Goal: Task Accomplishment & Management: Manage account settings

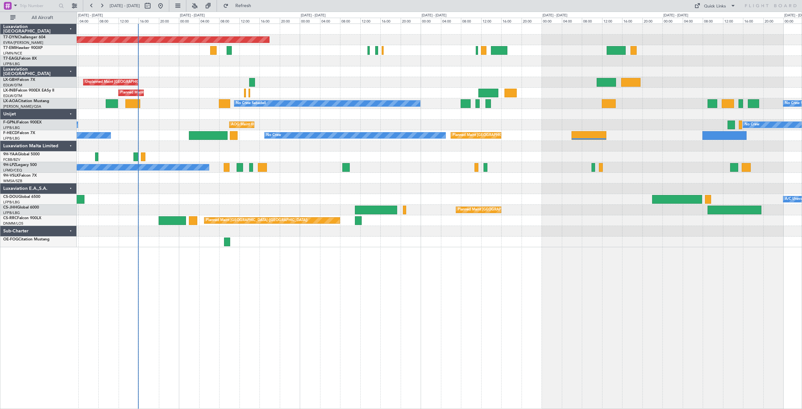
click at [313, 65] on div "Planned Maint [GEOGRAPHIC_DATA]-[GEOGRAPHIC_DATA] Planned Maint Geneva ([GEOGRA…" at bounding box center [439, 135] width 725 height 223
click at [492, 179] on div at bounding box center [439, 178] width 725 height 11
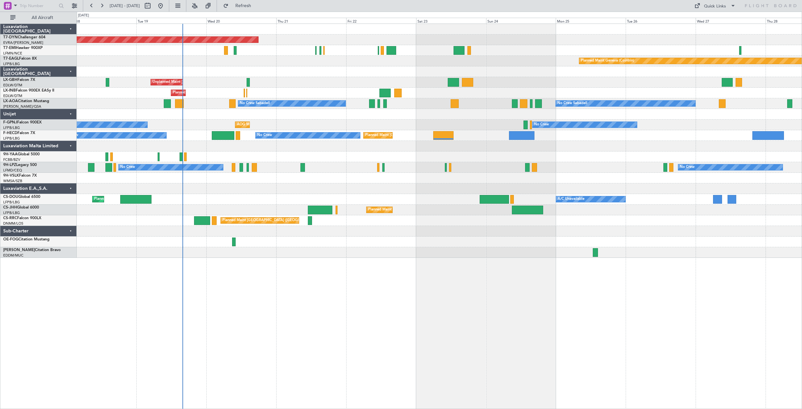
click at [564, 261] on div "Planned Maint [GEOGRAPHIC_DATA]-[GEOGRAPHIC_DATA] Planned Maint Geneva ([GEOGRA…" at bounding box center [439, 216] width 725 height 385
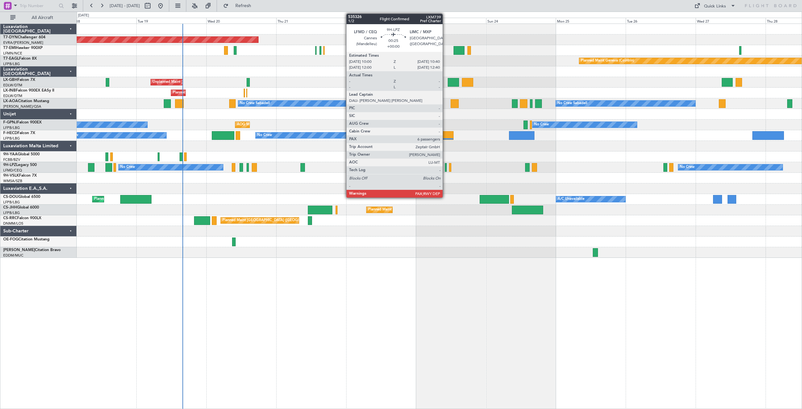
click at [445, 169] on div at bounding box center [446, 167] width 2 height 9
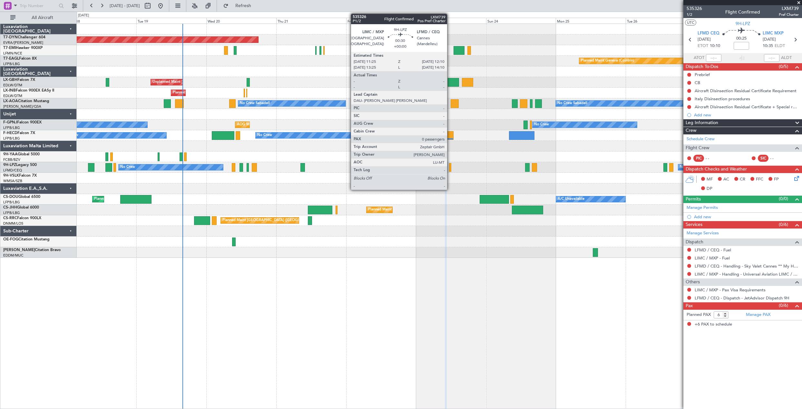
click at [450, 167] on div at bounding box center [450, 167] width 2 height 9
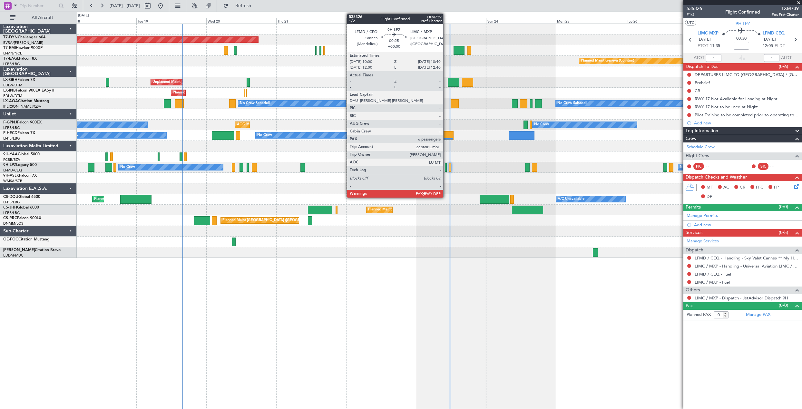
click at [446, 169] on div at bounding box center [446, 167] width 2 height 9
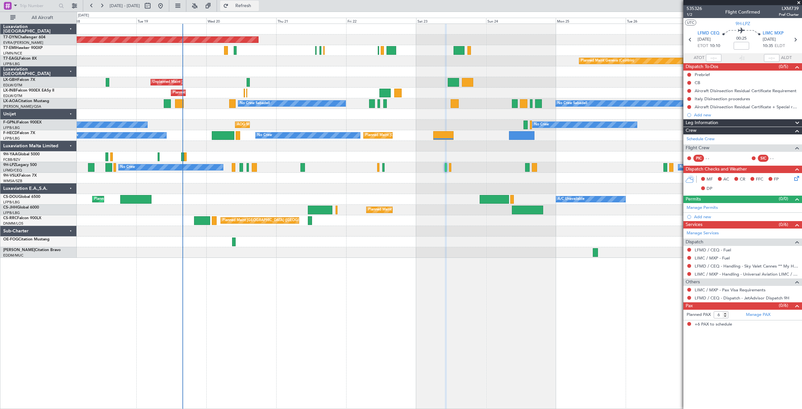
click at [259, 10] on button "Refresh" at bounding box center [239, 6] width 39 height 10
click at [245, 8] on button "Refresh" at bounding box center [239, 6] width 39 height 10
click at [762, 336] on div "[DATE] BN12118 (PP)" at bounding box center [747, 339] width 104 height 6
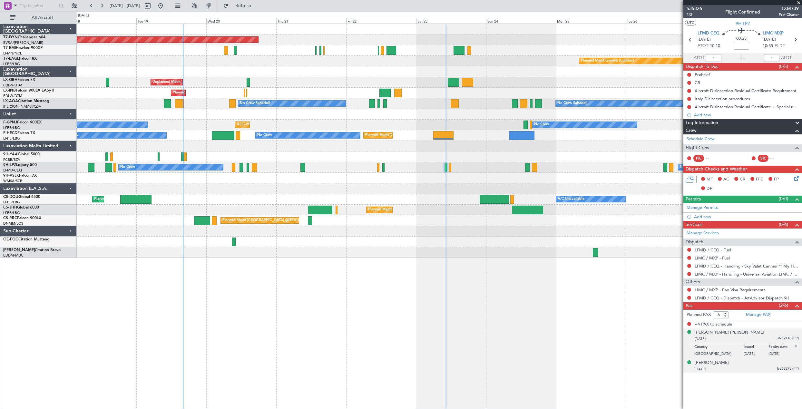
click at [753, 369] on div "[DATE] bd38278 (PP)" at bounding box center [747, 369] width 104 height 6
click at [746, 348] on div "[PERSON_NAME] [DATE] bd38278 (PP)" at bounding box center [747, 350] width 104 height 13
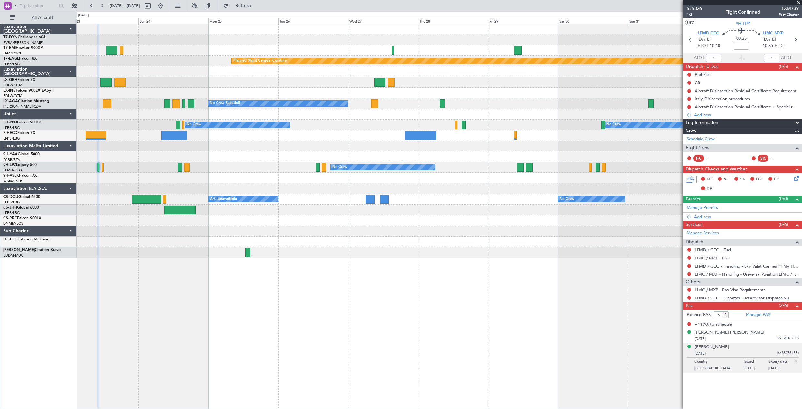
click at [296, 13] on div "Planned Maint [GEOGRAPHIC_DATA]-[GEOGRAPHIC_DATA] Planned Maint [PERSON_NAME] P…" at bounding box center [401, 210] width 802 height 397
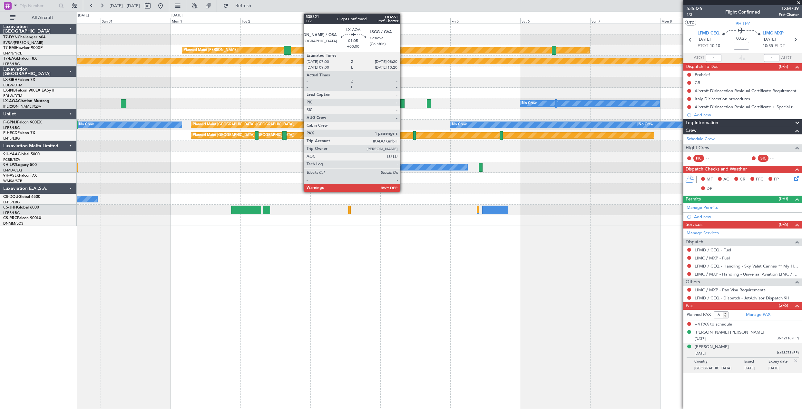
click at [403, 104] on div at bounding box center [402, 103] width 4 height 9
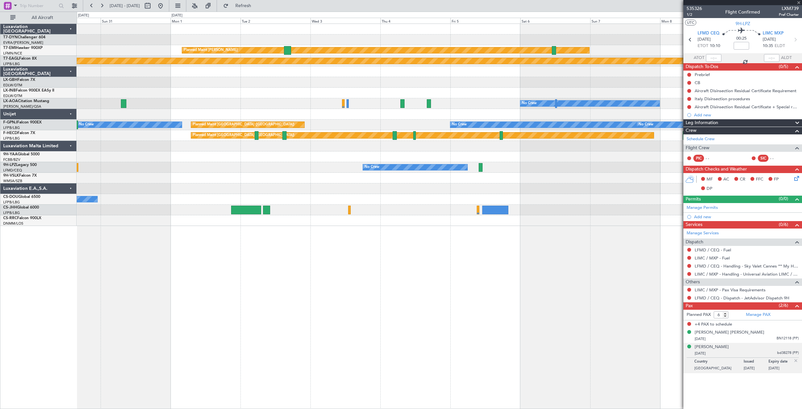
type input "1"
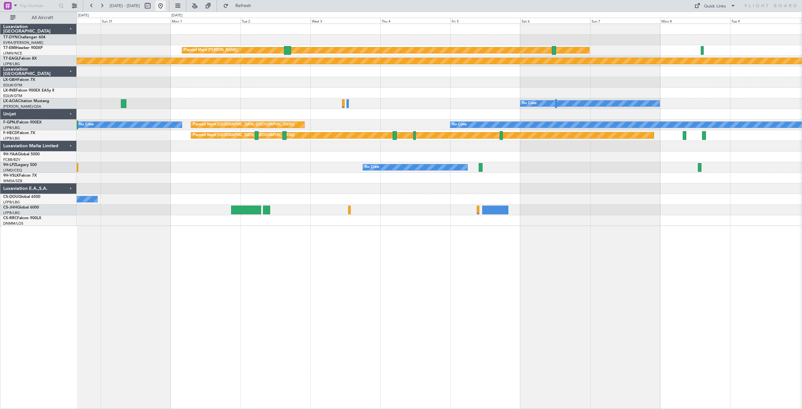
click at [166, 3] on button at bounding box center [160, 6] width 10 height 10
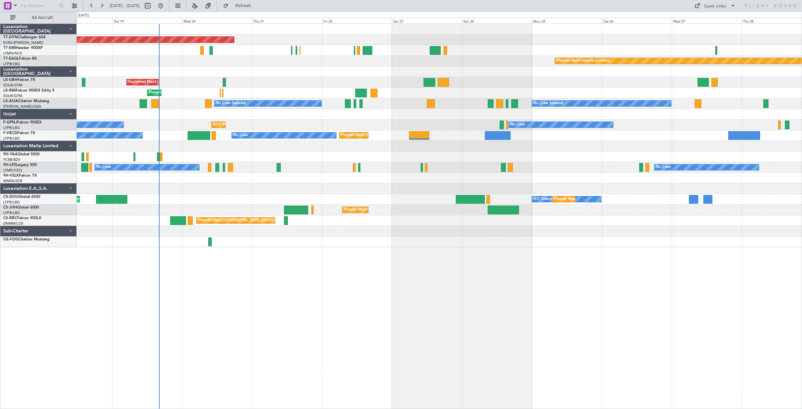
click at [344, 287] on div "Planned Maint [GEOGRAPHIC_DATA]-[GEOGRAPHIC_DATA] Planned Maint Geneva ([GEOGRA…" at bounding box center [439, 216] width 725 height 385
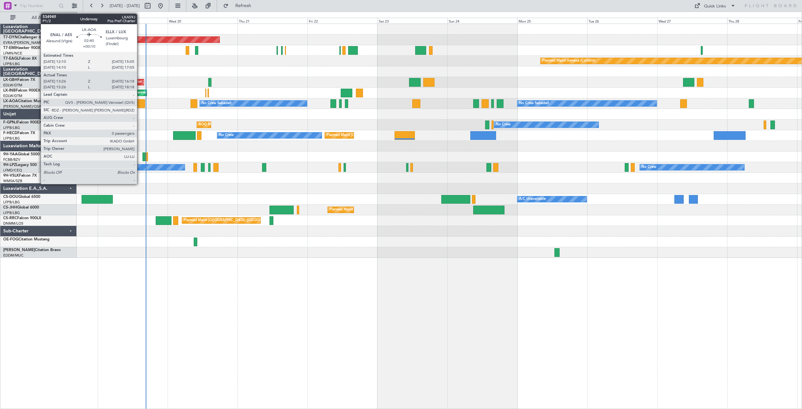
click at [140, 102] on div at bounding box center [141, 103] width 8 height 9
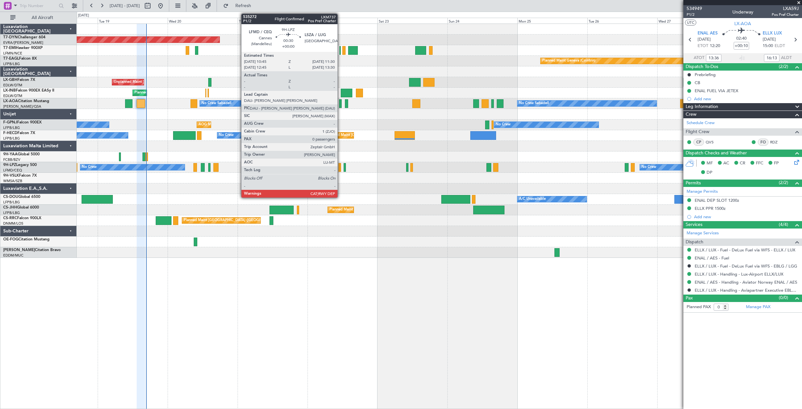
click at [340, 168] on div at bounding box center [339, 167] width 2 height 9
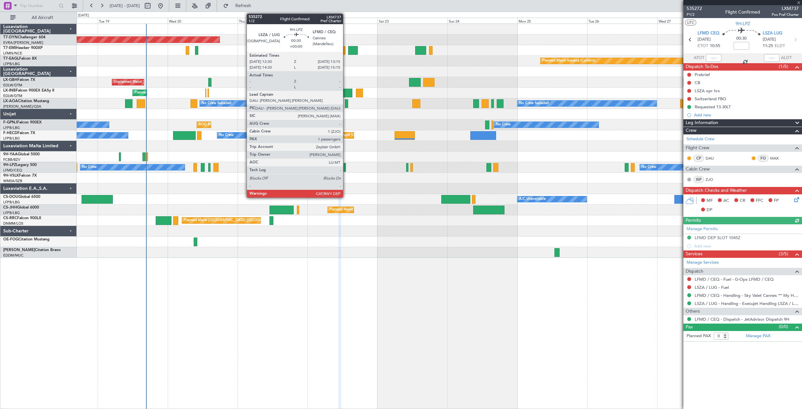
click at [345, 168] on div at bounding box center [345, 167] width 2 height 9
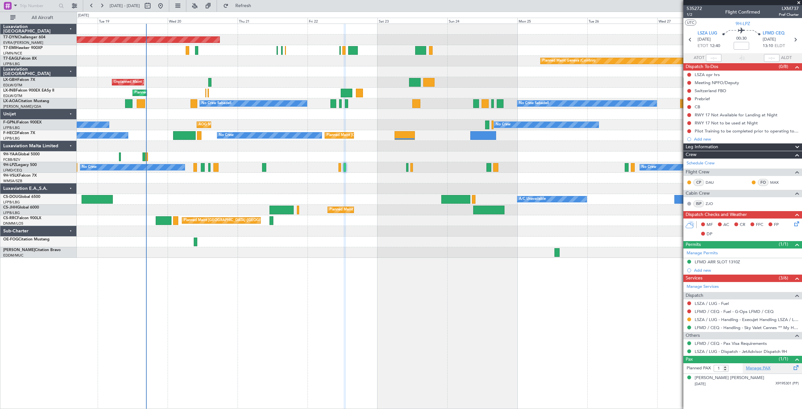
click at [768, 367] on link "Manage PAX" at bounding box center [758, 368] width 24 height 6
click at [796, 1] on span at bounding box center [798, 3] width 6 height 6
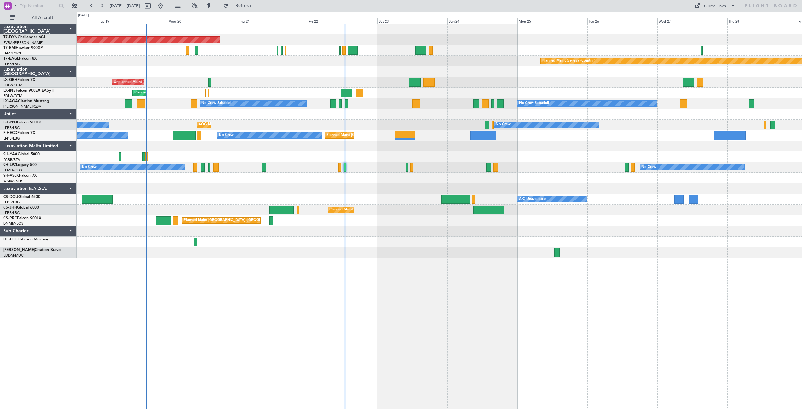
click at [796, 1] on span at bounding box center [798, 3] width 6 height 6
type input "0"
click at [728, 9] on button "Quick Links" at bounding box center [715, 6] width 48 height 10
click at [708, 16] on button "Trip Builder" at bounding box center [715, 21] width 48 height 15
click at [259, 9] on button "Refresh" at bounding box center [239, 6] width 39 height 10
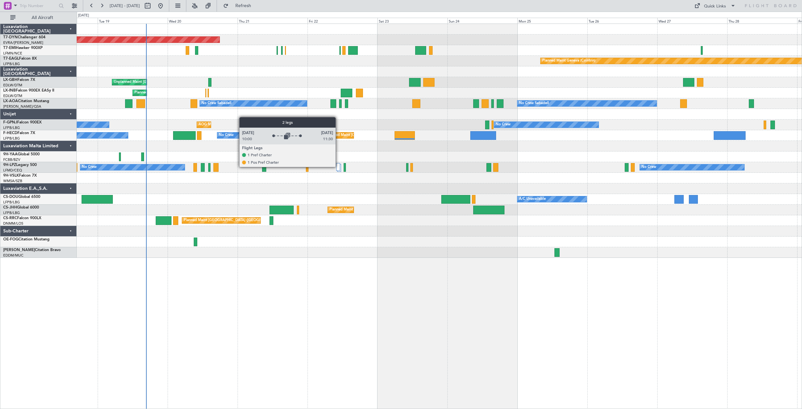
click at [338, 167] on div at bounding box center [338, 167] width 4 height 8
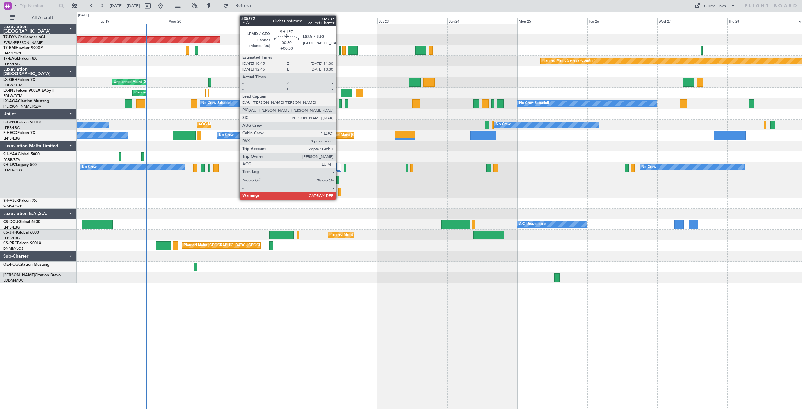
click at [339, 193] on div at bounding box center [339, 192] width 2 height 9
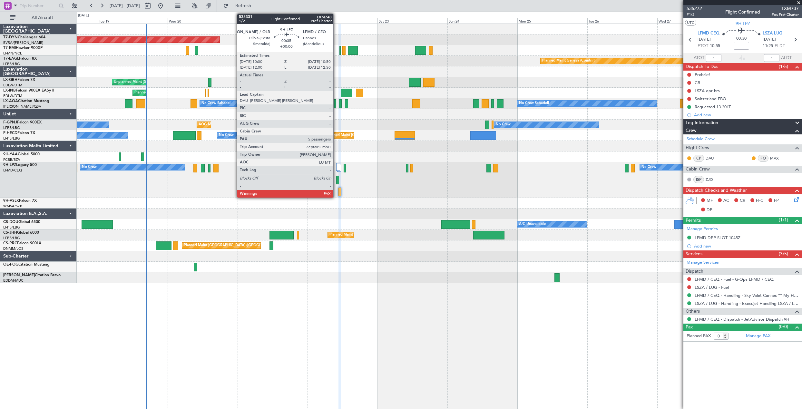
click at [336, 181] on div at bounding box center [337, 180] width 3 height 9
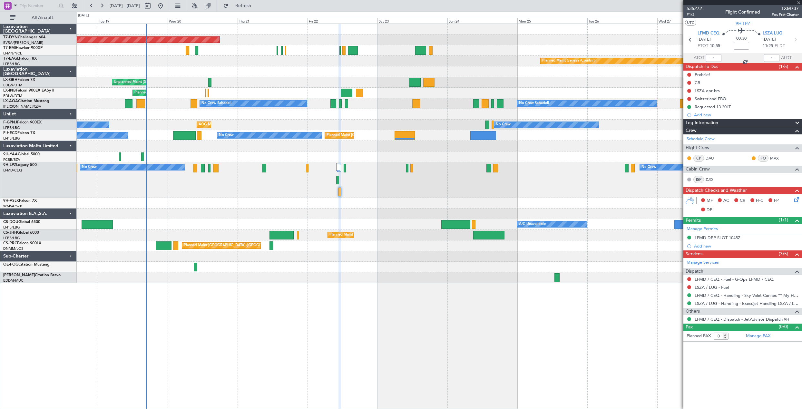
type input "5"
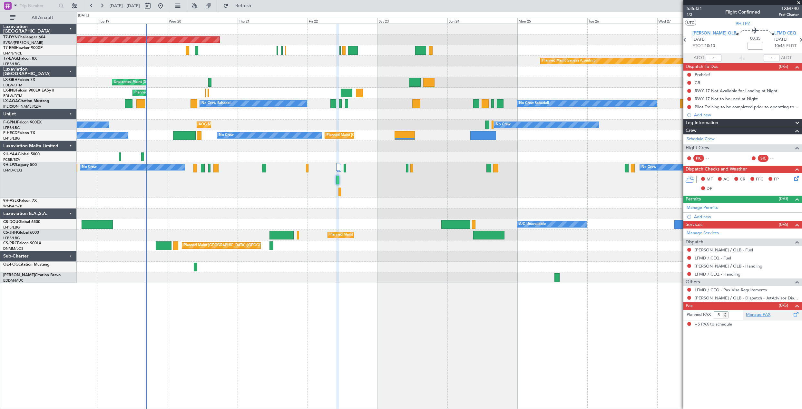
click at [759, 316] on link "Manage PAX" at bounding box center [758, 315] width 24 height 6
click at [253, 6] on span "Refresh" at bounding box center [243, 6] width 27 height 5
click at [757, 315] on link "Manage PAX" at bounding box center [758, 315] width 24 height 6
click at [257, 7] on span "Refresh" at bounding box center [243, 6] width 27 height 5
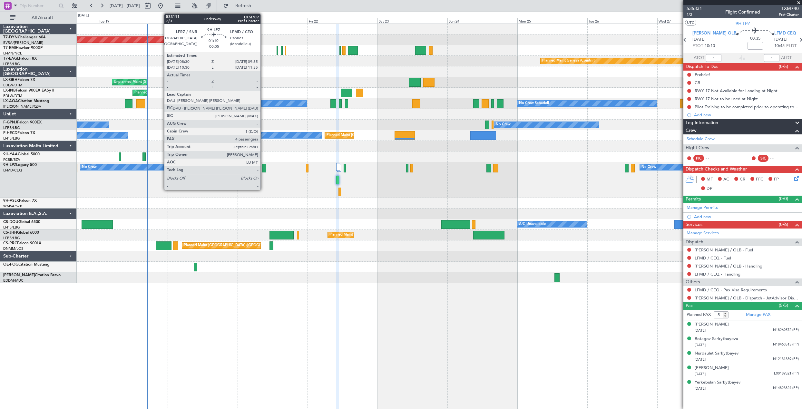
click at [263, 169] on div at bounding box center [264, 168] width 4 height 9
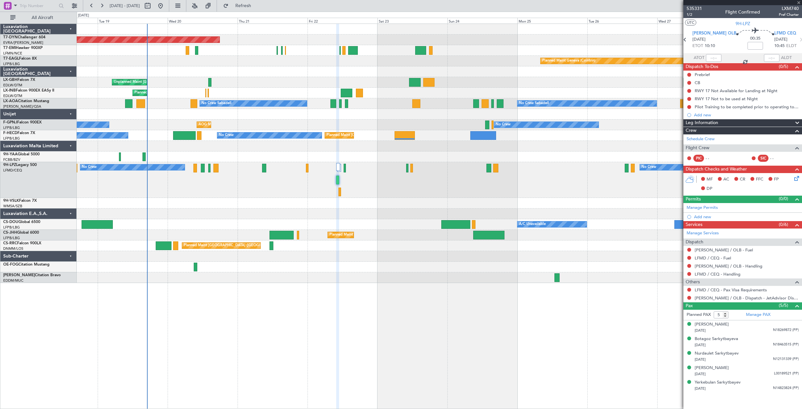
type input "-00:05"
type input "4"
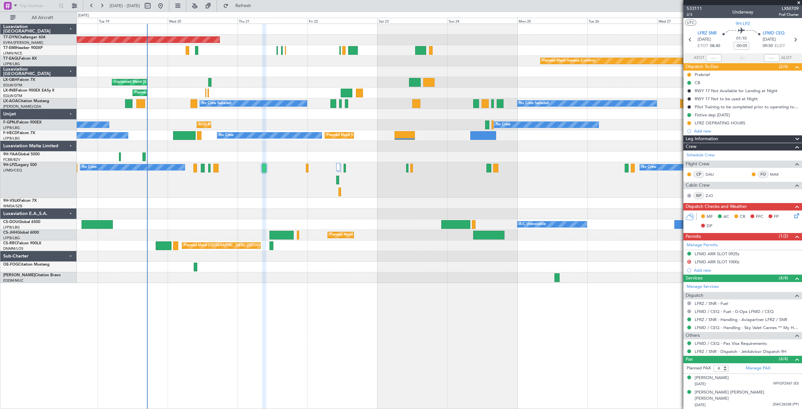
click at [308, 170] on div at bounding box center [307, 168] width 3 height 9
click at [308, 169] on div at bounding box center [307, 168] width 3 height 9
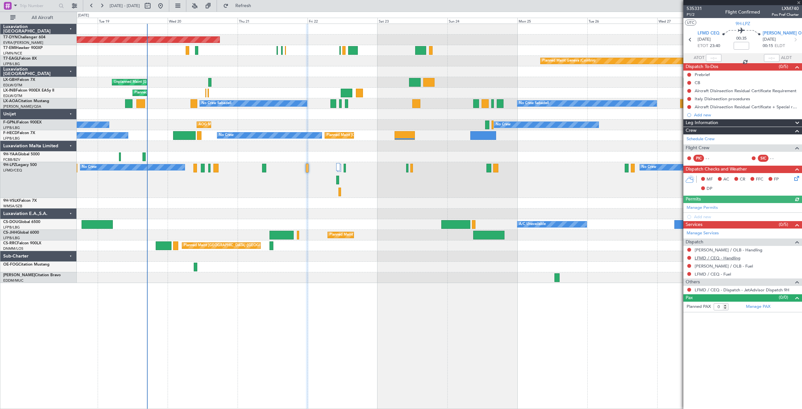
click at [718, 257] on link "LFMD / CEQ - Handling" at bounding box center [718, 257] width 46 height 5
click at [711, 249] on link "LIEO / OLB - Handling" at bounding box center [729, 249] width 68 height 5
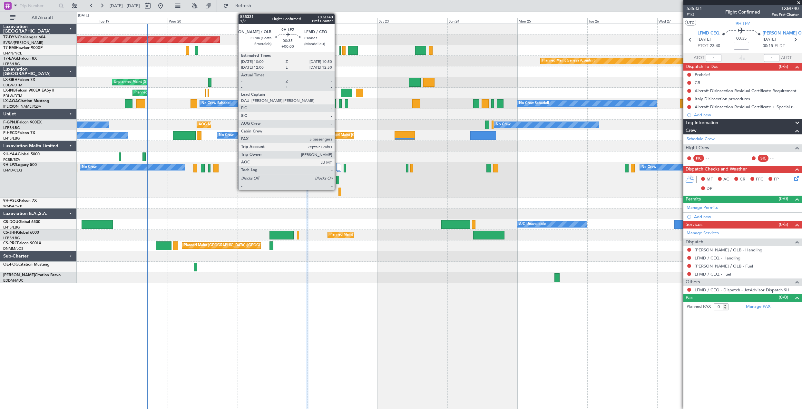
click at [337, 180] on div at bounding box center [337, 180] width 3 height 9
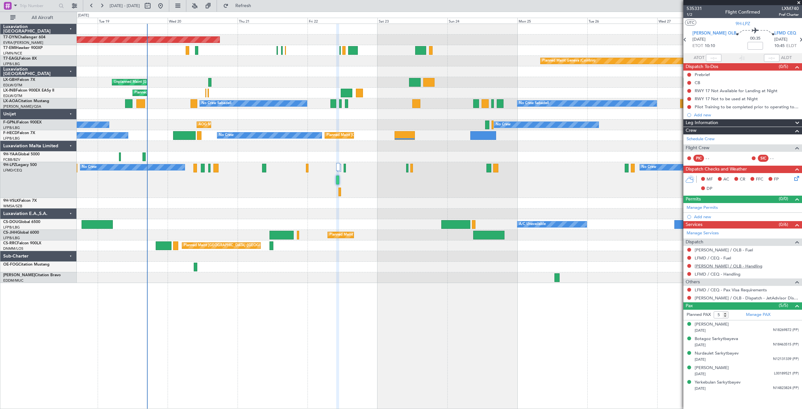
click at [717, 264] on link "LIEO / OLB - Handling" at bounding box center [729, 265] width 68 height 5
click at [706, 272] on link "LFMD / CEQ - Handling" at bounding box center [718, 273] width 46 height 5
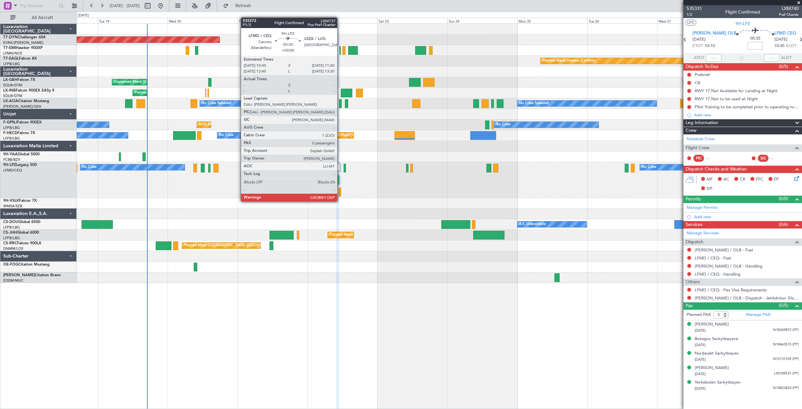
click at [340, 195] on div at bounding box center [339, 192] width 2 height 9
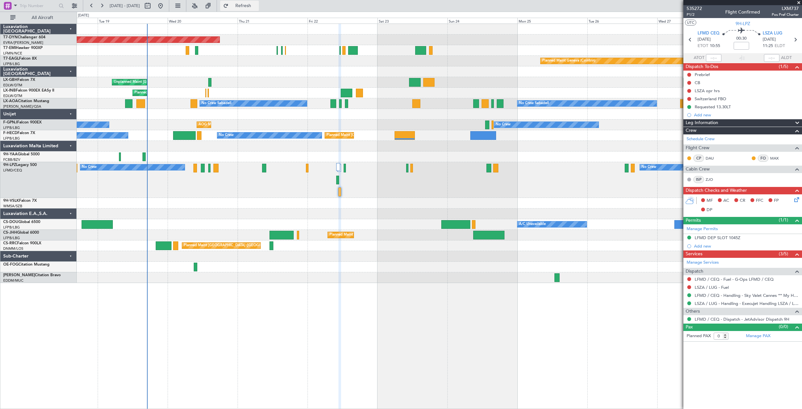
click at [252, 8] on button "Refresh" at bounding box center [239, 6] width 39 height 10
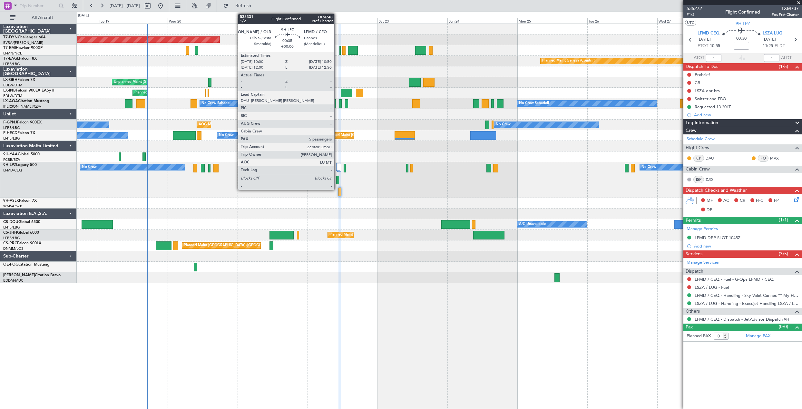
click at [337, 179] on div at bounding box center [337, 180] width 3 height 9
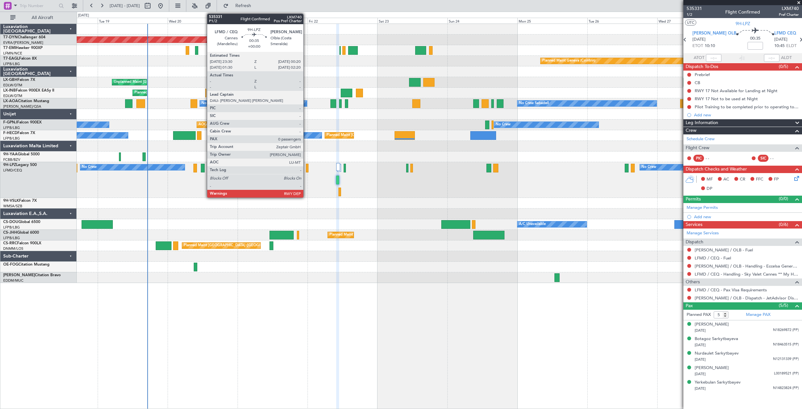
click at [306, 167] on div at bounding box center [307, 168] width 3 height 9
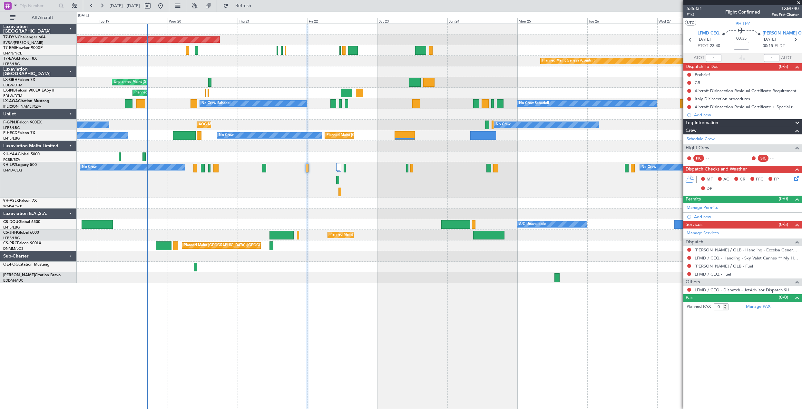
click at [330, 178] on div "No Crew No Crew No Crew" at bounding box center [439, 180] width 725 height 36
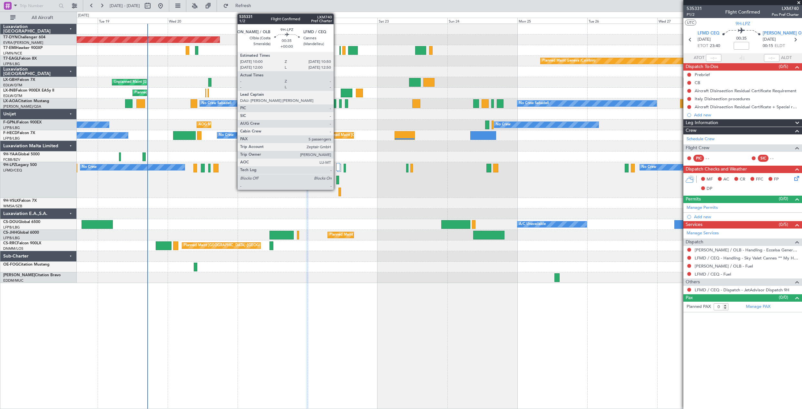
click at [336, 179] on div at bounding box center [337, 180] width 3 height 9
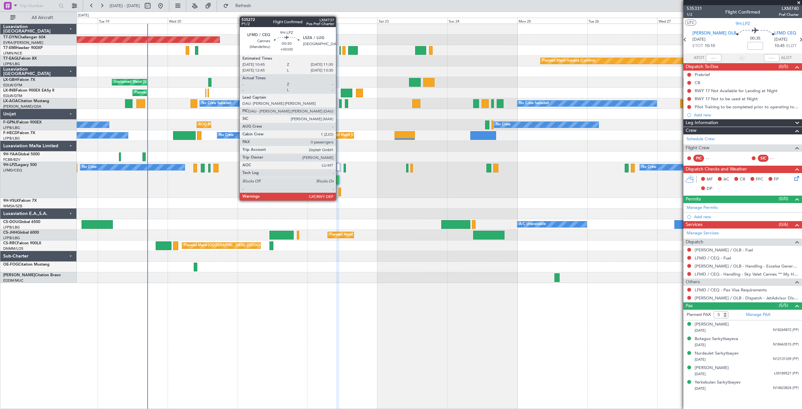
click at [339, 194] on div at bounding box center [339, 192] width 2 height 9
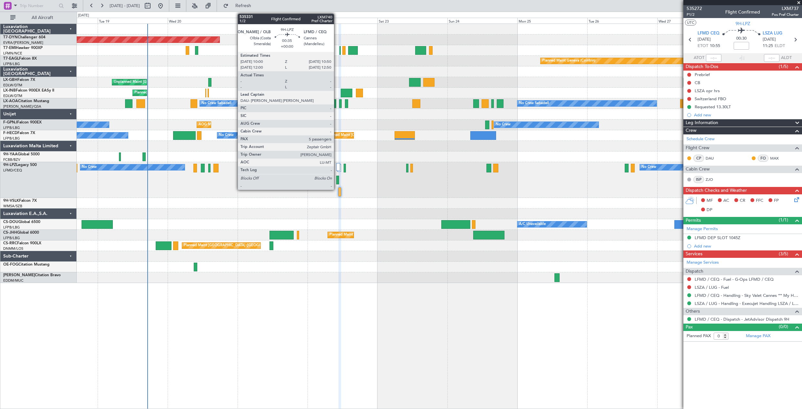
click at [337, 180] on div at bounding box center [337, 180] width 3 height 9
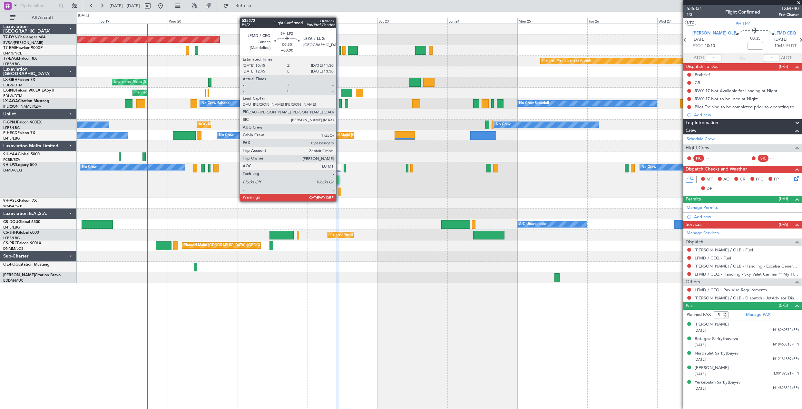
click at [339, 195] on div at bounding box center [339, 192] width 2 height 9
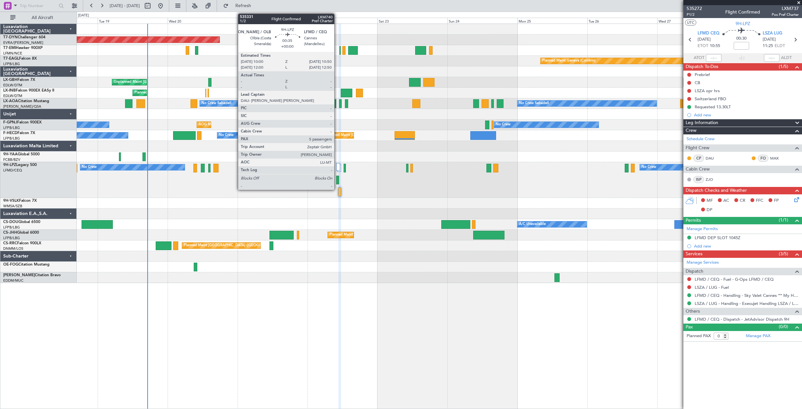
click at [337, 180] on div at bounding box center [337, 180] width 3 height 9
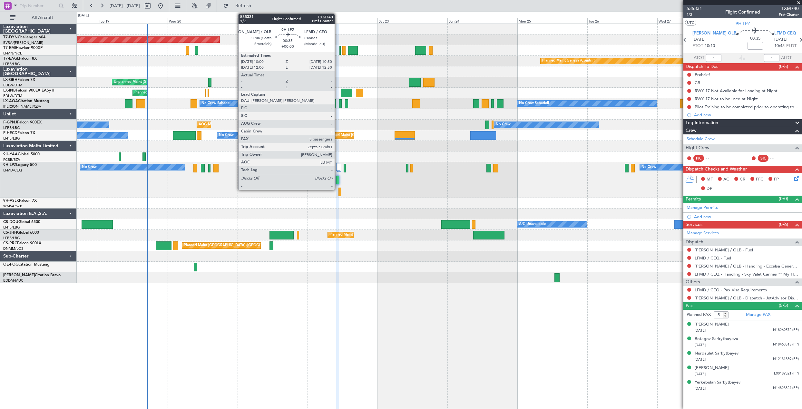
click at [337, 179] on div at bounding box center [337, 180] width 3 height 9
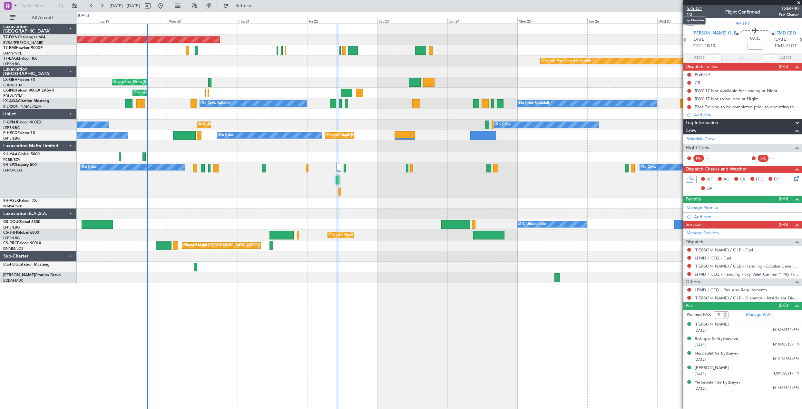
click at [691, 7] on span "535331" at bounding box center [694, 8] width 15 height 7
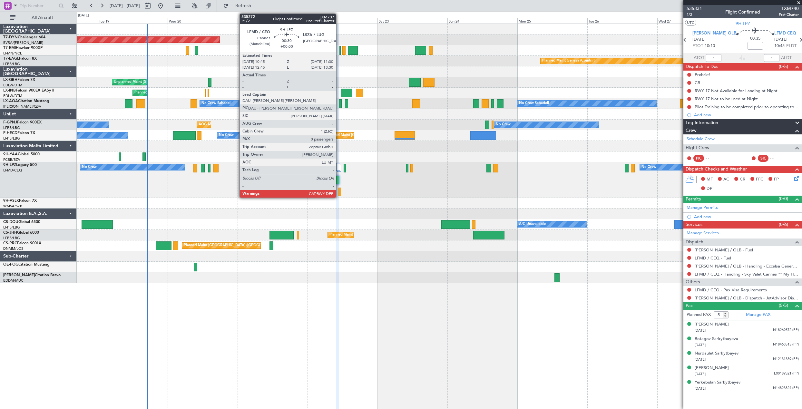
click at [339, 190] on div at bounding box center [339, 192] width 2 height 9
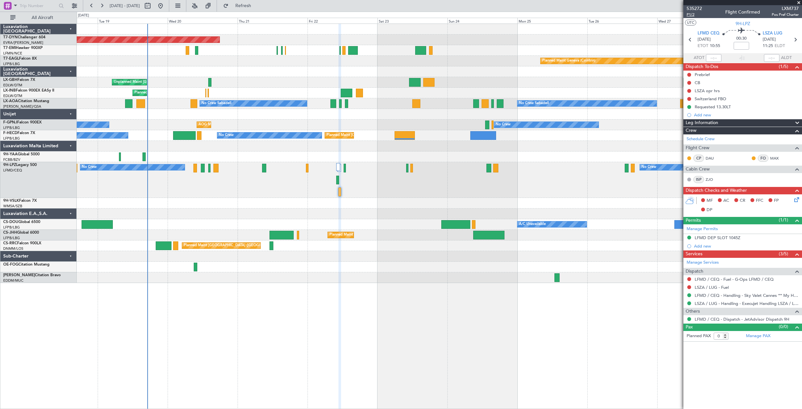
click at [689, 15] on span "P1/2" at bounding box center [694, 14] width 15 height 5
click at [694, 6] on span "535272" at bounding box center [694, 8] width 15 height 7
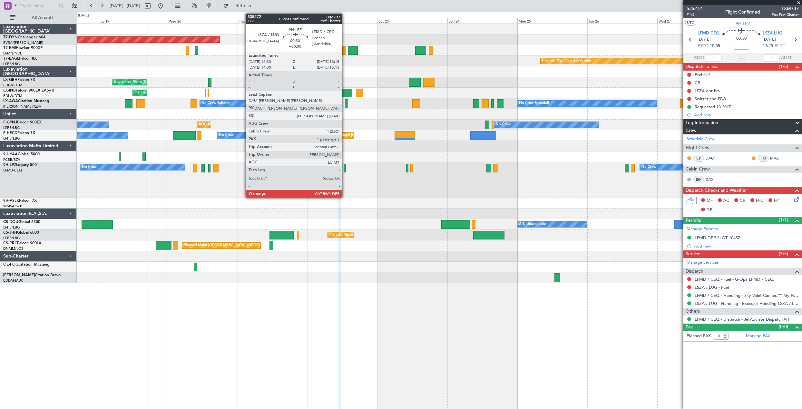
click at [345, 169] on div at bounding box center [345, 168] width 2 height 9
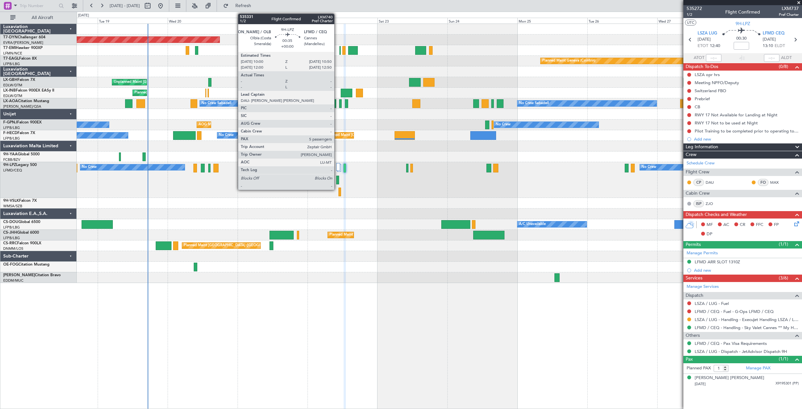
click at [337, 177] on div at bounding box center [337, 180] width 3 height 9
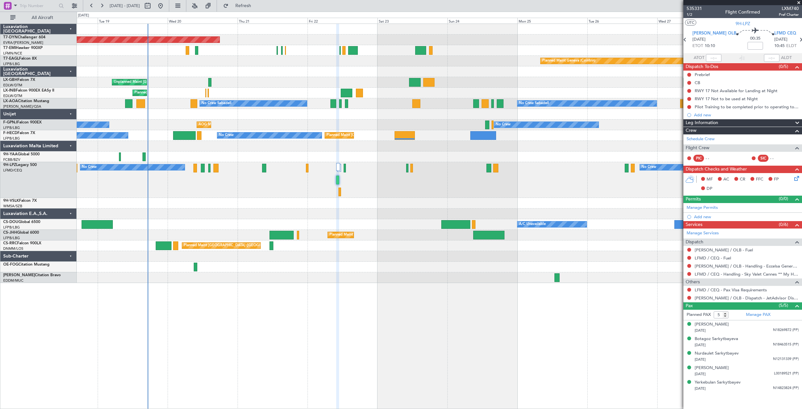
click at [341, 190] on div "No Crew No Crew No Crew" at bounding box center [439, 180] width 725 height 36
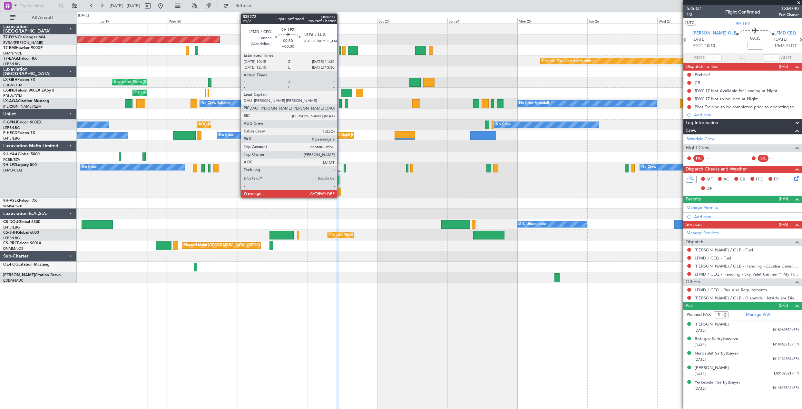
click at [340, 190] on div at bounding box center [339, 192] width 2 height 9
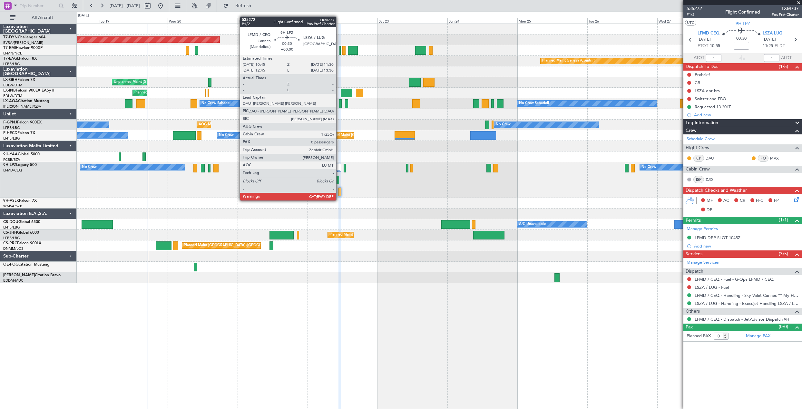
click at [339, 194] on div at bounding box center [339, 192] width 2 height 9
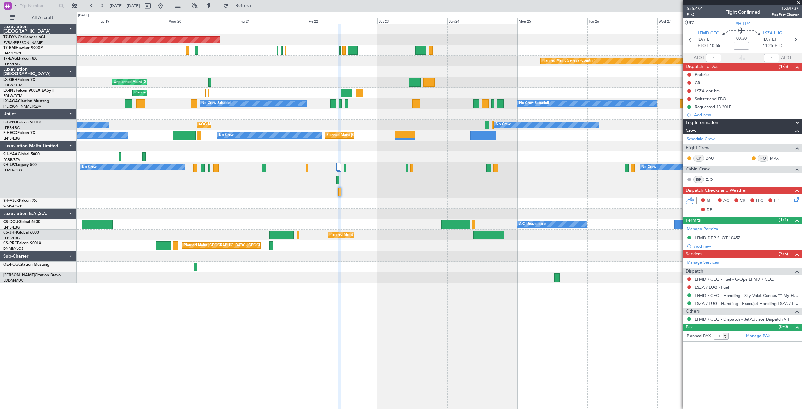
click at [692, 15] on span "P1/2" at bounding box center [694, 14] width 15 height 5
click at [257, 7] on span "Refresh" at bounding box center [243, 6] width 27 height 5
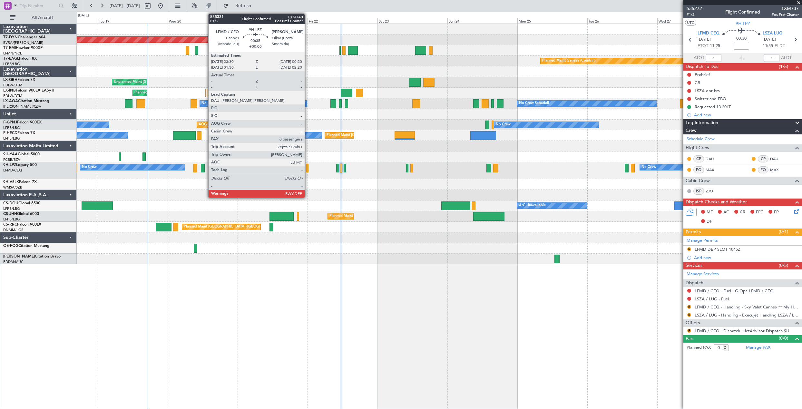
click at [307, 171] on div at bounding box center [307, 168] width 3 height 9
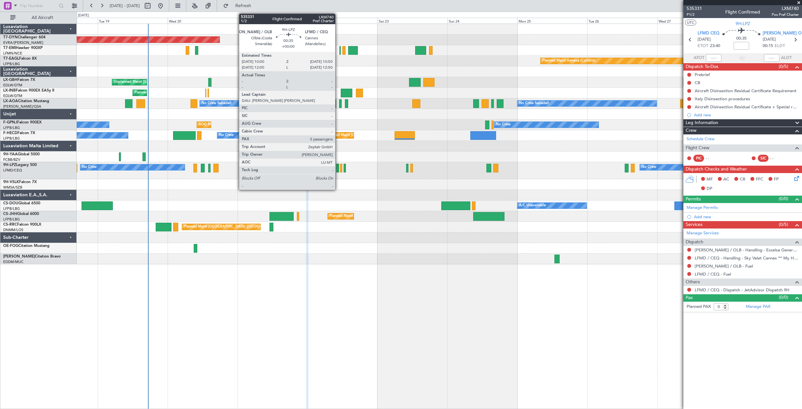
click at [338, 168] on div at bounding box center [337, 168] width 3 height 9
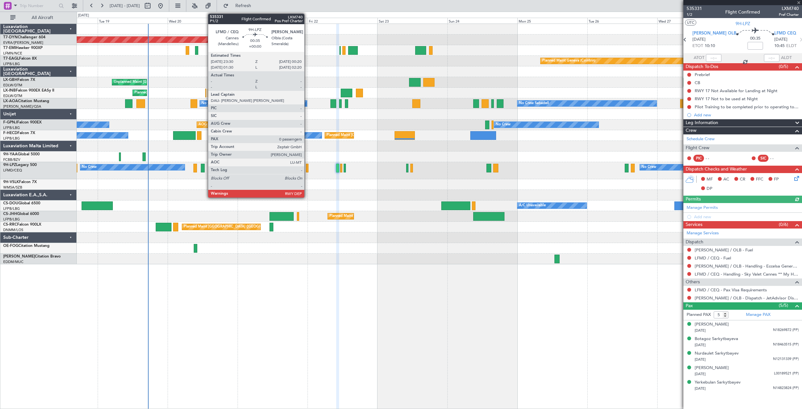
click at [307, 170] on div at bounding box center [307, 168] width 3 height 9
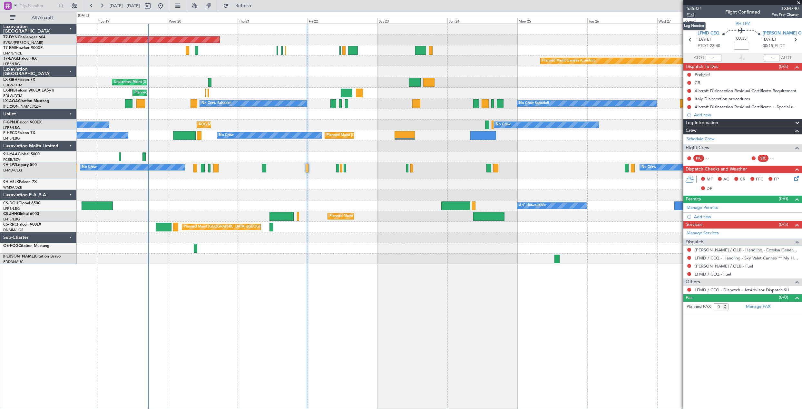
click at [690, 15] on span "P1/2" at bounding box center [694, 14] width 15 height 5
click at [253, 9] on button "Refresh" at bounding box center [239, 6] width 39 height 10
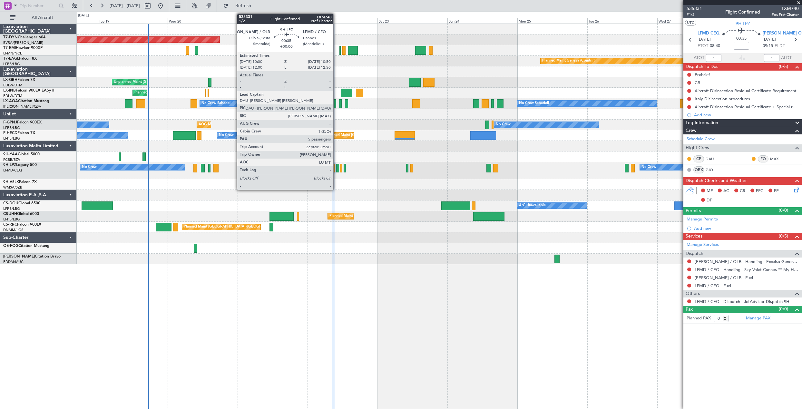
click at [336, 171] on div at bounding box center [337, 168] width 3 height 9
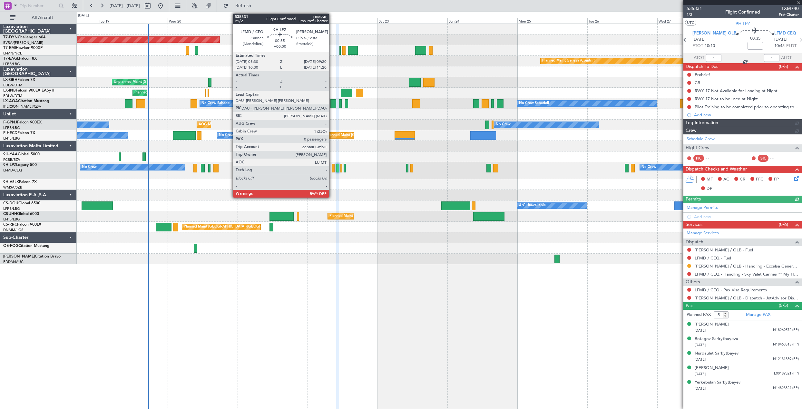
click at [332, 171] on div at bounding box center [333, 168] width 3 height 9
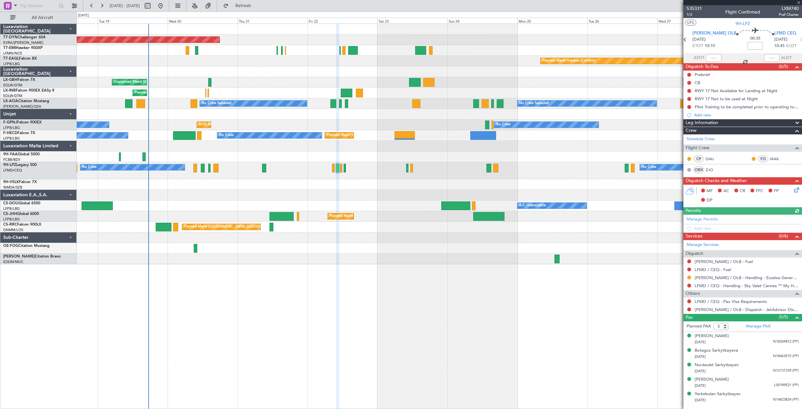
type input "0"
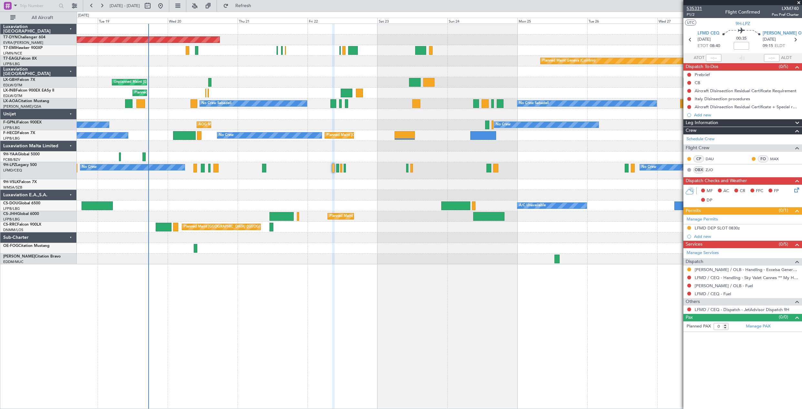
click at [693, 8] on span "535331" at bounding box center [694, 8] width 15 height 7
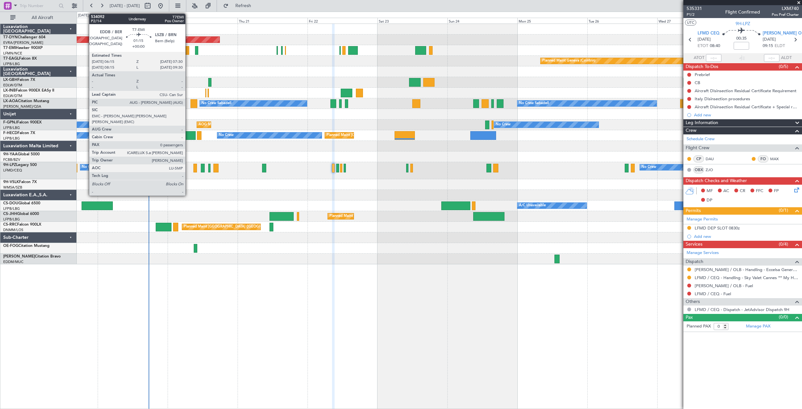
click at [188, 52] on div at bounding box center [188, 50] width 4 height 9
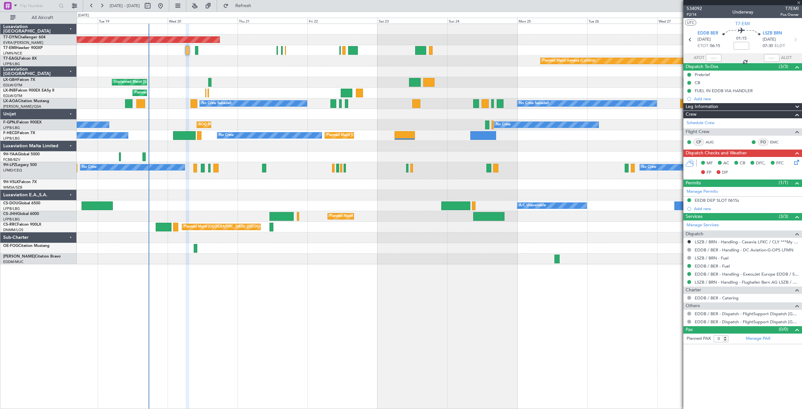
type input "+00:20"
type input "2"
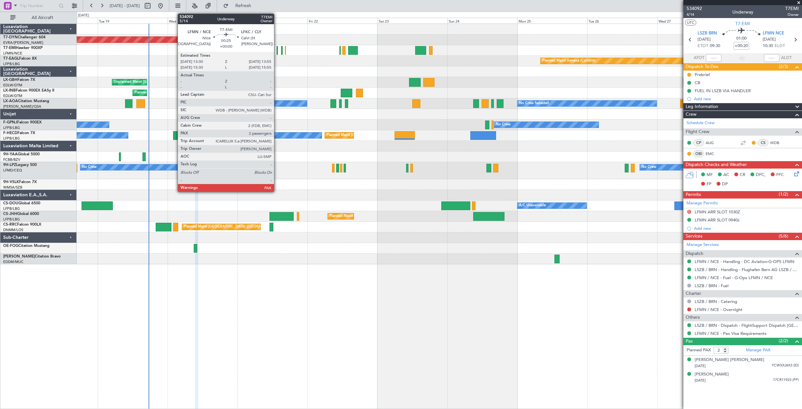
click at [277, 50] on div at bounding box center [277, 50] width 1 height 9
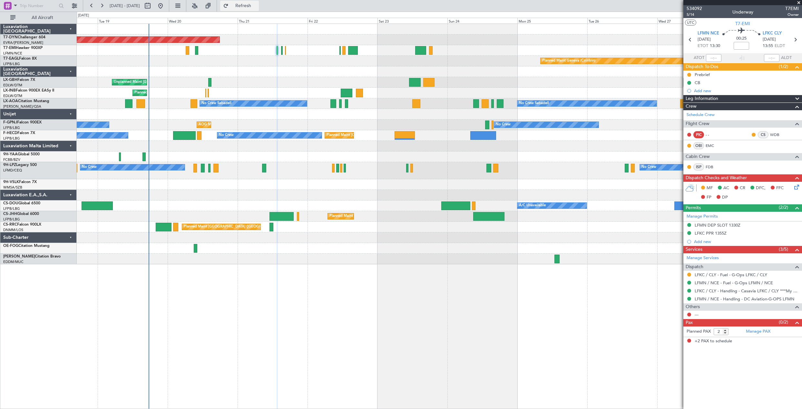
click at [257, 6] on span "Refresh" at bounding box center [243, 6] width 27 height 5
click at [796, 113] on span at bounding box center [796, 113] width 8 height 5
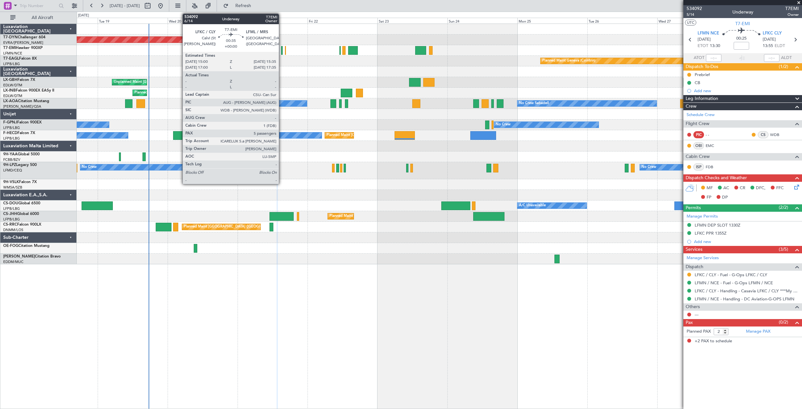
click at [282, 48] on div at bounding box center [282, 50] width 2 height 9
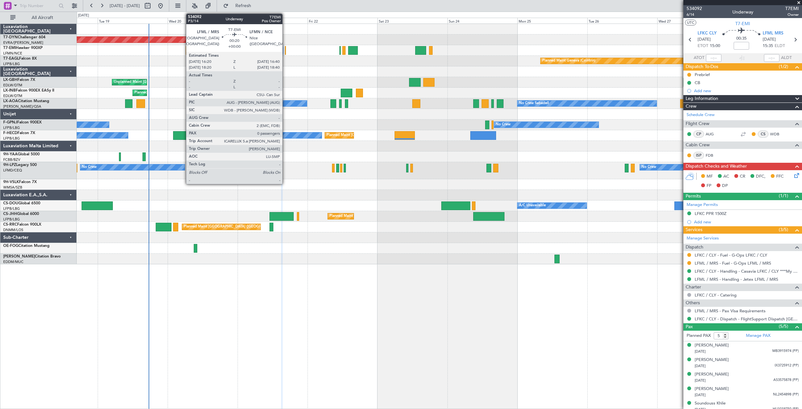
click at [285, 51] on div at bounding box center [285, 50] width 1 height 9
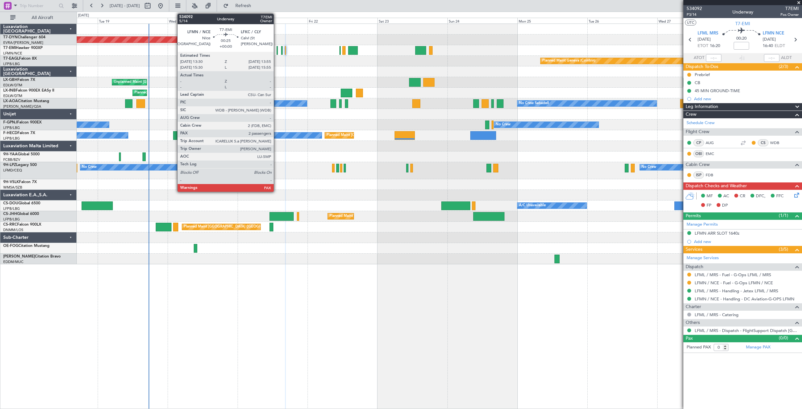
click at [277, 49] on div at bounding box center [277, 50] width 1 height 9
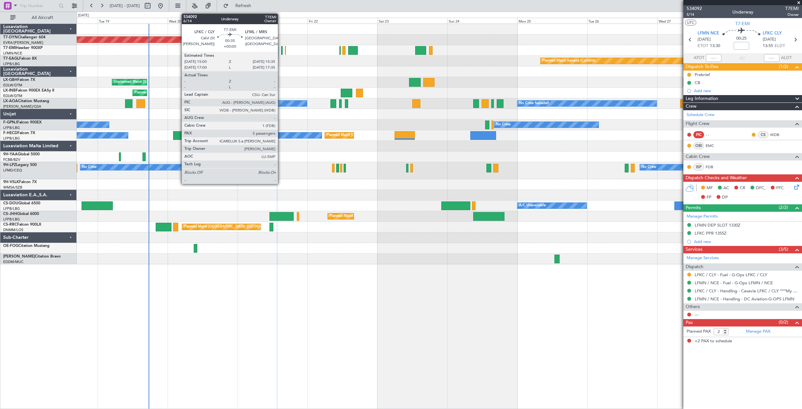
click at [281, 52] on div at bounding box center [282, 50] width 2 height 9
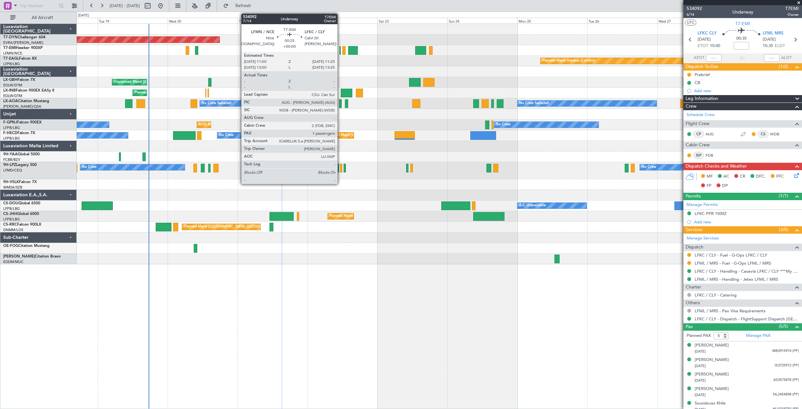
click at [340, 51] on div at bounding box center [339, 50] width 1 height 9
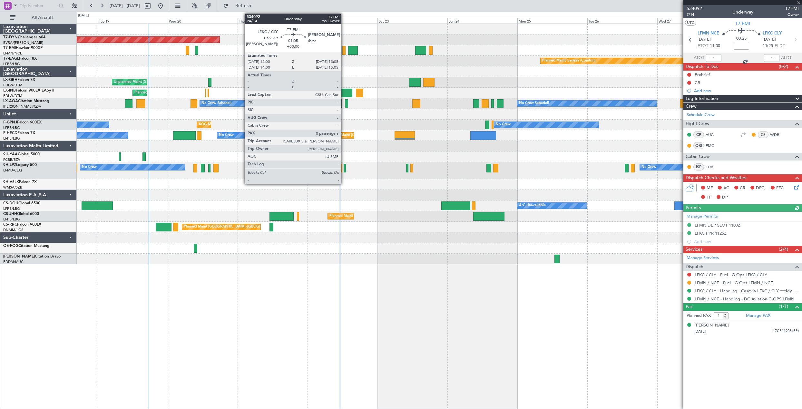
click at [344, 49] on div at bounding box center [343, 50] width 3 height 9
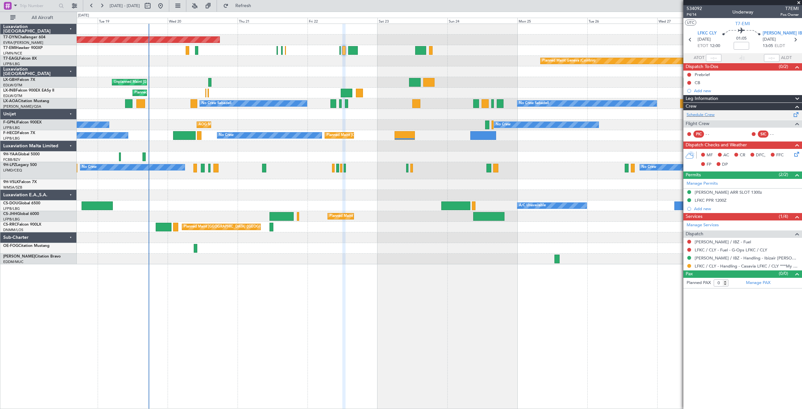
click at [795, 116] on span at bounding box center [796, 113] width 8 height 5
click at [251, 7] on button "Refresh" at bounding box center [239, 6] width 39 height 10
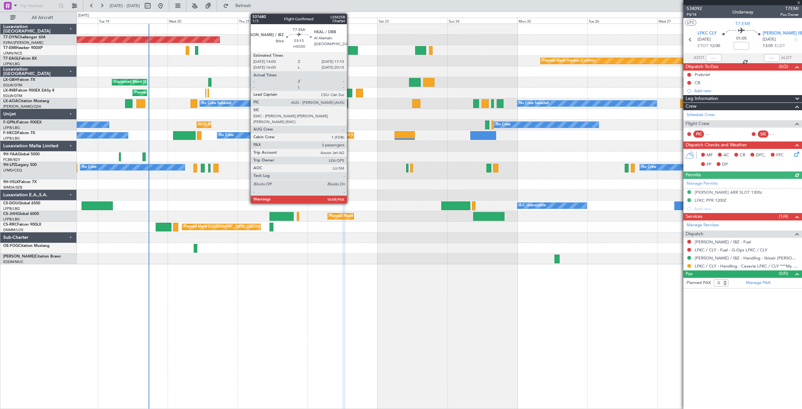
click at [350, 51] on div at bounding box center [353, 50] width 10 height 9
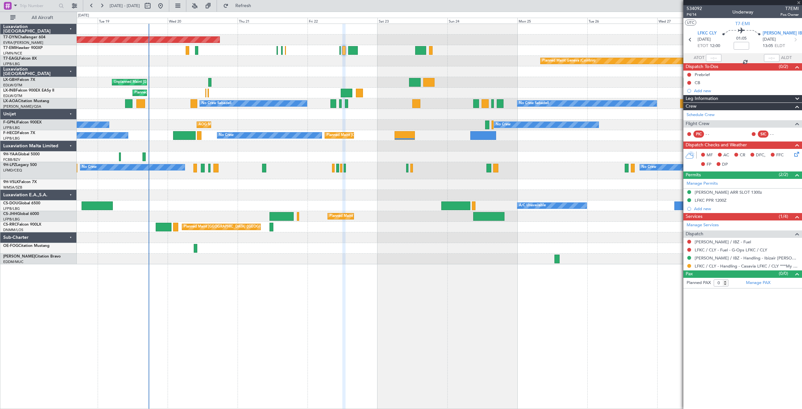
type input "3"
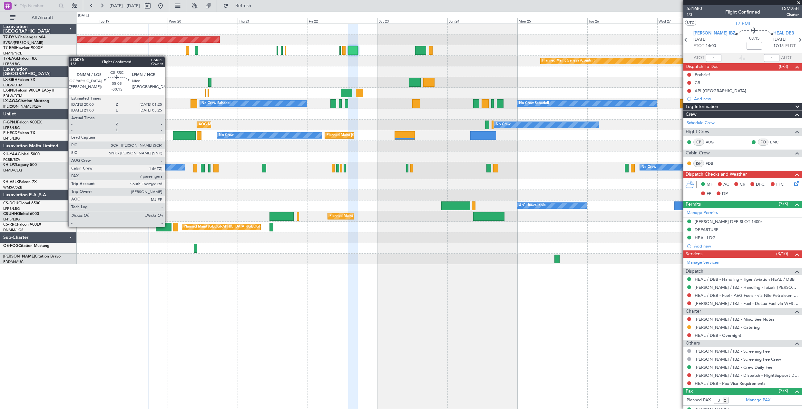
click at [168, 226] on div at bounding box center [164, 227] width 16 height 9
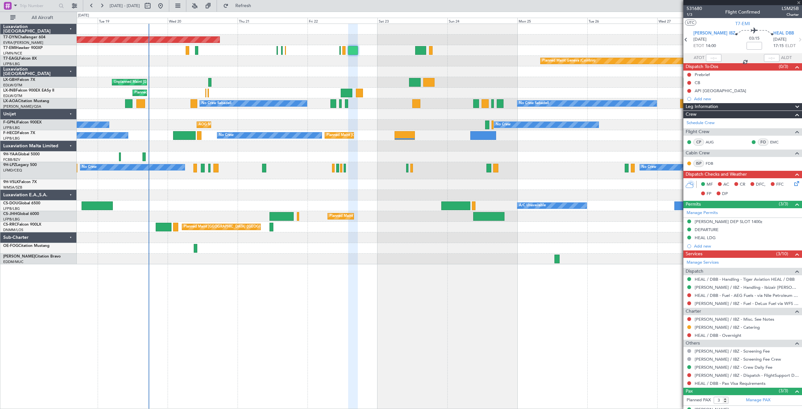
type input "-00:15"
type input "7"
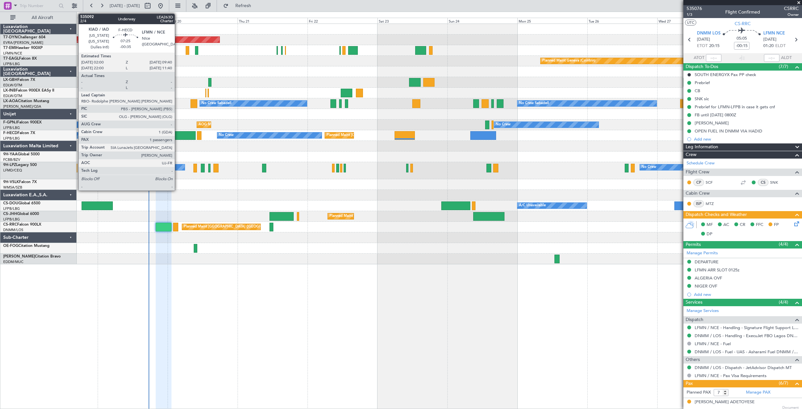
click at [178, 132] on div at bounding box center [184, 135] width 23 height 9
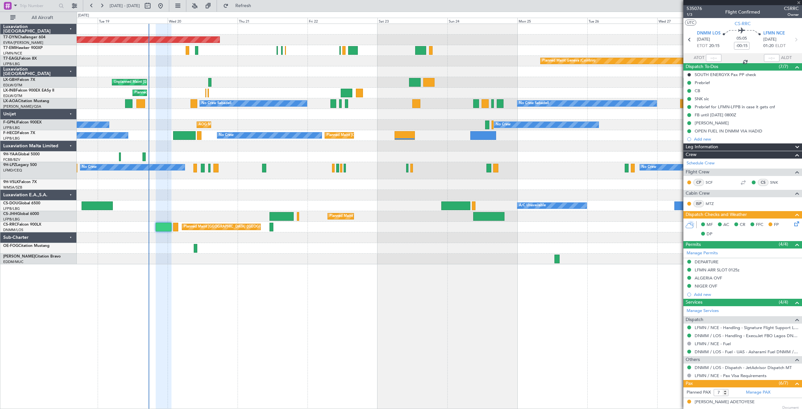
type input "-00:35"
type input "1"
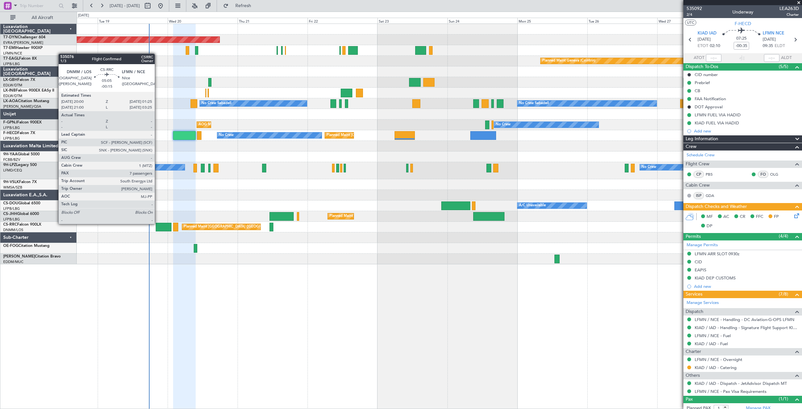
click at [158, 223] on div at bounding box center [164, 227] width 16 height 9
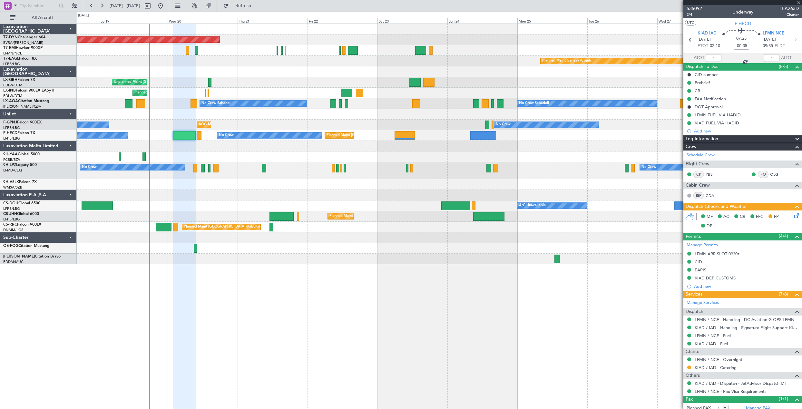
type input "-00:15"
type input "7"
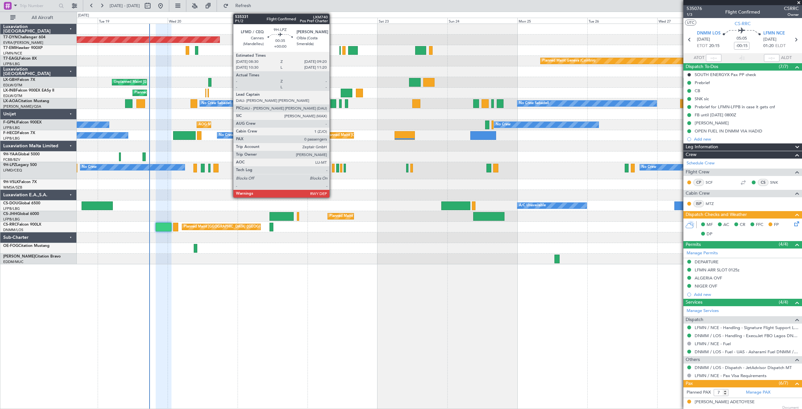
click at [332, 167] on div at bounding box center [333, 168] width 3 height 9
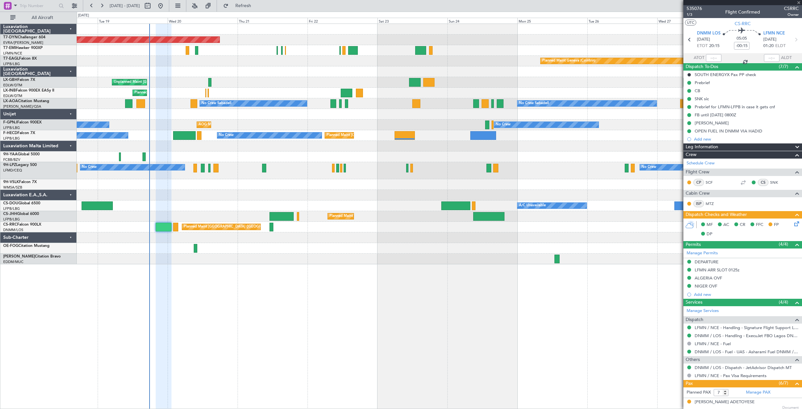
type input "0"
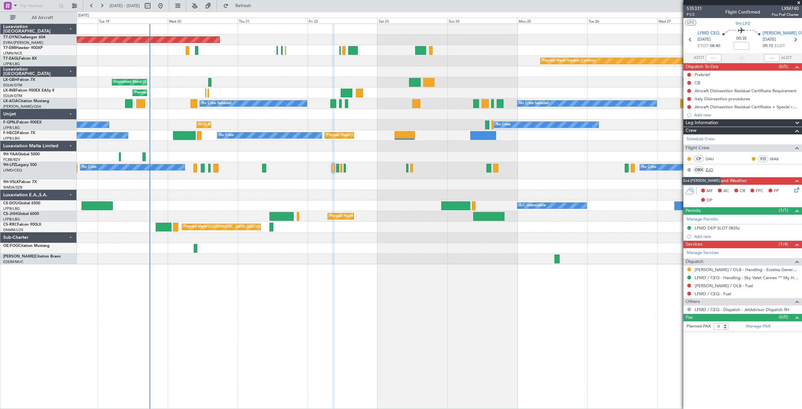
click at [711, 169] on link "ZJO" at bounding box center [713, 170] width 15 height 6
click at [246, 3] on button "Refresh" at bounding box center [239, 6] width 39 height 10
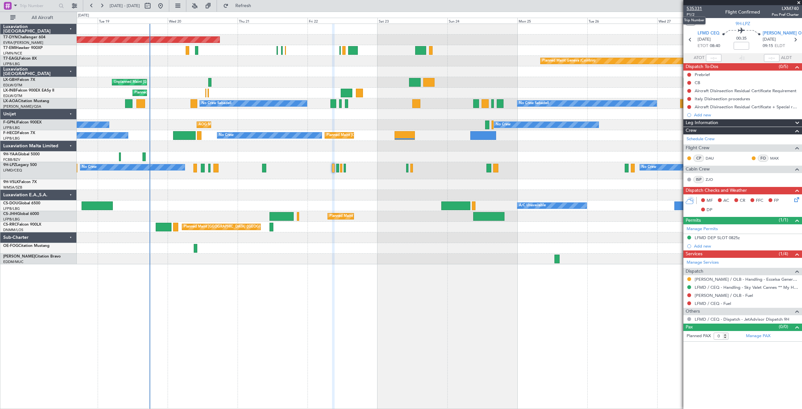
click at [695, 8] on span "535331" at bounding box center [694, 8] width 15 height 7
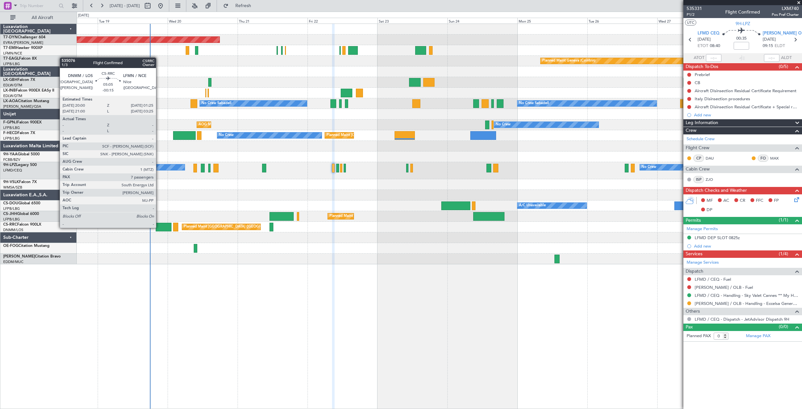
click at [159, 227] on div at bounding box center [164, 227] width 16 height 9
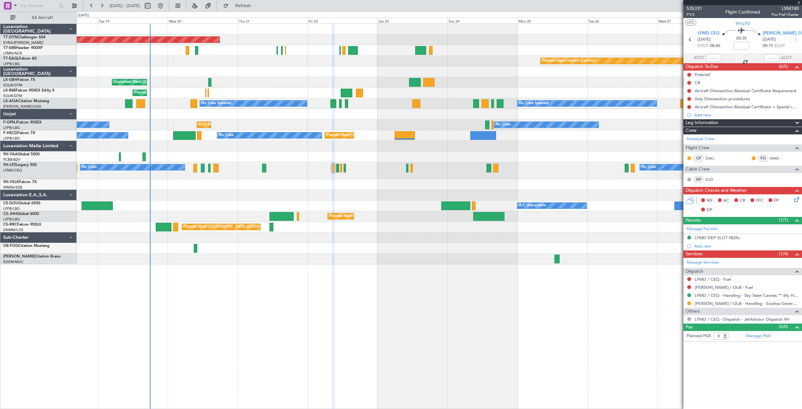
type input "-00:15"
type input "7"
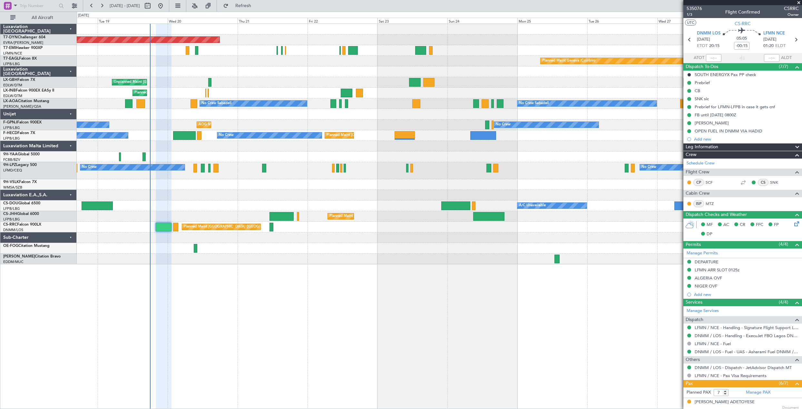
click at [194, 49] on div at bounding box center [439, 50] width 725 height 11
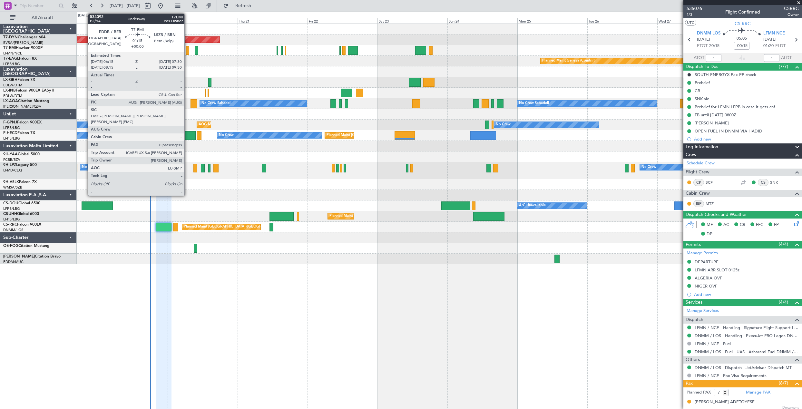
click at [187, 51] on div at bounding box center [188, 50] width 4 height 9
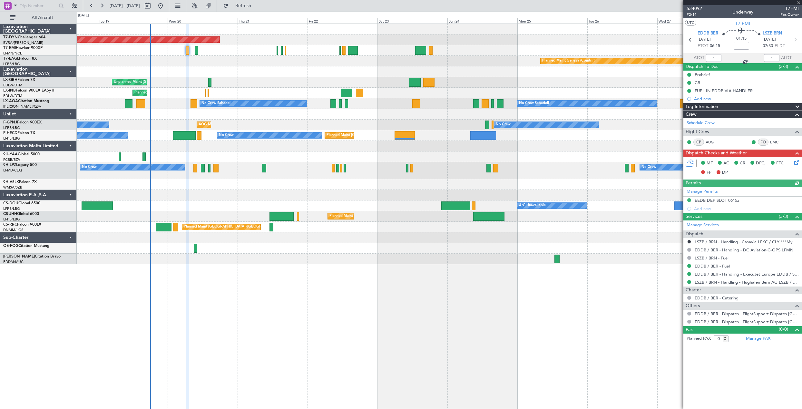
click at [276, 52] on div at bounding box center [439, 50] width 725 height 11
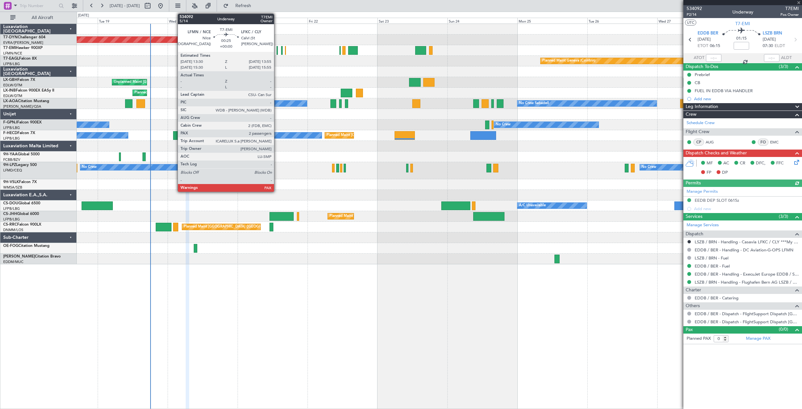
click at [277, 52] on div at bounding box center [277, 50] width 1 height 9
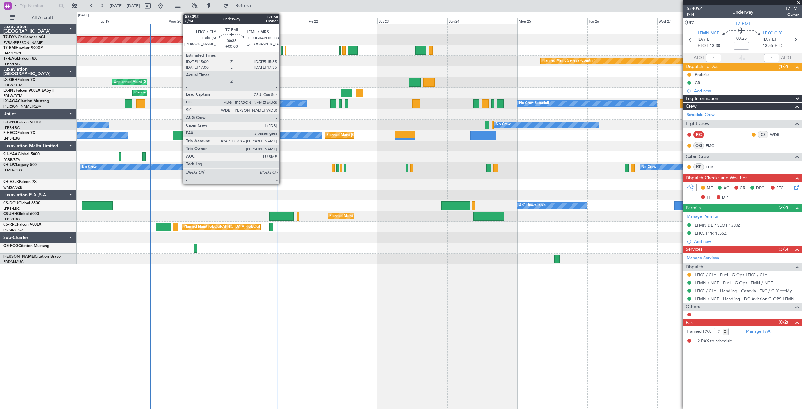
click at [282, 49] on div at bounding box center [282, 50] width 2 height 9
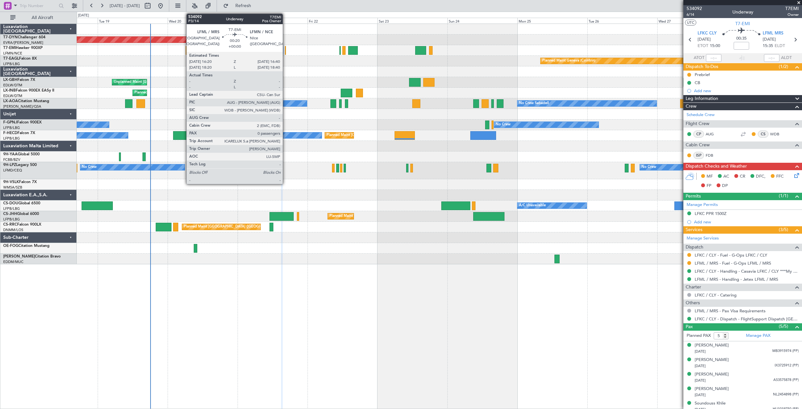
click at [286, 51] on div at bounding box center [285, 50] width 1 height 9
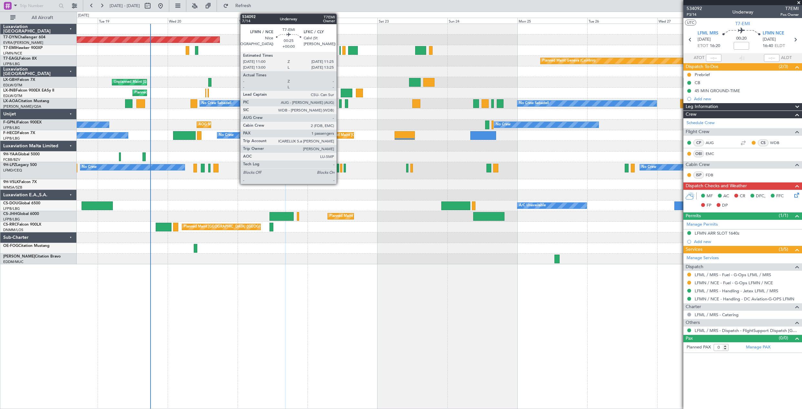
click at [339, 51] on div at bounding box center [339, 50] width 1 height 9
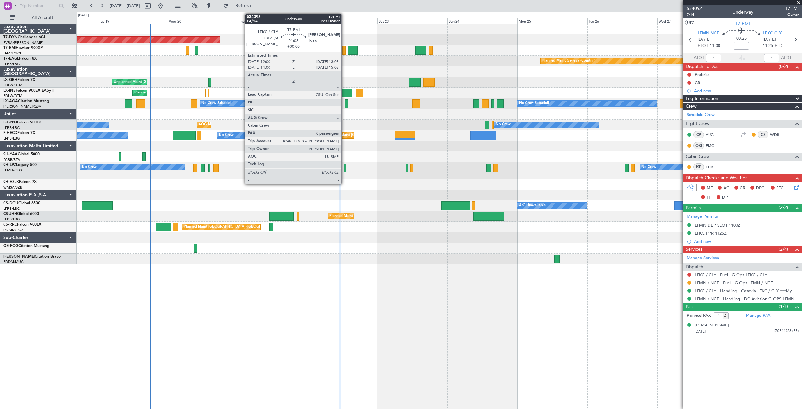
click at [344, 50] on div at bounding box center [343, 50] width 3 height 9
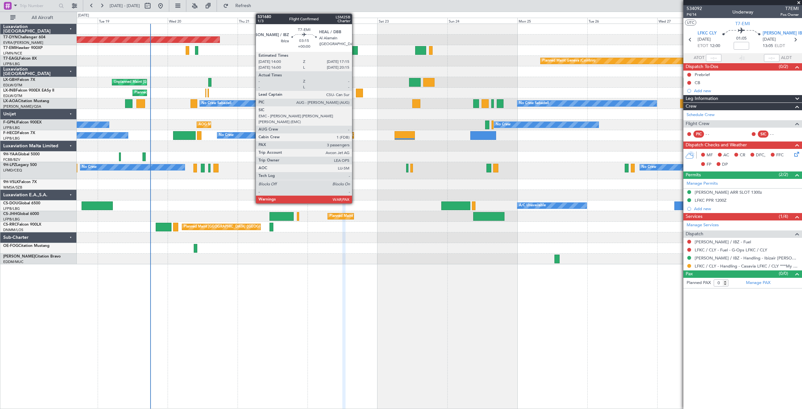
click at [355, 52] on div at bounding box center [353, 50] width 10 height 9
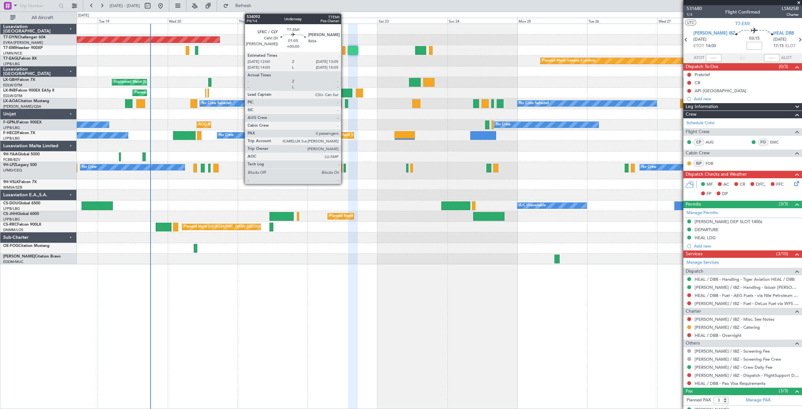
click at [344, 49] on div at bounding box center [343, 50] width 3 height 9
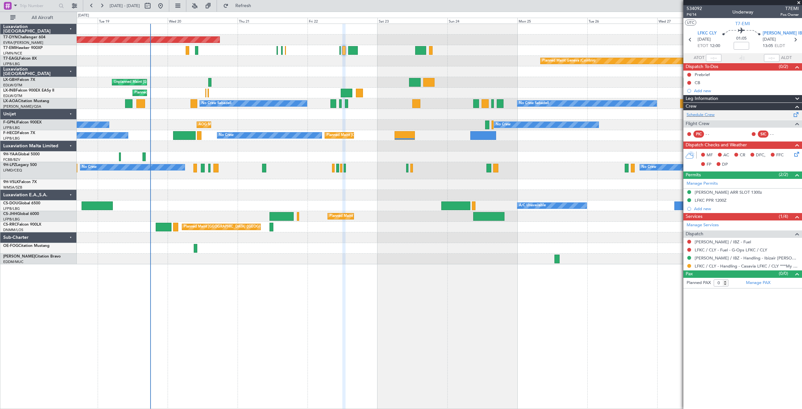
click at [793, 115] on span at bounding box center [796, 113] width 8 height 5
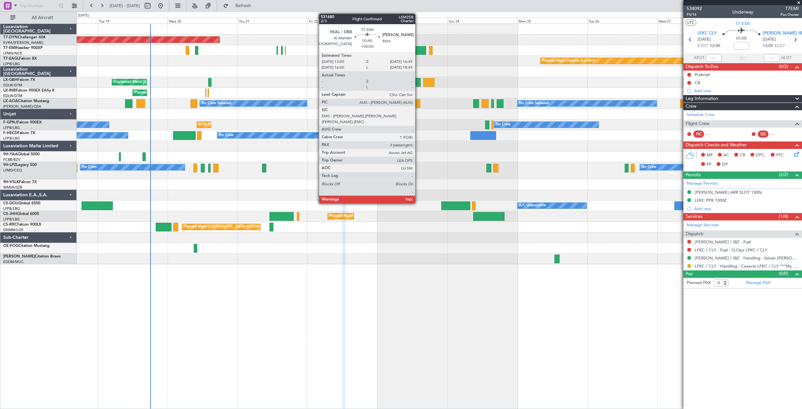
click at [418, 49] on div at bounding box center [420, 50] width 11 height 9
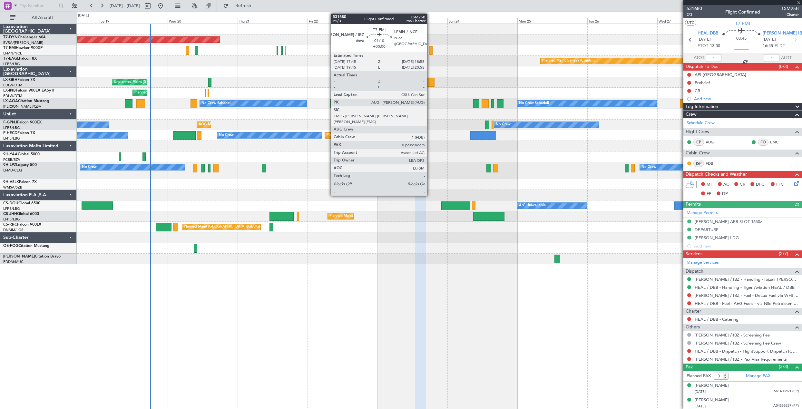
click at [430, 50] on div at bounding box center [431, 50] width 4 height 9
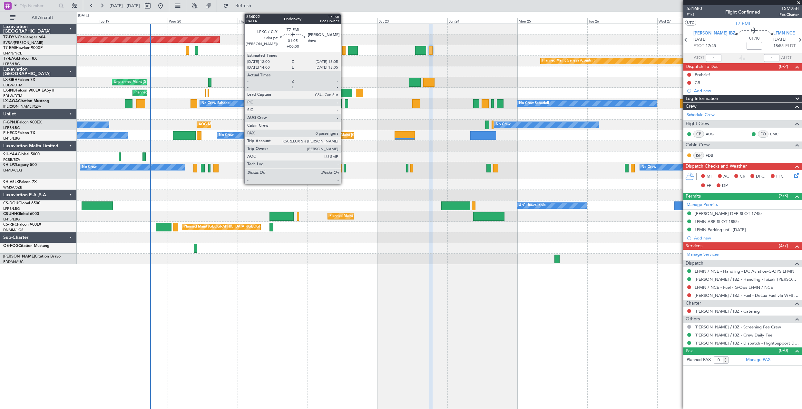
click at [344, 49] on div at bounding box center [343, 50] width 3 height 9
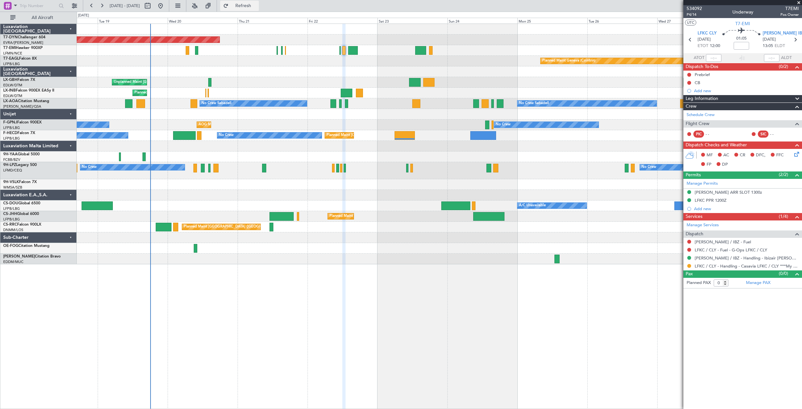
click at [246, 8] on button "Refresh" at bounding box center [239, 6] width 39 height 10
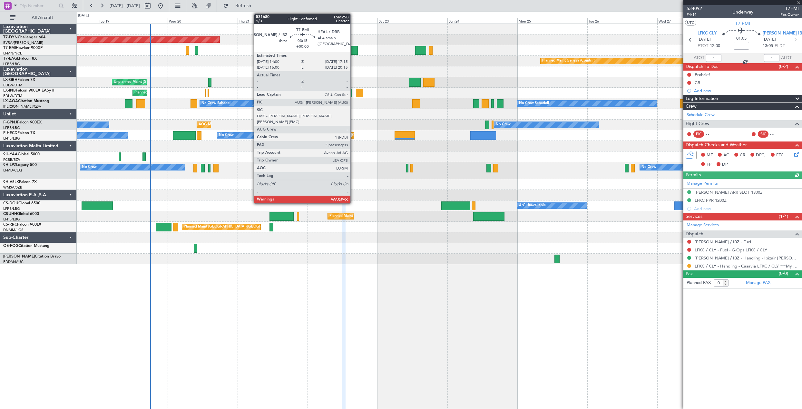
click at [353, 53] on div at bounding box center [353, 50] width 10 height 9
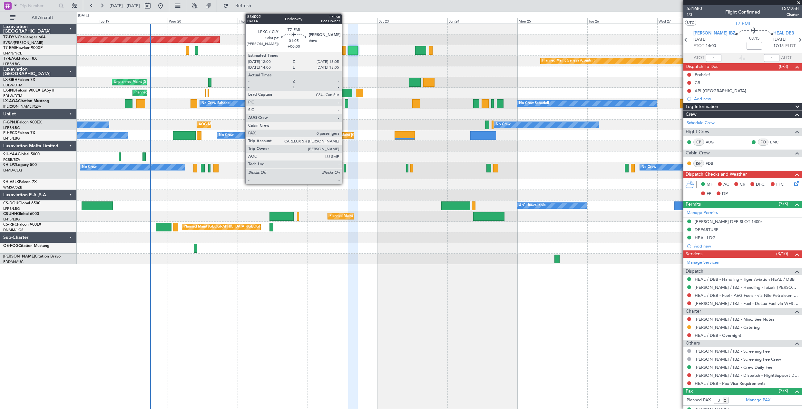
click at [345, 51] on div at bounding box center [343, 50] width 3 height 9
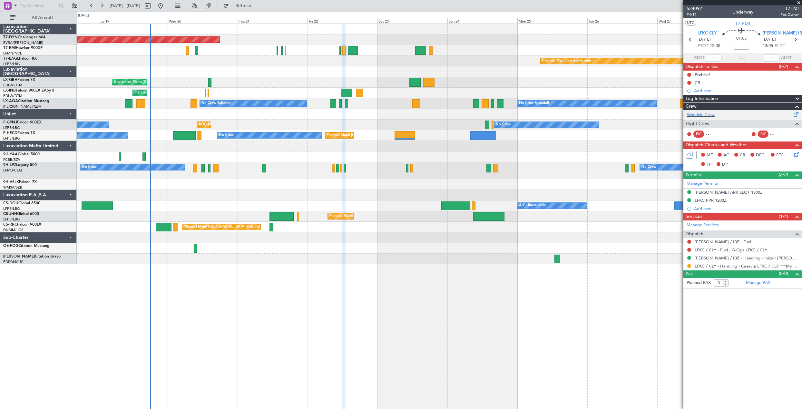
click at [794, 114] on span at bounding box center [796, 113] width 8 height 5
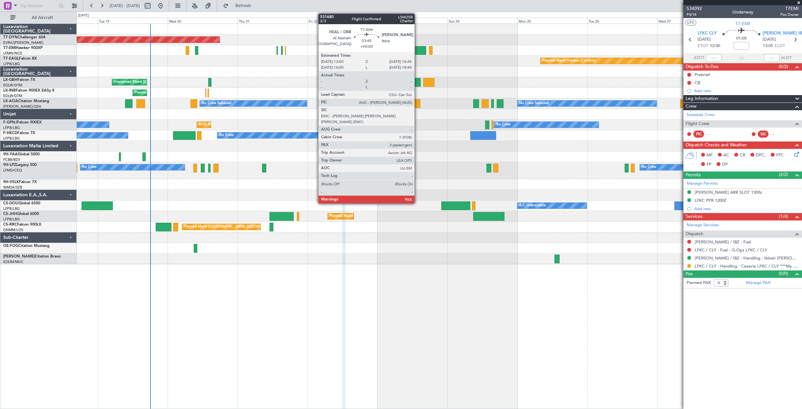
click at [417, 52] on div at bounding box center [420, 50] width 11 height 9
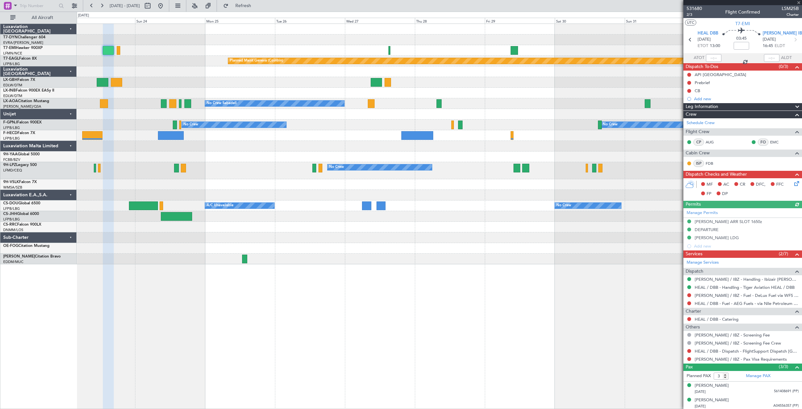
click at [191, 62] on div "Planned Maint Basel-Mulhouse Planned Maint Chester Planned Maint Geneva (Cointr…" at bounding box center [439, 144] width 725 height 240
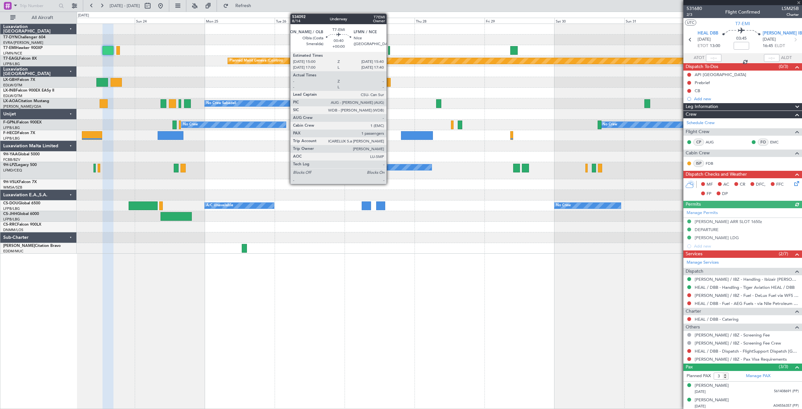
click at [389, 47] on div at bounding box center [389, 50] width 2 height 9
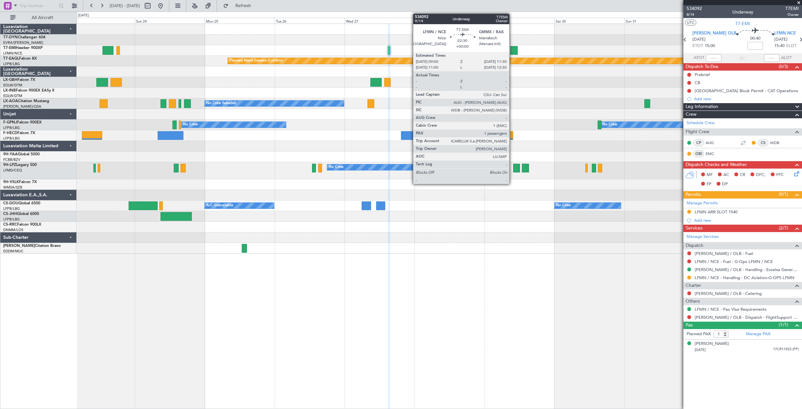
click at [512, 50] on div at bounding box center [513, 50] width 7 height 9
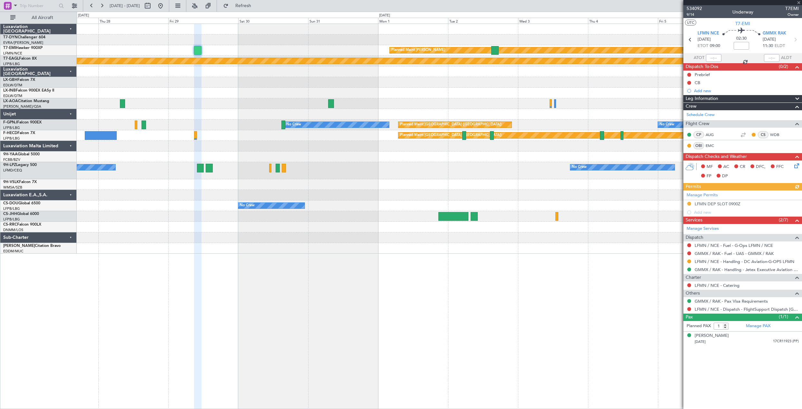
click at [270, 85] on div "Planned Maint Chester Planned Maint Geneva (Cointrin) No Crew No Crew Sabadell …" at bounding box center [439, 139] width 725 height 230
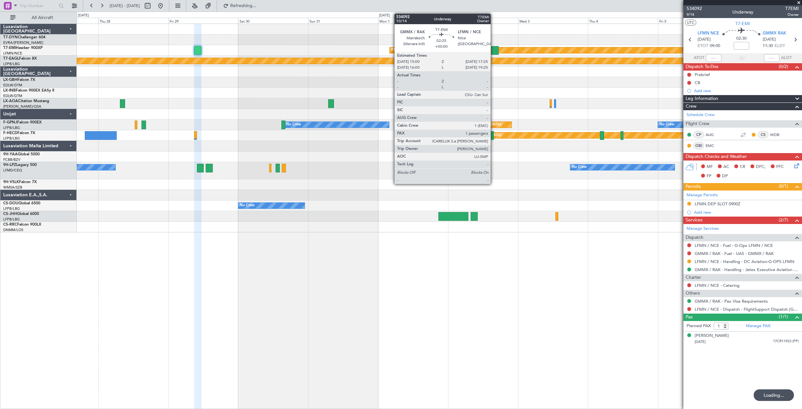
click at [493, 48] on div at bounding box center [494, 50] width 7 height 9
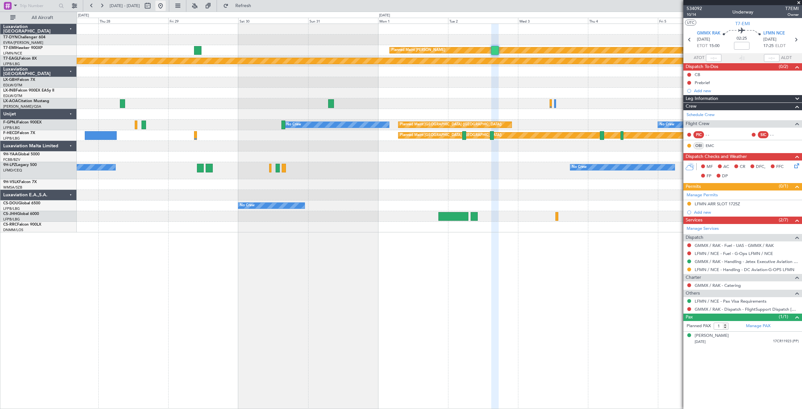
click at [166, 8] on button at bounding box center [160, 6] width 10 height 10
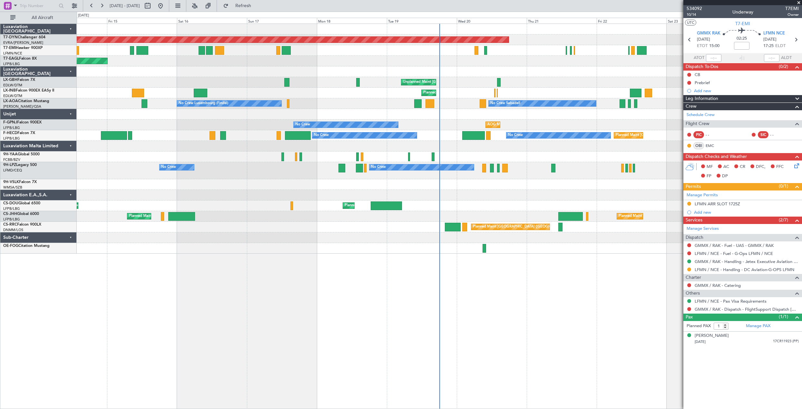
click at [474, 51] on div at bounding box center [439, 50] width 725 height 11
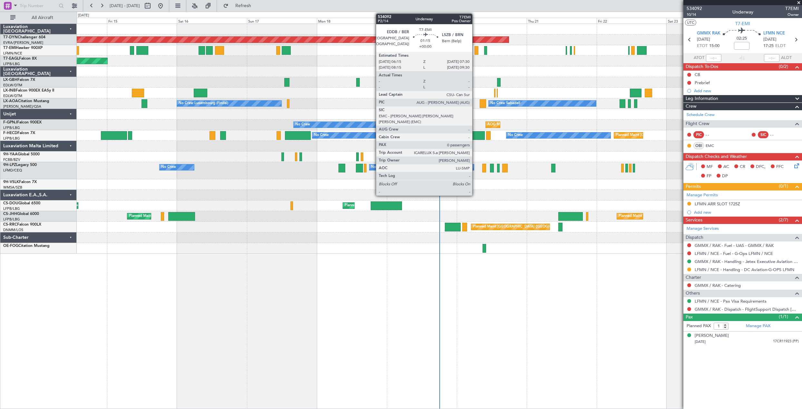
click at [475, 52] on div at bounding box center [476, 50] width 4 height 9
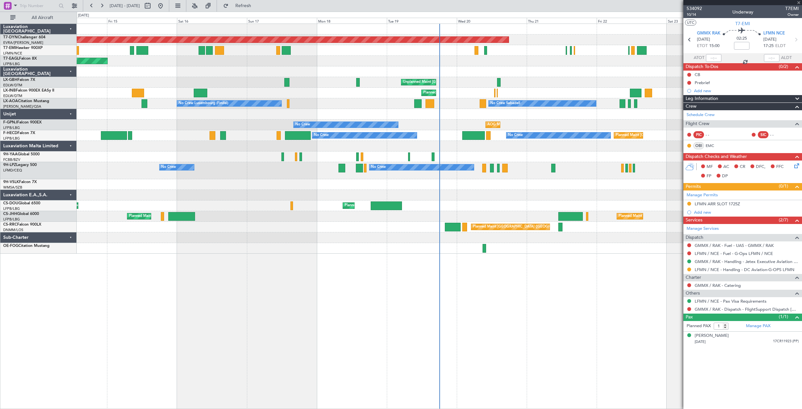
type input "0"
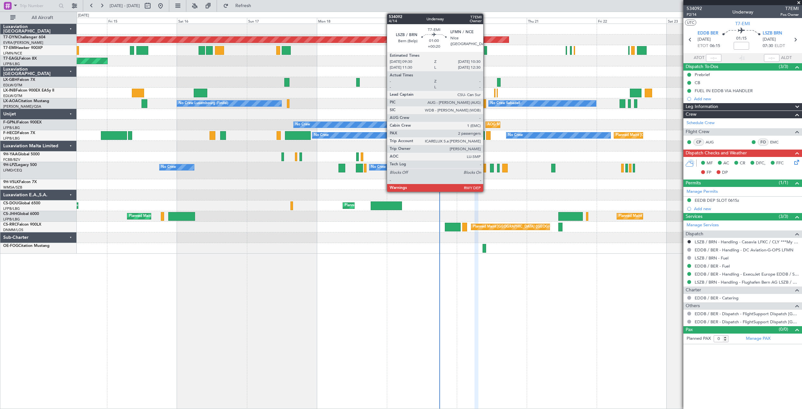
click at [486, 51] on div at bounding box center [485, 50] width 3 height 9
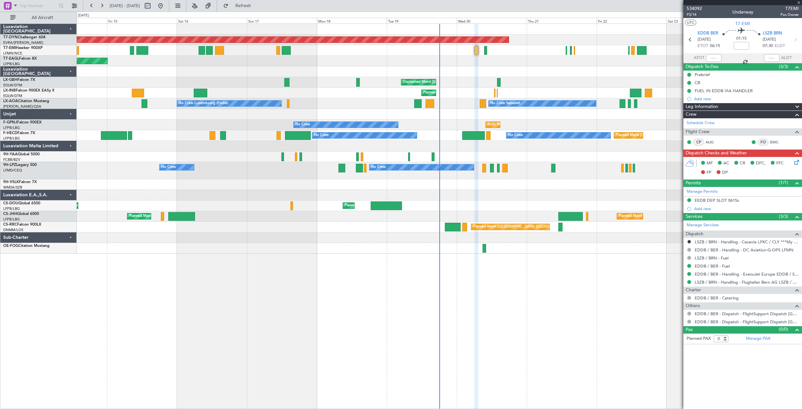
type input "+00:20"
type input "2"
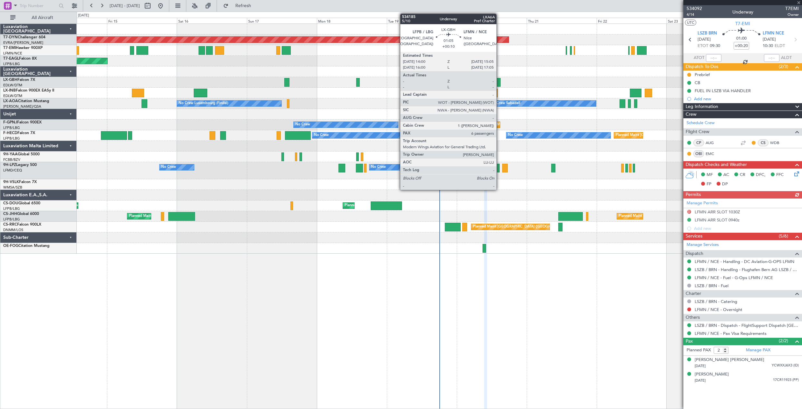
click at [499, 81] on div at bounding box center [498, 82] width 3 height 9
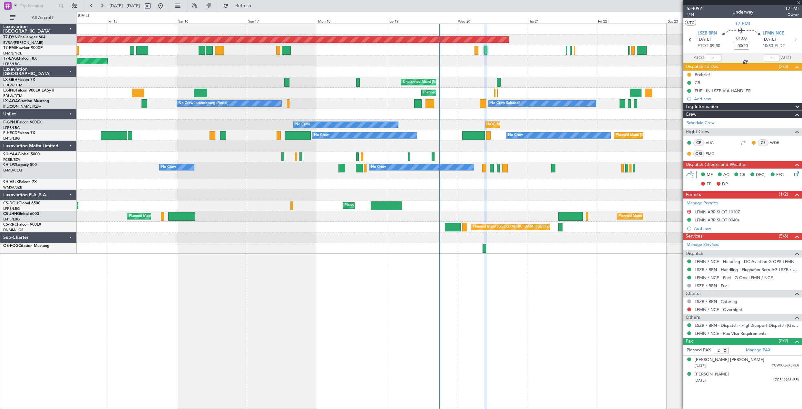
type input "+00:10"
type input "6"
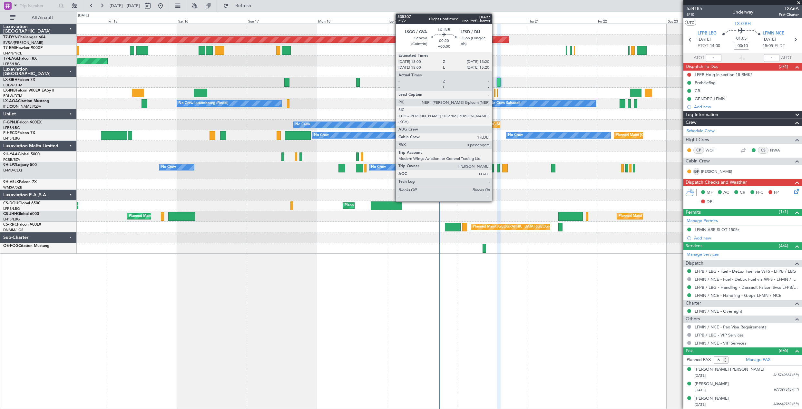
click at [495, 94] on div at bounding box center [494, 93] width 1 height 9
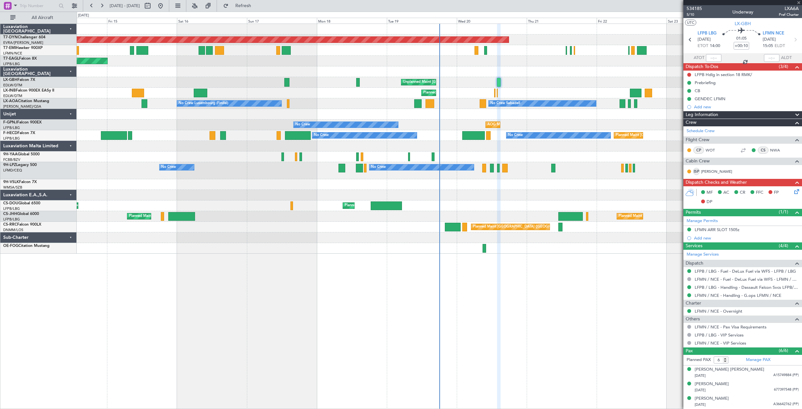
type input "0"
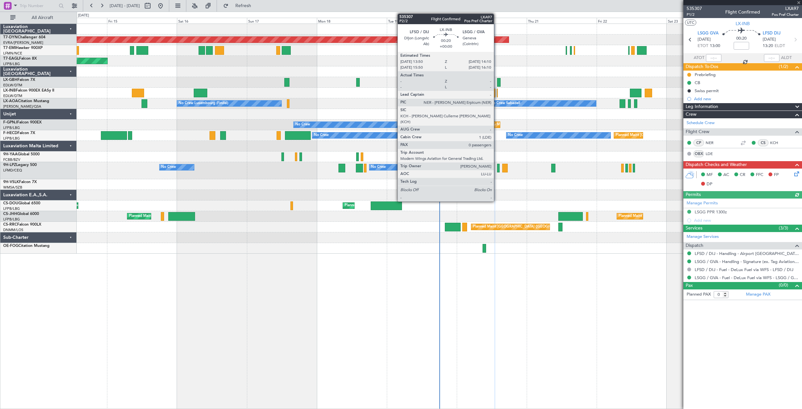
click at [497, 95] on div at bounding box center [497, 93] width 1 height 9
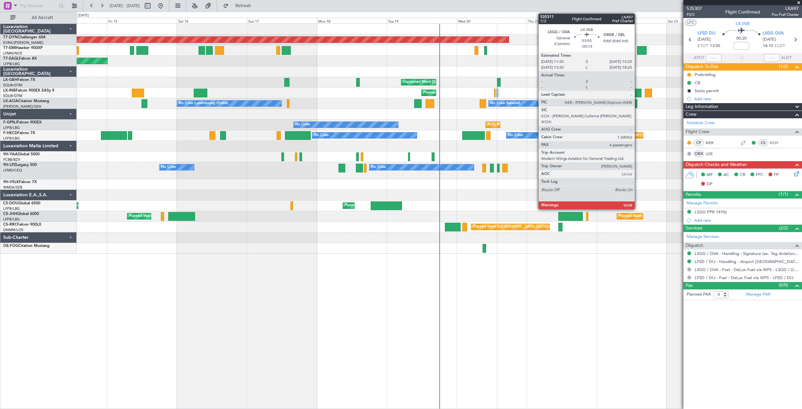
click at [638, 92] on div at bounding box center [636, 93] width 12 height 9
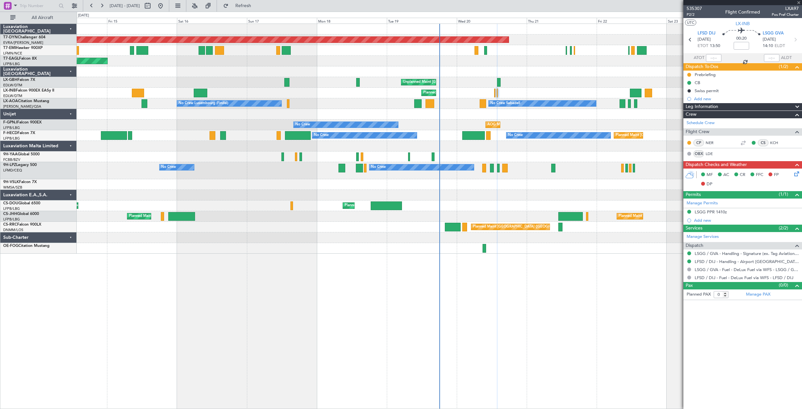
type input "-00:15"
type input "6"
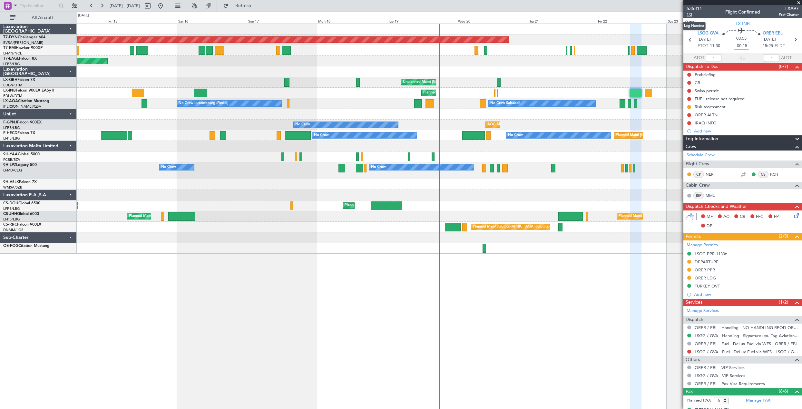
click at [692, 14] on span "1/2" at bounding box center [694, 14] width 15 height 5
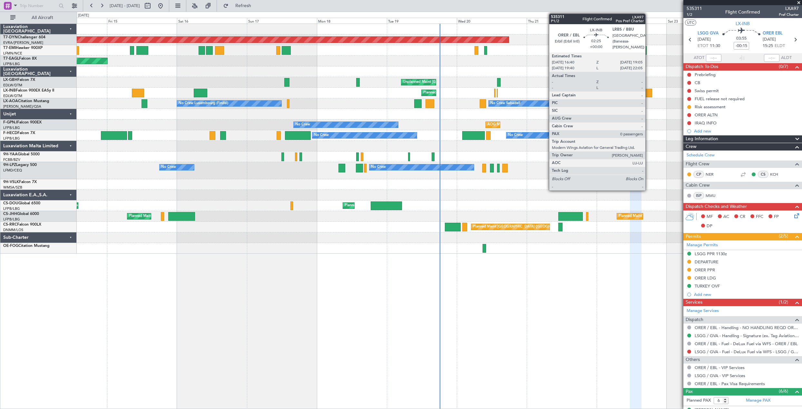
click at [648, 93] on div at bounding box center [648, 93] width 7 height 9
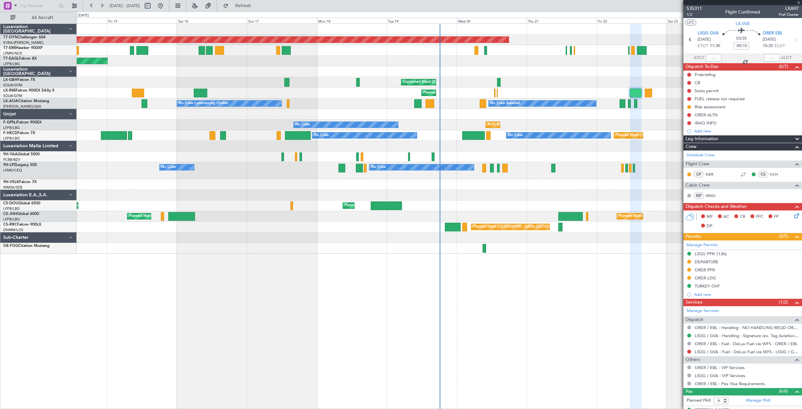
type input "0"
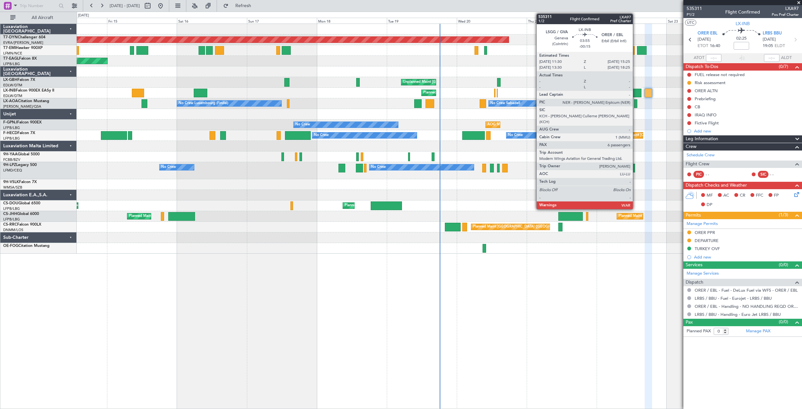
click at [636, 94] on div at bounding box center [636, 93] width 12 height 9
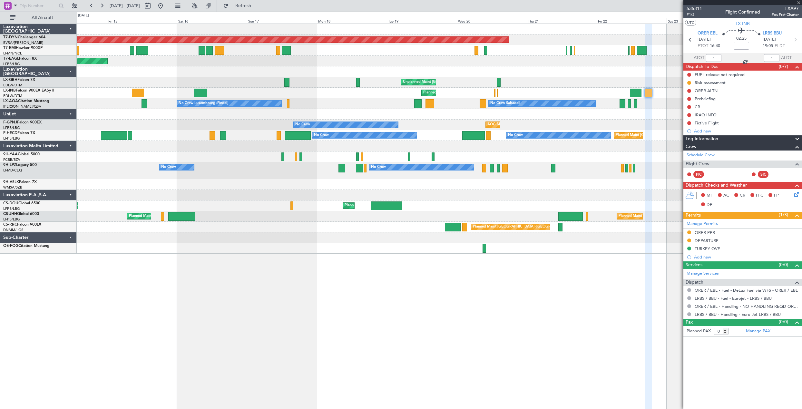
type input "-00:15"
type input "6"
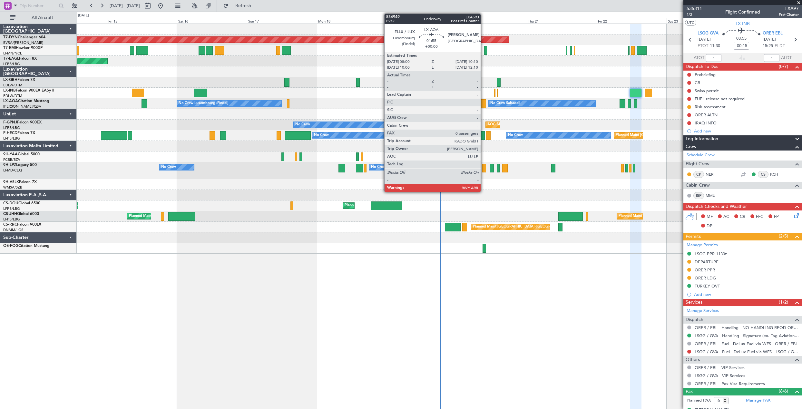
click at [483, 105] on div at bounding box center [483, 103] width 6 height 9
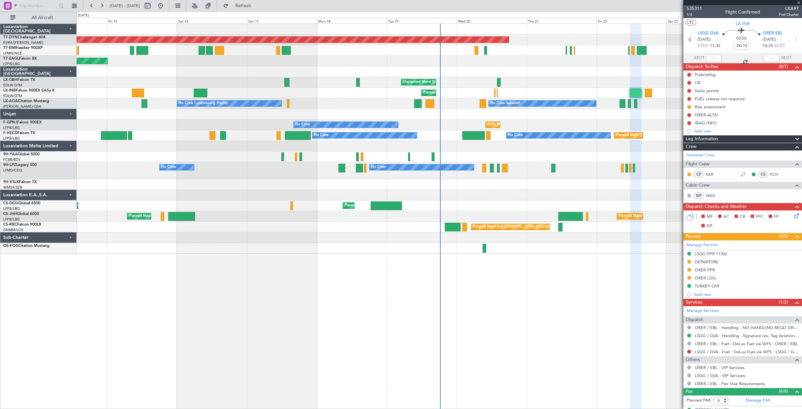
type input "0"
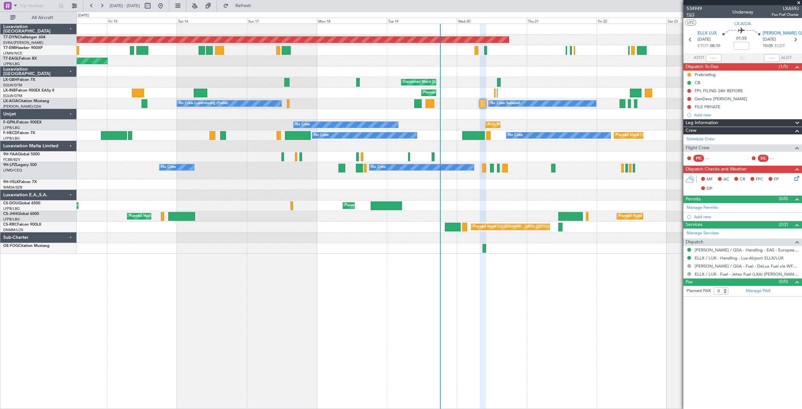
click at [689, 16] on span "P2/2" at bounding box center [694, 14] width 15 height 5
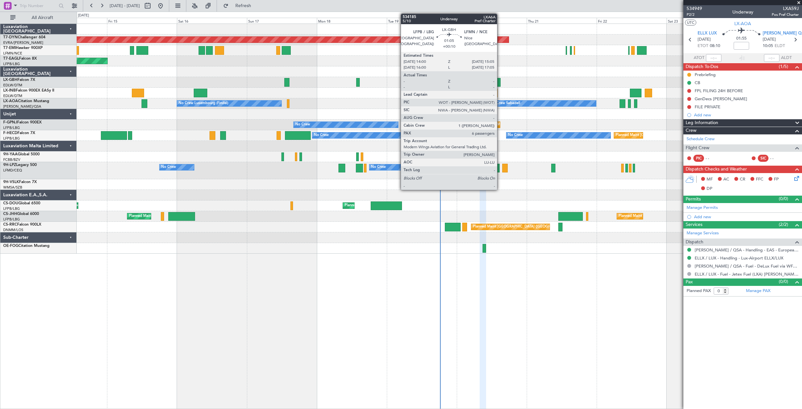
click at [500, 80] on div at bounding box center [498, 82] width 3 height 9
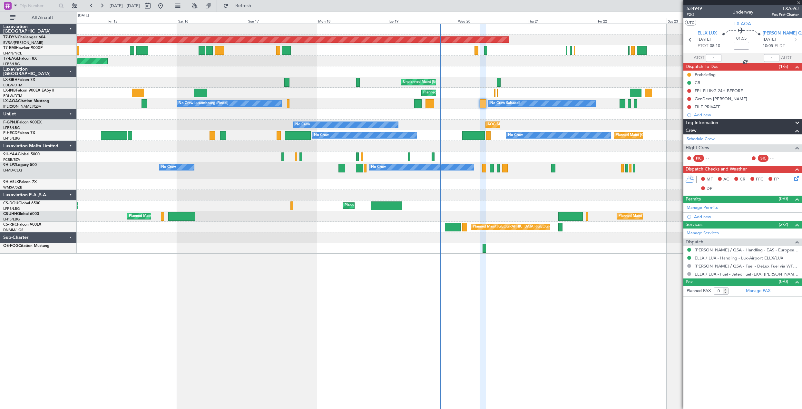
type input "+00:10"
type input "6"
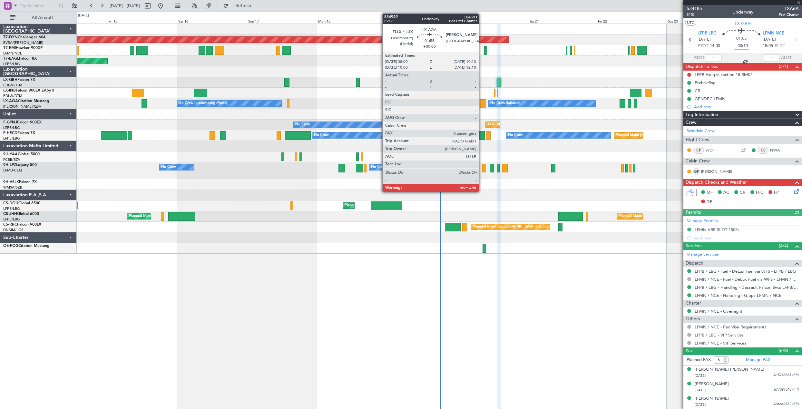
click at [482, 105] on div at bounding box center [483, 103] width 6 height 9
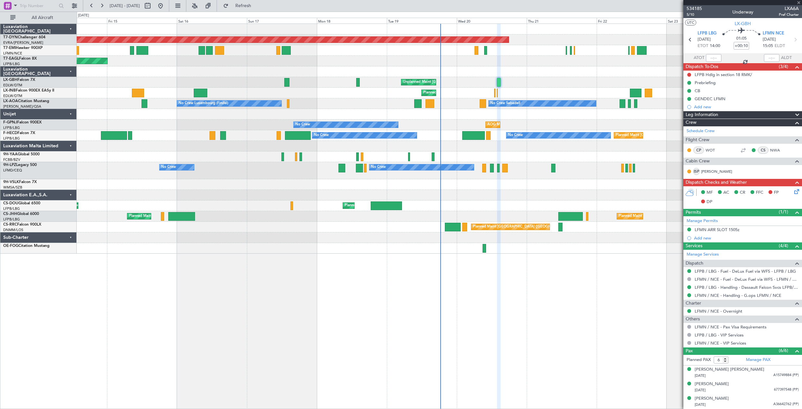
type input "0"
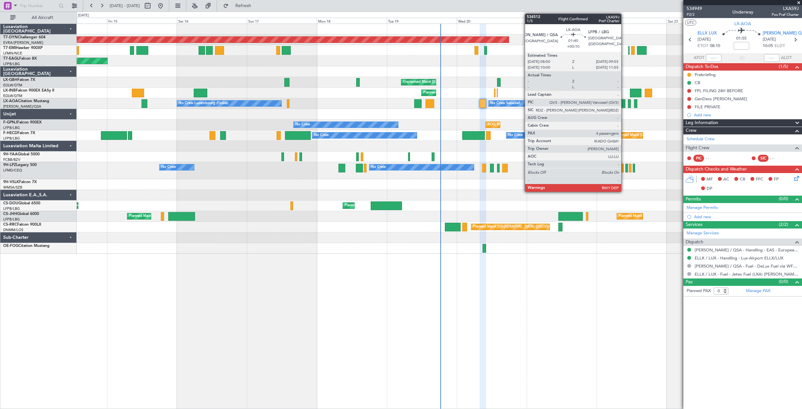
click at [624, 104] on div at bounding box center [622, 103] width 6 height 9
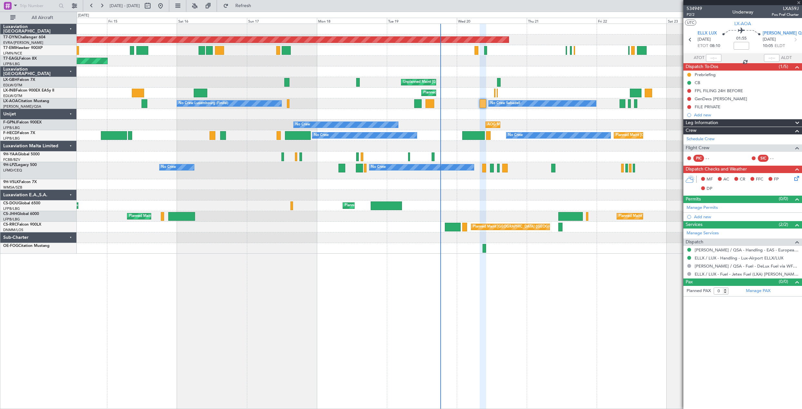
type input "+00:10"
type input "4"
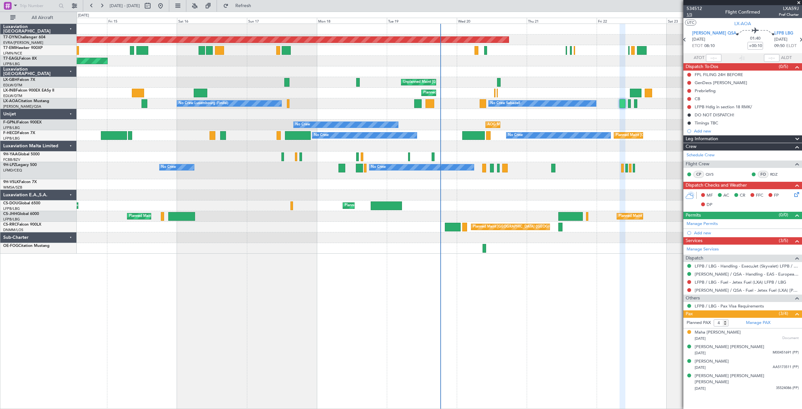
click at [690, 15] on span "1/5" at bounding box center [694, 14] width 15 height 5
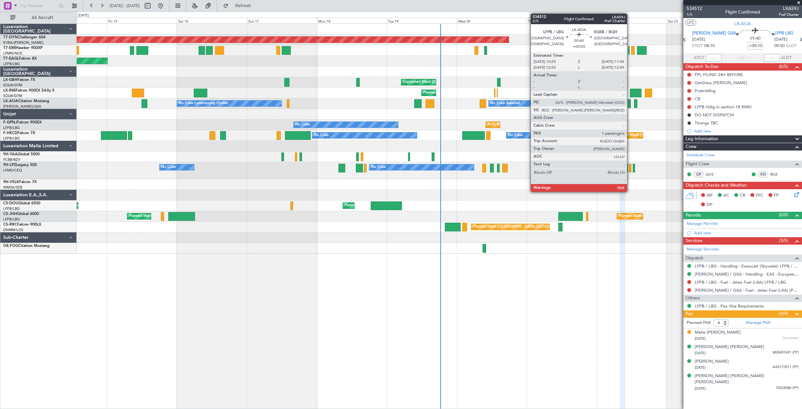
click at [630, 105] on div at bounding box center [629, 103] width 3 height 9
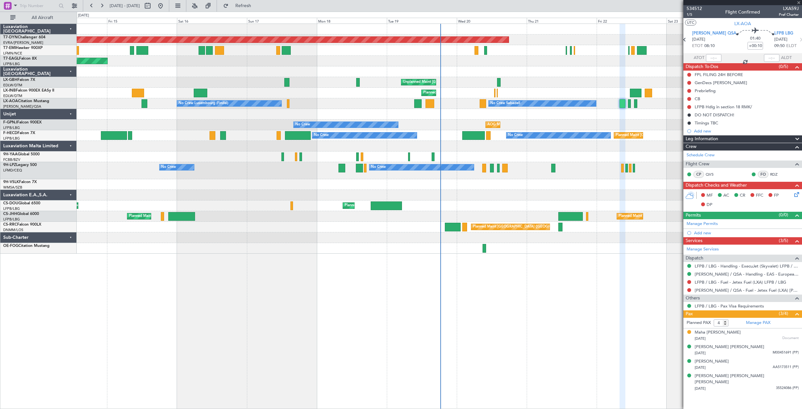
type input "+00:05"
type input "1"
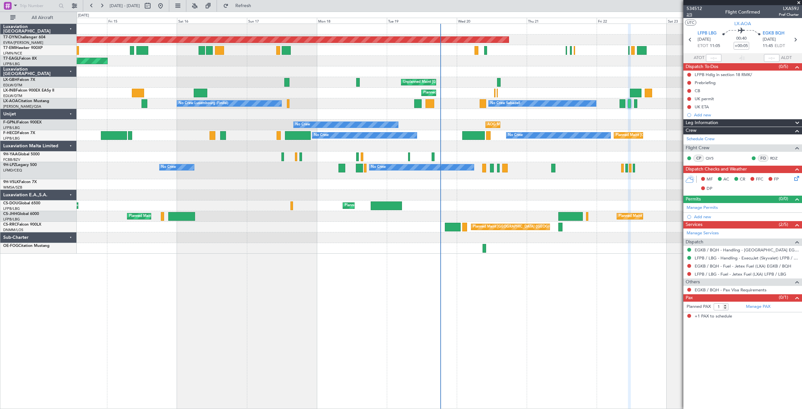
click at [695, 15] on span "2/5" at bounding box center [694, 14] width 15 height 5
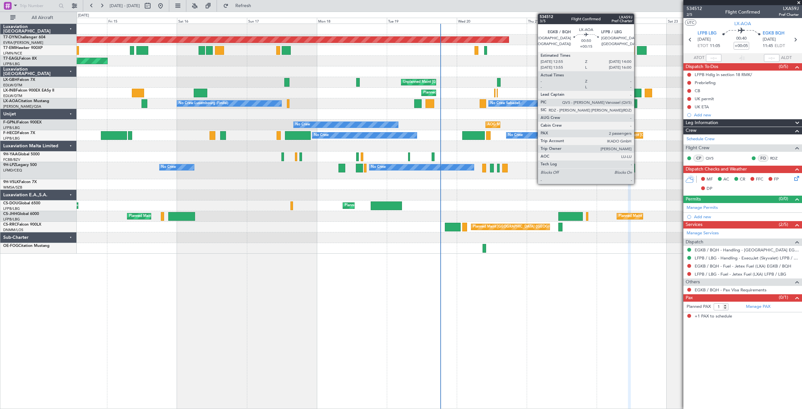
click at [637, 105] on div at bounding box center [635, 103] width 3 height 9
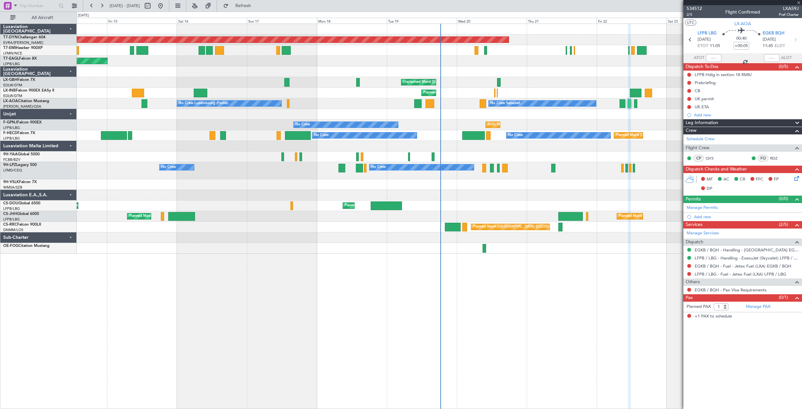
type input "+00:15"
type input "2"
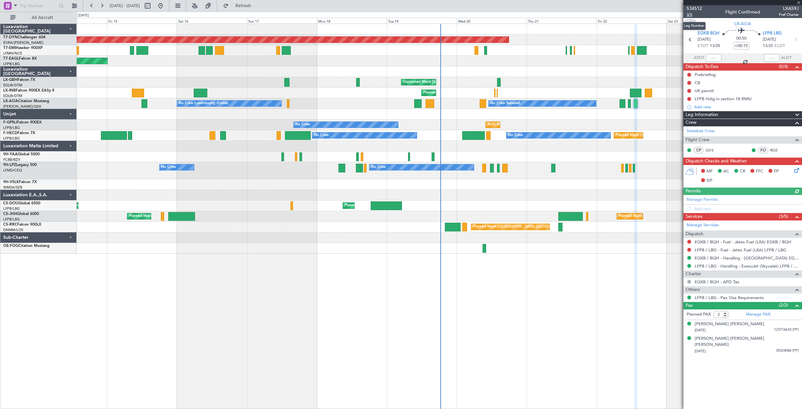
click at [689, 14] on span "3/5" at bounding box center [694, 14] width 15 height 5
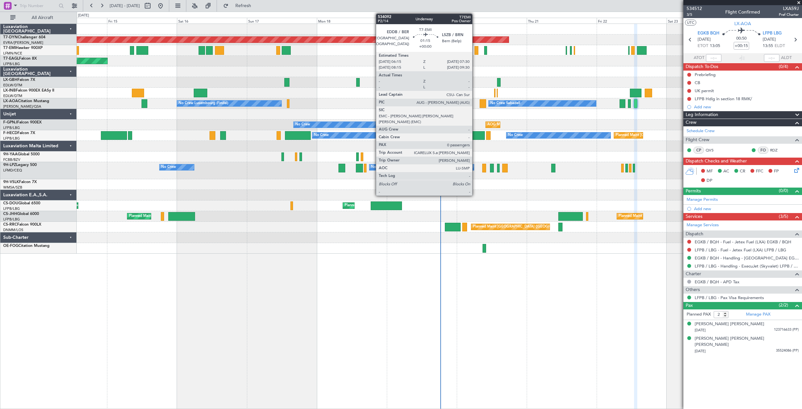
click at [475, 51] on div at bounding box center [476, 50] width 4 height 9
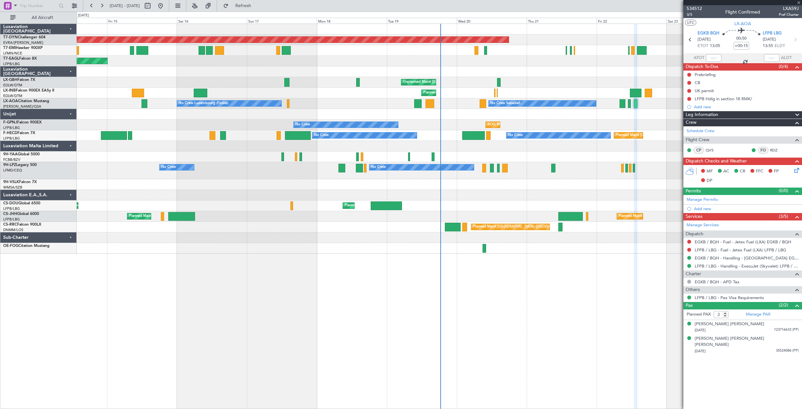
type input "0"
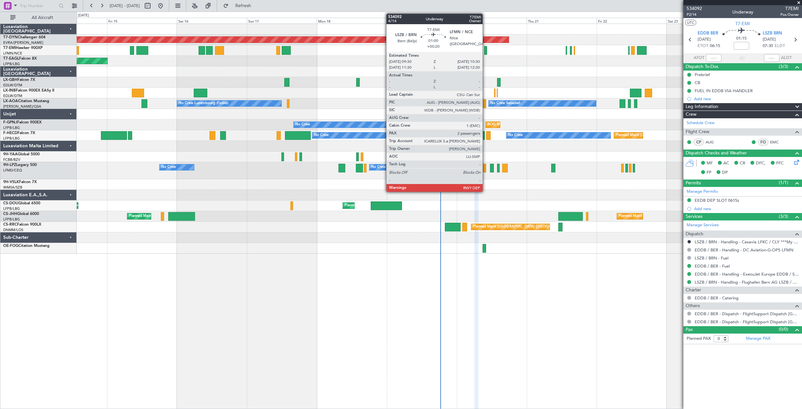
click at [485, 51] on div at bounding box center [485, 50] width 3 height 9
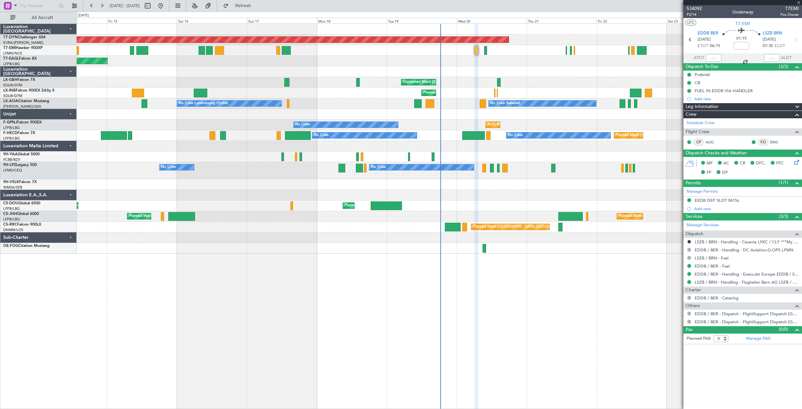
type input "+00:20"
type input "2"
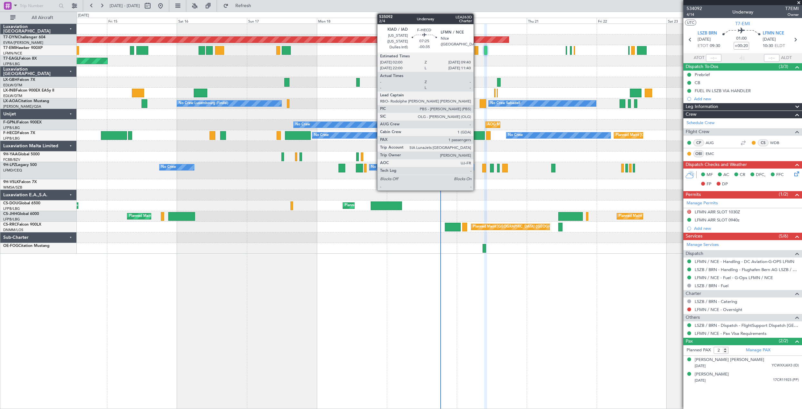
click at [476, 137] on div at bounding box center [473, 135] width 23 height 9
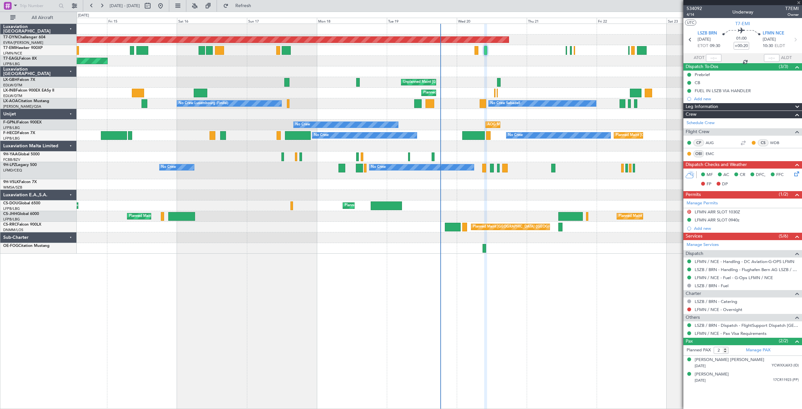
type input "-00:35"
type input "1"
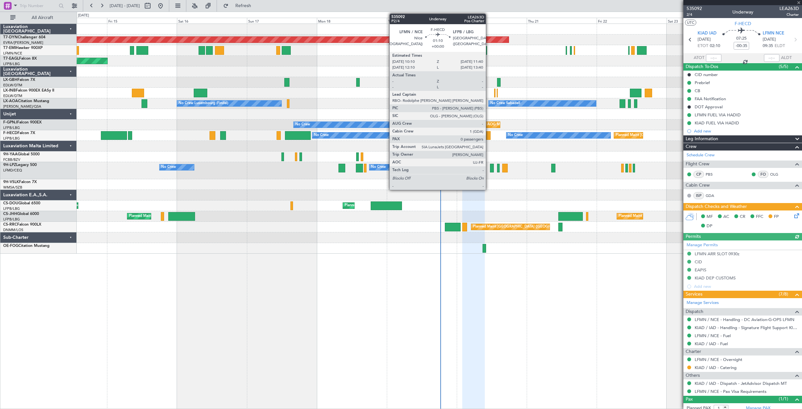
click at [489, 136] on div at bounding box center [488, 135] width 5 height 9
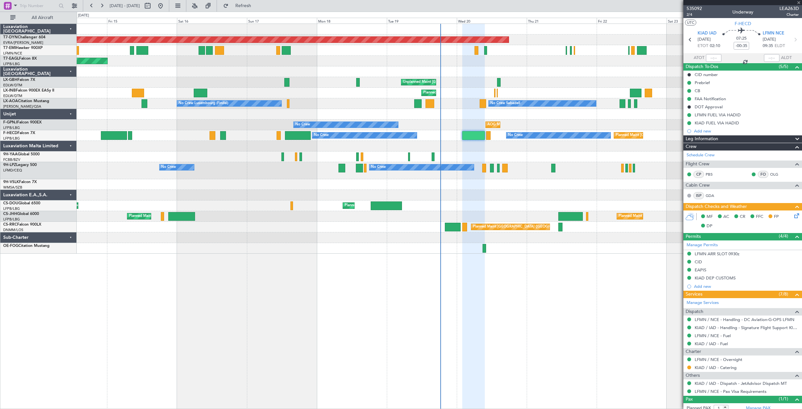
type input "0"
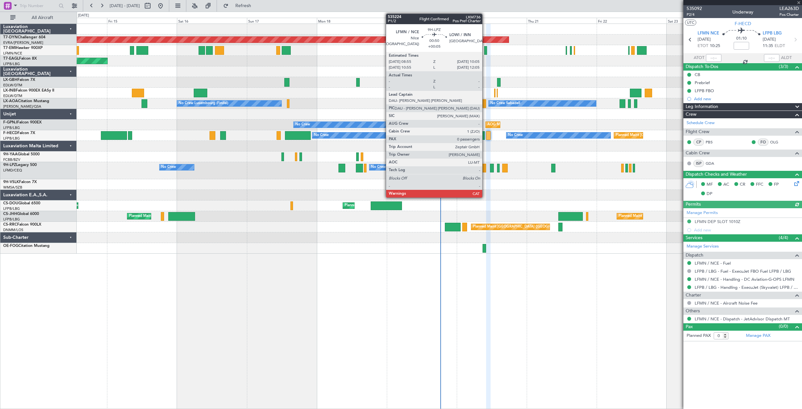
click at [484, 169] on div at bounding box center [484, 168] width 4 height 9
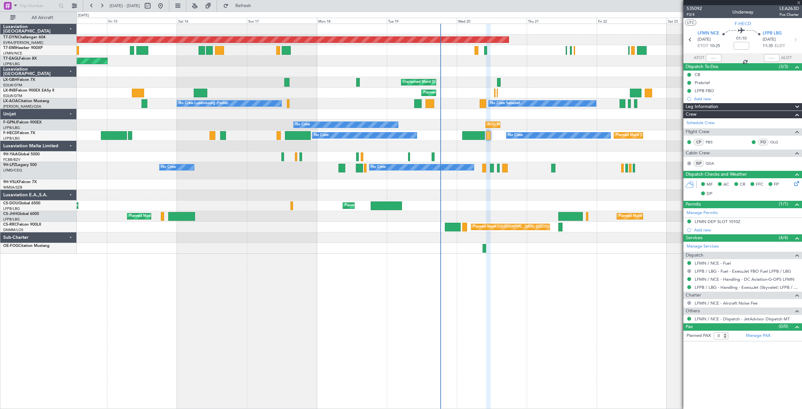
type input "+00:05"
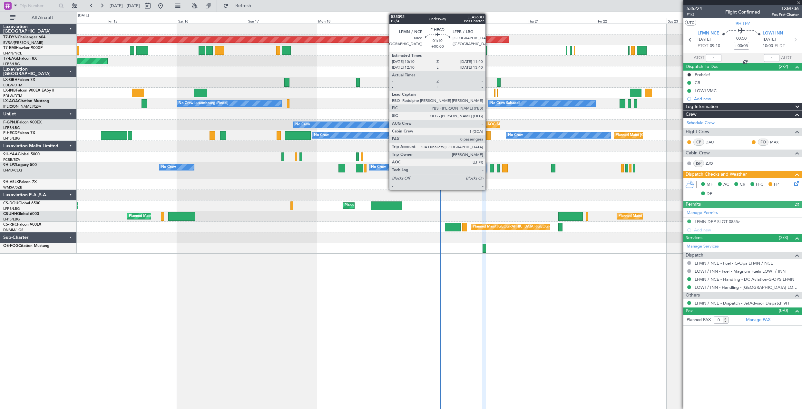
click at [488, 133] on div at bounding box center [488, 135] width 5 height 9
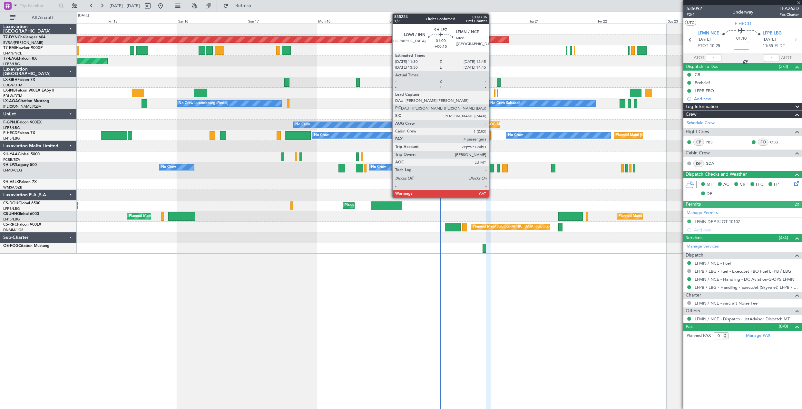
click at [492, 169] on div at bounding box center [492, 168] width 4 height 9
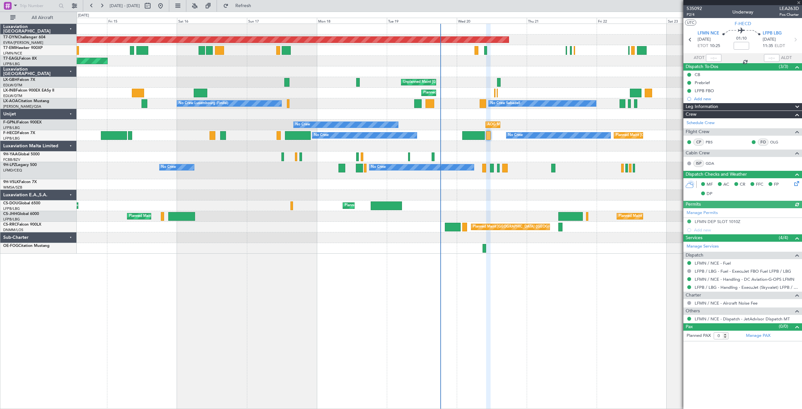
type input "+00:15"
type input "4"
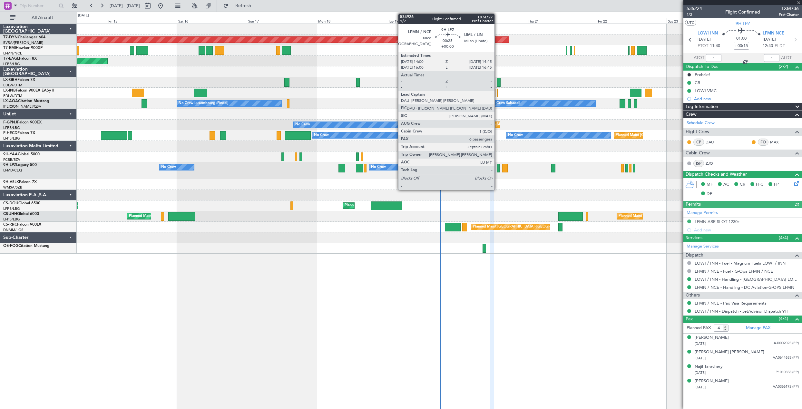
click at [497, 169] on div at bounding box center [498, 168] width 2 height 9
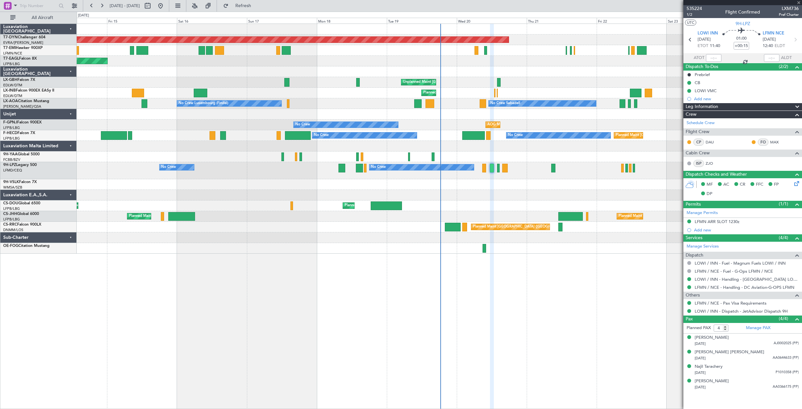
type input "6"
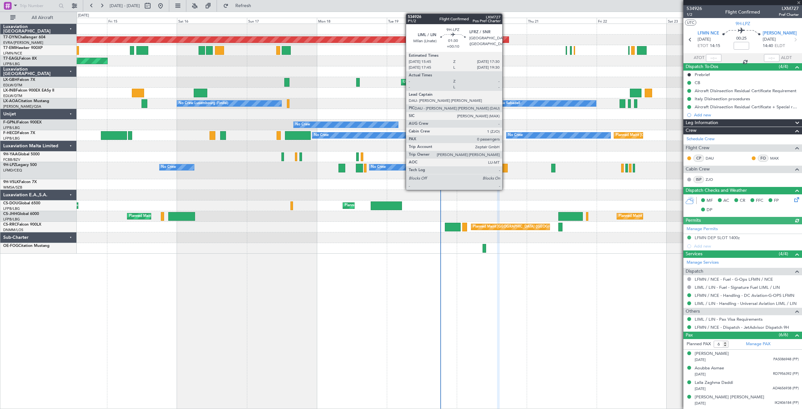
click at [505, 169] on div at bounding box center [504, 168] width 5 height 9
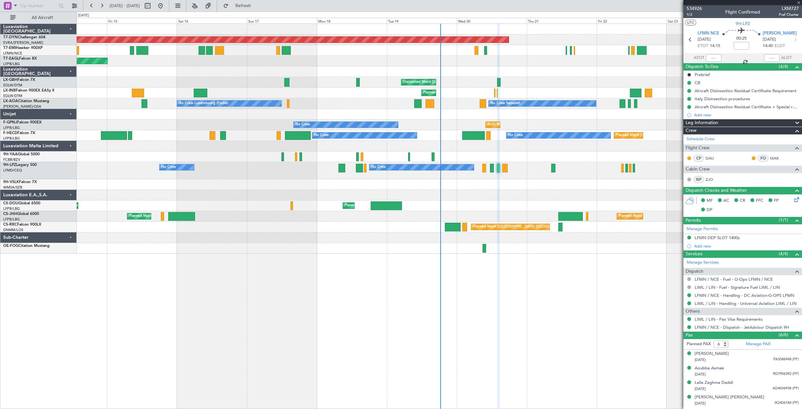
type input "+00:10"
type input "0"
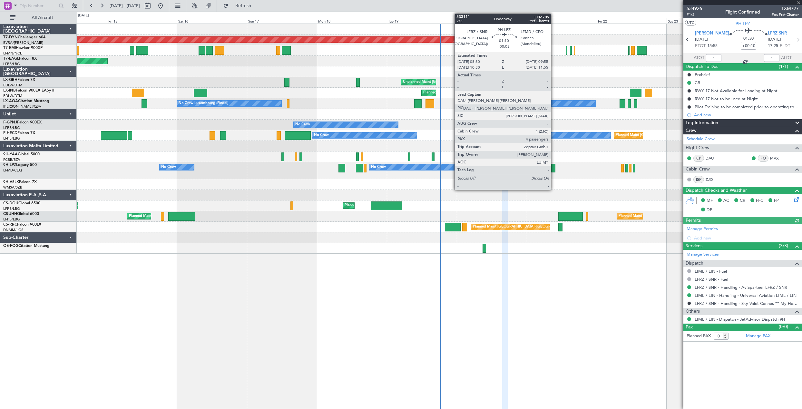
click at [554, 167] on div at bounding box center [553, 168] width 4 height 9
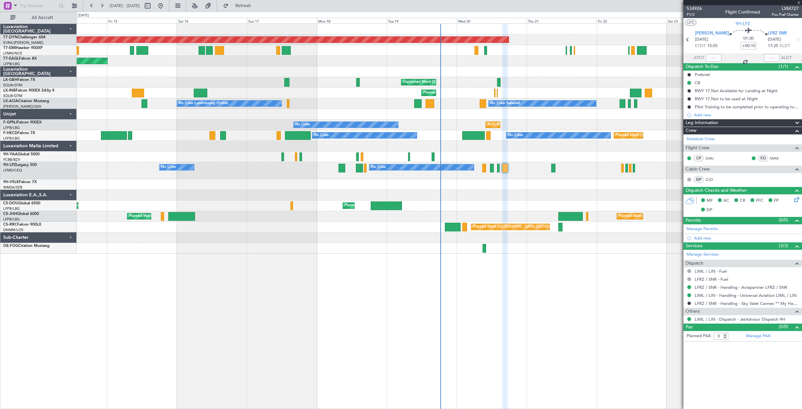
type input "-00:05"
type input "4"
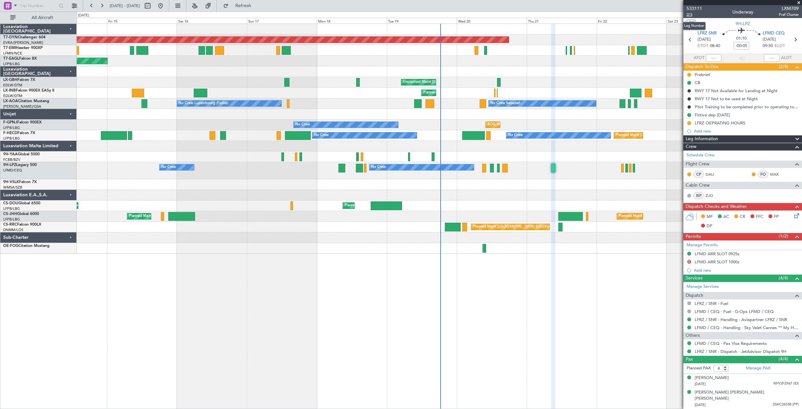
click at [693, 14] on span "2/3" at bounding box center [694, 14] width 15 height 5
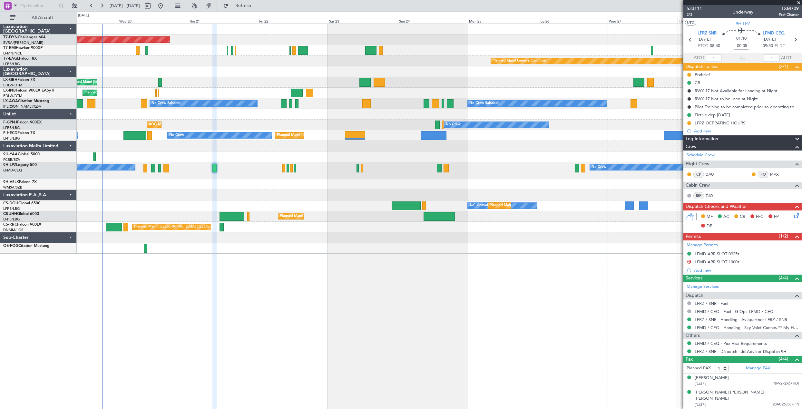
click at [259, 131] on div "Planned Maint Basel-Mulhouse Planned Maint Chester Planned Maint Geneva (Cointr…" at bounding box center [439, 139] width 725 height 230
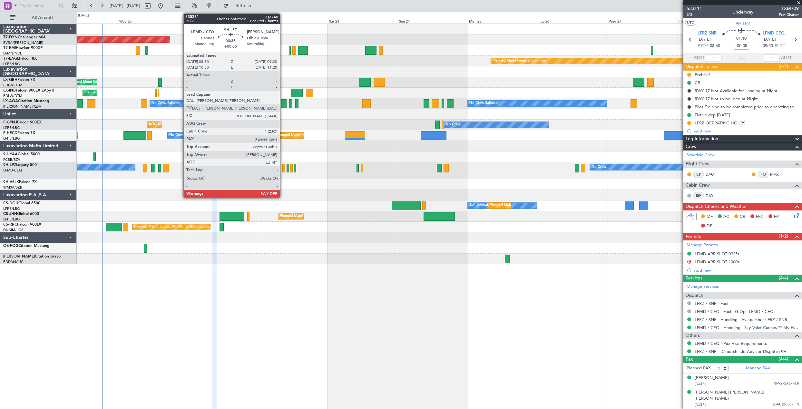
click at [283, 169] on div at bounding box center [283, 168] width 3 height 9
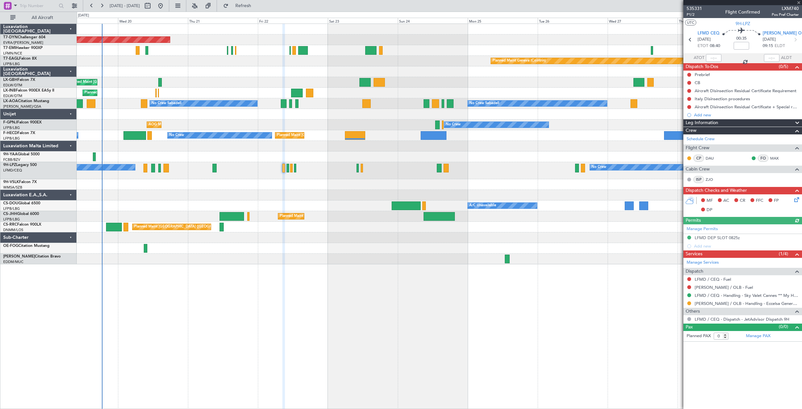
click at [690, 15] on mat-tooltip-component "Trip Number" at bounding box center [694, 20] width 32 height 17
click at [698, 15] on span "P1/2" at bounding box center [694, 14] width 15 height 5
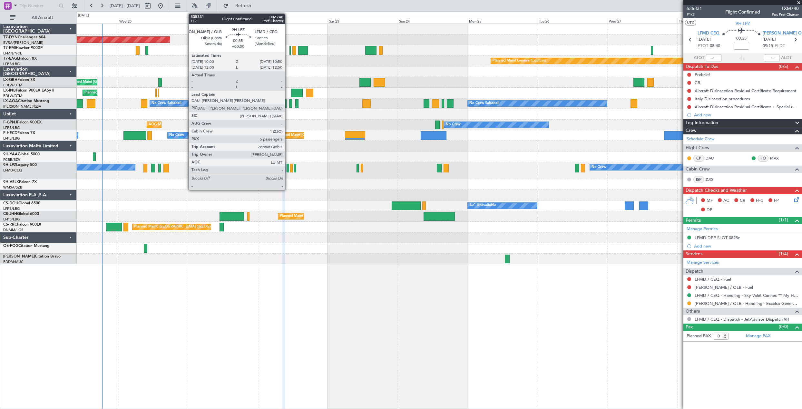
click at [288, 169] on div at bounding box center [288, 168] width 3 height 9
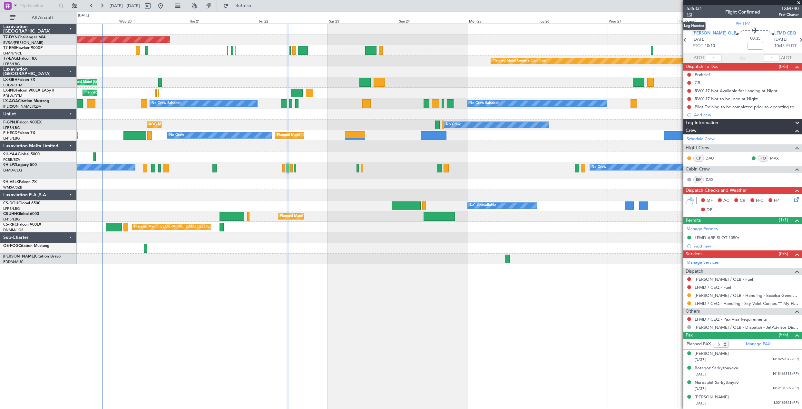
click at [690, 15] on span "1/2" at bounding box center [694, 14] width 15 height 5
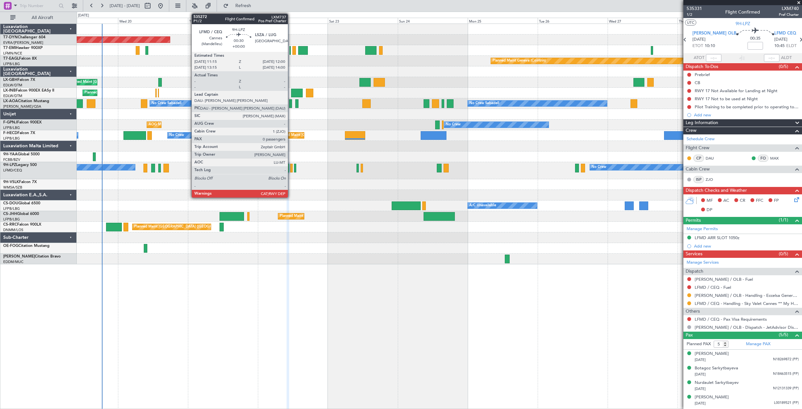
click at [291, 167] on div at bounding box center [291, 168] width 2 height 9
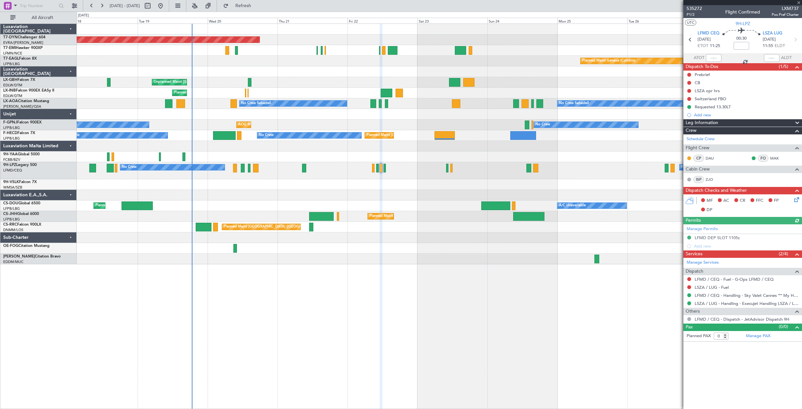
click at [267, 76] on div at bounding box center [439, 71] width 725 height 11
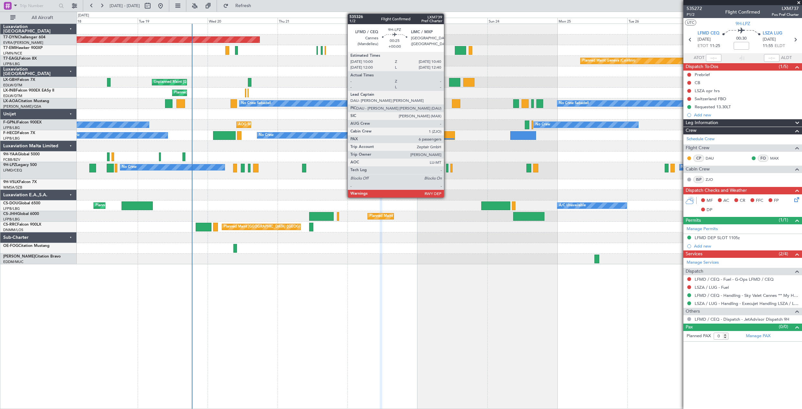
click at [447, 168] on div at bounding box center [447, 168] width 2 height 9
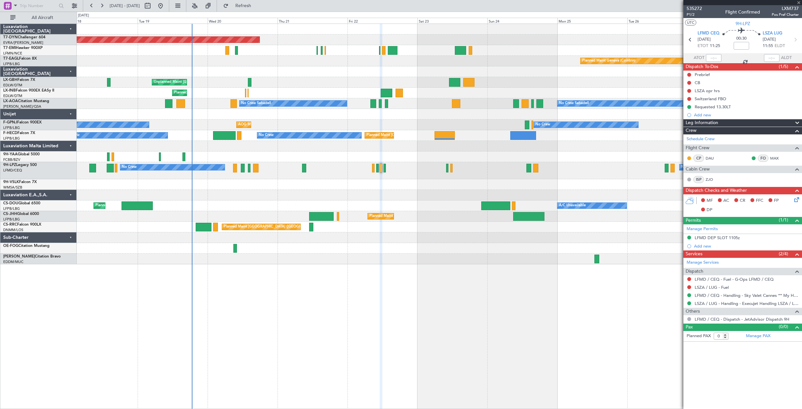
type input "6"
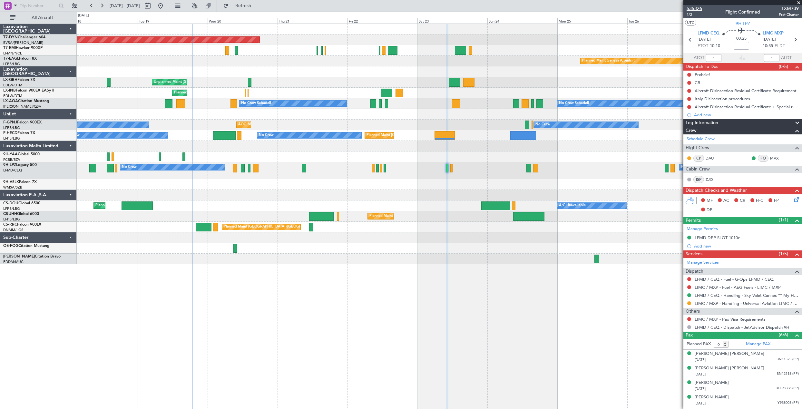
click at [695, 10] on span "535326" at bounding box center [694, 8] width 15 height 7
click at [252, 9] on button "Refresh" at bounding box center [239, 6] width 39 height 10
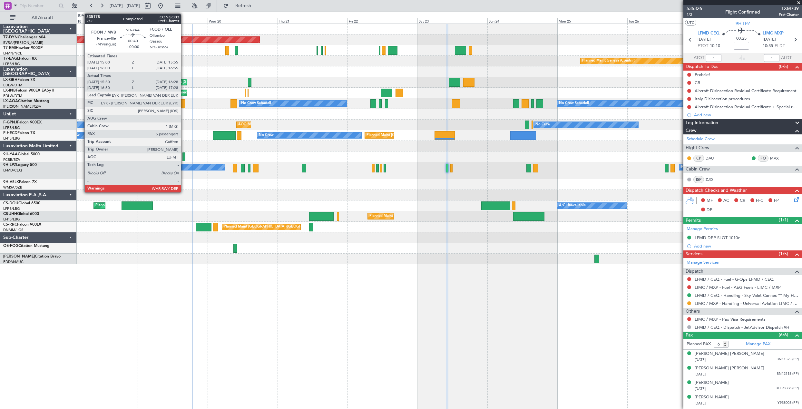
click at [184, 158] on div at bounding box center [183, 156] width 3 height 9
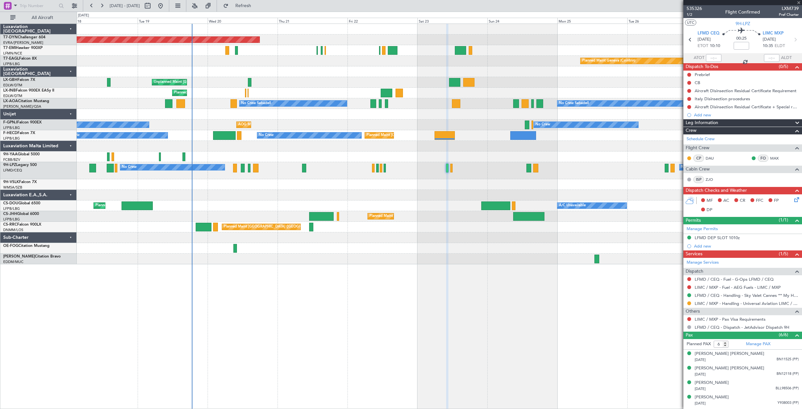
type input "15:40"
type input "16:23"
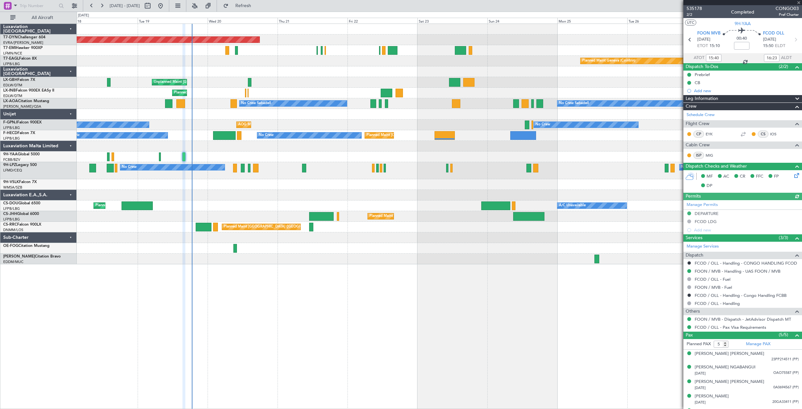
click at [800, 1] on div at bounding box center [742, 2] width 119 height 5
click at [799, 1] on span at bounding box center [798, 3] width 6 height 6
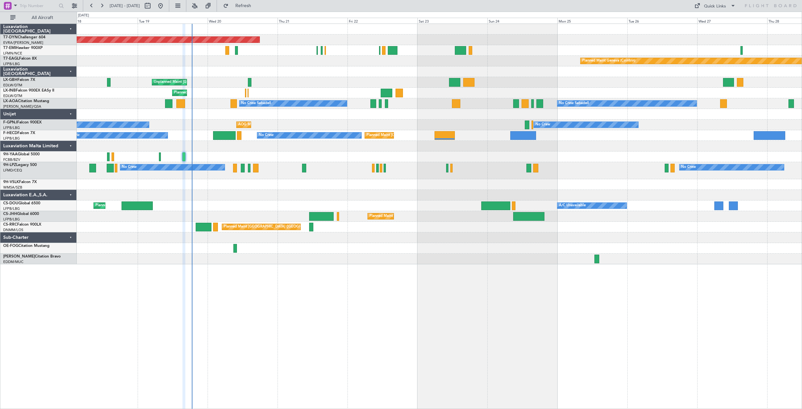
type input "0"
click at [732, 5] on span at bounding box center [733, 6] width 8 height 8
click at [719, 20] on button "Trip Builder" at bounding box center [715, 21] width 48 height 15
click at [252, 8] on button "Refresh" at bounding box center [239, 6] width 39 height 10
click at [257, 6] on span "Refresh" at bounding box center [243, 6] width 27 height 5
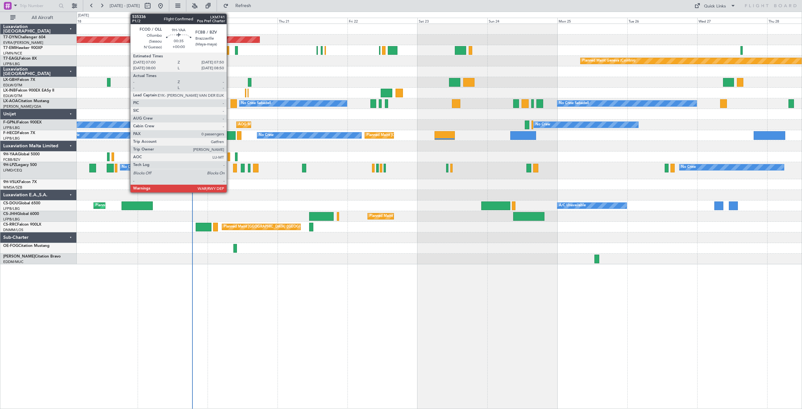
click at [229, 158] on div at bounding box center [229, 156] width 3 height 9
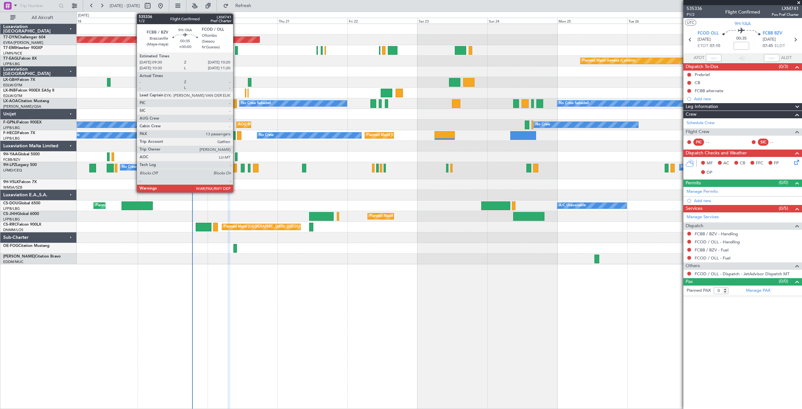
click at [236, 156] on div at bounding box center [236, 156] width 3 height 9
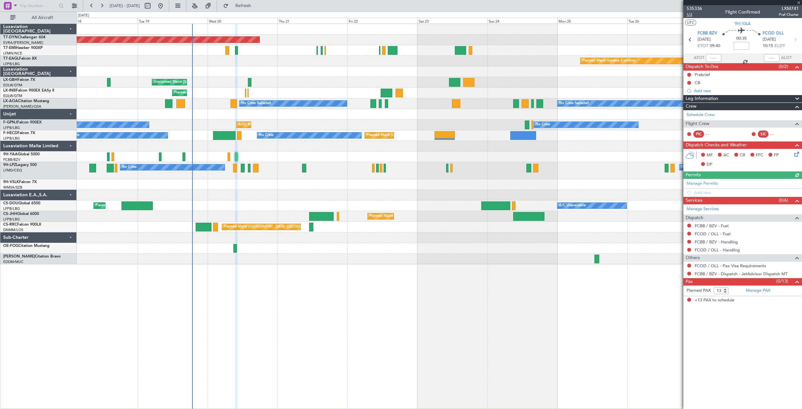
click at [691, 15] on span "1/2" at bounding box center [694, 14] width 15 height 5
click at [257, 4] on span "Refresh" at bounding box center [243, 6] width 27 height 5
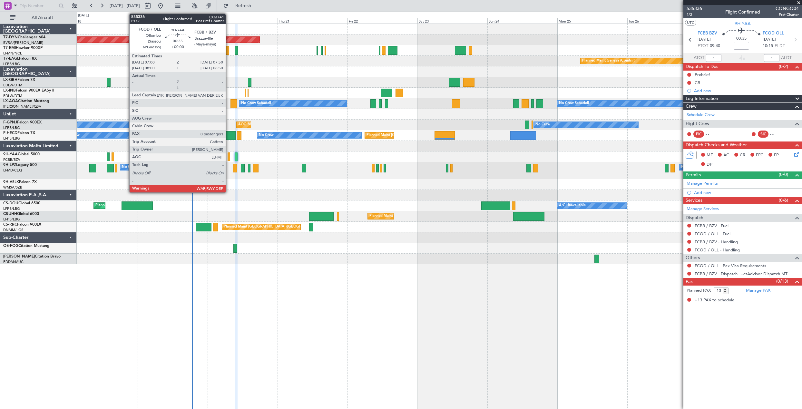
click at [229, 159] on div at bounding box center [229, 156] width 3 height 9
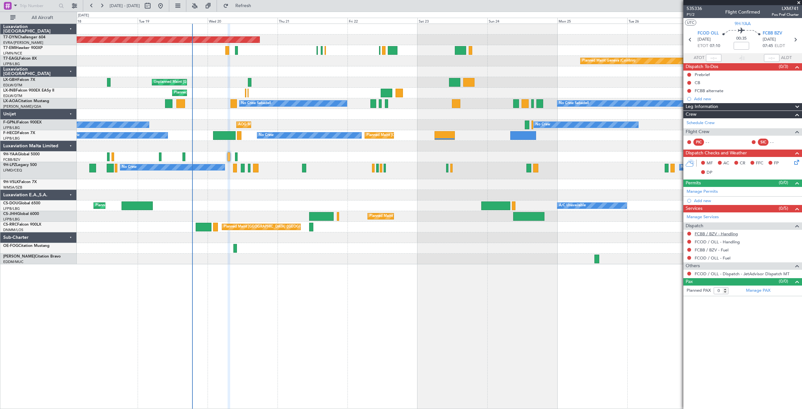
click at [702, 232] on link "FCBB / BZV - Handling" at bounding box center [716, 233] width 43 height 5
click at [725, 241] on link "FCOD / OLL - Handling" at bounding box center [717, 241] width 45 height 5
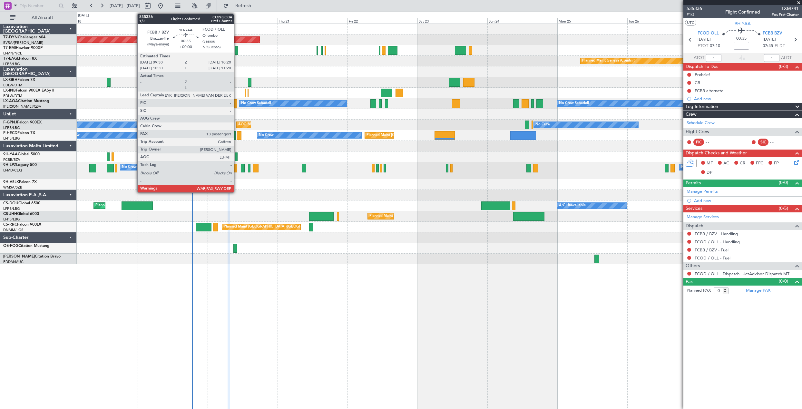
click at [237, 156] on div at bounding box center [236, 156] width 3 height 9
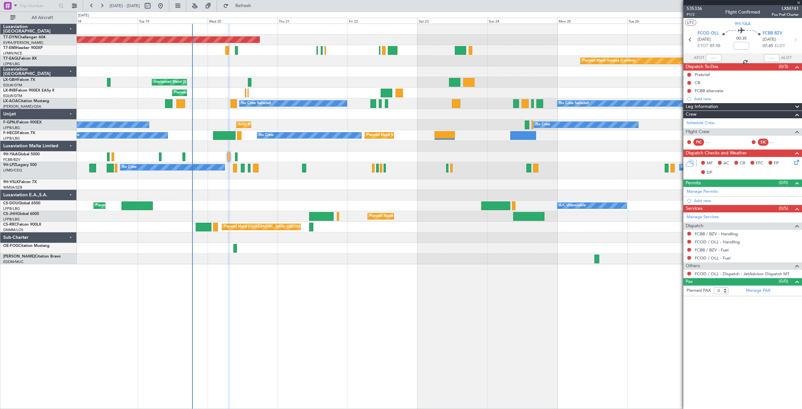
type input "13"
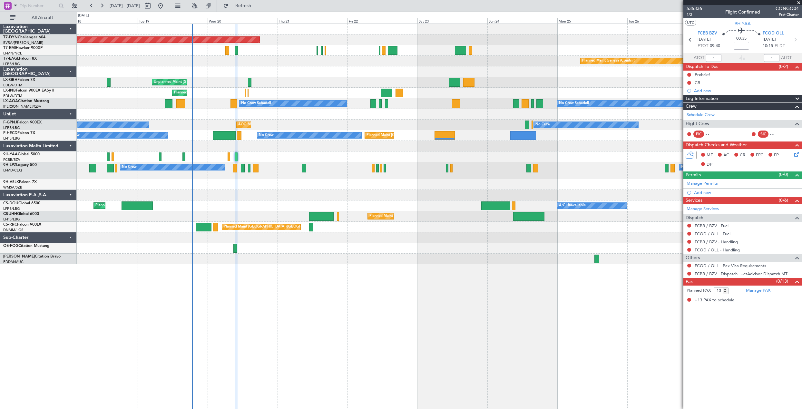
click at [730, 243] on link "FCBB / BZV - Handling" at bounding box center [716, 241] width 43 height 5
click at [723, 252] on link "FCOD / OLL - Handling" at bounding box center [717, 249] width 45 height 5
click at [257, 8] on span "Refresh" at bounding box center [243, 6] width 27 height 5
click at [182, 156] on div at bounding box center [439, 156] width 725 height 11
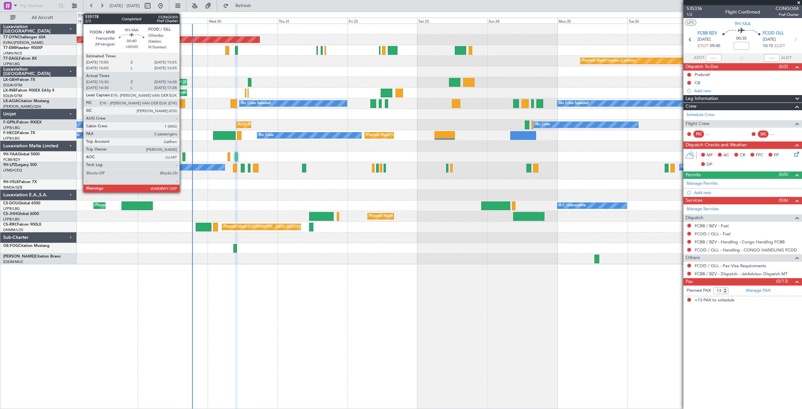
click at [182, 156] on div at bounding box center [183, 156] width 3 height 9
click at [183, 157] on div at bounding box center [183, 156] width 3 height 9
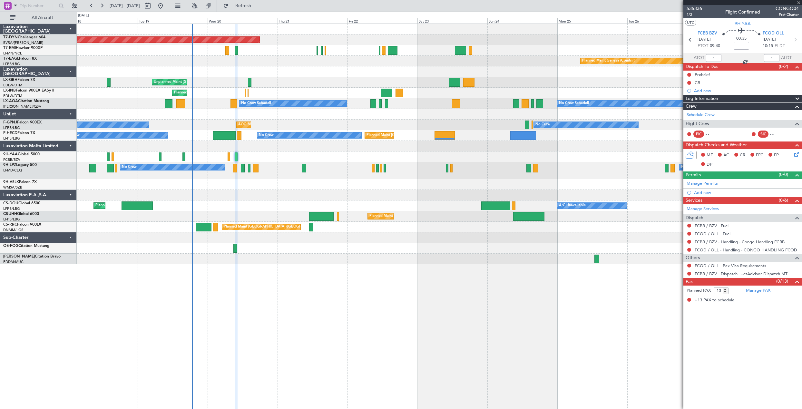
type input "15:40"
type input "16:23"
type input "5"
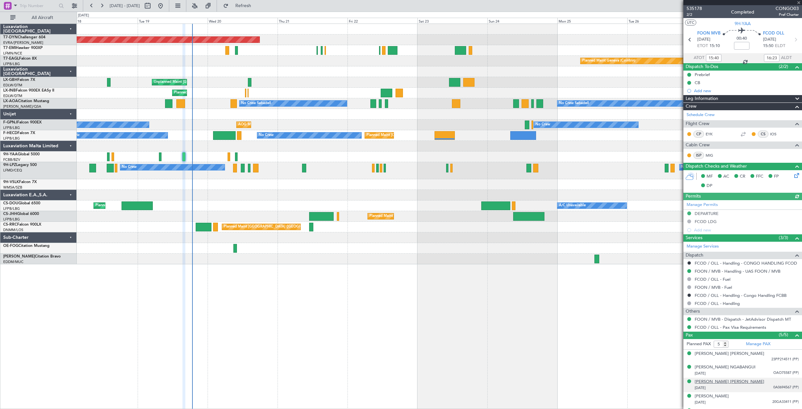
scroll to position [12, 0]
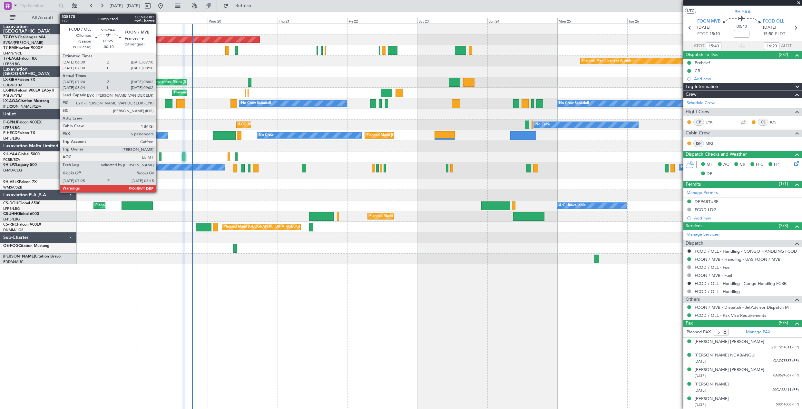
click at [159, 155] on div at bounding box center [160, 156] width 3 height 9
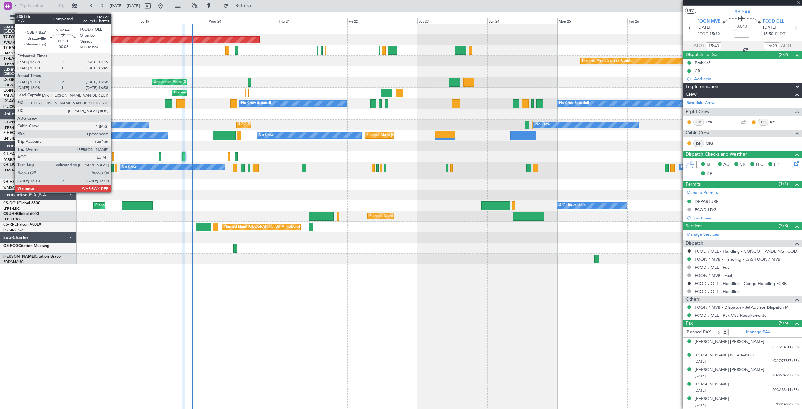
type input "-00:10"
type input "07:34"
type input "07:57"
type input "13"
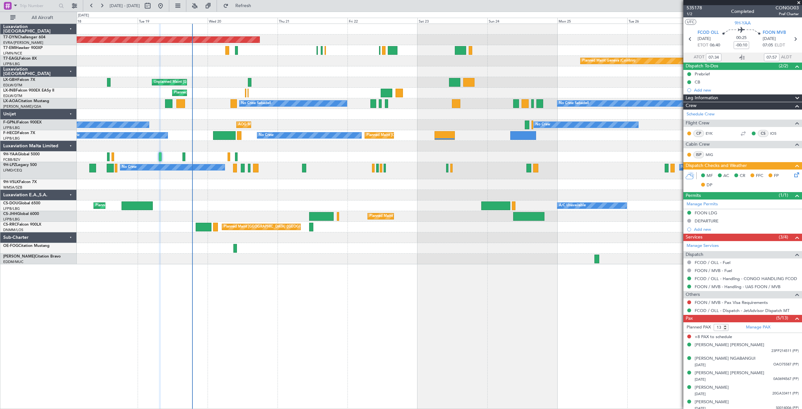
scroll to position [0, 0]
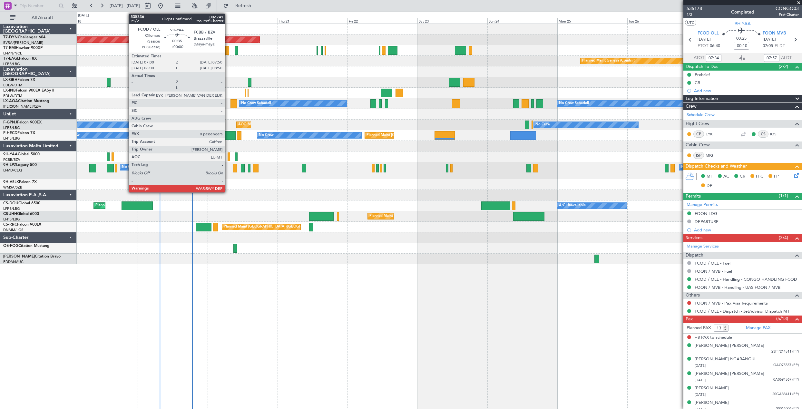
click at [228, 156] on div at bounding box center [229, 156] width 3 height 9
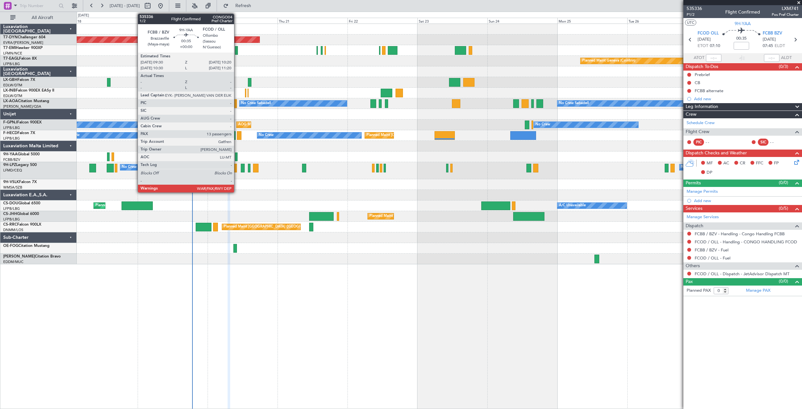
click at [237, 156] on div at bounding box center [236, 156] width 3 height 9
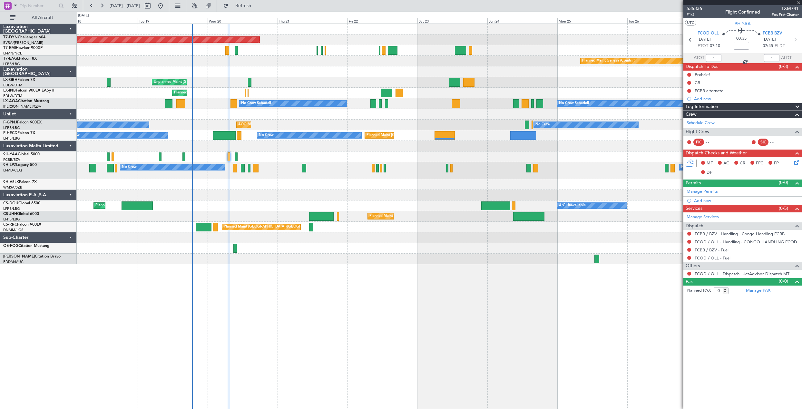
type input "13"
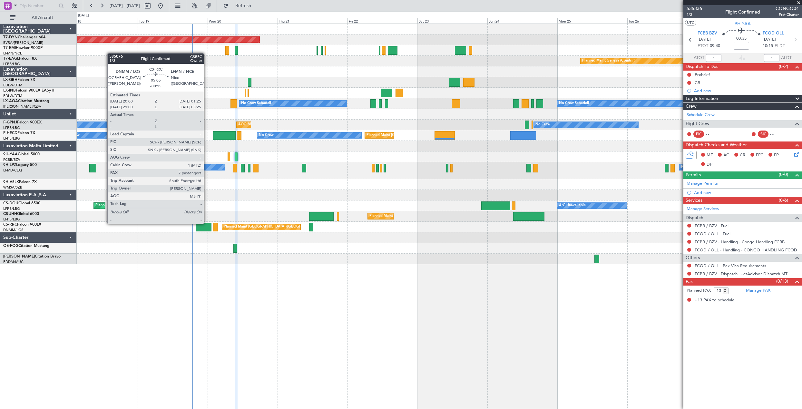
click at [207, 223] on div at bounding box center [204, 227] width 16 height 9
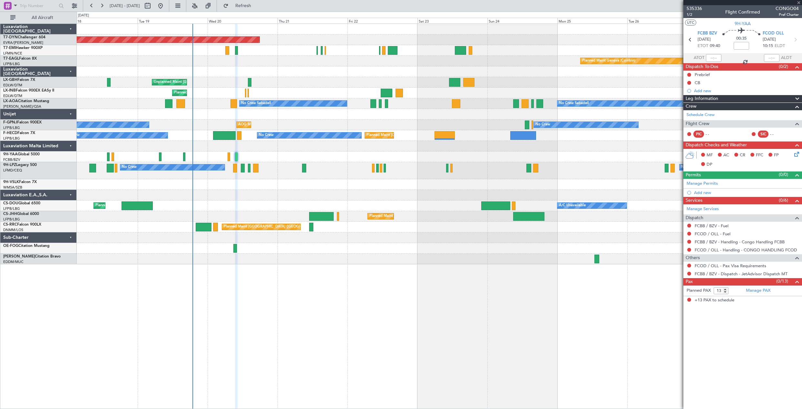
type input "-00:15"
type input "7"
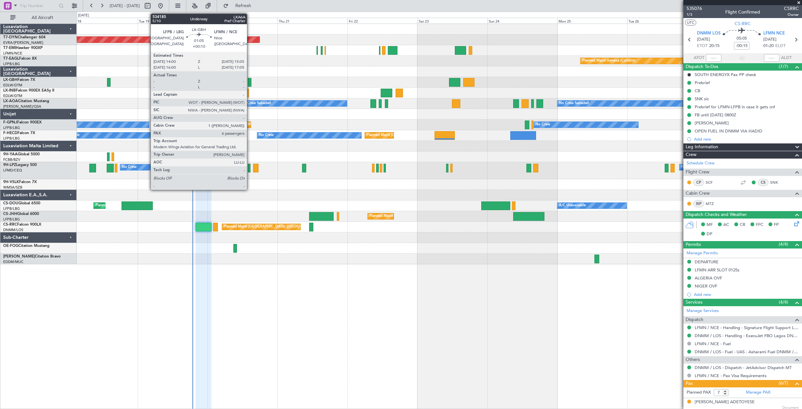
click at [250, 83] on div at bounding box center [249, 82] width 3 height 9
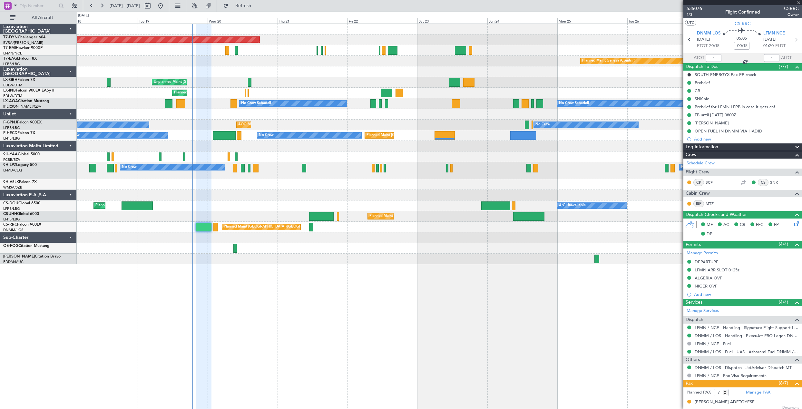
type input "+00:10"
type input "6"
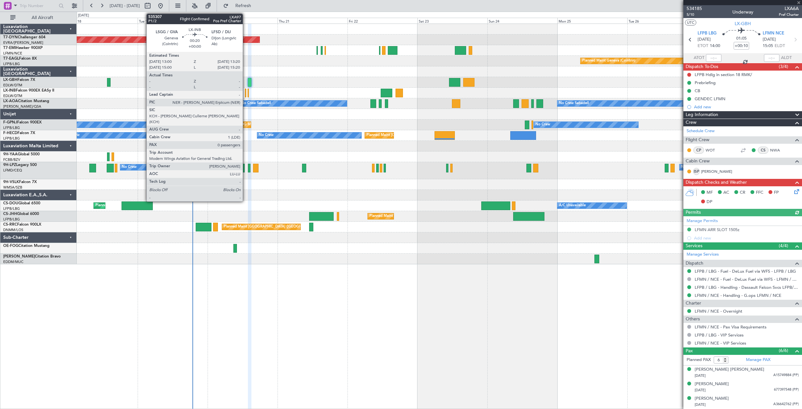
click at [246, 94] on div at bounding box center [245, 93] width 1 height 9
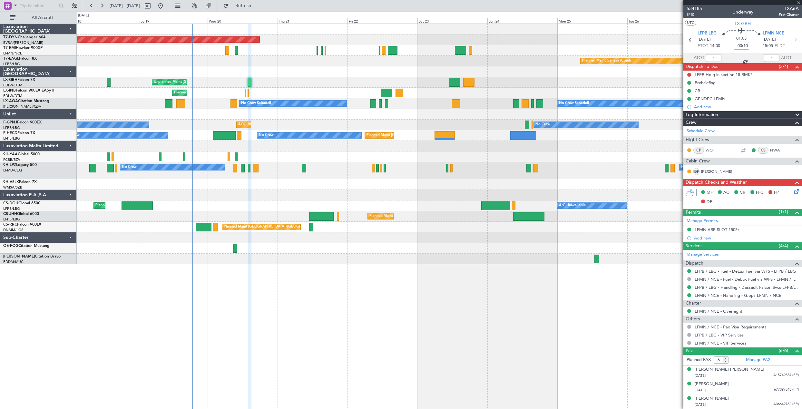
type input "0"
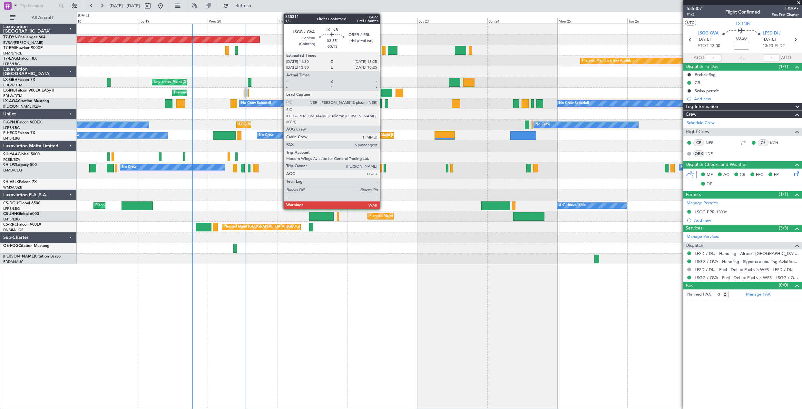
click at [383, 91] on div at bounding box center [387, 93] width 12 height 9
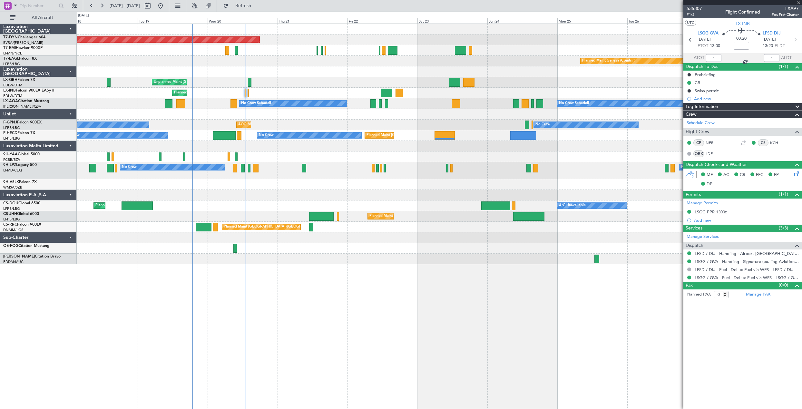
type input "-00:15"
type input "6"
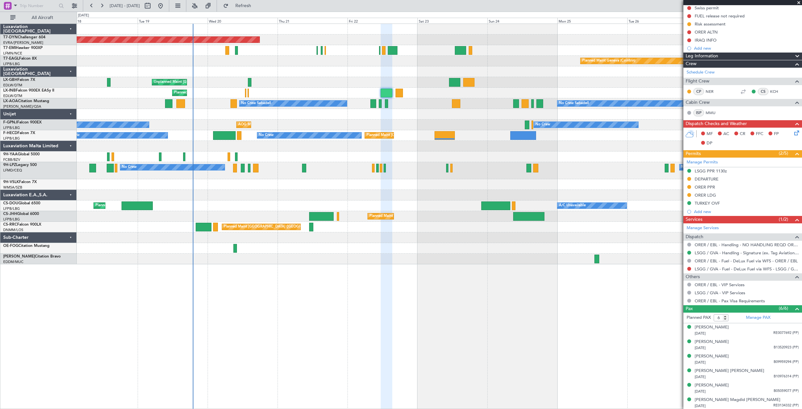
scroll to position [84, 0]
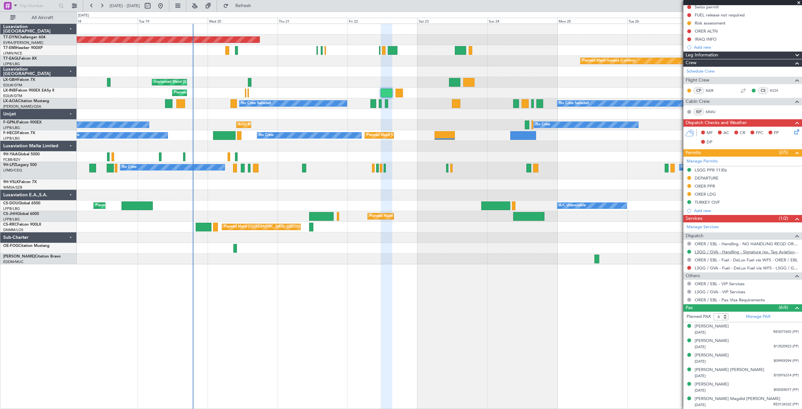
click at [709, 253] on link "LSGG / GVA - Handling - Signature (ex. Tag Aviation) LSGG / GVA" at bounding box center [747, 251] width 104 height 5
click at [793, 132] on icon at bounding box center [795, 130] width 5 height 5
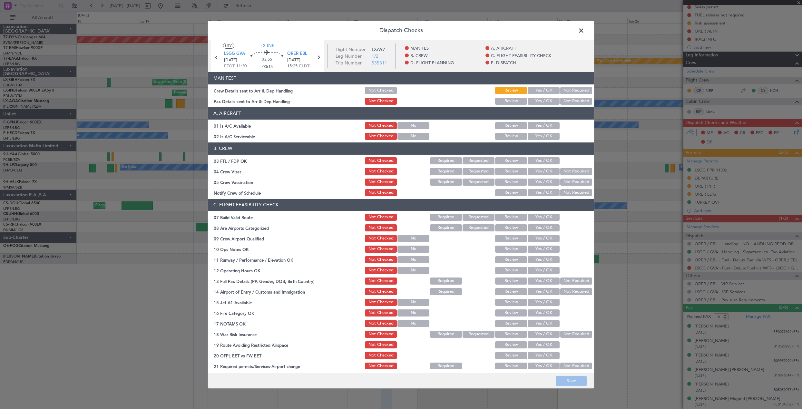
click at [547, 92] on button "Yes / OK" at bounding box center [544, 90] width 32 height 7
click at [541, 99] on button "Yes / OK" at bounding box center [544, 101] width 32 height 7
click at [573, 380] on button "Save" at bounding box center [571, 381] width 31 height 10
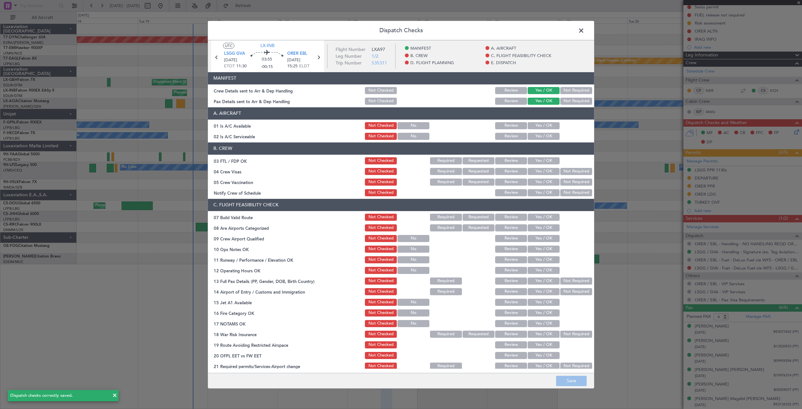
click at [584, 32] on span at bounding box center [584, 31] width 0 height 13
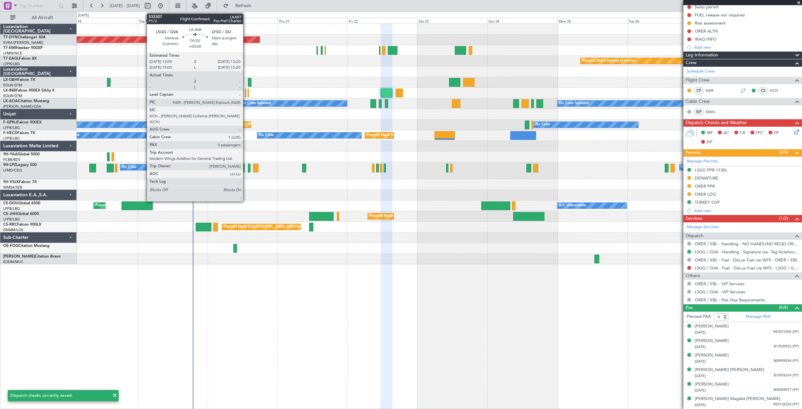
click at [246, 94] on div at bounding box center [245, 93] width 1 height 9
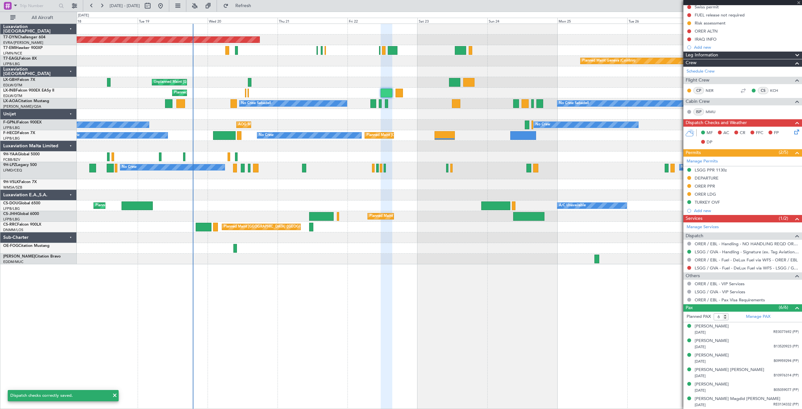
type input "0"
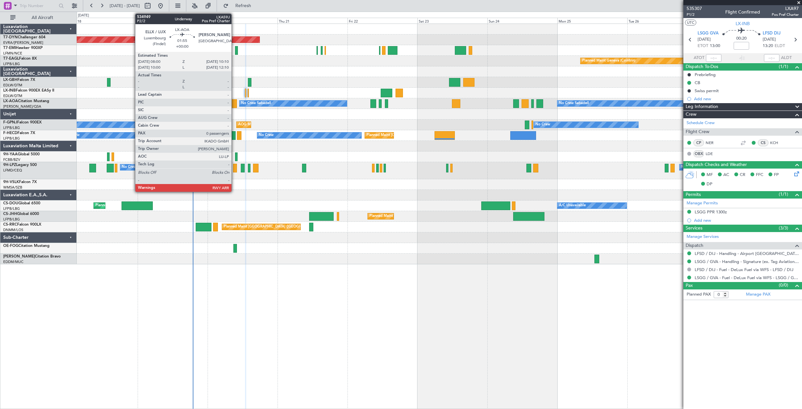
click at [234, 103] on div at bounding box center [233, 103] width 6 height 9
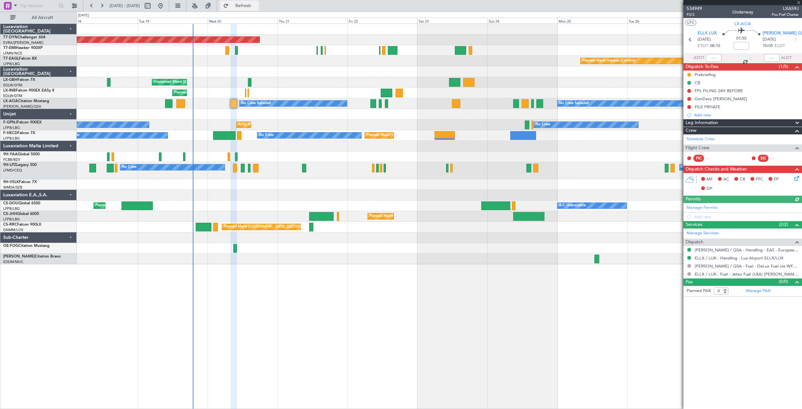
click at [257, 5] on span "Refresh" at bounding box center [243, 6] width 27 height 5
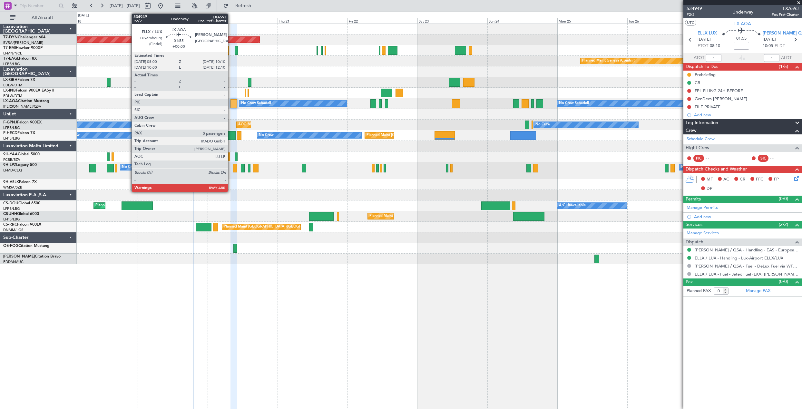
click at [231, 107] on div at bounding box center [233, 103] width 6 height 9
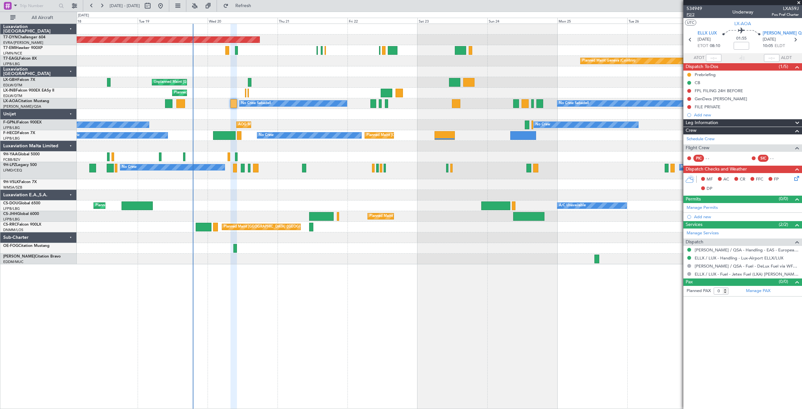
click at [693, 15] on span "P2/2" at bounding box center [694, 14] width 15 height 5
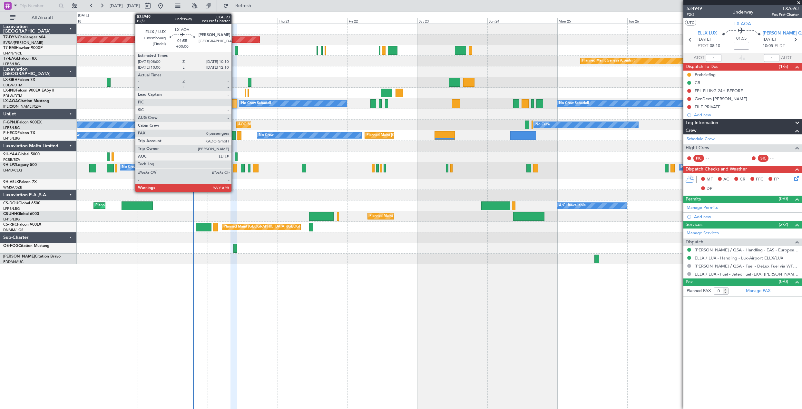
click at [234, 106] on div at bounding box center [233, 103] width 6 height 9
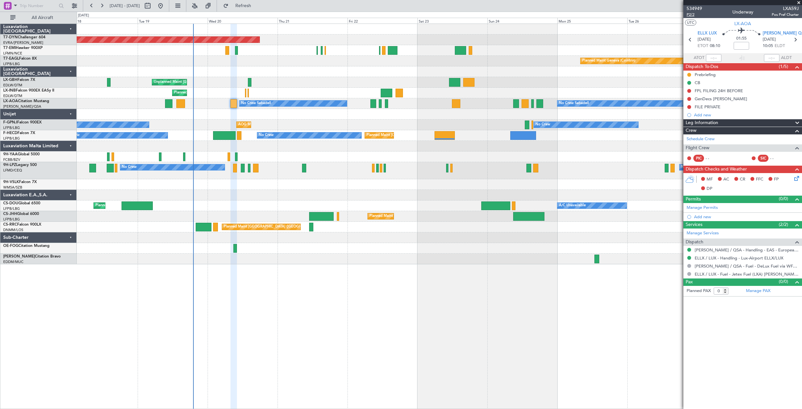
click at [689, 16] on span "P2/2" at bounding box center [694, 14] width 15 height 5
click at [716, 258] on link "ELLX / LUX - Handling - Lux-Airport ELLX/LUX" at bounding box center [739, 257] width 89 height 5
click at [746, 250] on link "LELL / QSA - Handling - EAS - European Aviation School" at bounding box center [747, 249] width 104 height 5
click at [257, 4] on span "Refresh" at bounding box center [243, 6] width 27 height 5
click at [252, 8] on span "Refresh" at bounding box center [243, 6] width 27 height 5
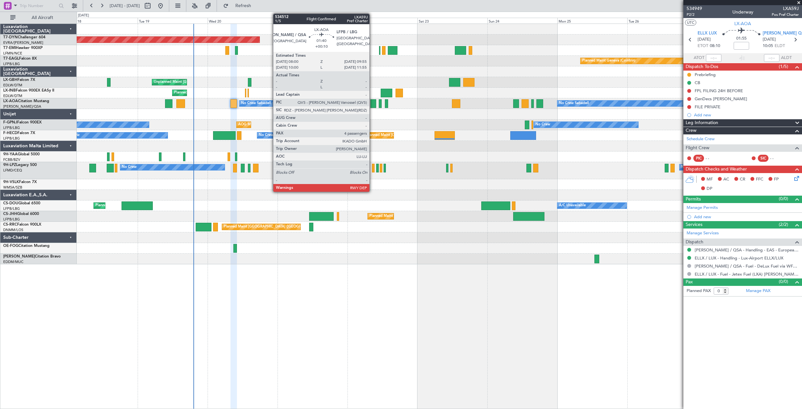
click at [372, 105] on div at bounding box center [373, 103] width 6 height 9
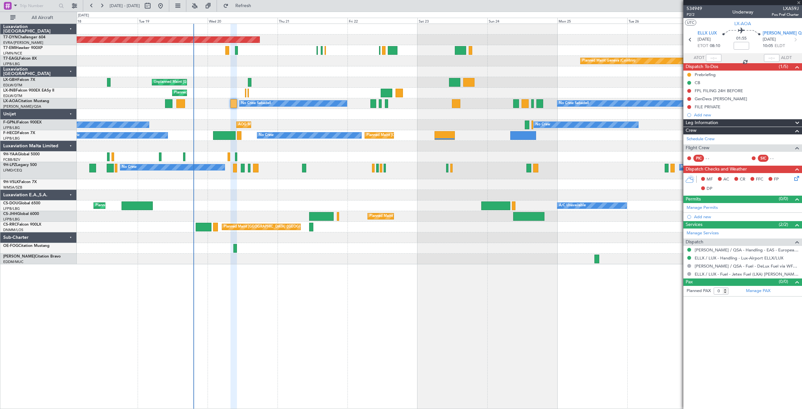
type input "+00:10"
type input "4"
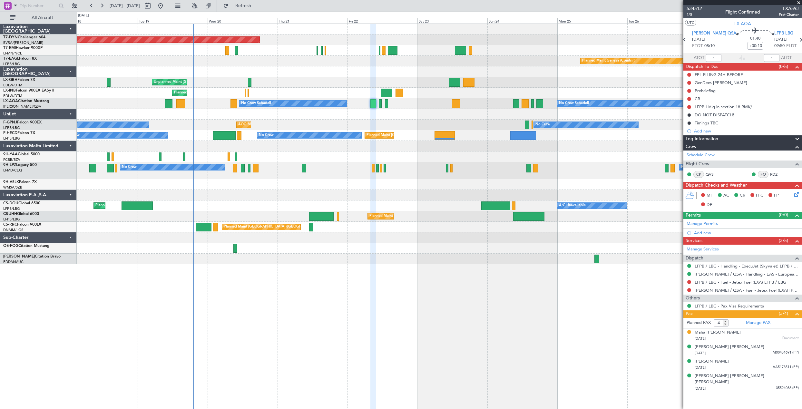
click at [238, 49] on div at bounding box center [439, 50] width 725 height 11
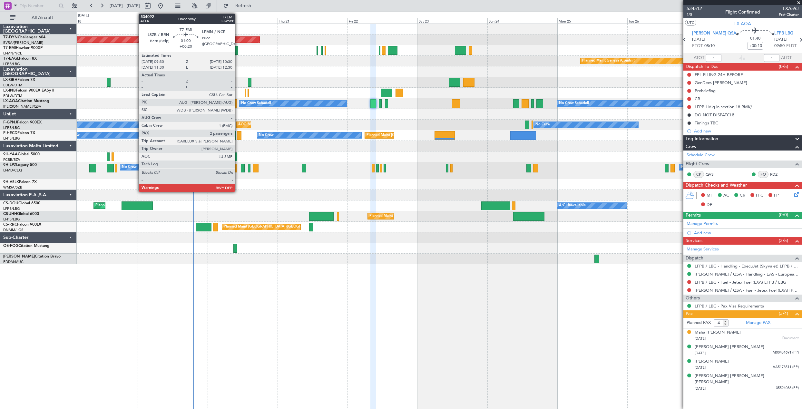
click at [238, 49] on div at bounding box center [236, 50] width 3 height 9
click at [236, 48] on div at bounding box center [236, 50] width 3 height 9
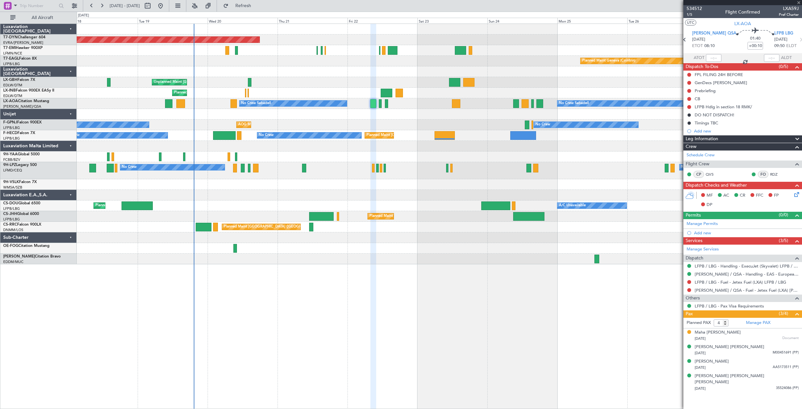
type input "+00:20"
type input "2"
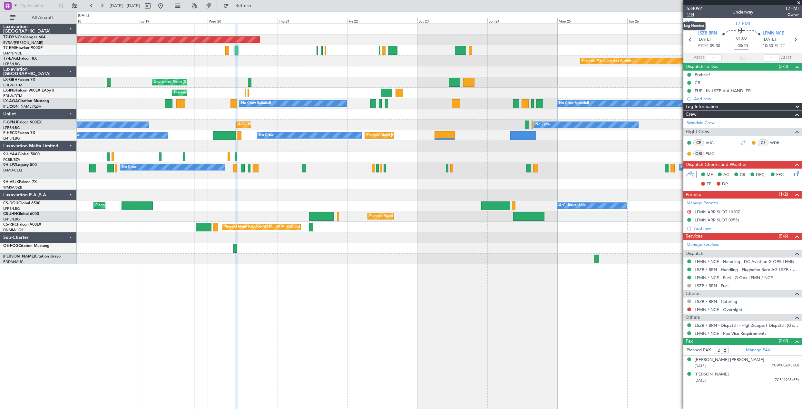
click at [692, 16] on span "4/14" at bounding box center [694, 14] width 15 height 5
click at [259, 8] on button "Refresh" at bounding box center [239, 6] width 39 height 10
click at [257, 7] on span "Refresh" at bounding box center [243, 6] width 27 height 5
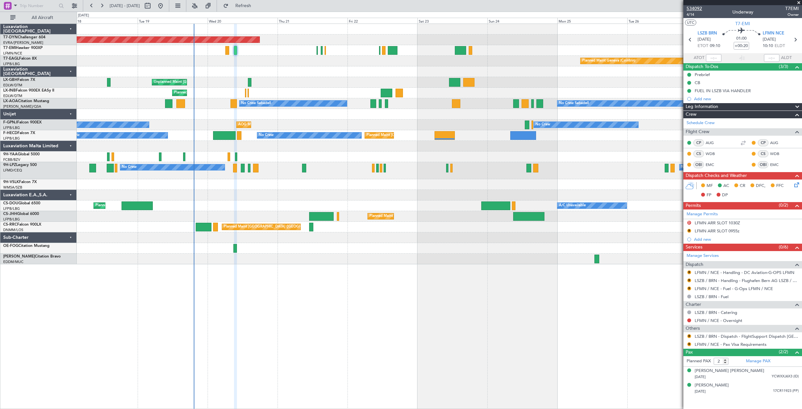
click at [697, 8] on span "534092" at bounding box center [694, 8] width 15 height 7
click at [257, 8] on span "Refresh" at bounding box center [243, 6] width 27 height 5
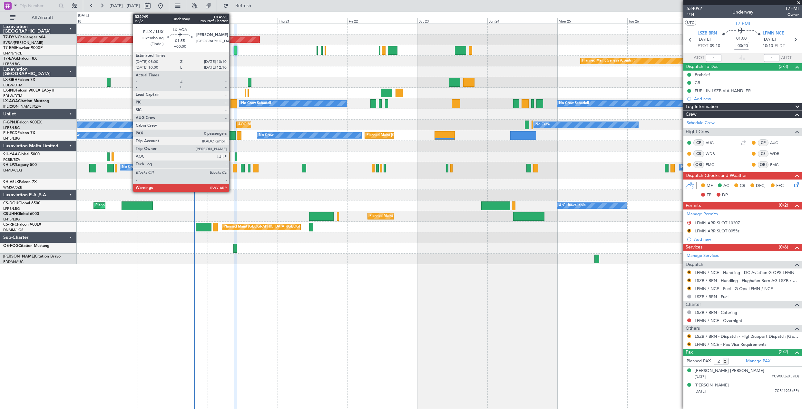
click at [232, 102] on div at bounding box center [233, 103] width 6 height 9
type input "0"
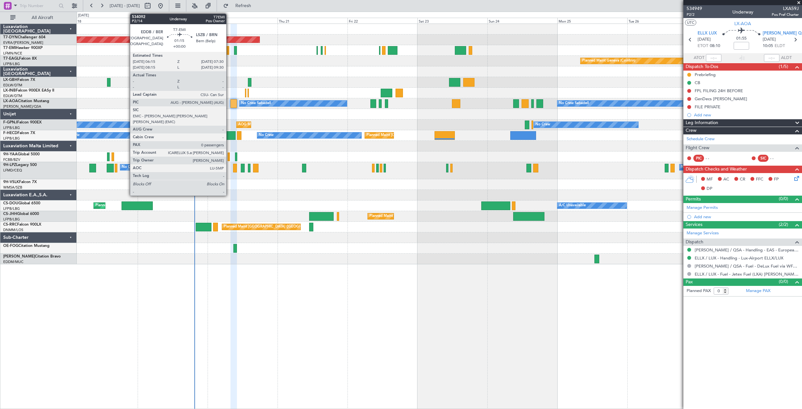
click at [229, 49] on div at bounding box center [227, 50] width 4 height 9
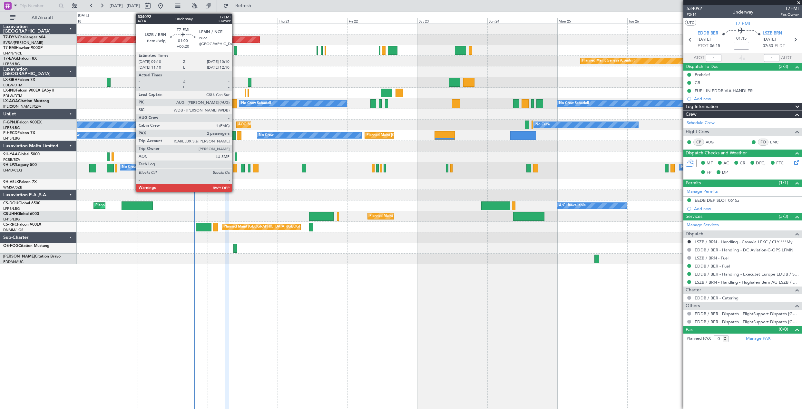
click at [236, 50] on div at bounding box center [235, 50] width 3 height 9
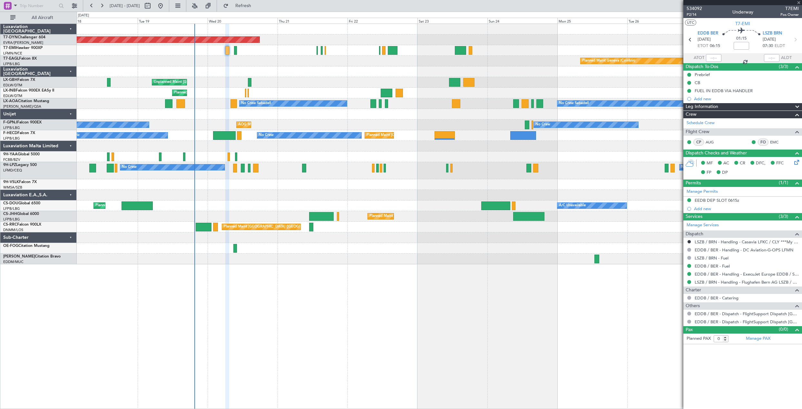
type input "+00:20"
type input "2"
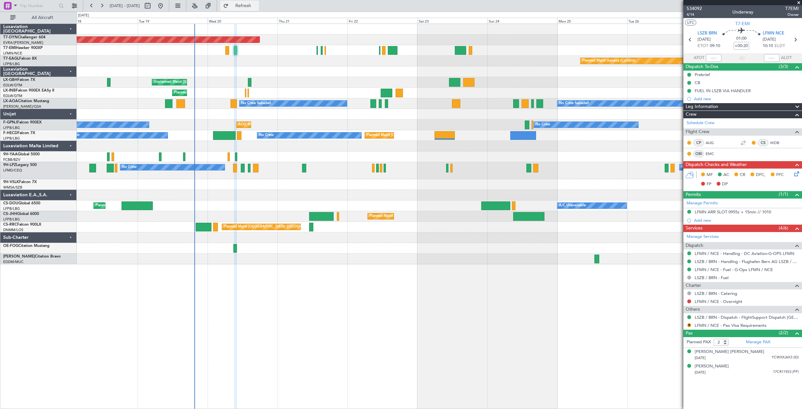
click at [257, 7] on span "Refresh" at bounding box center [243, 6] width 27 height 5
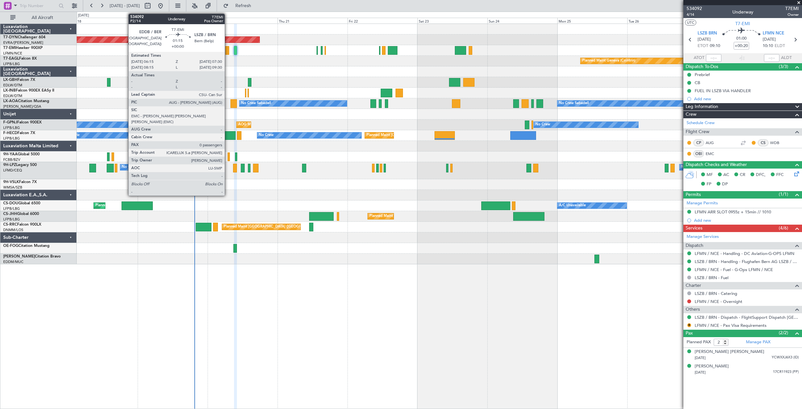
click at [228, 50] on div at bounding box center [227, 50] width 4 height 9
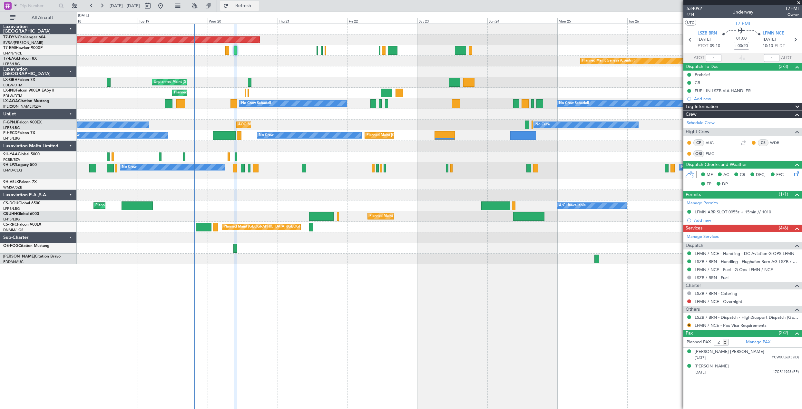
click at [257, 6] on span "Refresh" at bounding box center [243, 6] width 27 height 5
click at [740, 356] on div "26/09/1959 YCWXXJ6X3 (ID)" at bounding box center [747, 358] width 104 height 6
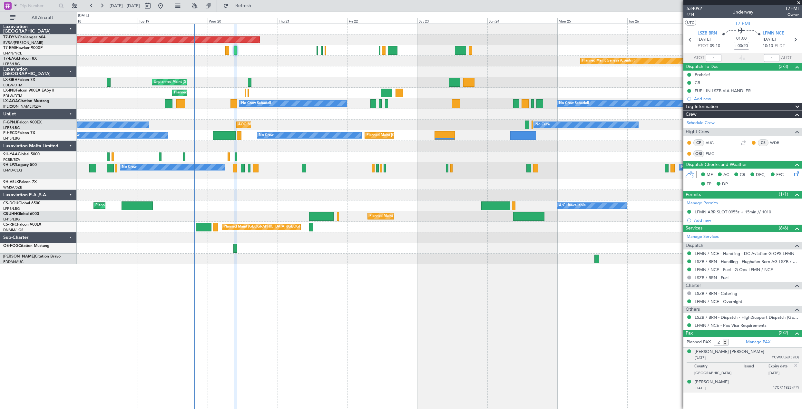
click at [742, 387] on div "30/09/1956 17CR11923 (PP)" at bounding box center [747, 388] width 104 height 6
click at [249, 4] on button "Refresh" at bounding box center [239, 6] width 39 height 10
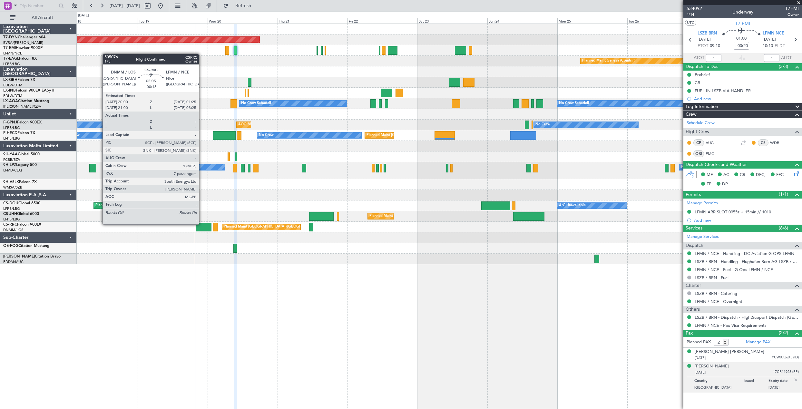
click at [202, 223] on div at bounding box center [204, 227] width 16 height 9
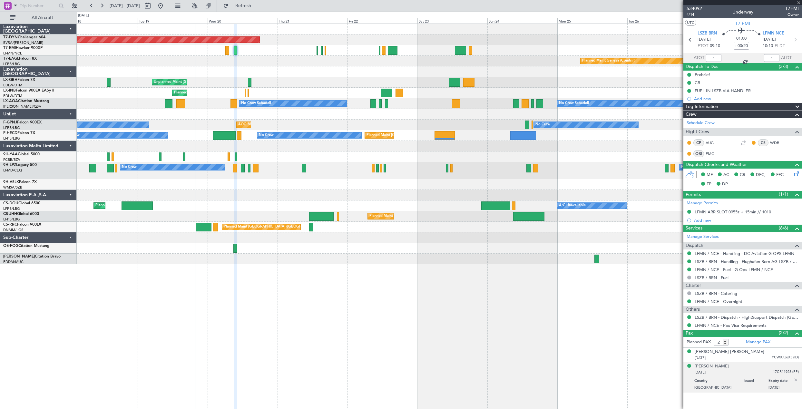
type input "-00:15"
type input "7"
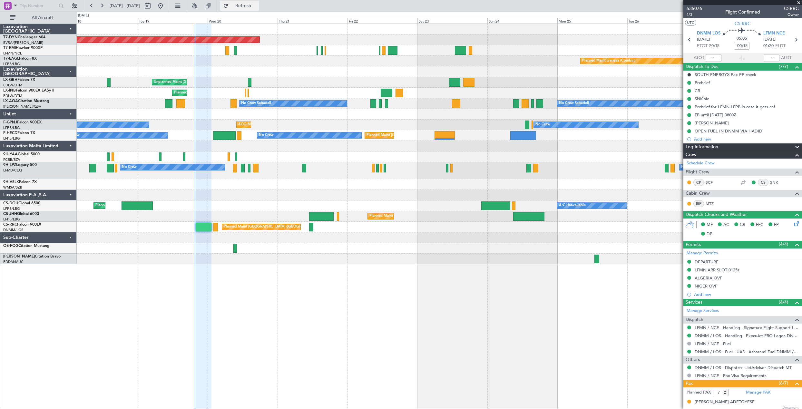
click at [250, 7] on button "Refresh" at bounding box center [239, 6] width 39 height 10
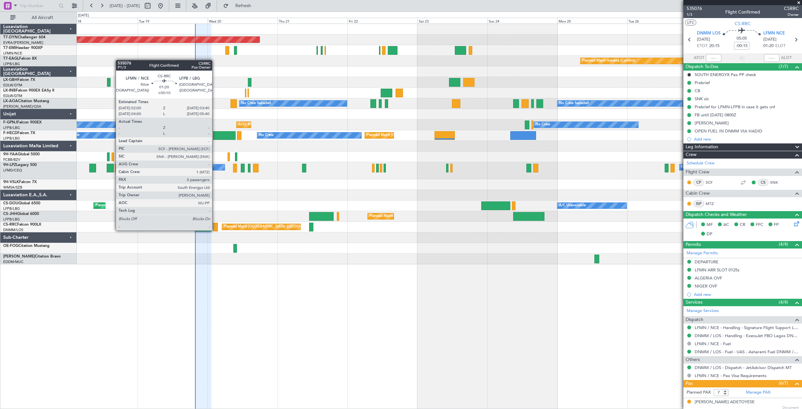
click at [215, 230] on div at bounding box center [215, 227] width 5 height 9
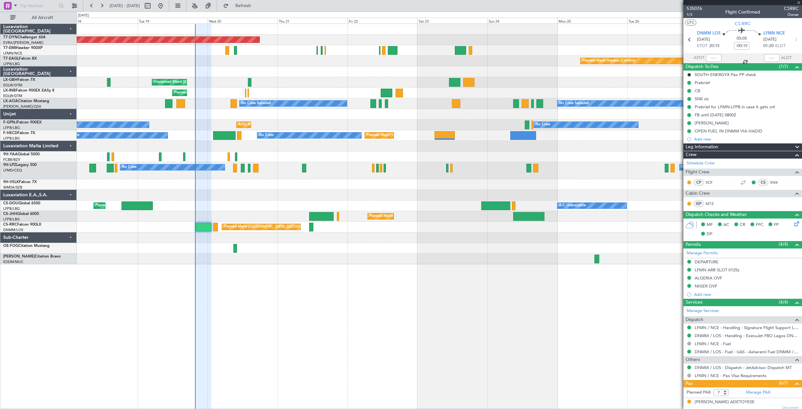
type input "+00:10"
type input "0"
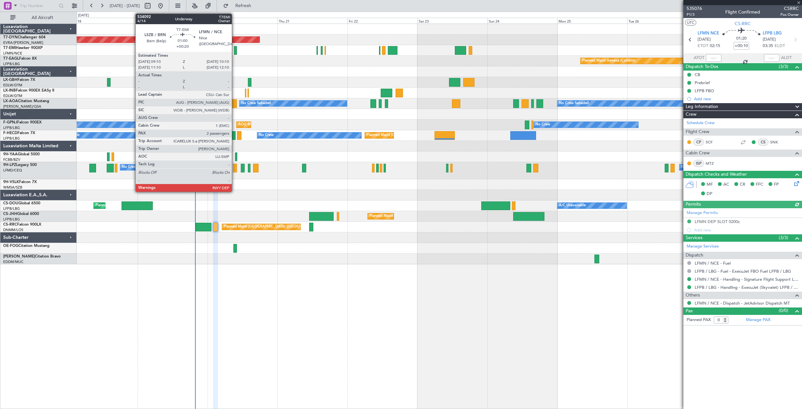
click at [235, 51] on div at bounding box center [235, 50] width 3 height 9
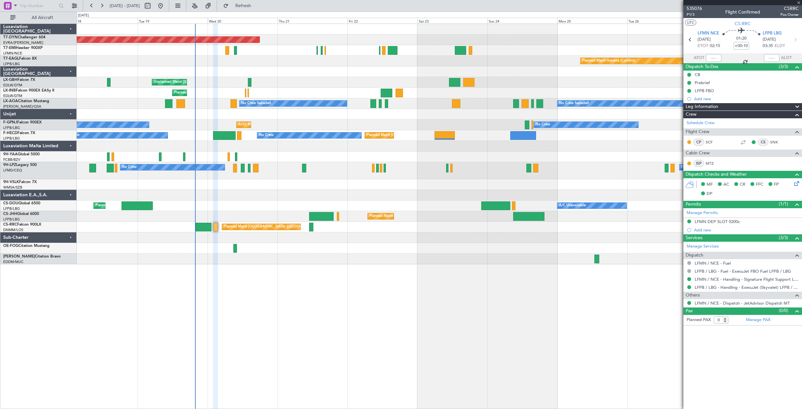
type input "+00:20"
type input "2"
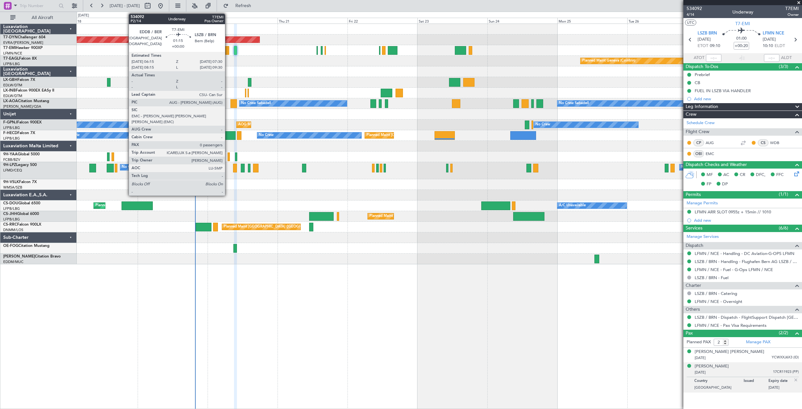
click at [228, 47] on div at bounding box center [227, 50] width 4 height 9
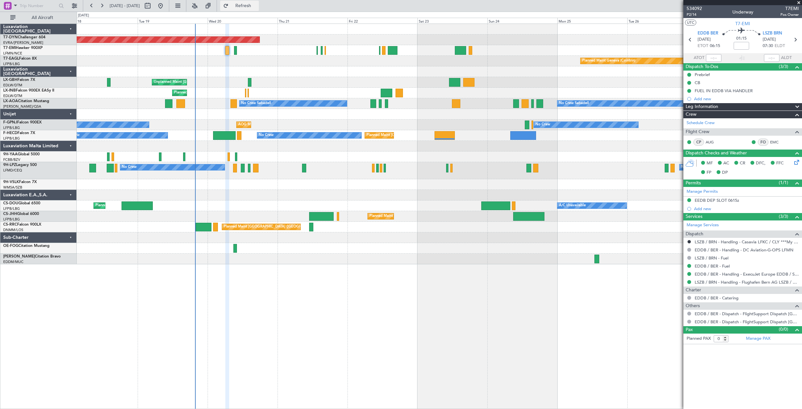
click at [251, 4] on button "Refresh" at bounding box center [239, 6] width 39 height 10
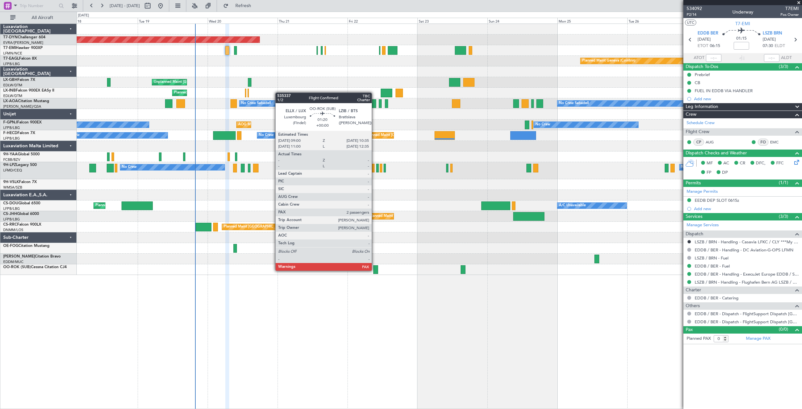
click at [375, 270] on div at bounding box center [375, 269] width 5 height 9
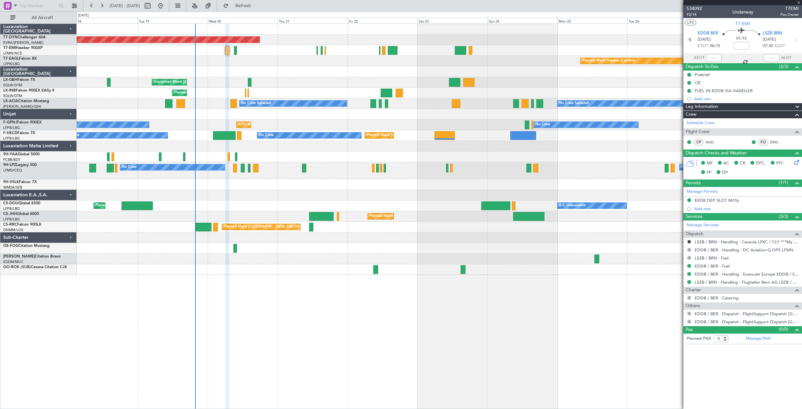
type input "2"
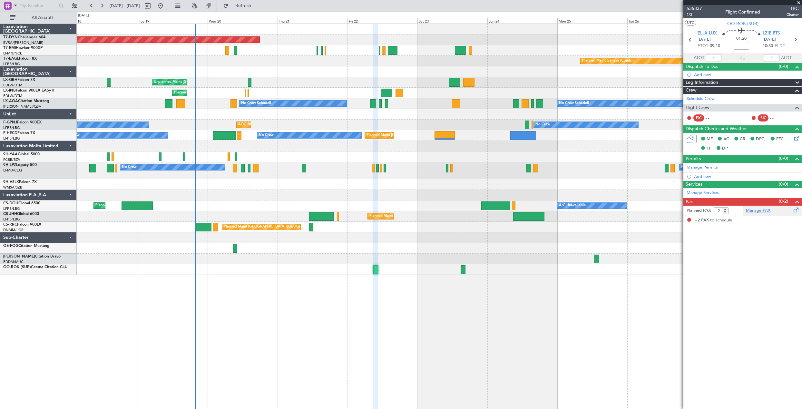
click at [757, 208] on link "Manage PAX" at bounding box center [758, 211] width 24 height 6
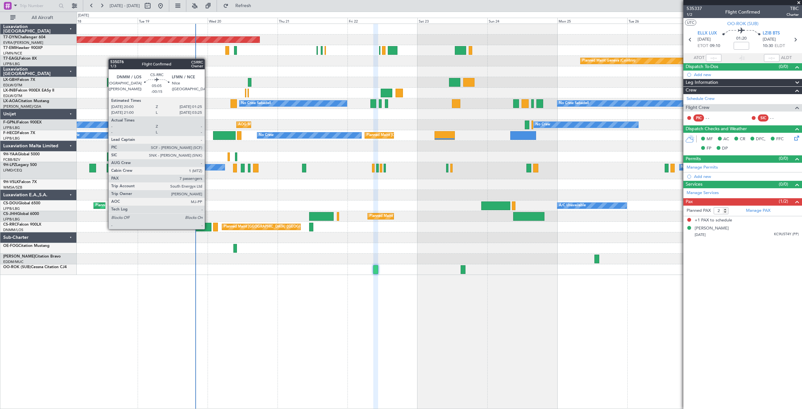
click at [208, 229] on div at bounding box center [204, 227] width 16 height 9
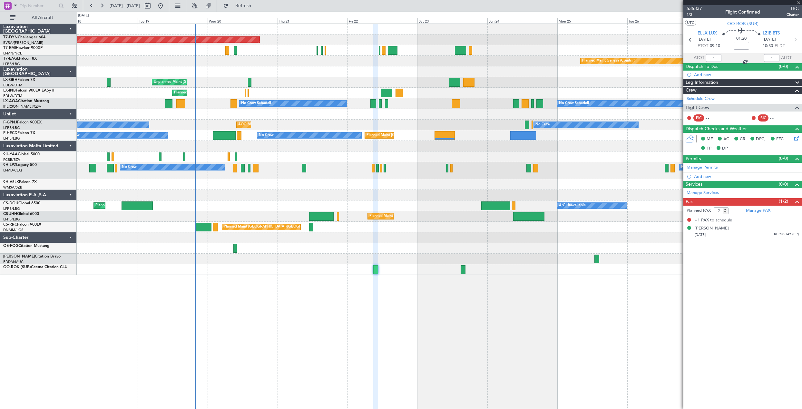
type input "-00:15"
type input "7"
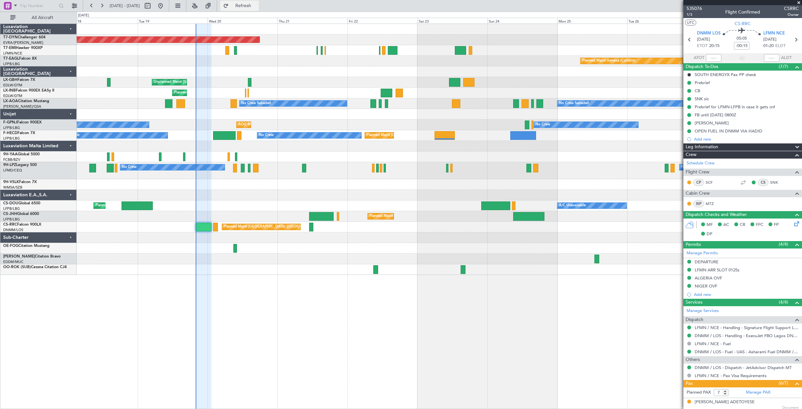
click at [253, 9] on button "Refresh" at bounding box center [239, 6] width 39 height 10
click at [253, 6] on span "Refreshing..." at bounding box center [243, 6] width 27 height 5
click at [253, 7] on span "Refresh" at bounding box center [243, 6] width 27 height 5
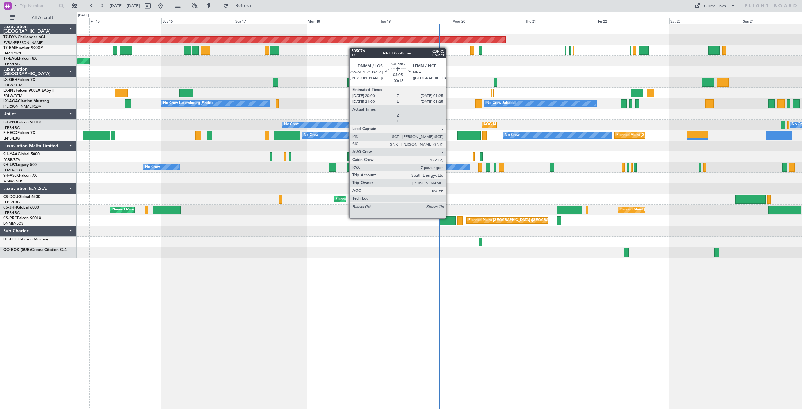
click at [449, 218] on div at bounding box center [447, 220] width 16 height 9
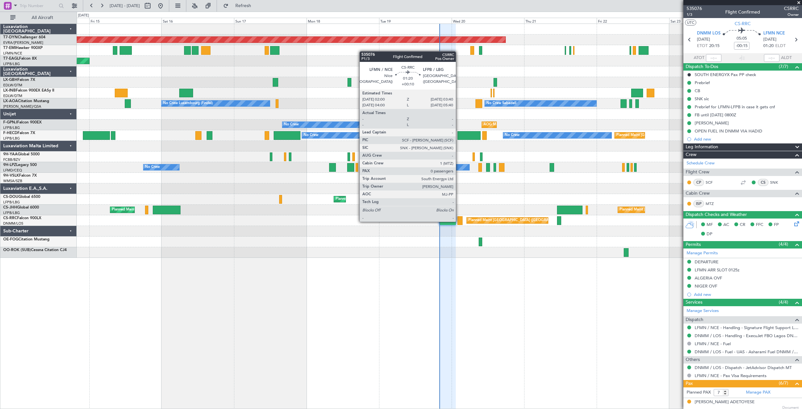
click at [459, 221] on div at bounding box center [459, 220] width 5 height 9
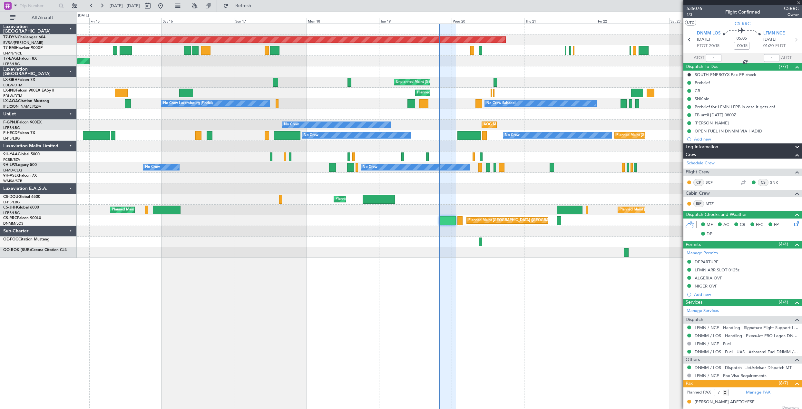
type input "+00:10"
type input "0"
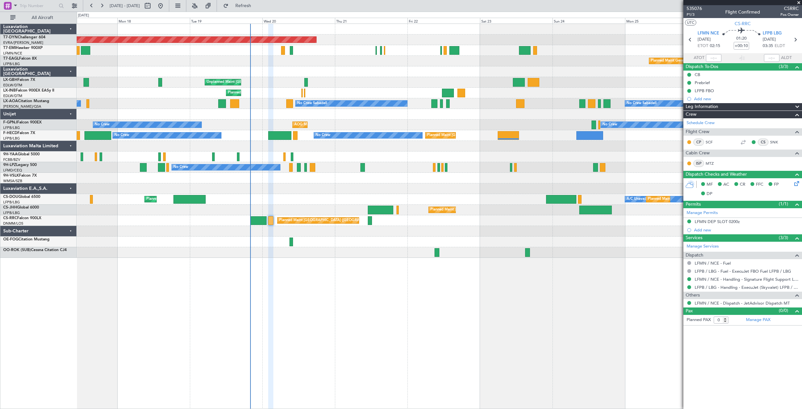
click at [334, 172] on div "No Crew No Crew No Crew" at bounding box center [439, 167] width 725 height 11
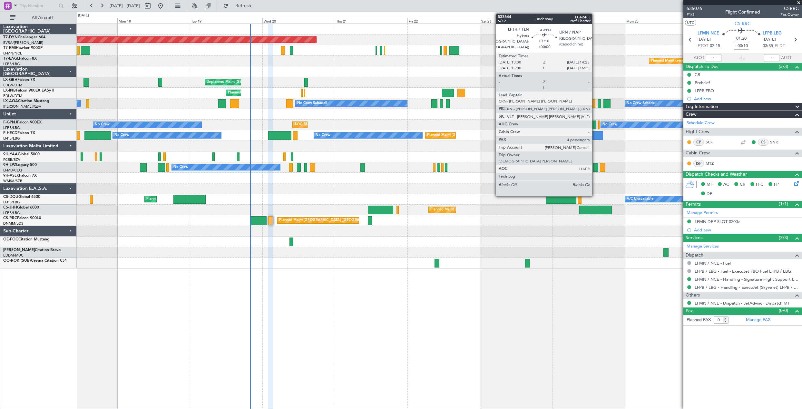
click at [595, 126] on div at bounding box center [593, 125] width 5 height 9
click at [600, 122] on div at bounding box center [599, 125] width 2 height 9
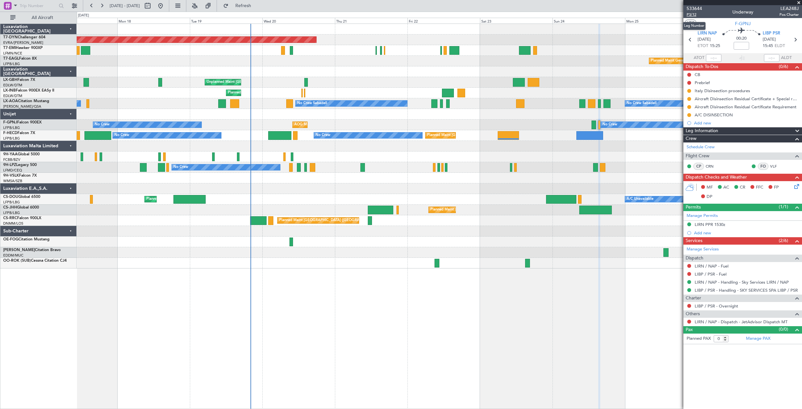
click at [688, 14] on span "P3/12" at bounding box center [694, 14] width 15 height 5
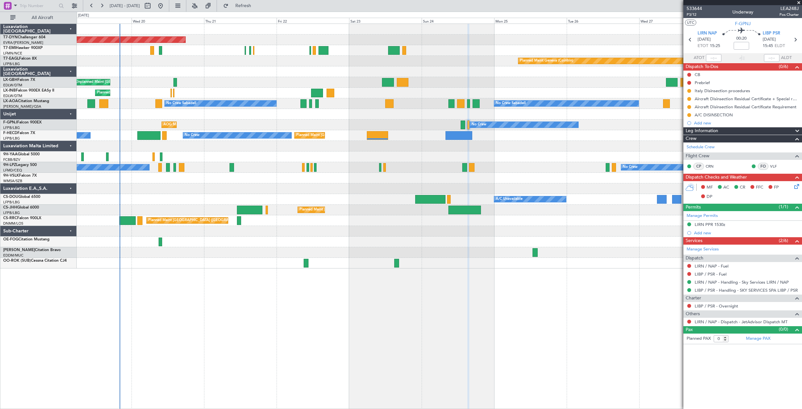
click at [329, 266] on div "Planned Maint [GEOGRAPHIC_DATA]-[GEOGRAPHIC_DATA] Planned Maint Geneva ([GEOGRA…" at bounding box center [439, 216] width 725 height 385
click at [256, 10] on button "Refresh" at bounding box center [239, 6] width 39 height 10
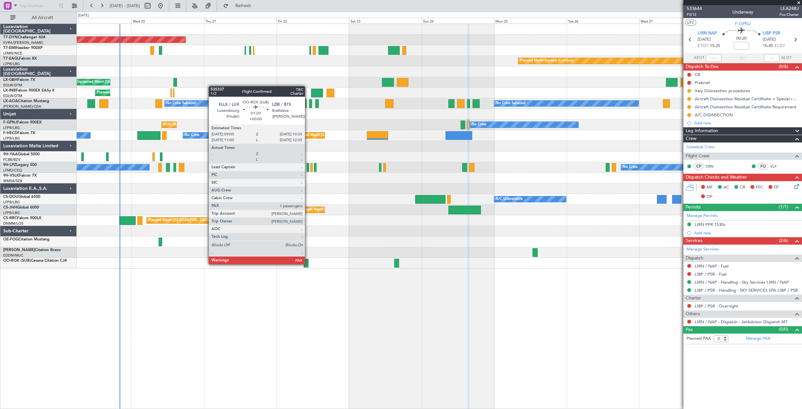
click at [308, 264] on div at bounding box center [306, 263] width 5 height 9
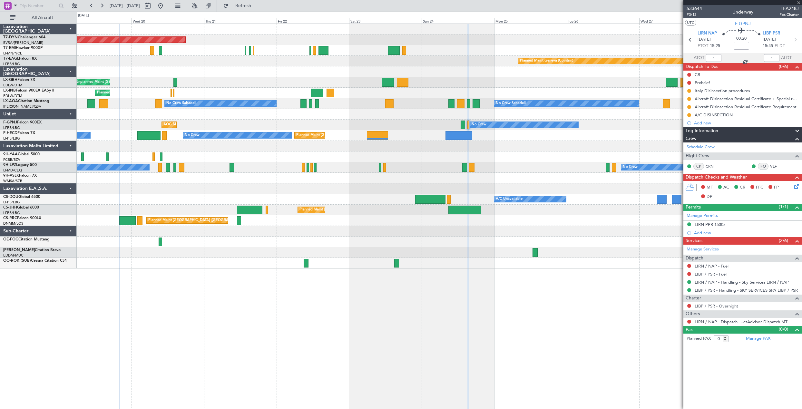
type input "2"
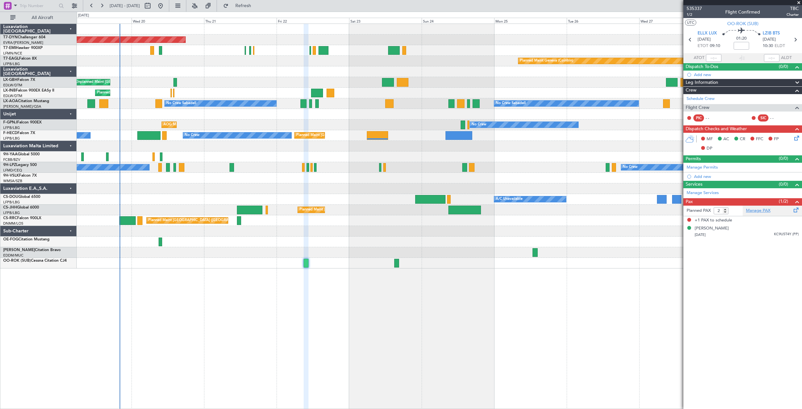
click at [753, 208] on link "Manage PAX" at bounding box center [758, 211] width 24 height 6
click at [259, 2] on button "Refresh" at bounding box center [239, 6] width 39 height 10
click at [708, 221] on div "[PERSON_NAME]" at bounding box center [712, 220] width 34 height 6
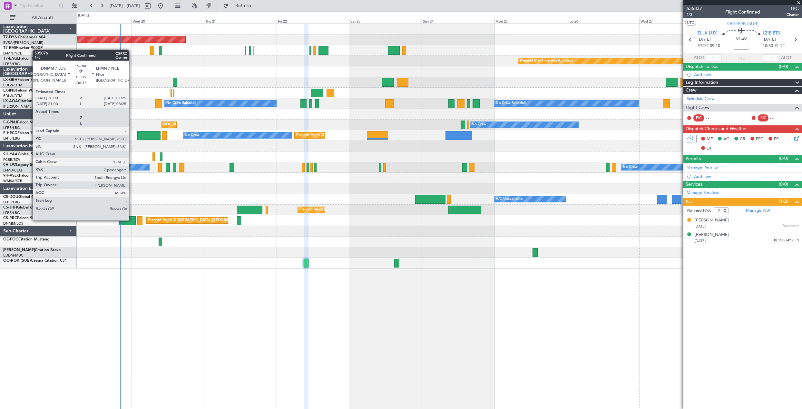
click at [132, 220] on div at bounding box center [127, 220] width 16 height 9
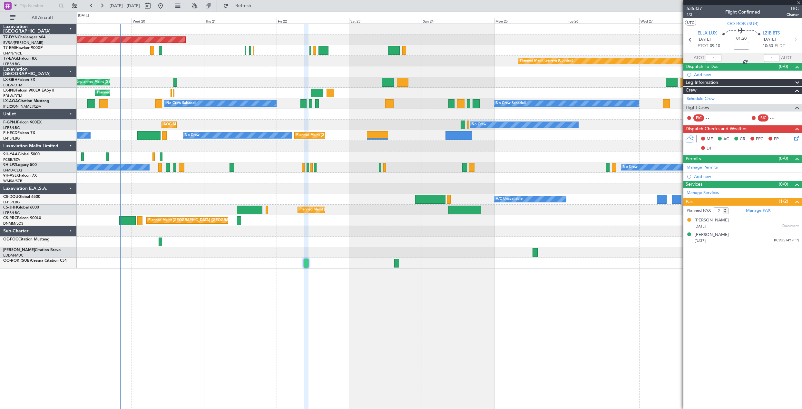
type input "-00:15"
type input "7"
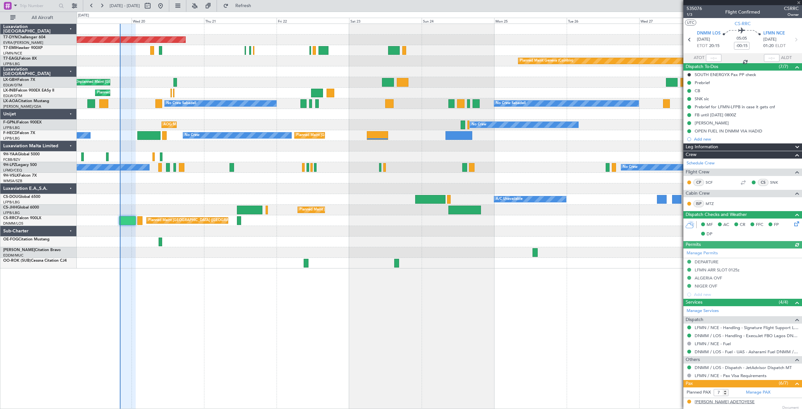
click at [740, 400] on div "[PERSON_NAME] ADETOYESE" at bounding box center [725, 402] width 60 height 6
click at [257, 8] on span "Refresh" at bounding box center [243, 6] width 27 height 5
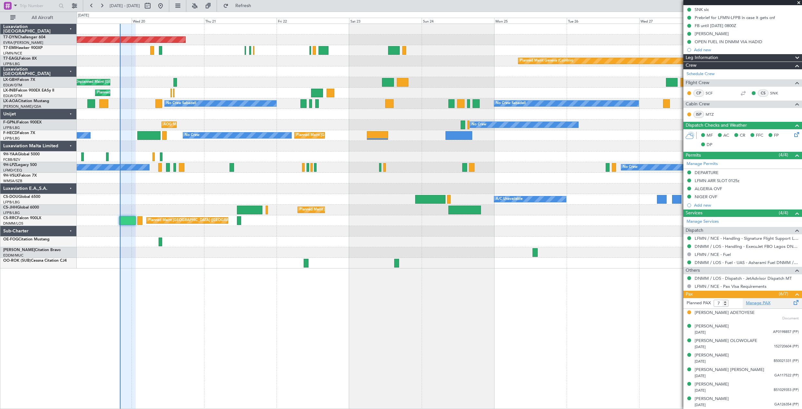
click at [757, 305] on link "Manage PAX" at bounding box center [758, 303] width 24 height 6
click at [257, 7] on span "Refresh" at bounding box center [243, 6] width 27 height 5
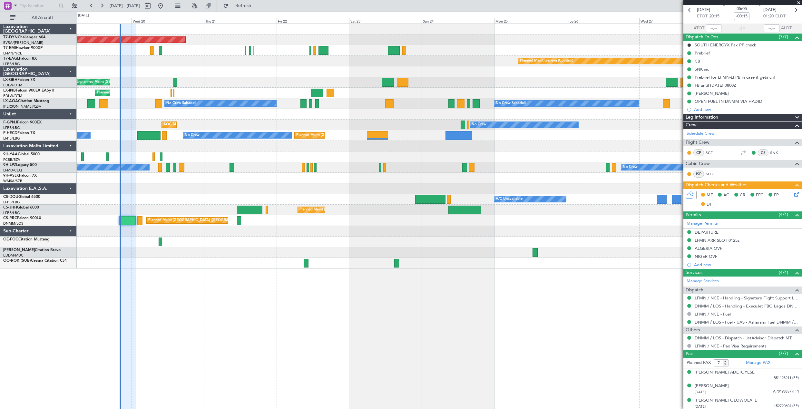
scroll to position [0, 0]
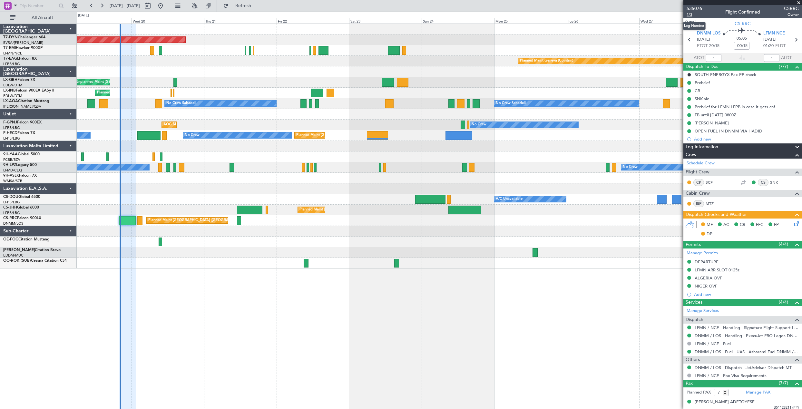
click at [689, 14] on span "1/3" at bounding box center [694, 14] width 15 height 5
click at [793, 225] on icon at bounding box center [795, 222] width 5 height 5
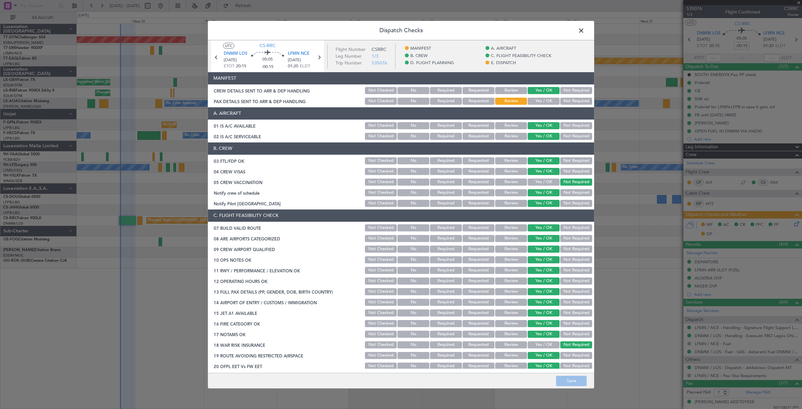
click at [535, 99] on button "Yes / OK" at bounding box center [544, 101] width 32 height 7
click at [584, 30] on span at bounding box center [584, 31] width 0 height 13
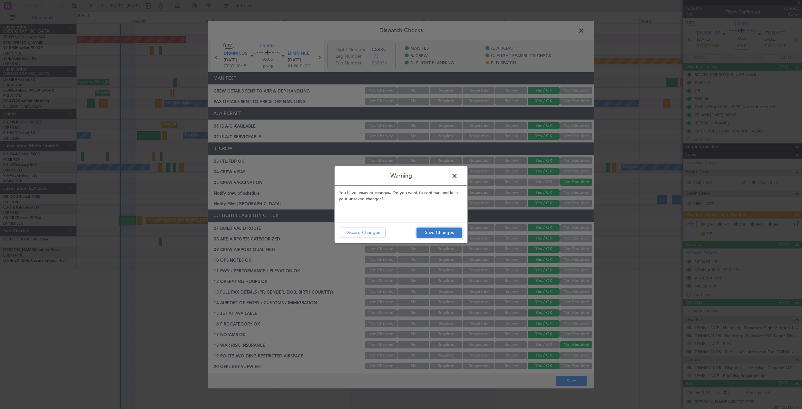
click at [440, 232] on button "Save Changes" at bounding box center [439, 233] width 46 height 10
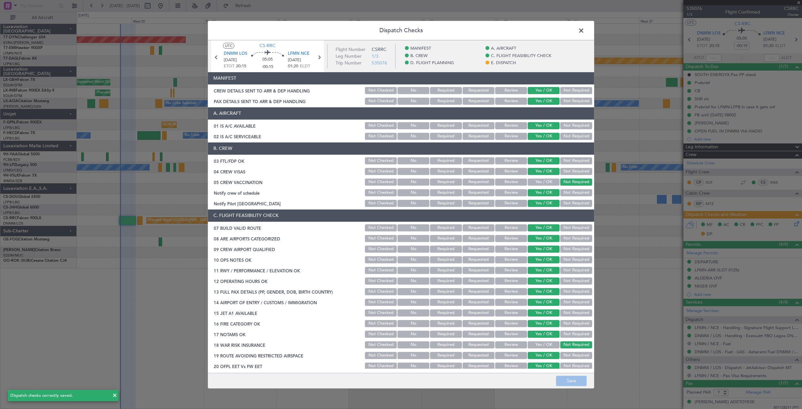
click at [575, 382] on footer "Save" at bounding box center [401, 380] width 386 height 15
click at [584, 31] on span at bounding box center [584, 31] width 0 height 13
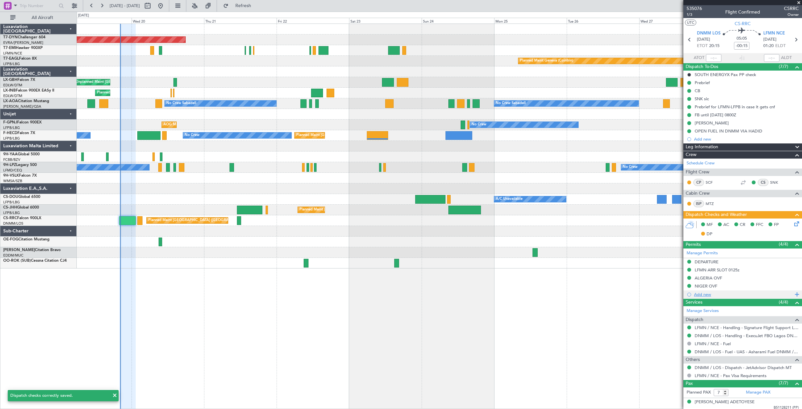
scroll to position [89, 0]
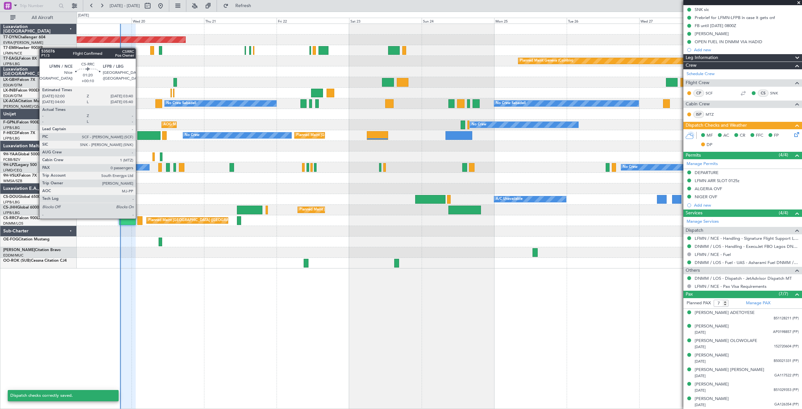
click at [139, 218] on div at bounding box center [139, 220] width 5 height 9
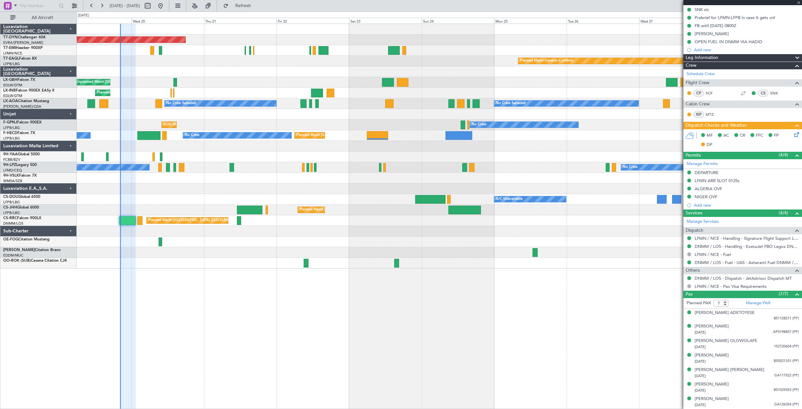
type input "+00:10"
type input "0"
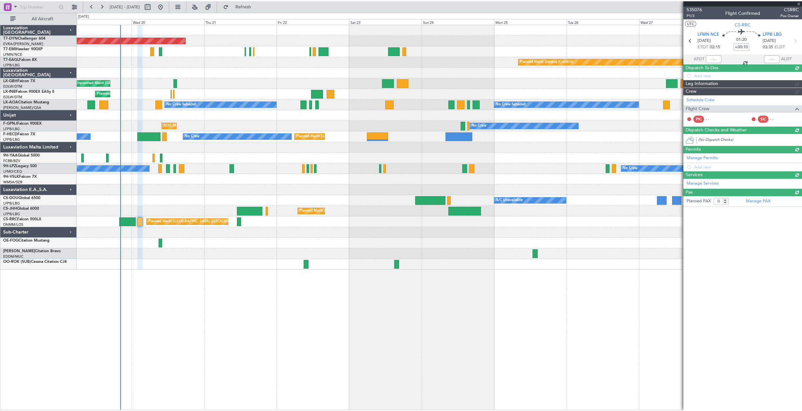
scroll to position [0, 0]
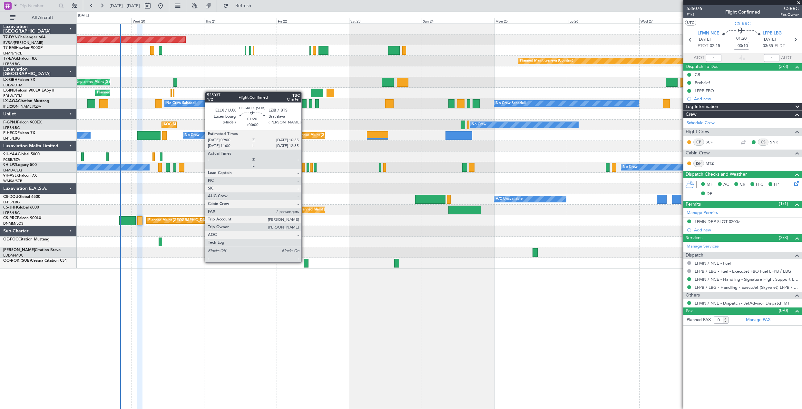
click at [304, 262] on div at bounding box center [306, 263] width 5 height 9
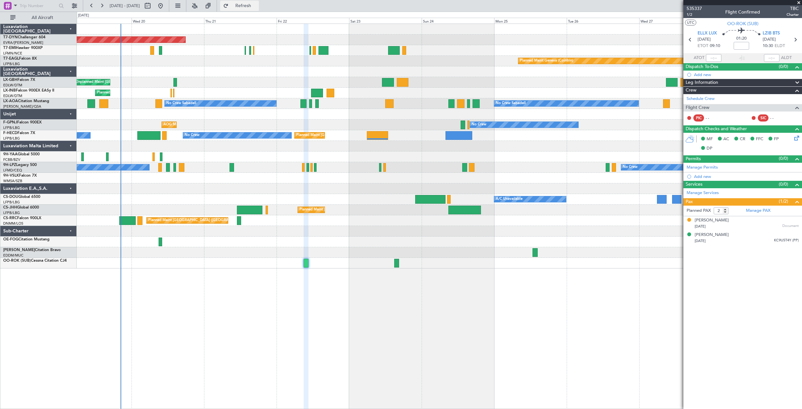
click at [257, 7] on span "Refresh" at bounding box center [243, 6] width 27 height 5
click at [171, 93] on div "Planned Maint Geneva (Cointrin)" at bounding box center [439, 93] width 725 height 11
click at [170, 92] on div "Planned Maint Geneva (Cointrin)" at bounding box center [439, 93] width 725 height 11
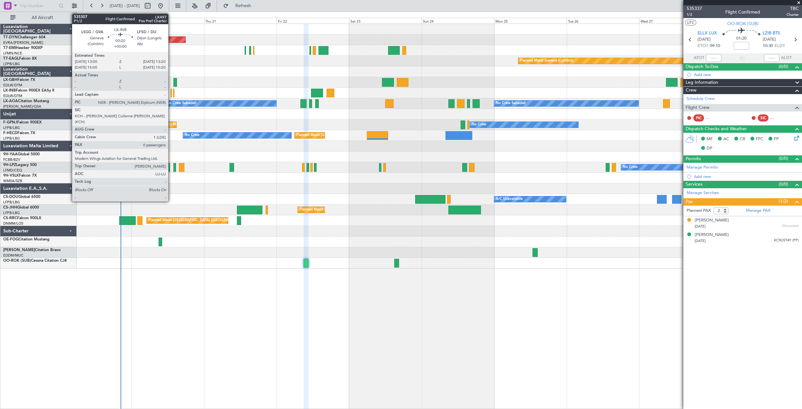
click at [171, 93] on div at bounding box center [171, 93] width 1 height 9
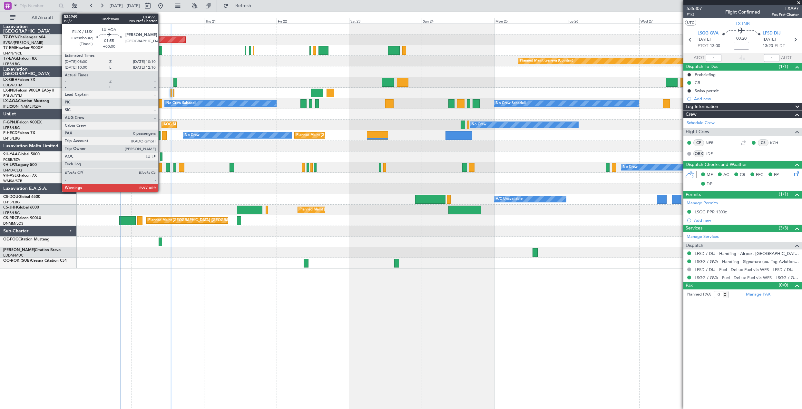
click at [161, 104] on div at bounding box center [158, 103] width 7 height 9
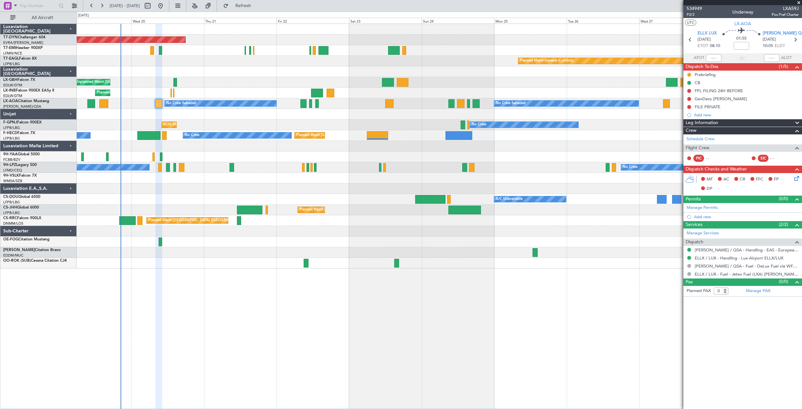
click at [689, 16] on mat-tooltip-component "Trip Number" at bounding box center [694, 20] width 32 height 17
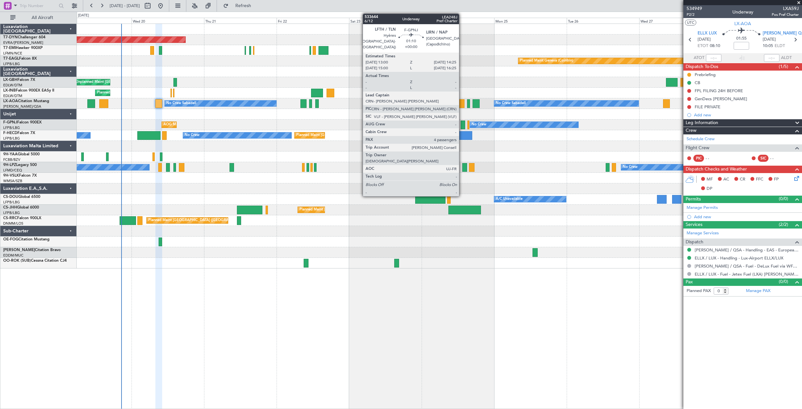
click at [462, 124] on div at bounding box center [463, 125] width 5 height 9
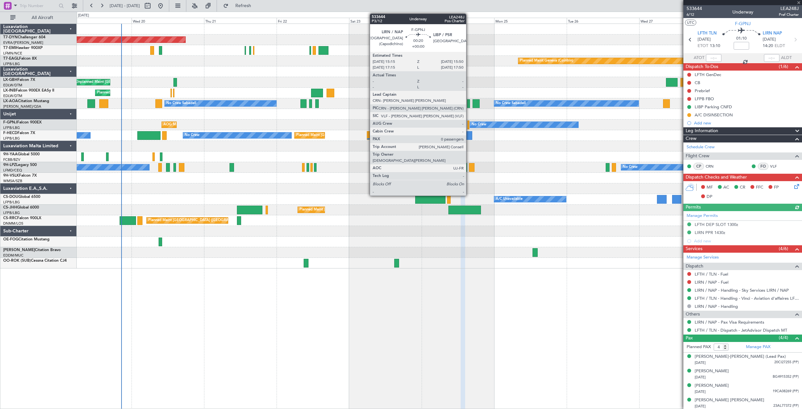
click at [469, 125] on div at bounding box center [468, 125] width 2 height 9
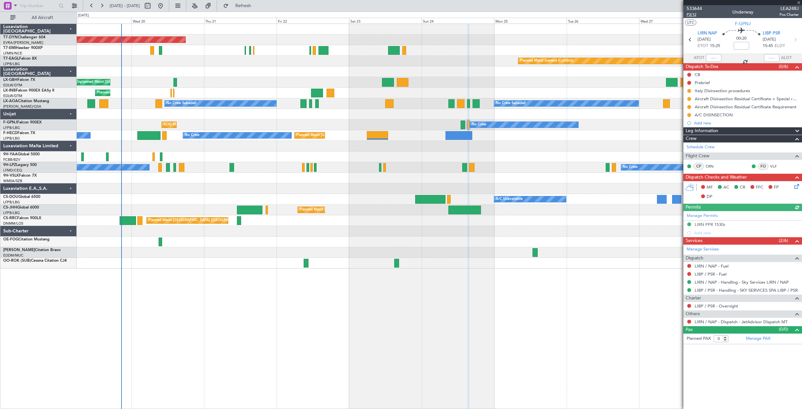
click at [693, 14] on span "P3/12" at bounding box center [694, 14] width 15 height 5
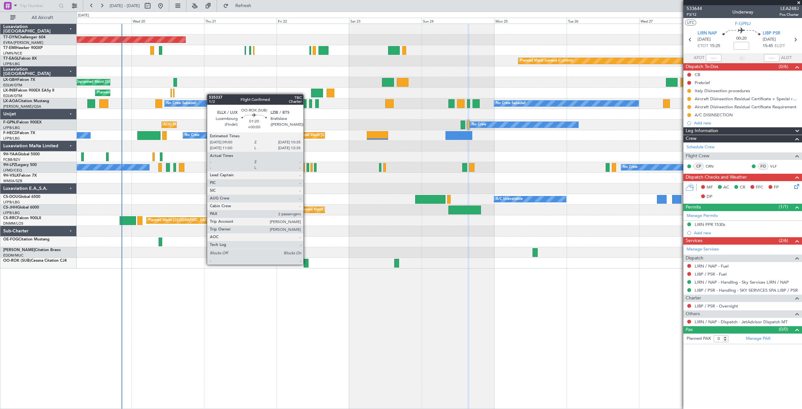
click at [306, 264] on div at bounding box center [306, 263] width 5 height 9
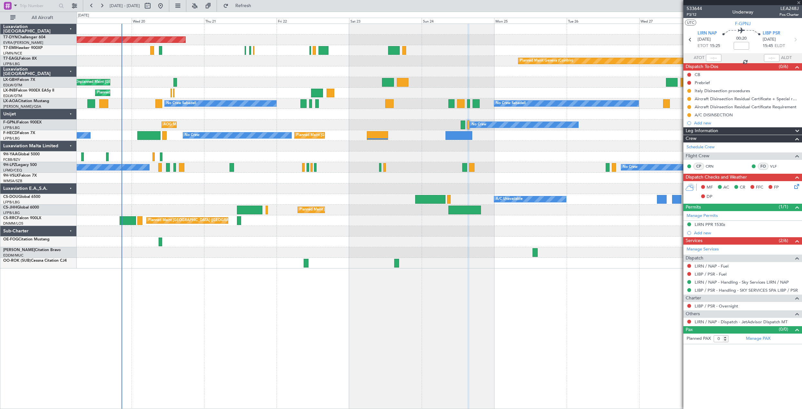
type input "2"
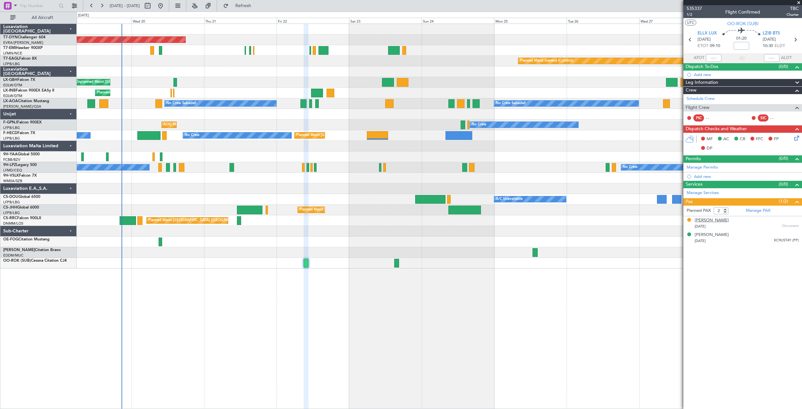
click at [710, 222] on div "[PERSON_NAME]" at bounding box center [712, 220] width 34 height 6
click at [766, 209] on link "Manage PAX" at bounding box center [758, 211] width 24 height 6
click at [257, 5] on span "Refresh" at bounding box center [243, 6] width 27 height 5
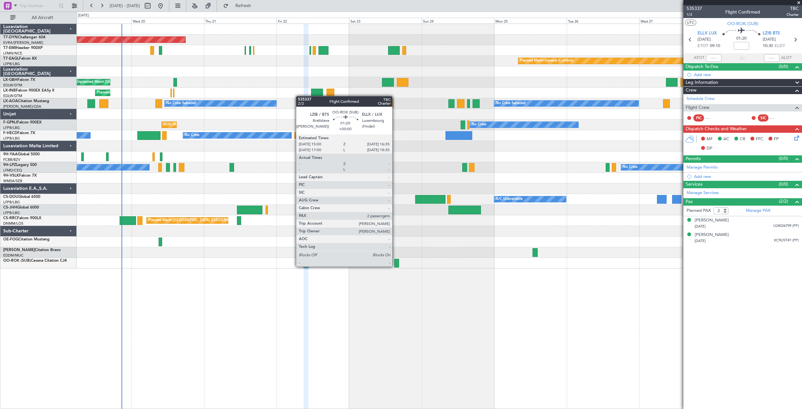
click at [395, 266] on div at bounding box center [396, 263] width 5 height 9
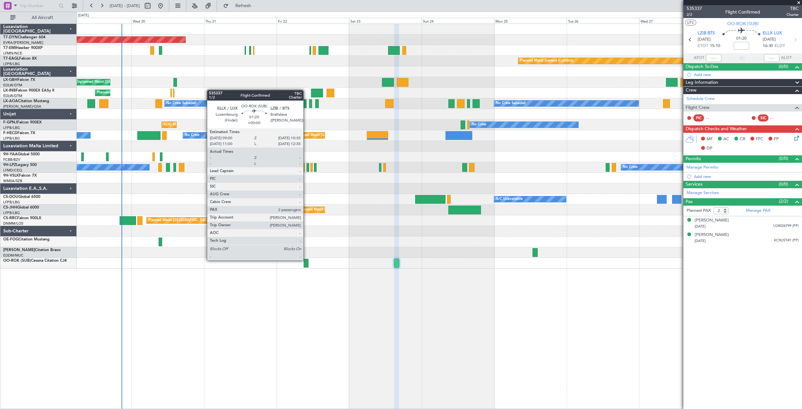
click at [306, 260] on div at bounding box center [306, 263] width 5 height 9
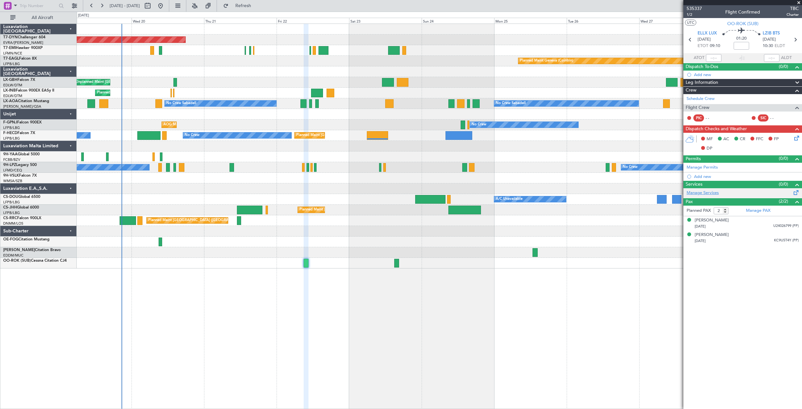
click at [705, 191] on link "Manage Services" at bounding box center [703, 193] width 32 height 6
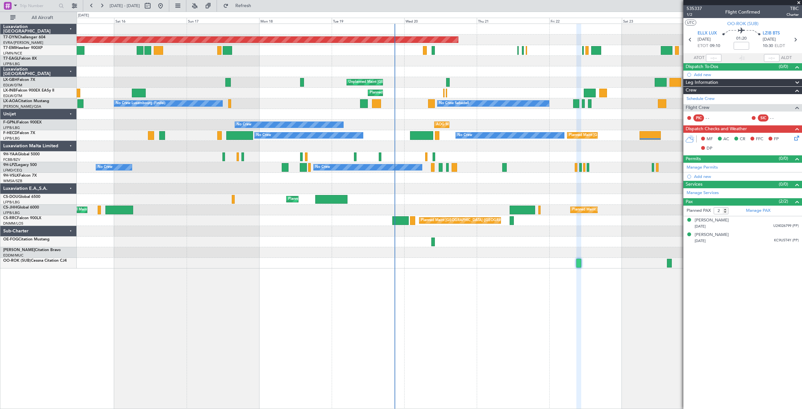
click at [501, 335] on div "Planned Maint [GEOGRAPHIC_DATA]-[GEOGRAPHIC_DATA] Planned Maint Geneva ([GEOGRA…" at bounding box center [439, 216] width 725 height 385
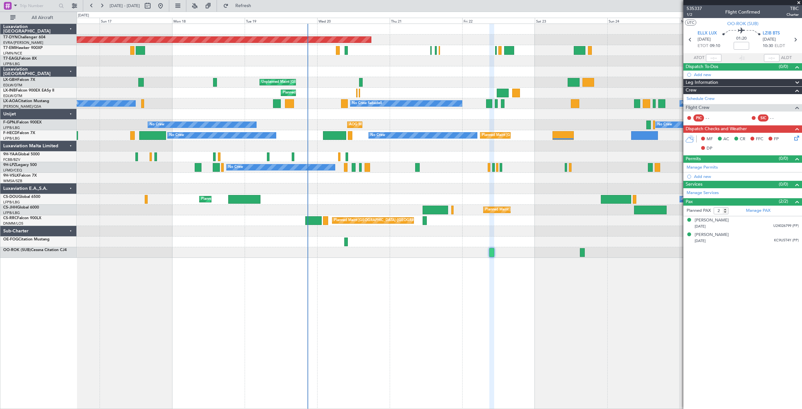
click at [282, 323] on div "Planned Maint [GEOGRAPHIC_DATA]-[GEOGRAPHIC_DATA] Planned Maint Geneva ([GEOGRA…" at bounding box center [439, 216] width 725 height 385
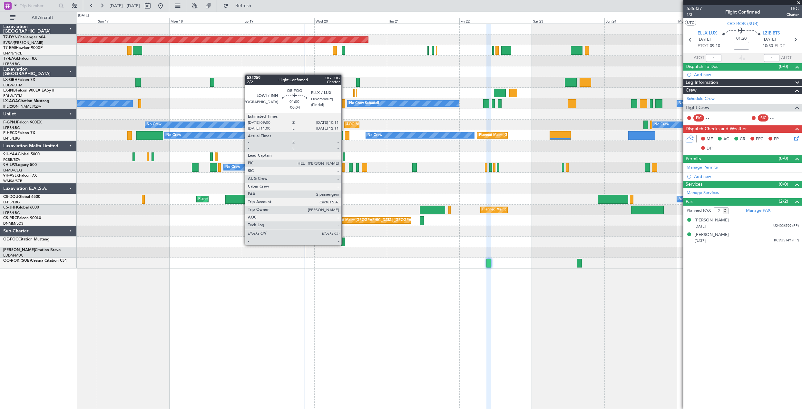
click at [344, 244] on div at bounding box center [343, 242] width 4 height 9
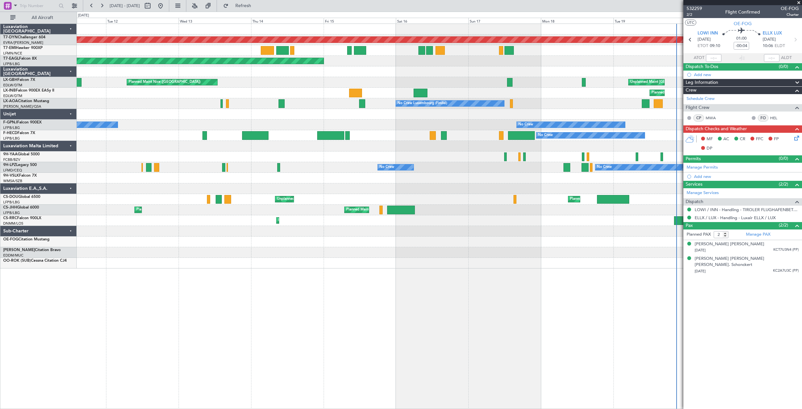
click at [582, 263] on div at bounding box center [439, 263] width 725 height 11
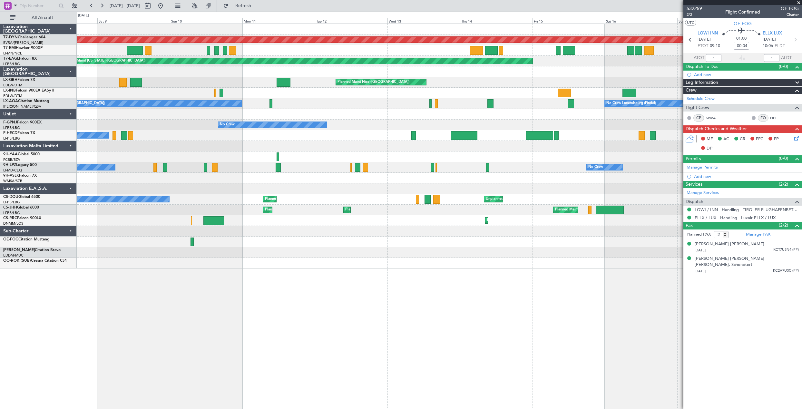
click at [531, 271] on div "Planned Maint [GEOGRAPHIC_DATA]-[GEOGRAPHIC_DATA] Planned Maint [US_STATE] ([GE…" at bounding box center [439, 216] width 725 height 385
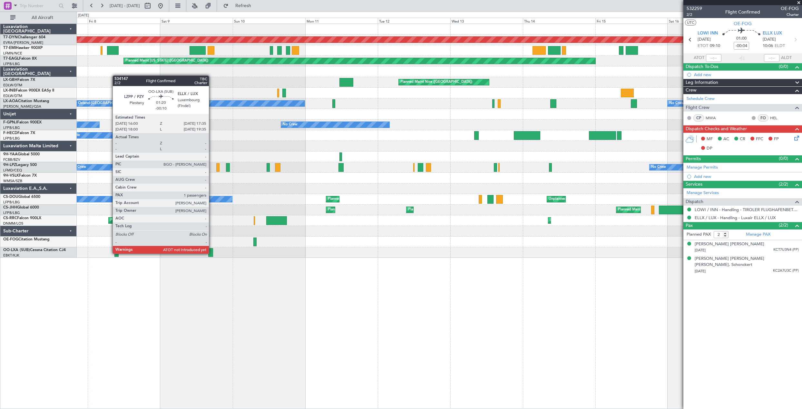
click at [212, 253] on div at bounding box center [210, 252] width 5 height 9
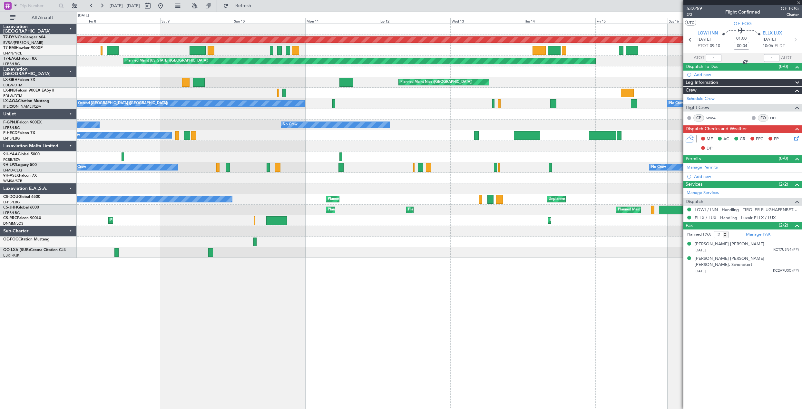
type input "-00:10"
type input "1"
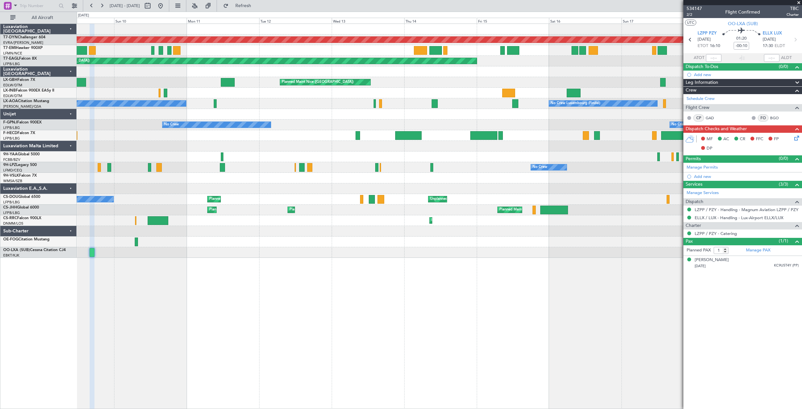
click at [74, 248] on div "Planned Maint [GEOGRAPHIC_DATA]-[GEOGRAPHIC_DATA] Planned Maint [US_STATE] ([GE…" at bounding box center [401, 210] width 802 height 397
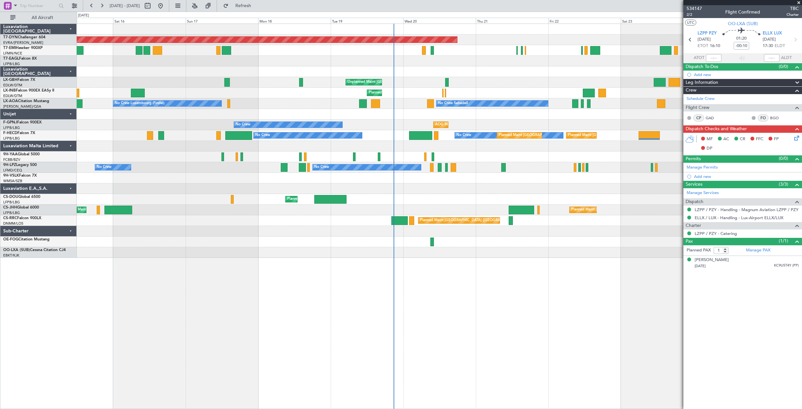
click at [62, 249] on div "Planned Maint [GEOGRAPHIC_DATA]-[GEOGRAPHIC_DATA] Planned Maint Geneva ([GEOGRA…" at bounding box center [401, 210] width 802 height 397
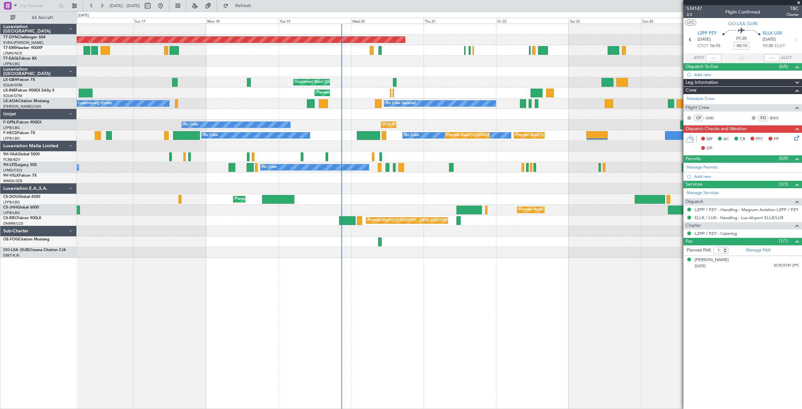
click at [226, 270] on div "Planned Maint [GEOGRAPHIC_DATA]-[GEOGRAPHIC_DATA] Planned Maint Geneva ([GEOGRA…" at bounding box center [439, 216] width 725 height 385
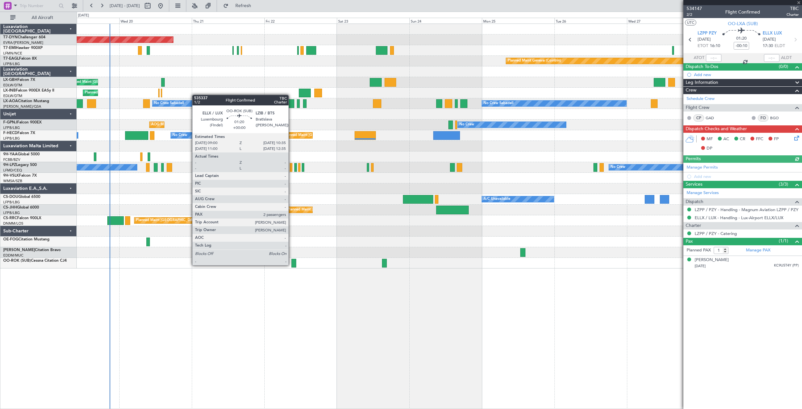
click at [294, 266] on div at bounding box center [293, 263] width 5 height 9
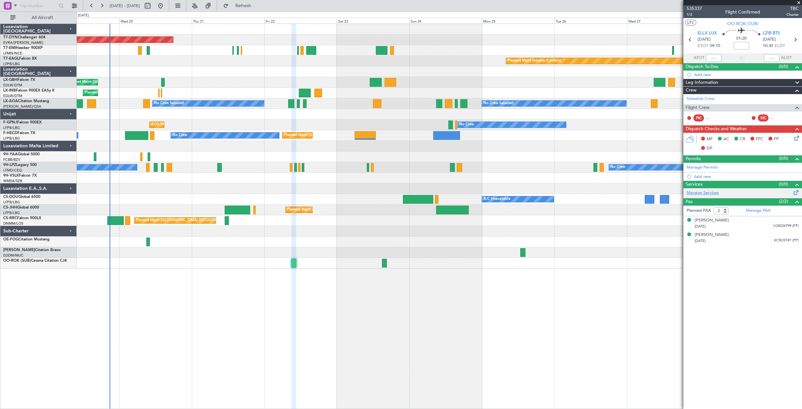
click at [718, 194] on link "Manage Services" at bounding box center [703, 193] width 32 height 6
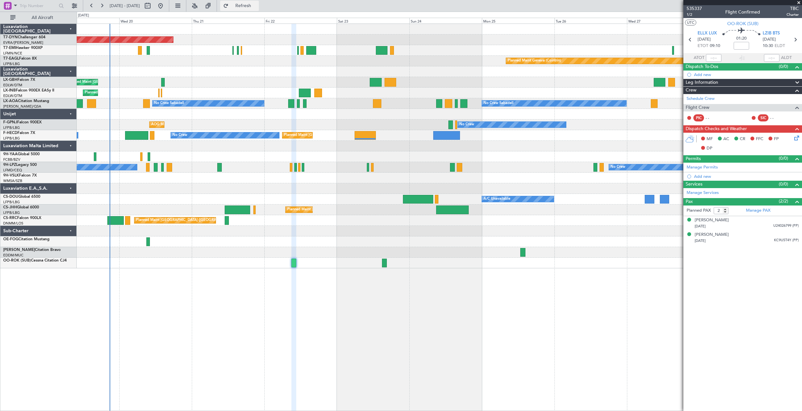
click at [257, 5] on span "Refresh" at bounding box center [243, 6] width 27 height 5
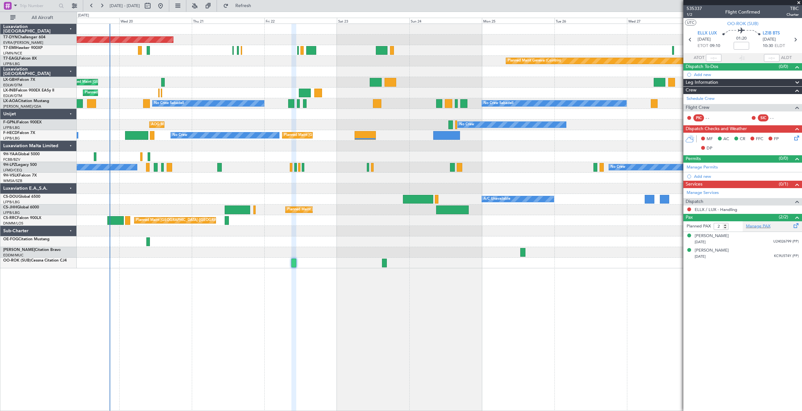
click at [770, 227] on div "Manage PAX" at bounding box center [772, 226] width 59 height 10
click at [259, 10] on button "Refresh" at bounding box center [239, 6] width 39 height 10
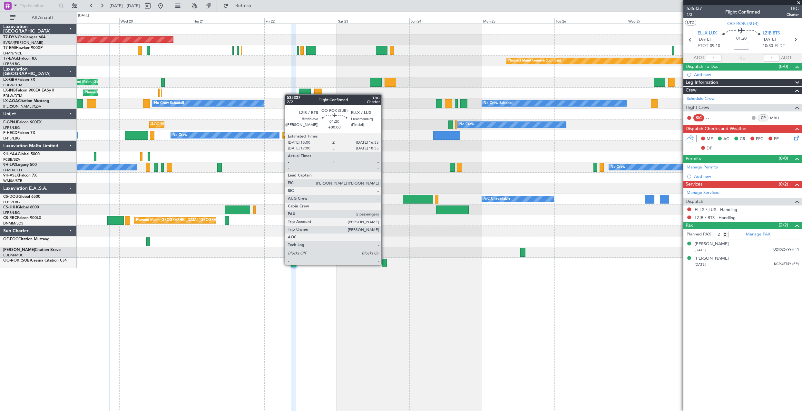
click at [384, 264] on div at bounding box center [384, 263] width 5 height 9
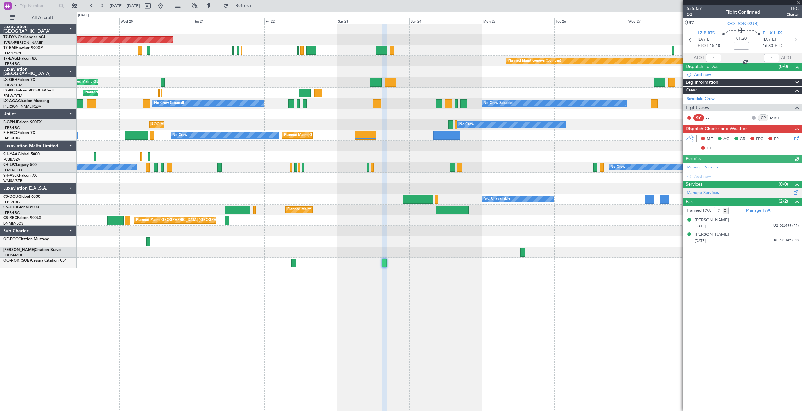
click at [702, 189] on div "Manage Services" at bounding box center [742, 193] width 119 height 10
click at [694, 193] on link "Manage Services" at bounding box center [703, 193] width 32 height 6
click at [259, 3] on button "Refresh" at bounding box center [239, 6] width 39 height 10
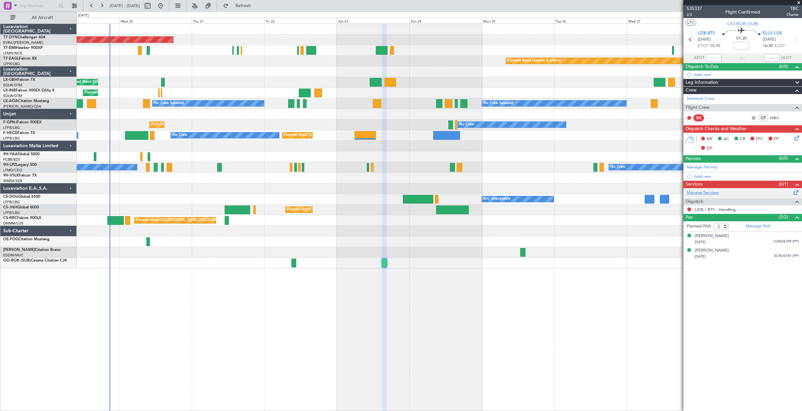
click at [697, 195] on link "Manage Services" at bounding box center [703, 193] width 32 height 6
click at [257, 4] on span "Refresh" at bounding box center [243, 6] width 27 height 5
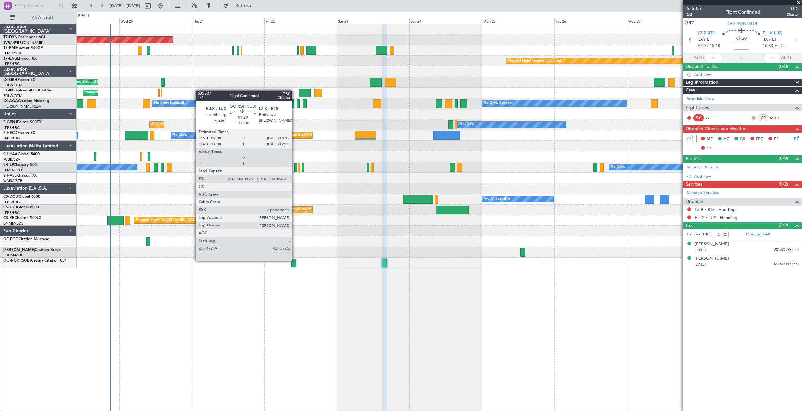
click at [295, 260] on div at bounding box center [293, 263] width 5 height 9
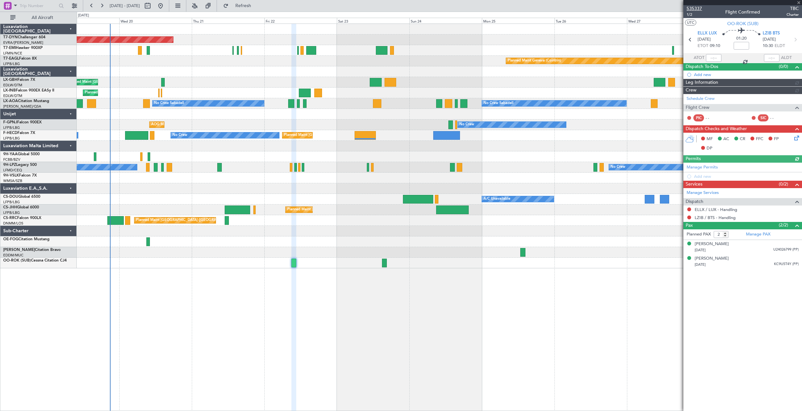
click at [699, 8] on span "535337" at bounding box center [694, 8] width 15 height 7
click at [793, 8] on span "TBC" at bounding box center [792, 8] width 12 height 7
click at [696, 8] on span "535337" at bounding box center [694, 8] width 15 height 7
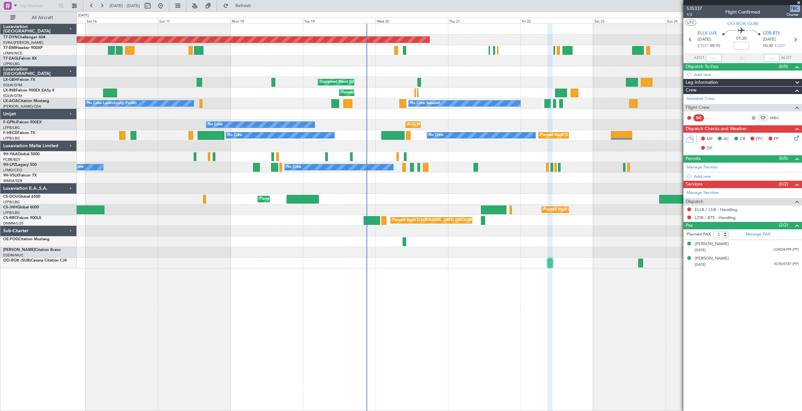
click at [473, 300] on div "Planned Maint Basel-Mulhouse Planned Maint Geneva (Cointrin) Planned Maint New …" at bounding box center [439, 218] width 725 height 388
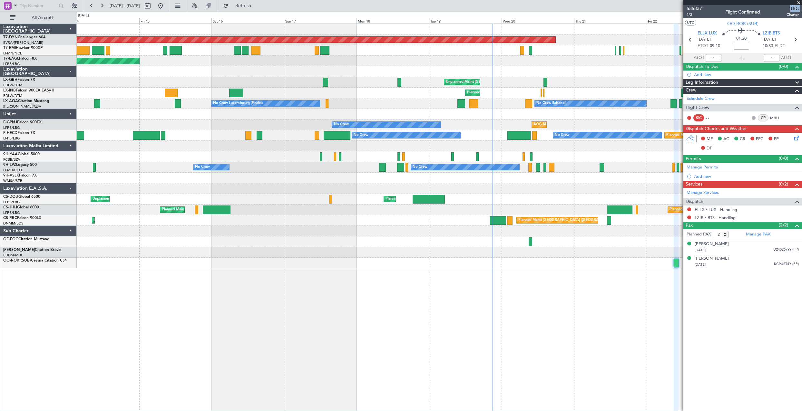
click at [296, 265] on div "Planned Maint Basel-Mulhouse Planned Maint New York (Teterboro) Planned Maint G…" at bounding box center [439, 218] width 725 height 388
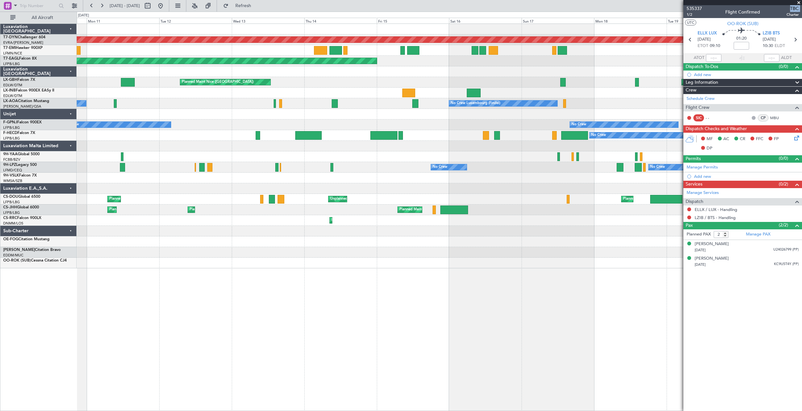
click at [409, 268] on div at bounding box center [439, 263] width 725 height 11
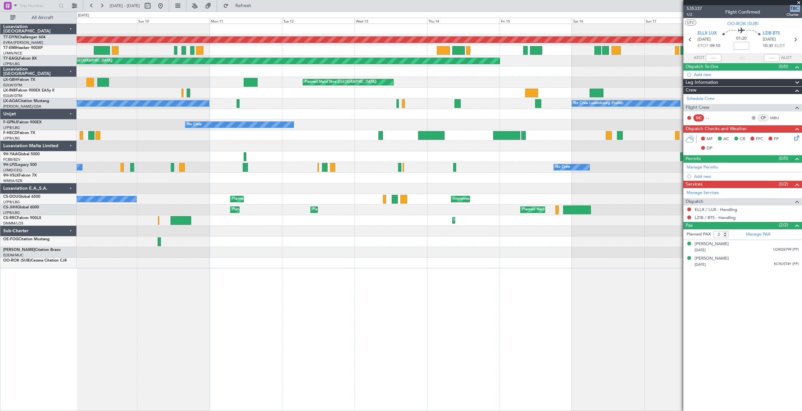
click at [383, 273] on div "Planned Maint Basel-Mulhouse Planned Maint New York (Teterboro) Planned Maint N…" at bounding box center [439, 218] width 725 height 388
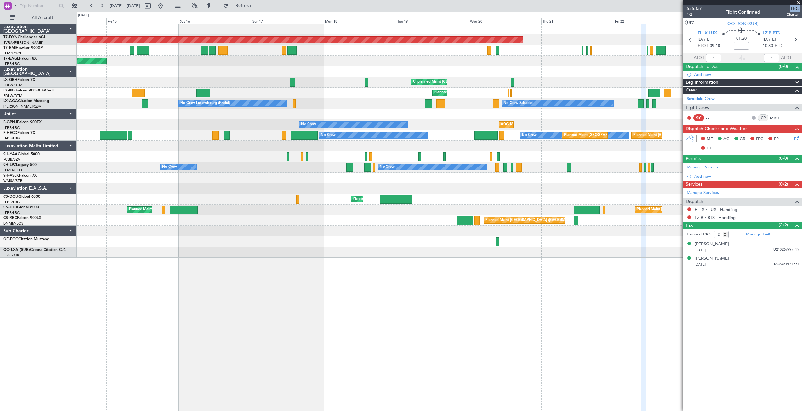
click at [84, 268] on div "Planned Maint Basel-Mulhouse Planned Maint New York (Teterboro) Planned Maint G…" at bounding box center [439, 218] width 725 height 388
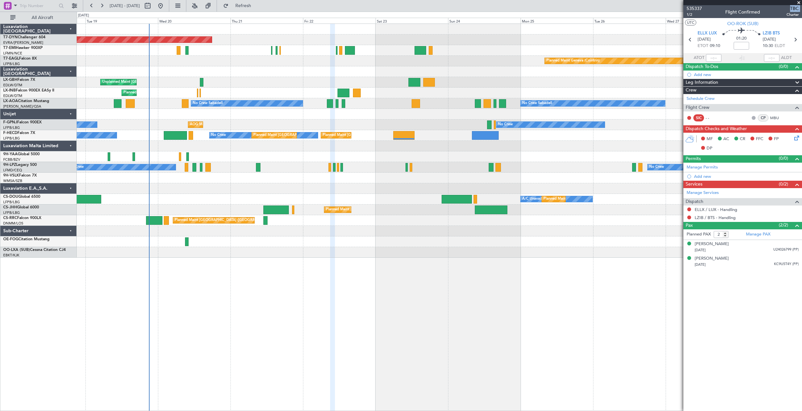
click at [170, 283] on div "Planned Maint Basel-Mulhouse Planned Maint Geneva (Cointrin) Unplanned Maint Pa…" at bounding box center [439, 218] width 725 height 388
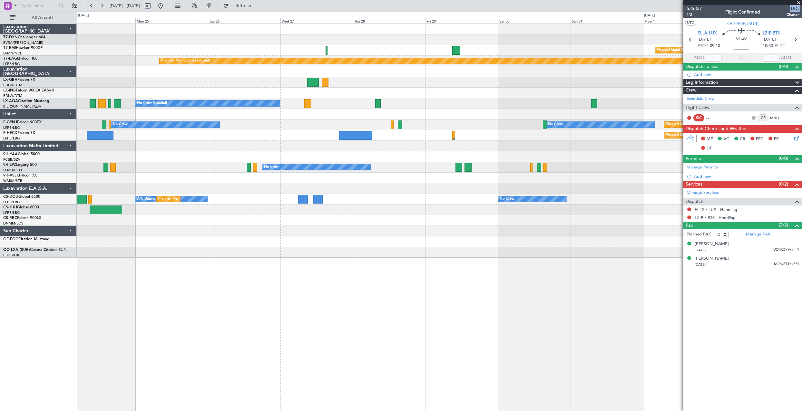
click at [107, 288] on div "Planned Maint Chester Planned Maint Geneva (Cointrin) No Crew Sabadell No Crew …" at bounding box center [439, 218] width 725 height 388
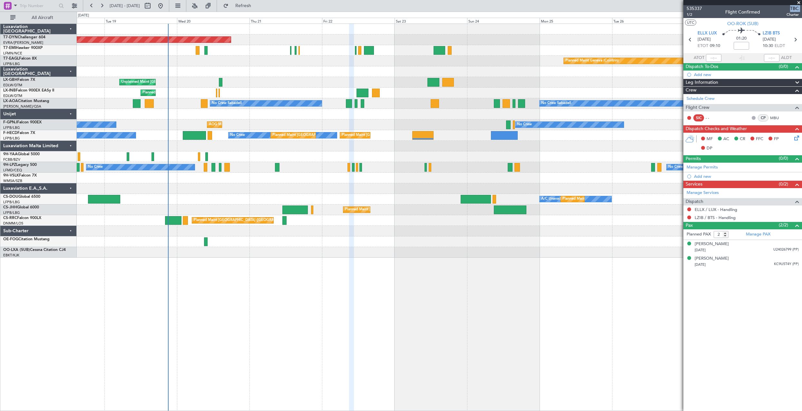
click at [724, 291] on fb-app "09 Aug 2025 - 19 Aug 2025 Refresh Quick Links All Aircraft Planned Maint Basel-…" at bounding box center [401, 208] width 802 height 406
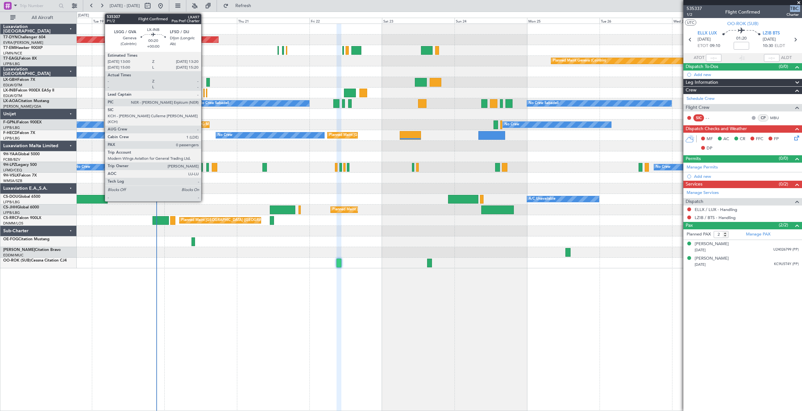
click at [204, 94] on div at bounding box center [203, 93] width 1 height 9
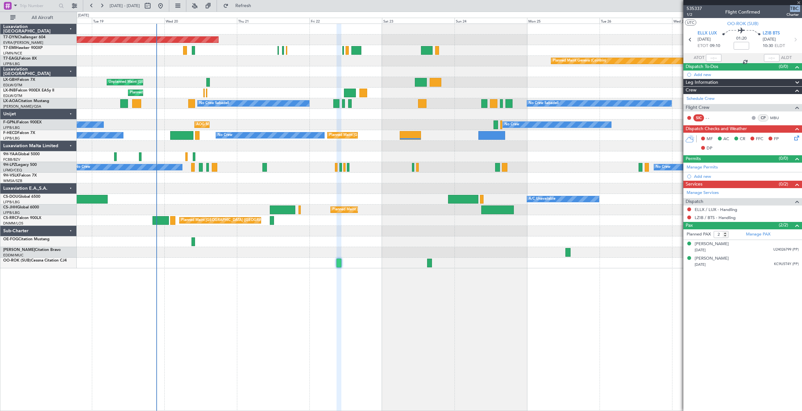
type input "0"
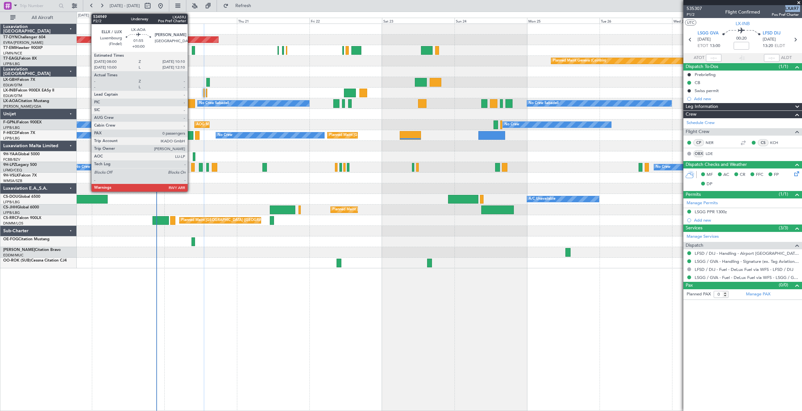
click at [190, 100] on div at bounding box center [191, 103] width 7 height 9
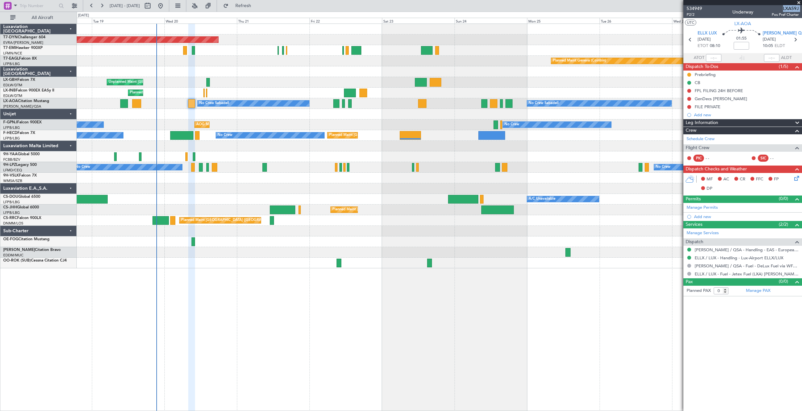
click at [796, 179] on icon at bounding box center [795, 177] width 5 height 5
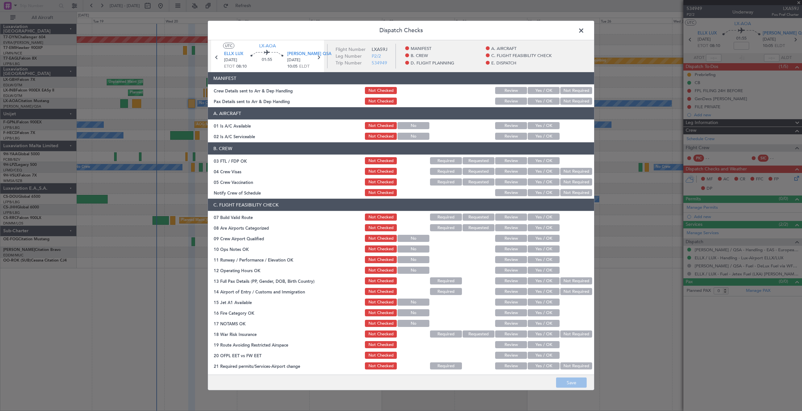
click at [503, 91] on button "Review" at bounding box center [511, 90] width 32 height 7
click at [506, 99] on button "Review" at bounding box center [511, 101] width 32 height 7
click at [534, 100] on button "Yes / OK" at bounding box center [544, 101] width 32 height 7
click at [559, 382] on button "Save" at bounding box center [571, 383] width 31 height 10
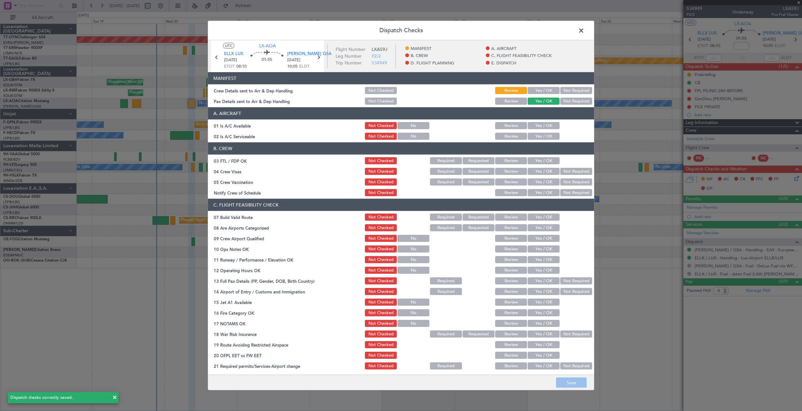
click at [584, 31] on span at bounding box center [584, 32] width 0 height 13
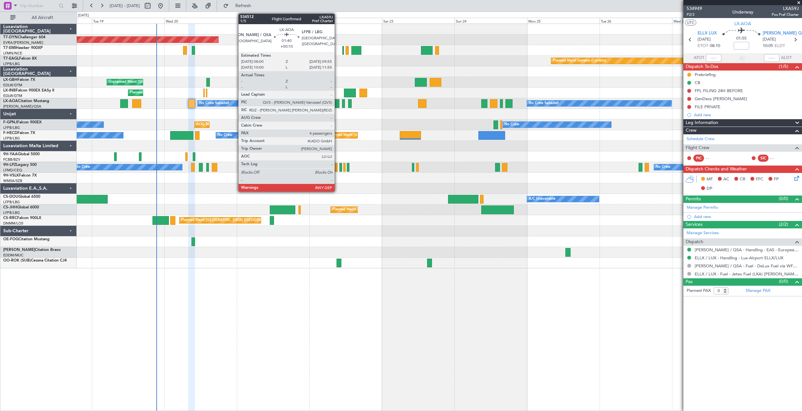
click at [337, 102] on div at bounding box center [336, 103] width 6 height 9
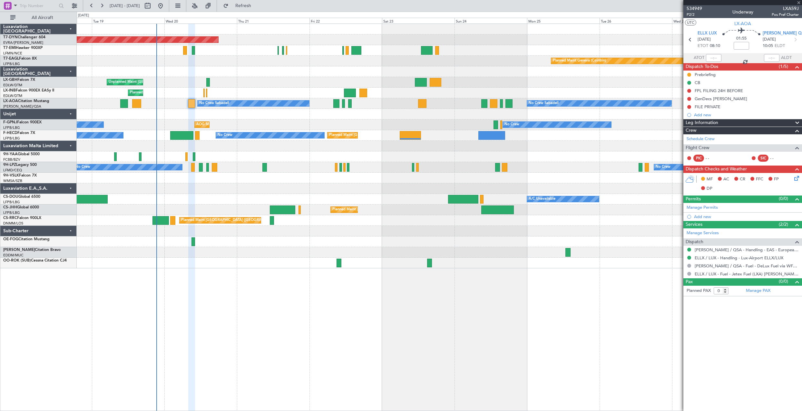
type input "+00:10"
type input "4"
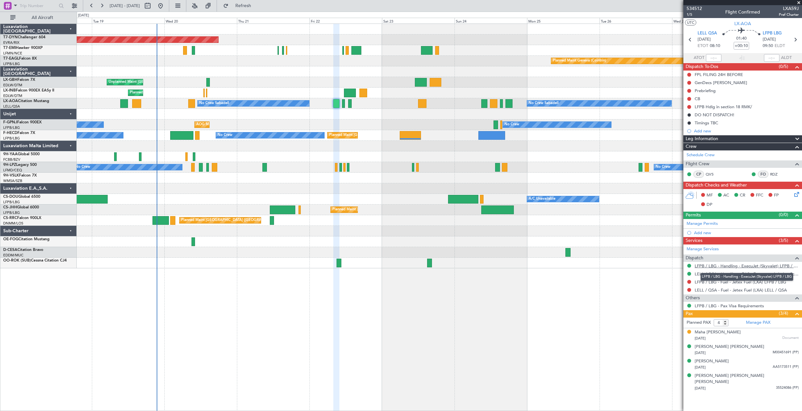
click at [750, 265] on link "LFPB / LBG - Handling - ExecuJet (Skyvalet) LFPB / LBG" at bounding box center [747, 265] width 104 height 5
click at [796, 192] on icon at bounding box center [795, 193] width 5 height 5
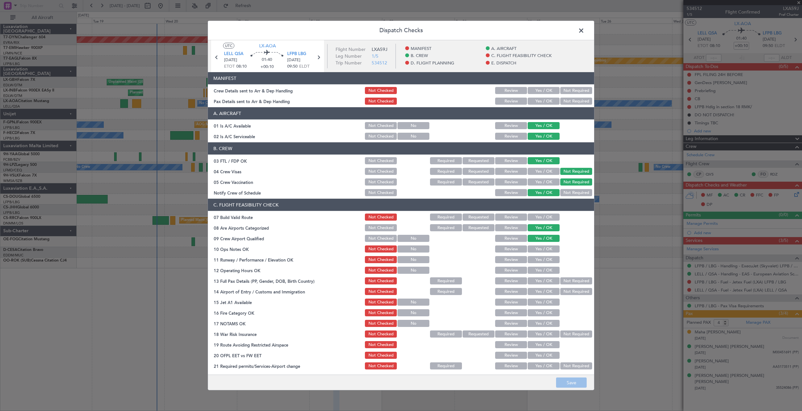
click at [533, 95] on div "Yes / OK" at bounding box center [543, 90] width 33 height 9
click at [537, 100] on button "Yes / OK" at bounding box center [544, 101] width 32 height 7
click at [535, 92] on button "Yes / OK" at bounding box center [544, 90] width 32 height 7
click at [571, 381] on button "Save" at bounding box center [571, 383] width 31 height 10
click at [584, 31] on span at bounding box center [584, 32] width 0 height 13
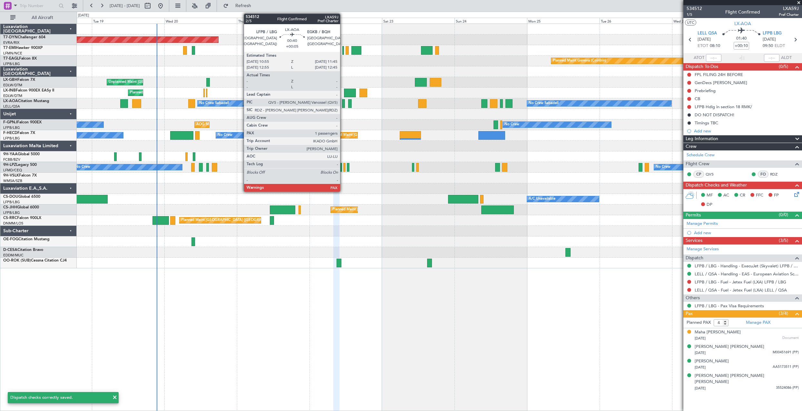
click at [343, 103] on div at bounding box center [343, 103] width 3 height 9
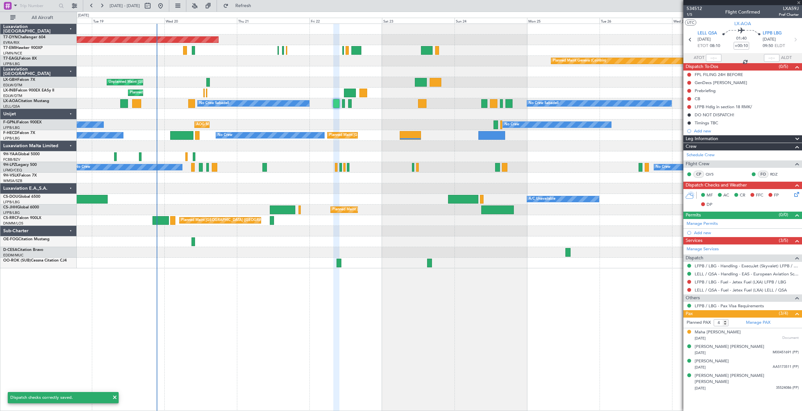
type input "+00:05"
type input "1"
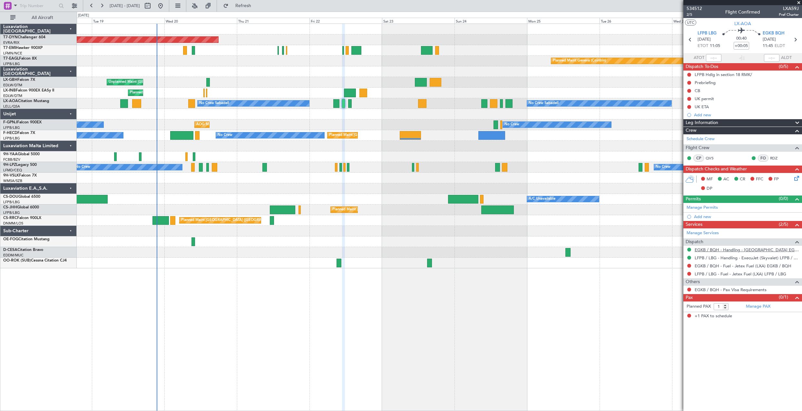
click at [747, 250] on link "EGKB / BQH - Handling - [GEOGRAPHIC_DATA] EGKB / [GEOGRAPHIC_DATA]" at bounding box center [747, 249] width 104 height 5
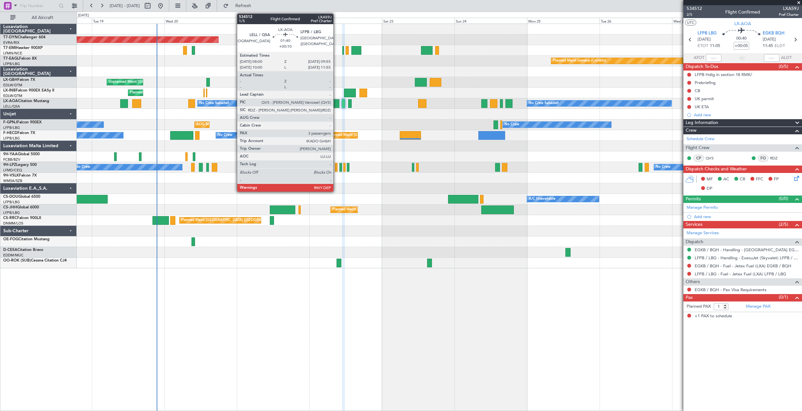
click at [336, 102] on div at bounding box center [336, 103] width 6 height 9
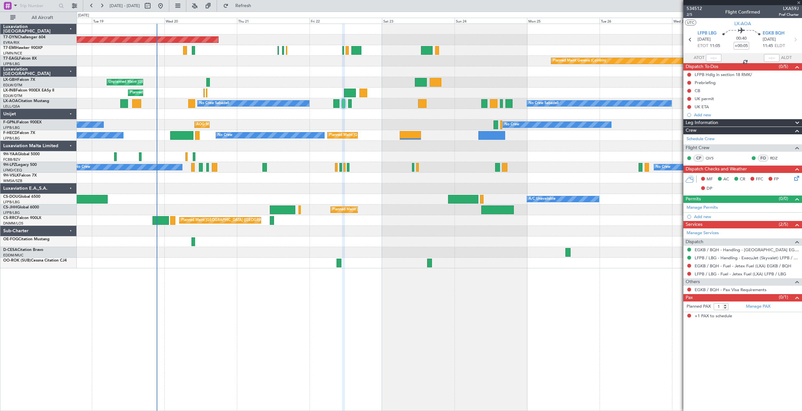
type input "+00:10"
type input "4"
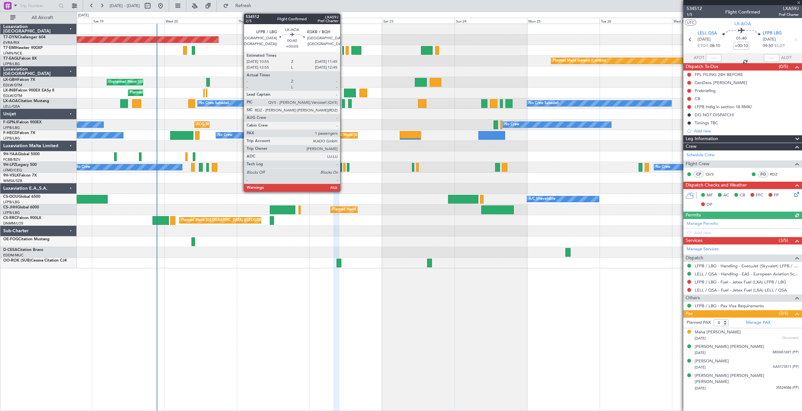
click at [343, 103] on div at bounding box center [343, 103] width 3 height 9
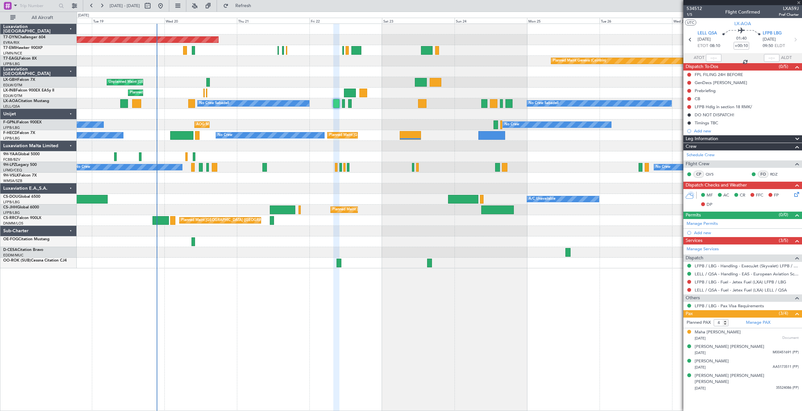
type input "+00:05"
type input "1"
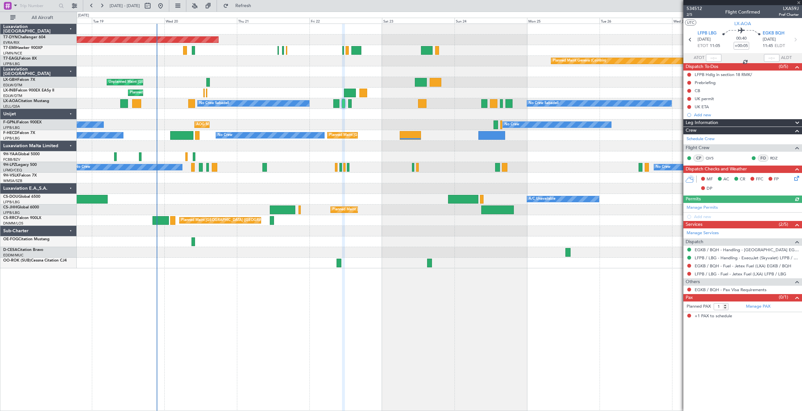
click at [798, 178] on icon at bounding box center [795, 177] width 5 height 5
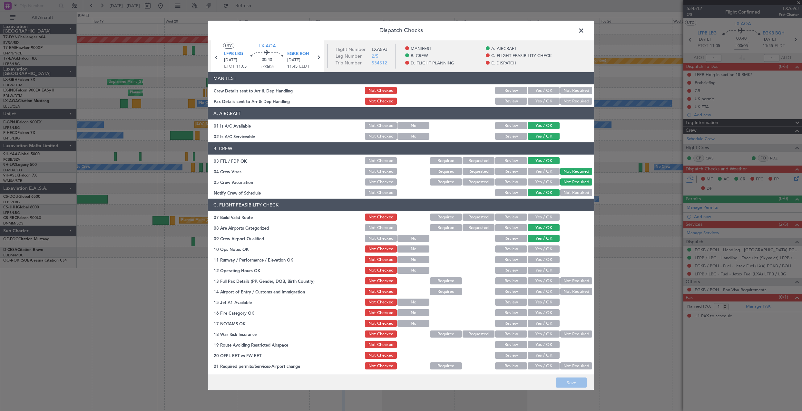
click at [537, 100] on button "Yes / OK" at bounding box center [544, 101] width 32 height 7
click at [534, 86] on section "MANIFEST Crew Details sent to Arr & Dep Handling Not Checked Review Yes / OK No…" at bounding box center [401, 89] width 386 height 34
click at [537, 90] on button "Yes / OK" at bounding box center [544, 90] width 32 height 7
click at [566, 385] on button "Save" at bounding box center [571, 383] width 31 height 10
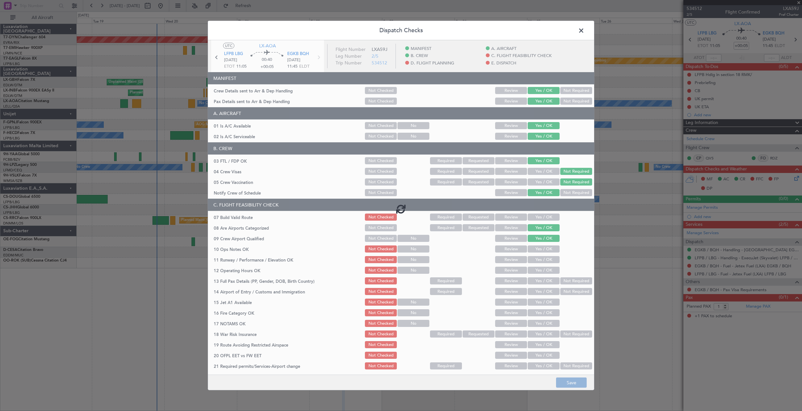
click at [566, 385] on footer "Save" at bounding box center [401, 382] width 386 height 15
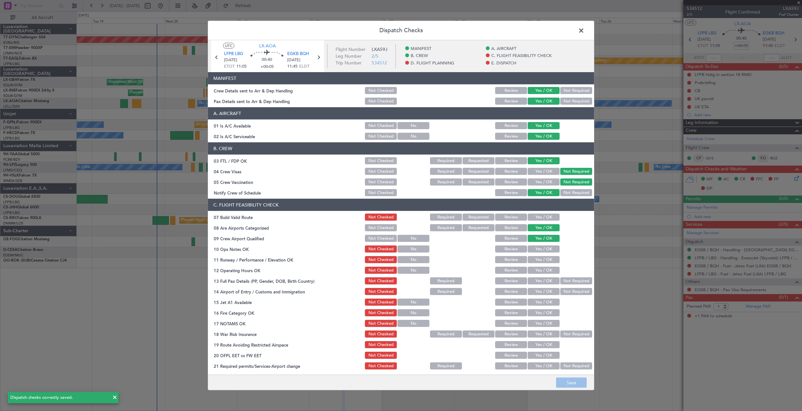
click at [584, 32] on span at bounding box center [584, 32] width 0 height 13
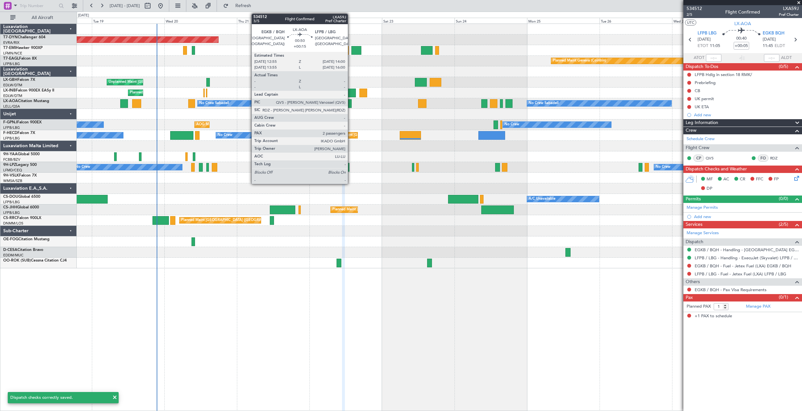
click at [351, 104] on div at bounding box center [350, 103] width 4 height 9
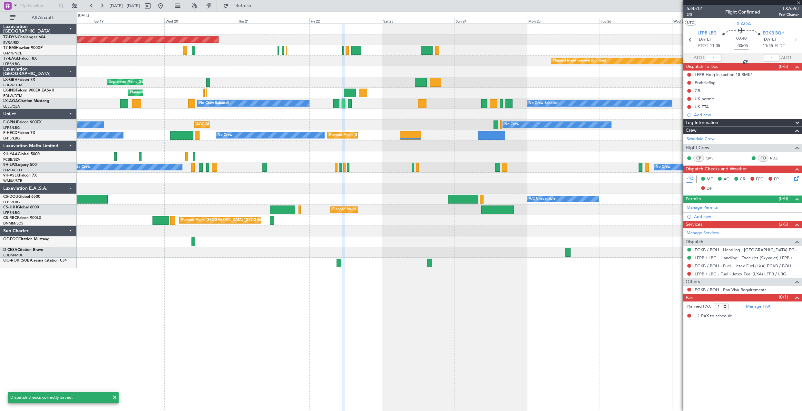
type input "+00:15"
type input "2"
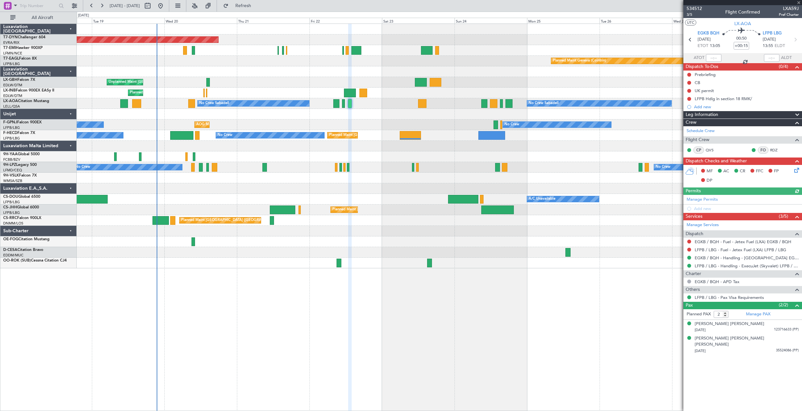
click at [796, 169] on icon at bounding box center [795, 169] width 5 height 5
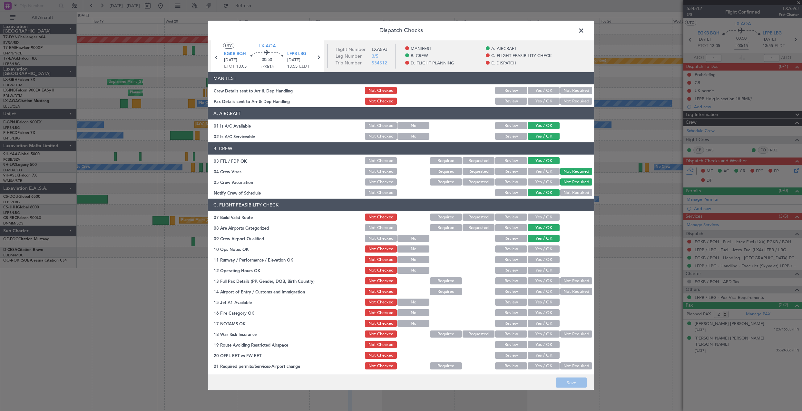
click at [539, 89] on button "Yes / OK" at bounding box center [544, 90] width 32 height 7
click at [538, 95] on div "Yes / OK" at bounding box center [543, 90] width 33 height 9
click at [538, 98] on button "Yes / OK" at bounding box center [544, 101] width 32 height 7
click at [579, 379] on button "Save" at bounding box center [571, 383] width 31 height 10
click at [584, 29] on span at bounding box center [584, 32] width 0 height 13
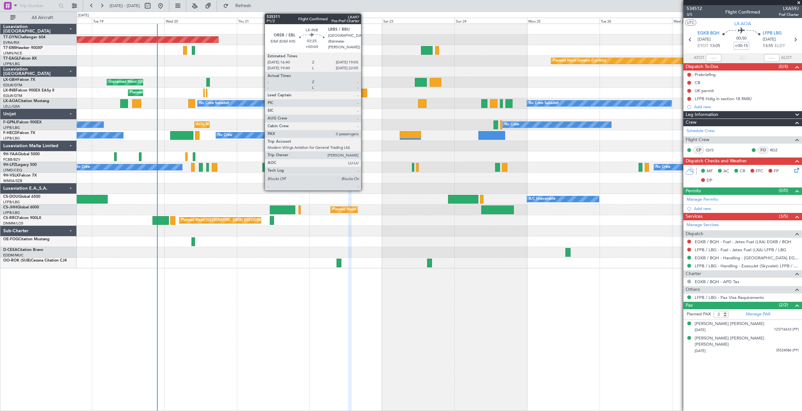
click at [364, 93] on div at bounding box center [362, 93] width 7 height 9
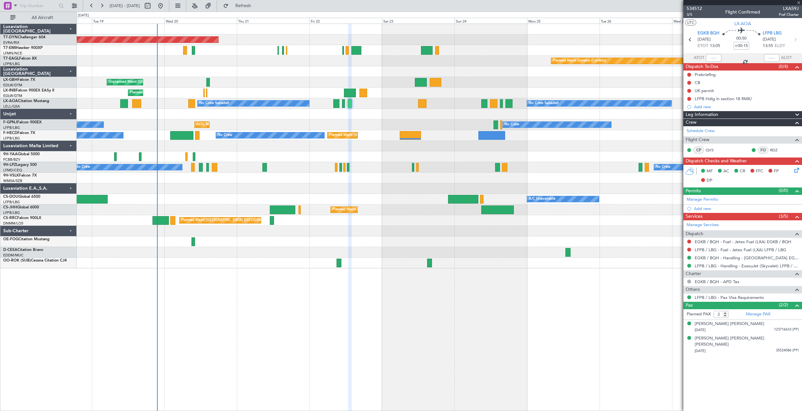
type input "0"
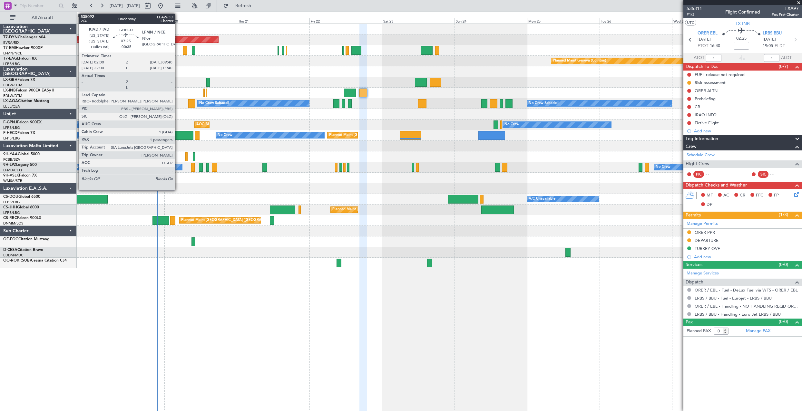
click at [178, 138] on div at bounding box center [181, 135] width 23 height 9
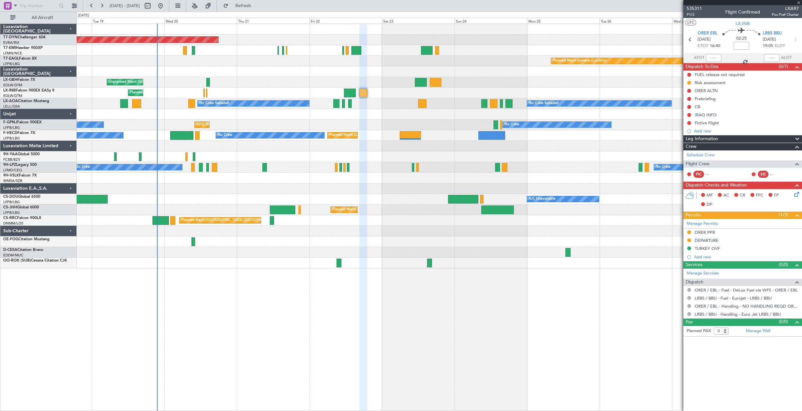
type input "-00:35"
type input "1"
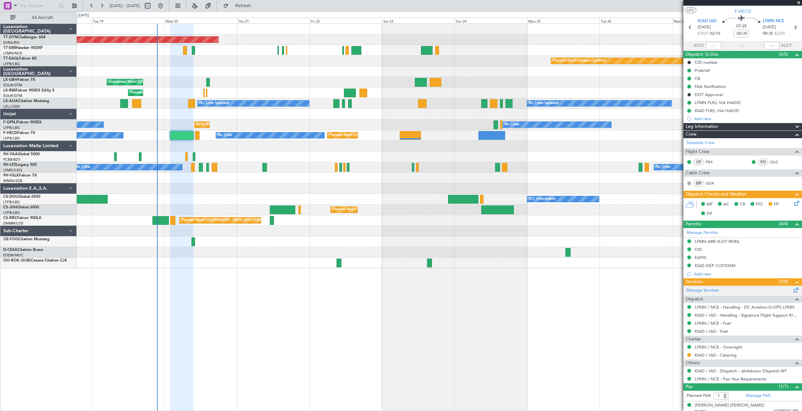
scroll to position [17, 0]
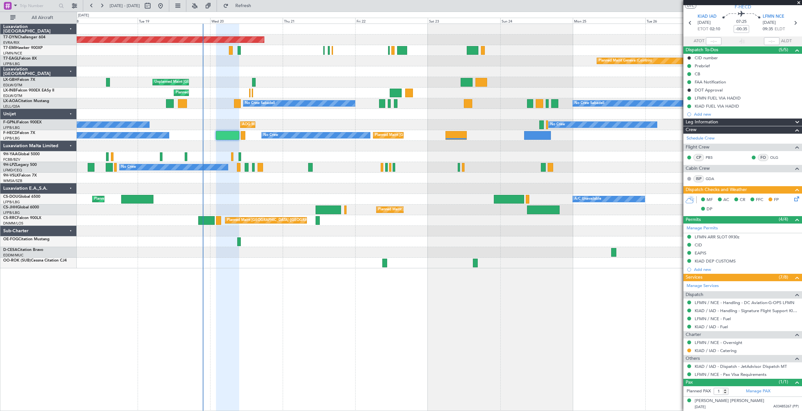
click at [157, 202] on div "Planned Maint [GEOGRAPHIC_DATA] ([GEOGRAPHIC_DATA]) A/C Unavailable Planned Mai…" at bounding box center [439, 199] width 725 height 11
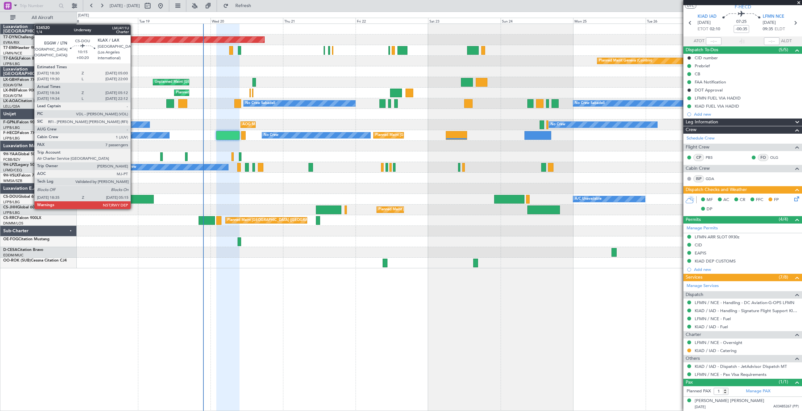
click at [133, 203] on div at bounding box center [138, 199] width 32 height 9
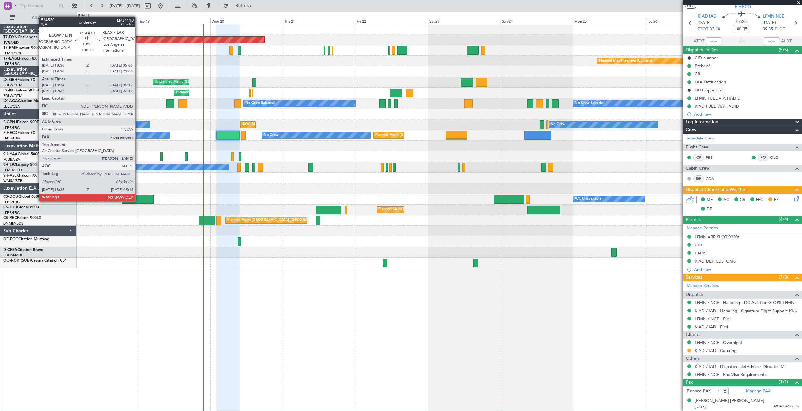
click at [138, 195] on div at bounding box center [138, 199] width 32 height 9
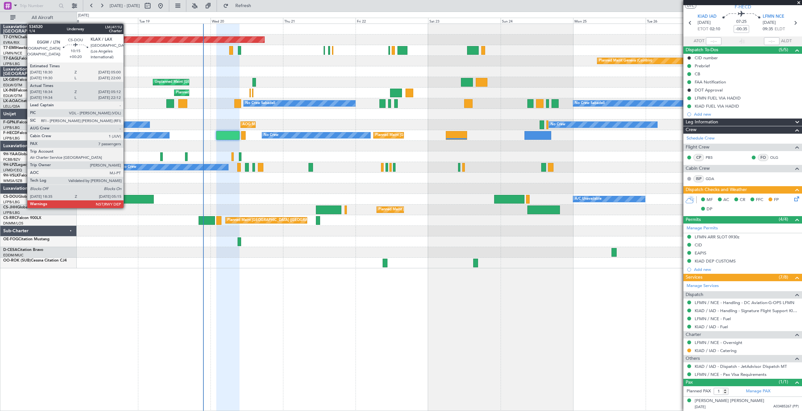
click at [126, 202] on div at bounding box center [138, 199] width 32 height 9
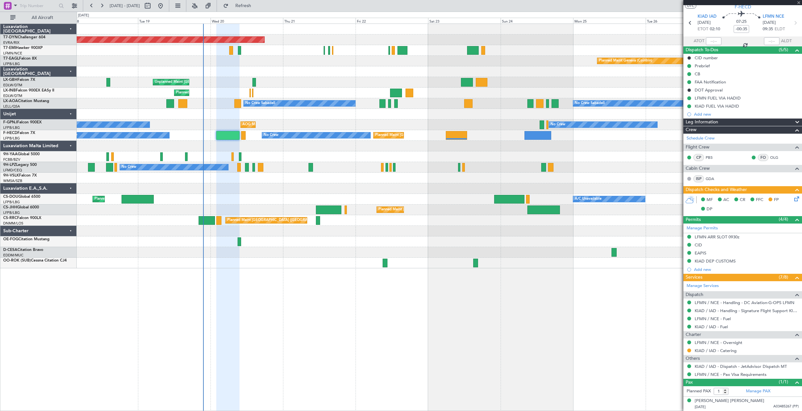
type input "+00:20"
type input "18:44"
type input "05:07"
type input "7"
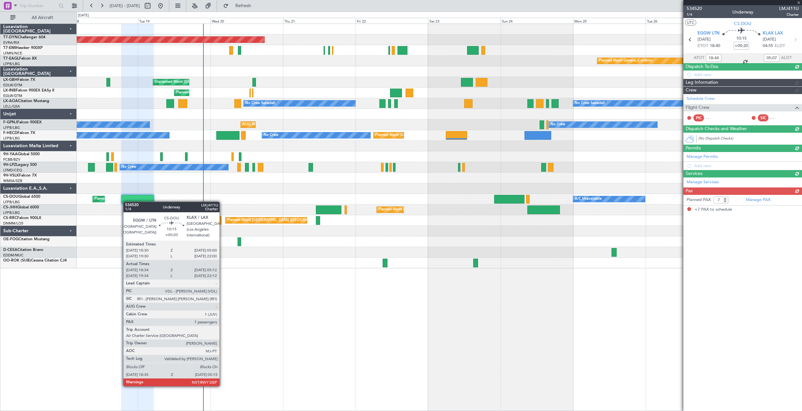
scroll to position [0, 0]
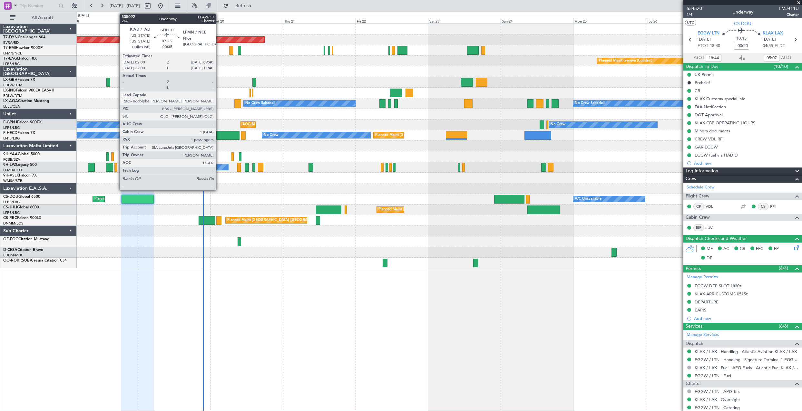
click at [219, 138] on div at bounding box center [227, 135] width 23 height 9
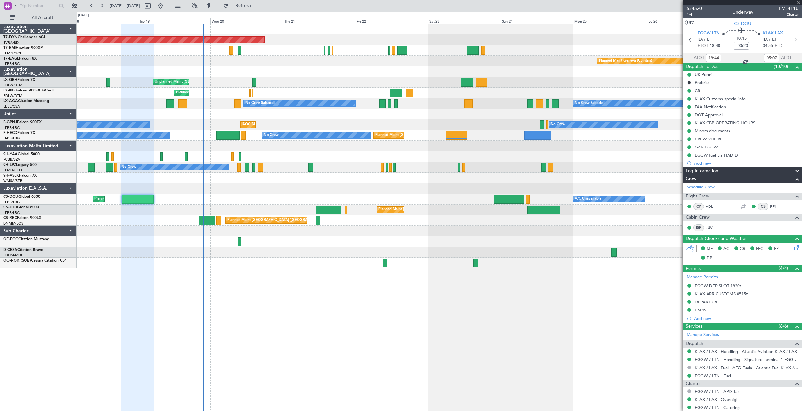
type input "-00:35"
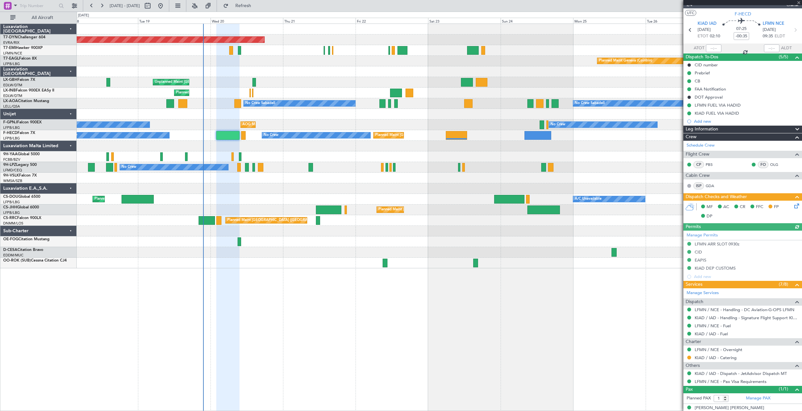
scroll to position [17, 0]
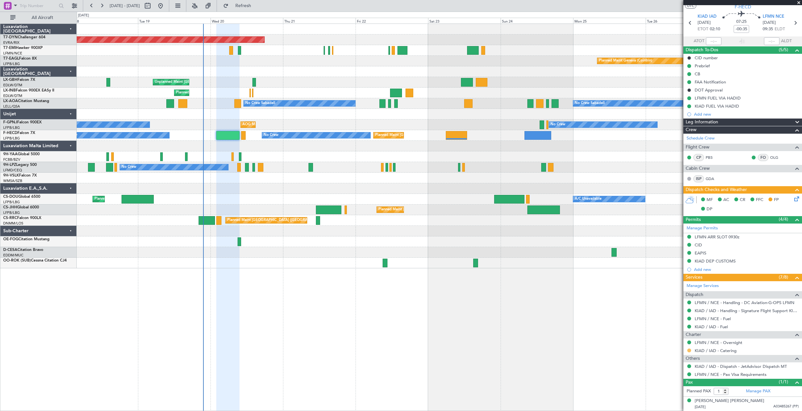
click at [688, 350] on button at bounding box center [689, 351] width 4 height 4
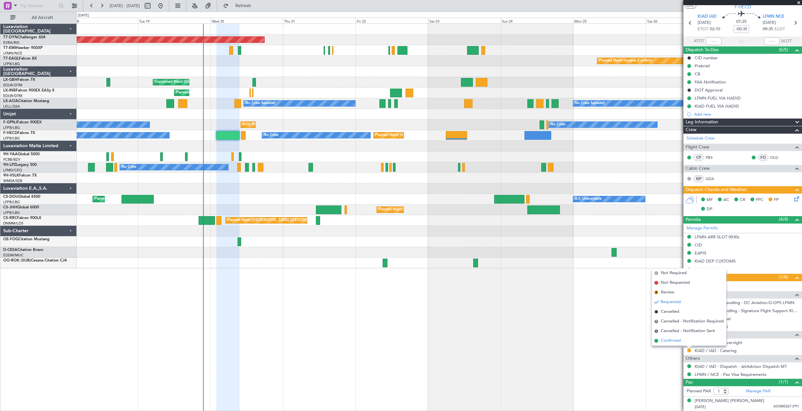
click at [667, 340] on span "Confirmed" at bounding box center [671, 341] width 20 height 6
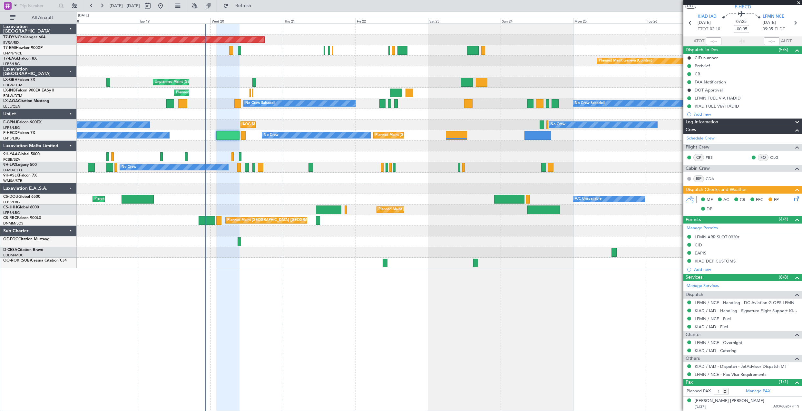
click at [341, 319] on div "Planned Maint Basel-Mulhouse Planned Maint Geneva (Cointrin) Unplanned Maint Pa…" at bounding box center [439, 218] width 725 height 388
click at [257, 8] on span "Refresh" at bounding box center [243, 6] width 27 height 5
click at [799, 2] on div at bounding box center [742, 2] width 119 height 5
click at [799, 4] on span at bounding box center [798, 3] width 6 height 6
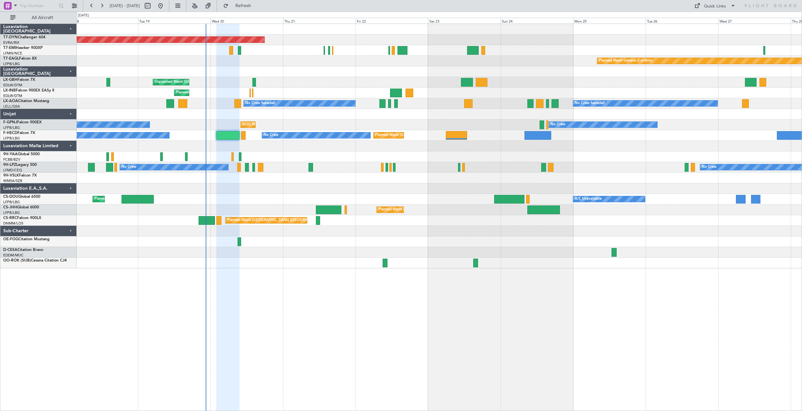
type input "0"
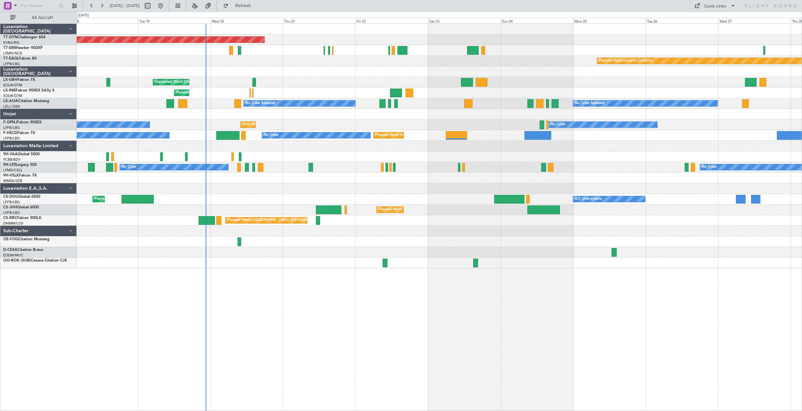
scroll to position [0, 0]
click at [718, 6] on div "Quick Links" at bounding box center [715, 6] width 22 height 6
click at [702, 27] on button "Trip Builder" at bounding box center [715, 21] width 48 height 15
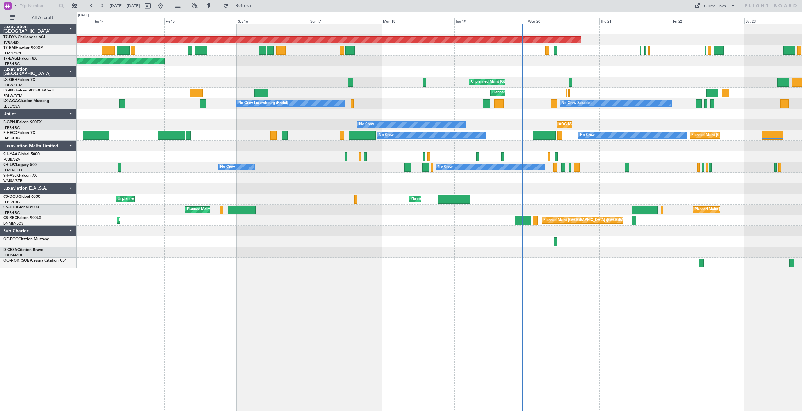
click at [555, 71] on div "Planned Maint Basel-Mulhouse Planned Maint New York (Teterboro) Planned Maint G…" at bounding box center [439, 146] width 725 height 245
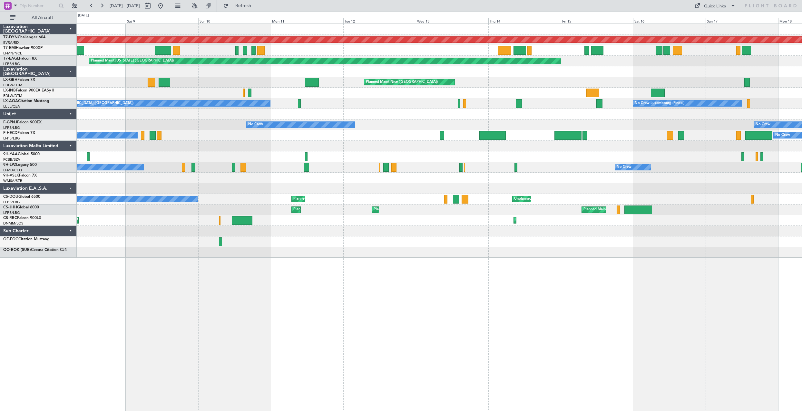
click at [485, 67] on div at bounding box center [439, 71] width 725 height 11
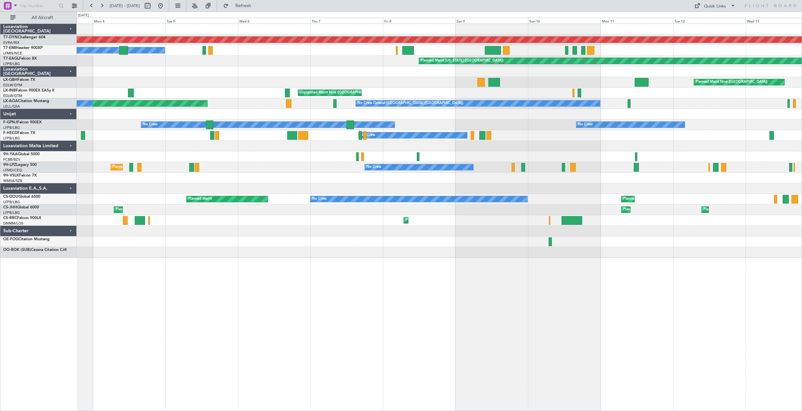
click at [418, 71] on div "Planned Maint Basel-Mulhouse A/C Unavailable Planned Maint New York (Teterboro)…" at bounding box center [439, 141] width 725 height 234
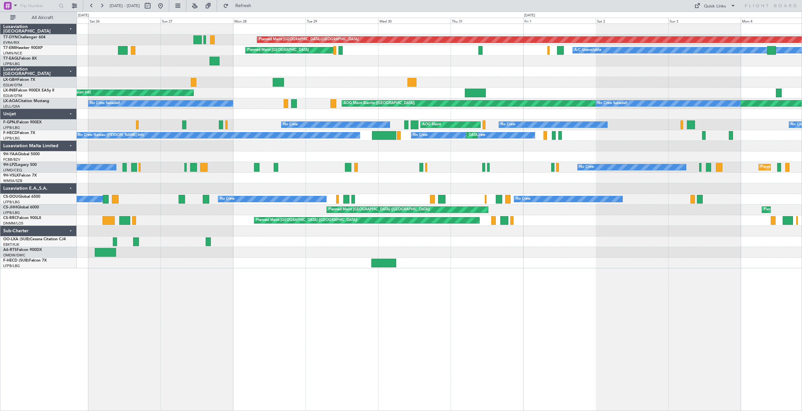
click at [174, 94] on div "Planned Maint Basel-Mulhouse A/C Unavailable Planned Maint Zurich Planned Maint…" at bounding box center [439, 146] width 725 height 245
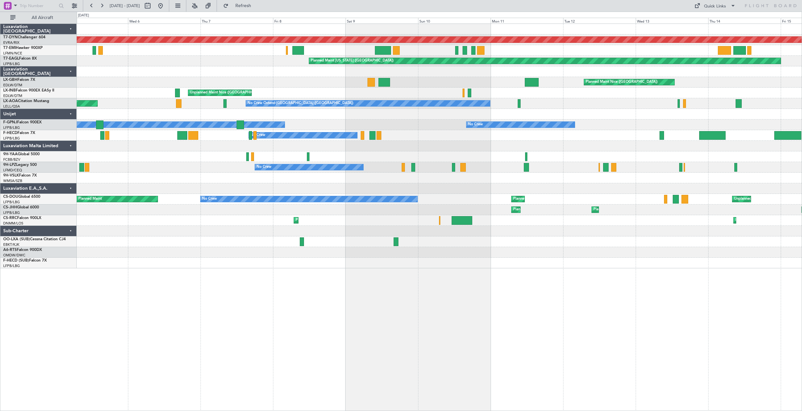
click at [287, 105] on div "Planned Maint Basel-Mulhouse A/C Unavailable Planned Maint New York (Teterboro)…" at bounding box center [439, 146] width 725 height 245
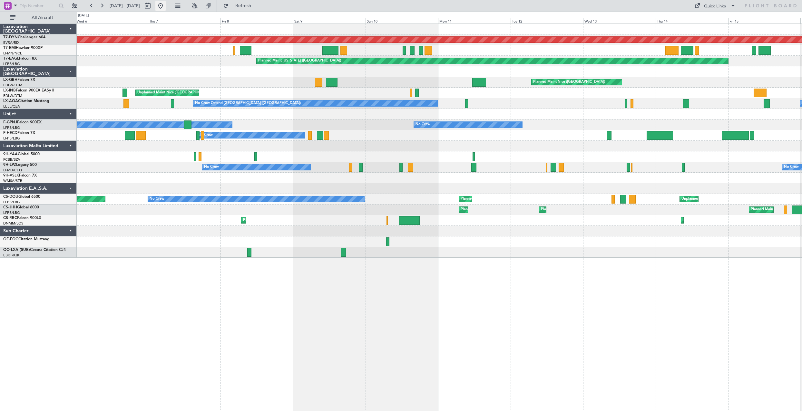
click at [166, 3] on button at bounding box center [160, 6] width 10 height 10
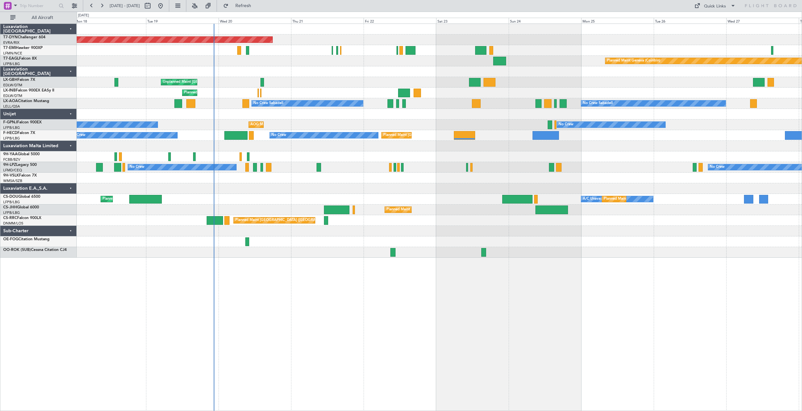
click at [378, 81] on div "Unplanned Maint [GEOGRAPHIC_DATA] ([GEOGRAPHIC_DATA])" at bounding box center [439, 82] width 725 height 11
click at [310, 61] on div "Planned Maint Geneva (Cointrin)" at bounding box center [439, 61] width 725 height 11
click at [257, 4] on span "Refresh" at bounding box center [243, 6] width 27 height 5
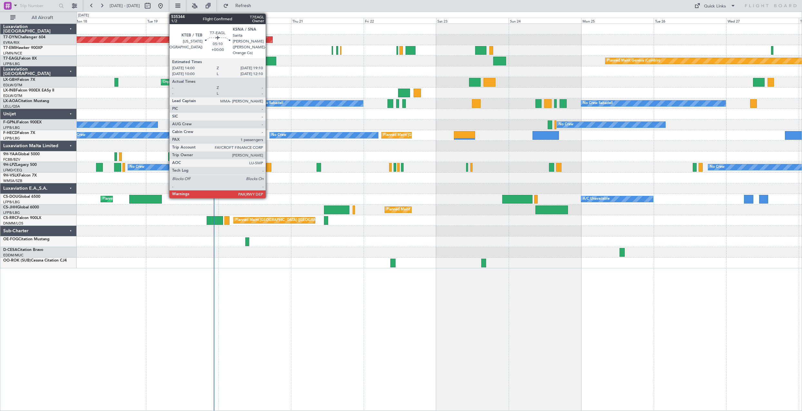
click at [269, 60] on div at bounding box center [268, 61] width 16 height 9
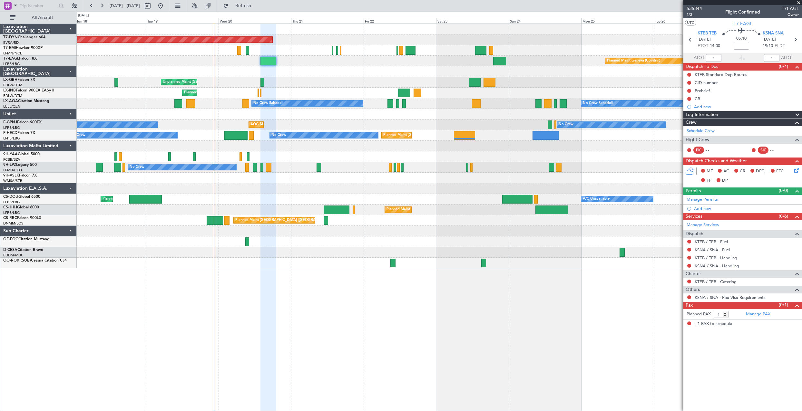
click at [712, 324] on span "+1 PAX to schedule" at bounding box center [713, 324] width 37 height 6
click at [757, 315] on link "Manage PAX" at bounding box center [758, 314] width 24 height 6
click at [718, 268] on div "KTEB / TEB - Handling" at bounding box center [716, 269] width 39 height 8
click at [709, 268] on link "KSNA / SNA - Handling" at bounding box center [717, 265] width 44 height 5
click at [718, 259] on link "KTEB / TEB - Handling" at bounding box center [716, 257] width 43 height 5
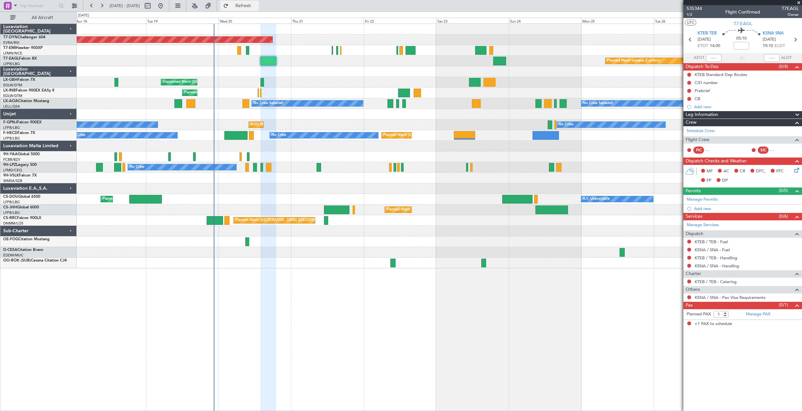
click at [257, 8] on span "Refresh" at bounding box center [243, 6] width 27 height 5
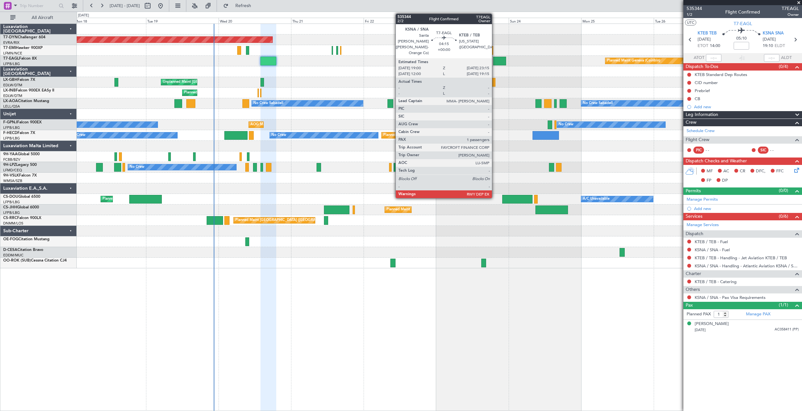
click at [495, 63] on div at bounding box center [499, 61] width 13 height 9
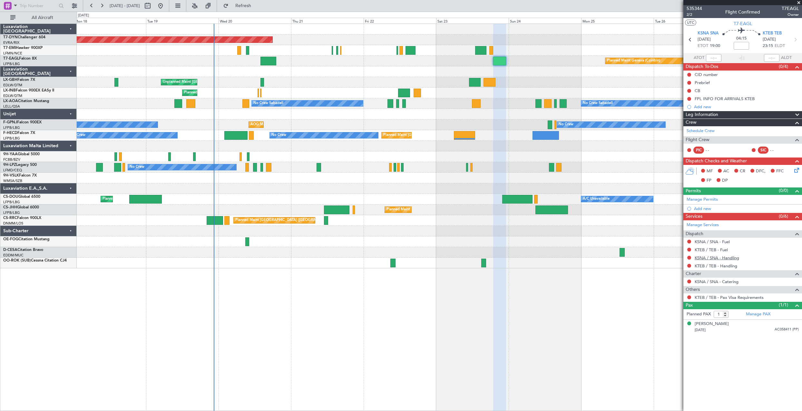
click at [726, 258] on link "KSNA / SNA - Handling" at bounding box center [717, 257] width 44 height 5
click at [714, 267] on link "KTEB / TEB - Handling" at bounding box center [716, 265] width 43 height 5
click at [248, 5] on button "Refresh" at bounding box center [239, 6] width 39 height 10
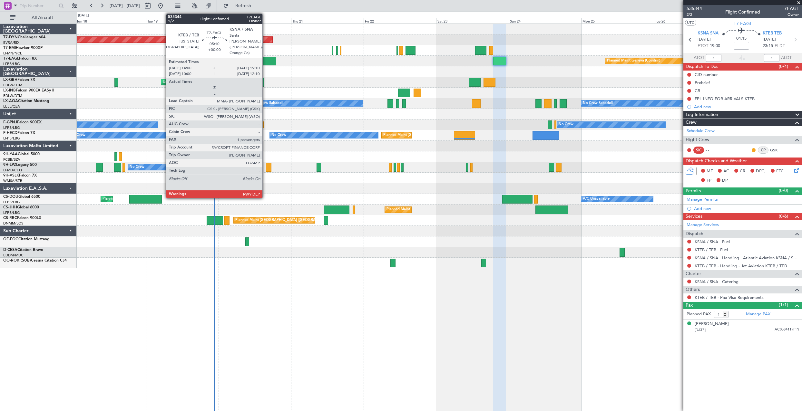
click at [265, 63] on div at bounding box center [268, 61] width 16 height 9
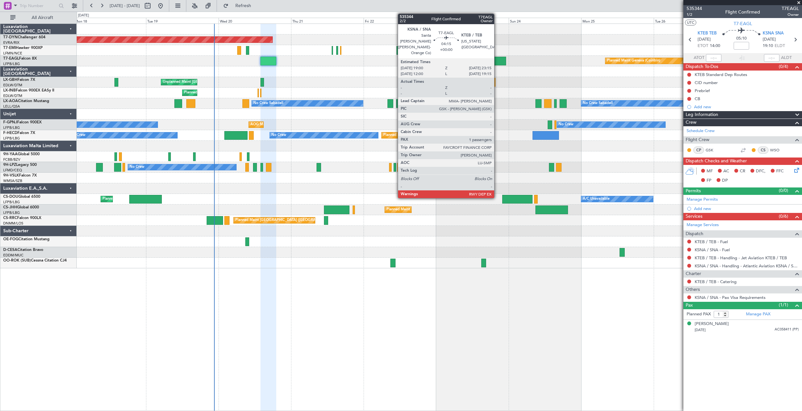
click at [497, 61] on div at bounding box center [499, 61] width 13 height 9
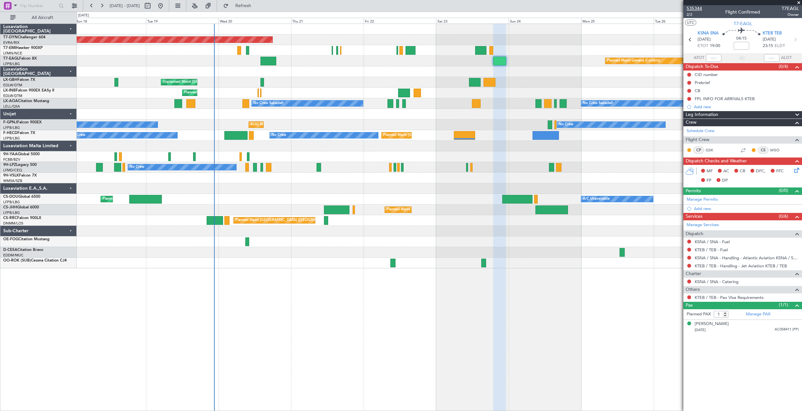
click at [693, 10] on span "535344" at bounding box center [694, 8] width 15 height 7
click at [257, 5] on span "Refresh" at bounding box center [243, 6] width 27 height 5
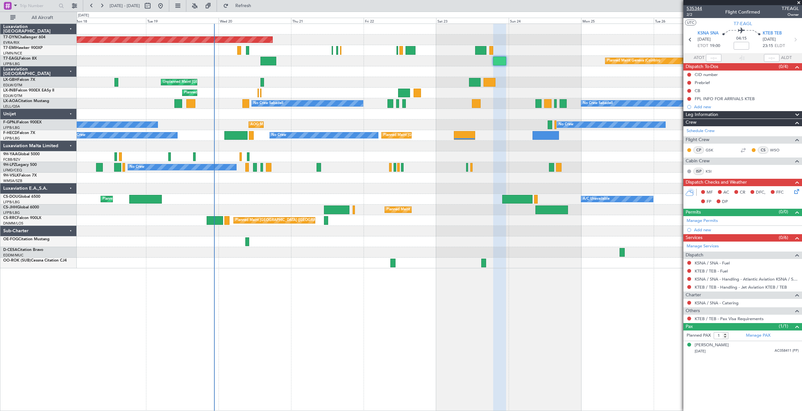
click at [694, 9] on span "535344" at bounding box center [694, 8] width 15 height 7
click at [257, 6] on span "Refresh" at bounding box center [243, 6] width 27 height 5
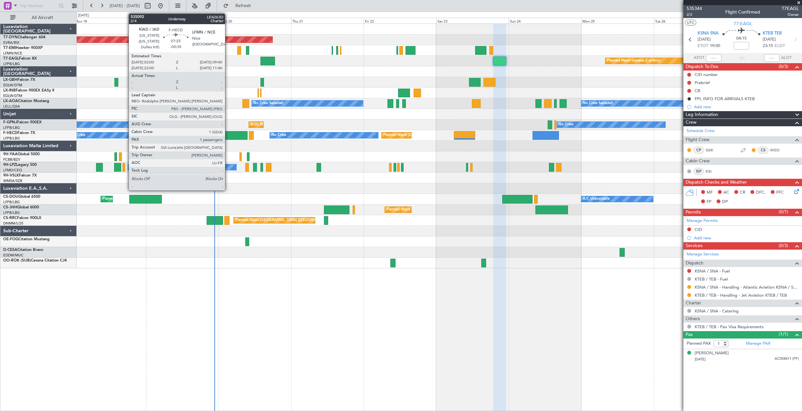
click at [228, 134] on div at bounding box center [235, 135] width 23 height 9
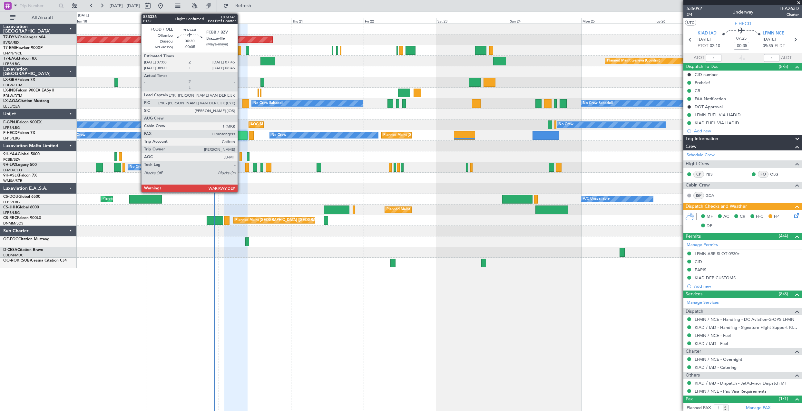
click at [240, 157] on div at bounding box center [240, 156] width 3 height 9
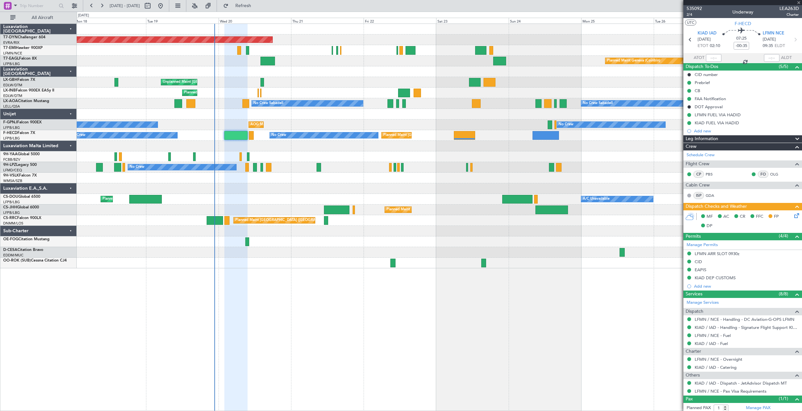
type input "-00:05"
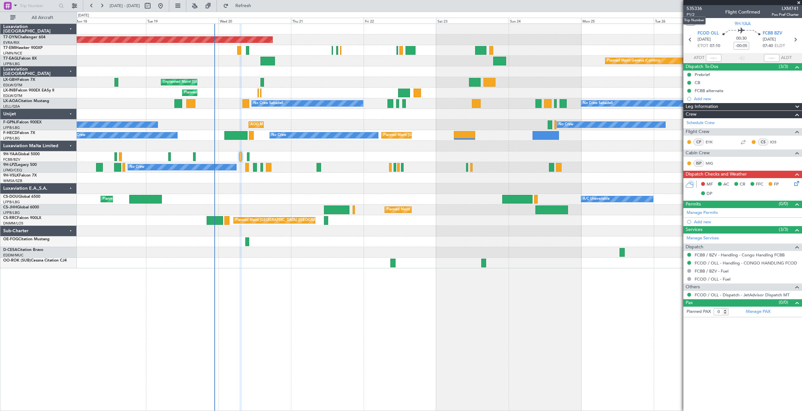
click at [691, 15] on mat-tooltip-component "Trip Number" at bounding box center [694, 20] width 32 height 17
click at [690, 16] on span "P1/2" at bounding box center [694, 14] width 15 height 5
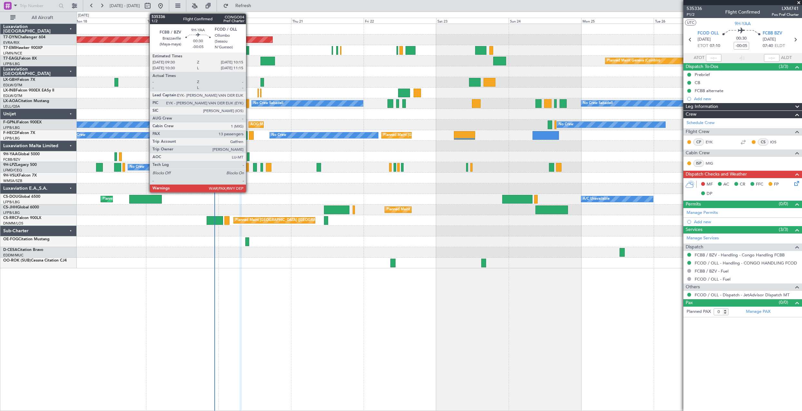
click at [249, 154] on div at bounding box center [248, 156] width 3 height 9
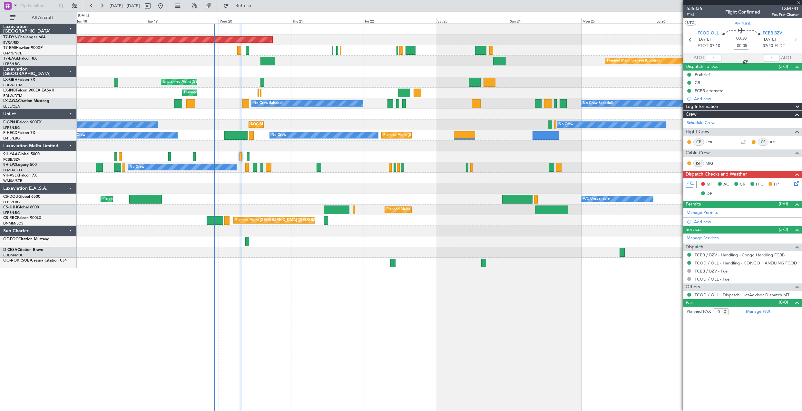
type input "13"
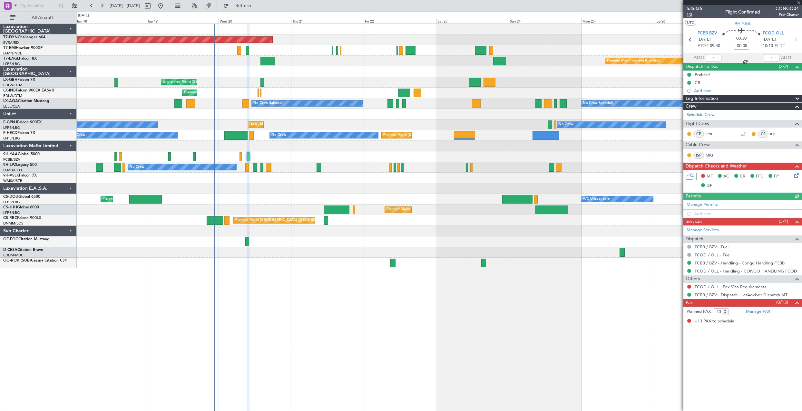
click at [690, 15] on span "1/2" at bounding box center [694, 14] width 15 height 5
click at [754, 271] on link "FCOD / OLL - Handling - CONGO HANDLING FCOD" at bounding box center [746, 270] width 102 height 5
click at [762, 263] on link "FCBB / BZV - Handling - Congo Handling FCBB" at bounding box center [740, 262] width 90 height 5
click at [795, 177] on icon at bounding box center [795, 174] width 5 height 5
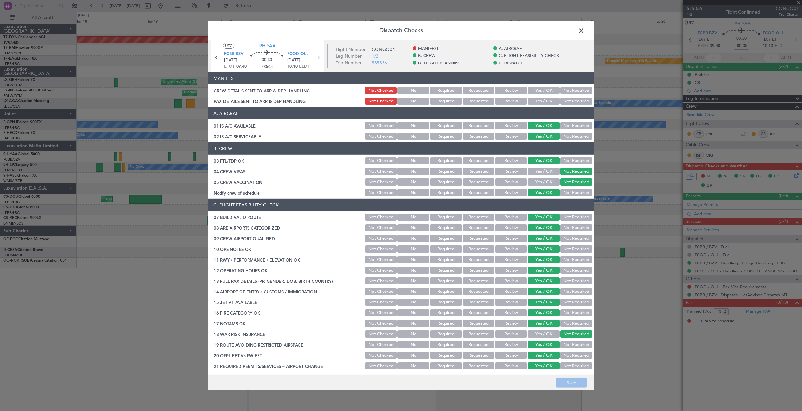
click at [535, 89] on button "Yes / OK" at bounding box center [544, 90] width 32 height 7
click at [538, 101] on button "Yes / OK" at bounding box center [544, 101] width 32 height 7
click at [569, 385] on button "Save" at bounding box center [571, 383] width 31 height 10
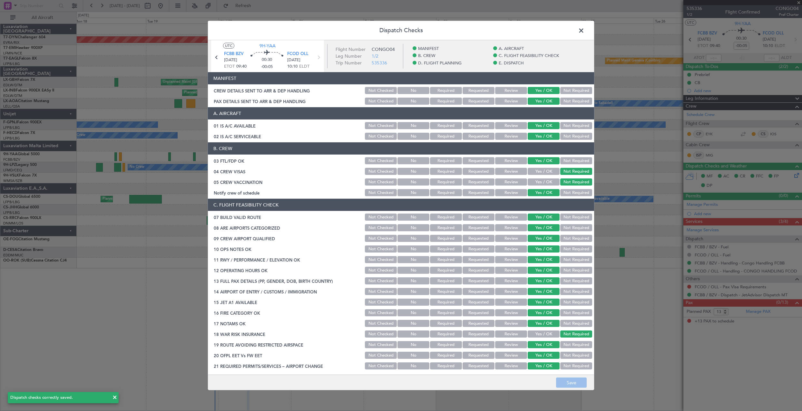
click at [584, 33] on span at bounding box center [584, 32] width 0 height 13
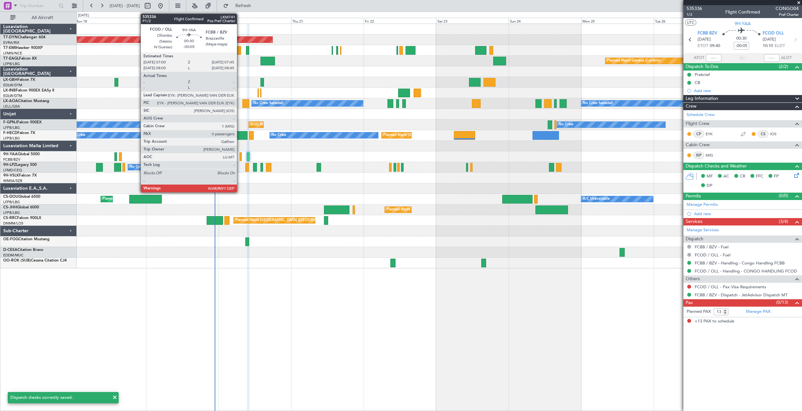
click at [240, 157] on div at bounding box center [240, 156] width 3 height 9
click at [240, 160] on div at bounding box center [240, 156] width 3 height 9
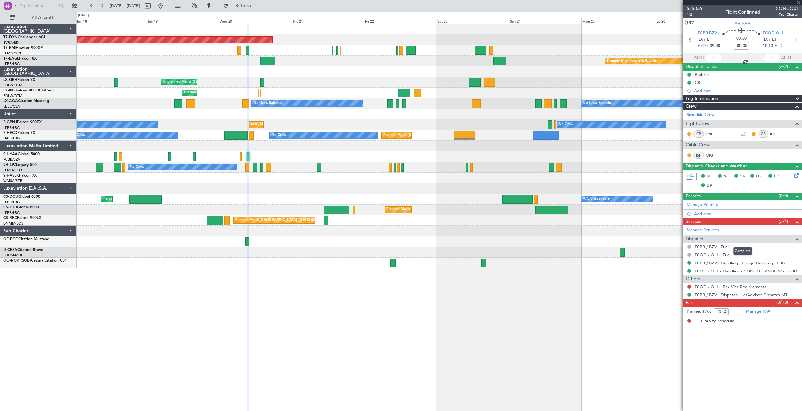
type input "0"
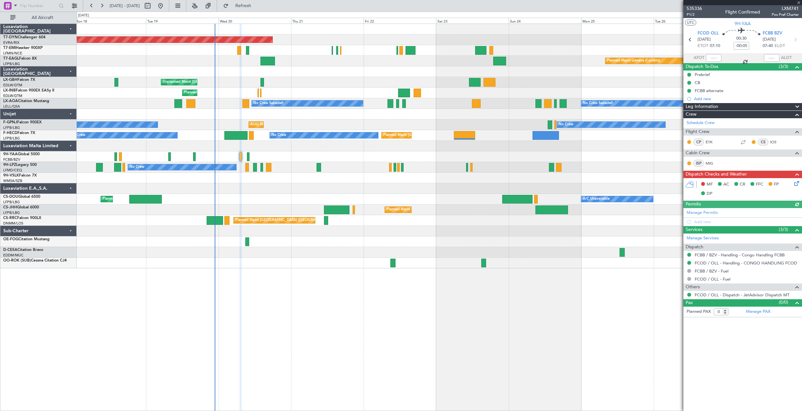
click at [794, 185] on icon at bounding box center [795, 182] width 5 height 5
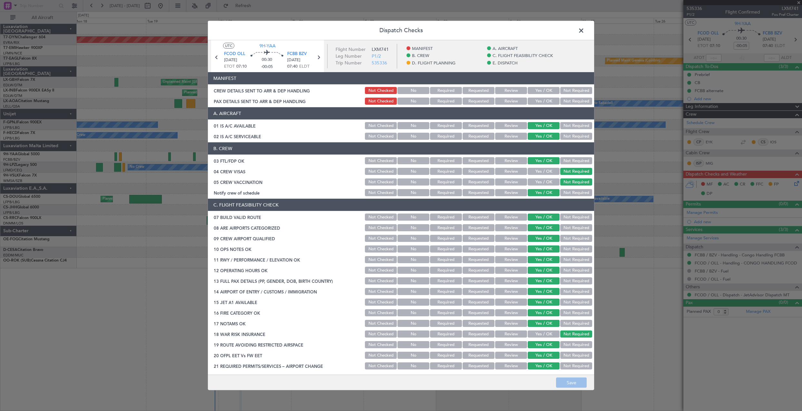
click at [536, 93] on button "Yes / OK" at bounding box center [544, 90] width 32 height 7
click at [533, 103] on button "Yes / OK" at bounding box center [544, 101] width 32 height 7
click at [572, 380] on button "Save" at bounding box center [571, 383] width 31 height 10
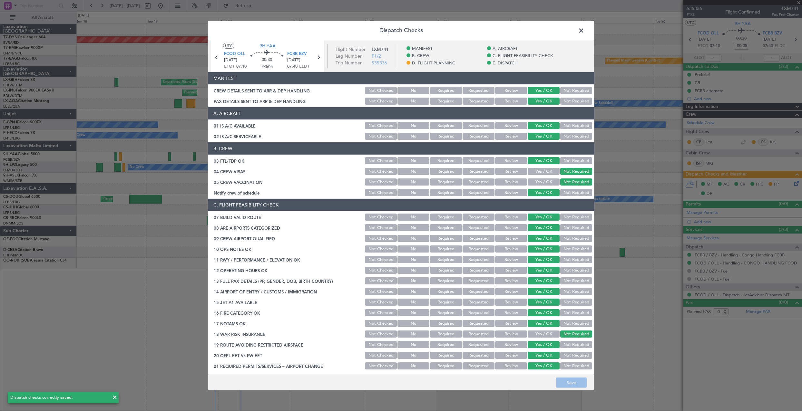
click at [584, 35] on span at bounding box center [584, 32] width 0 height 13
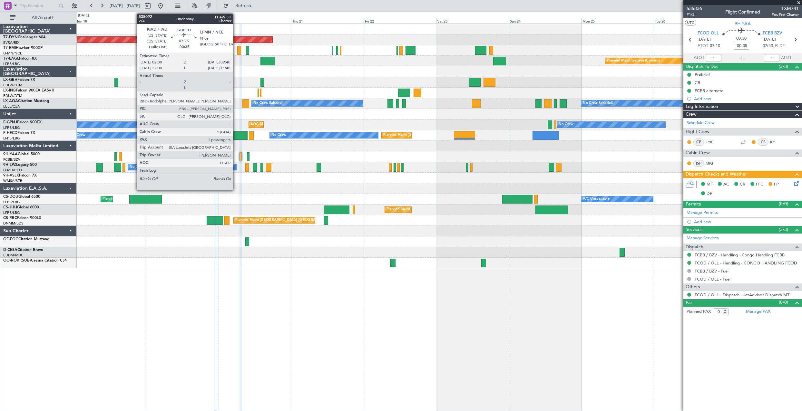
click at [236, 136] on div at bounding box center [235, 135] width 23 height 9
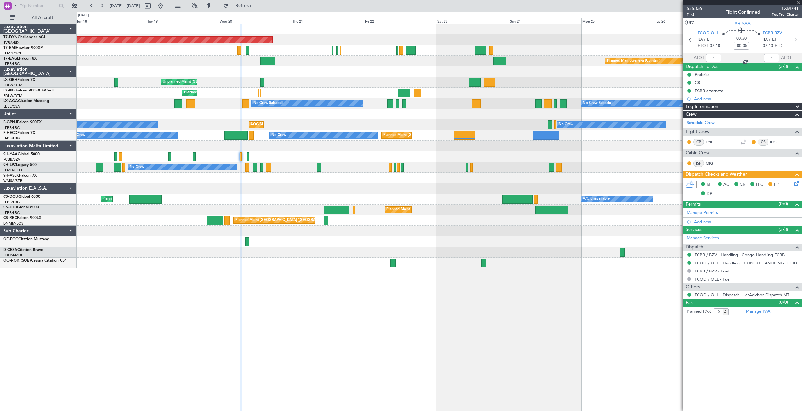
type input "-00:35"
type input "1"
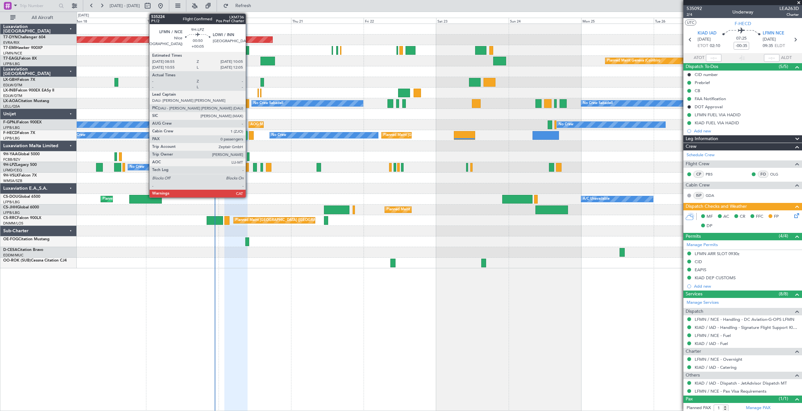
click at [249, 166] on div at bounding box center [247, 167] width 4 height 9
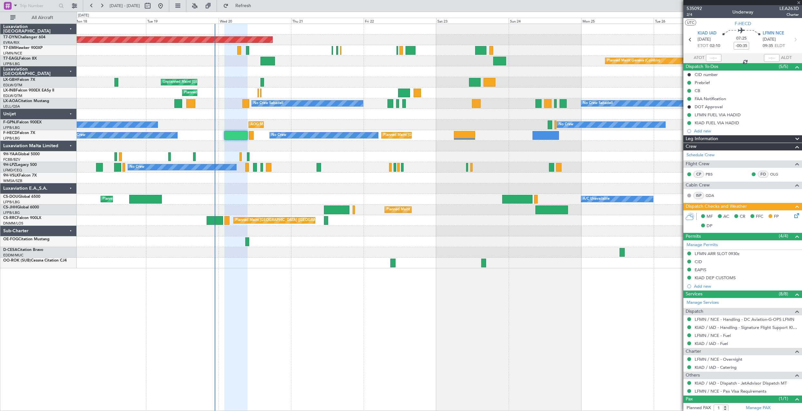
type input "+00:05"
type input "0"
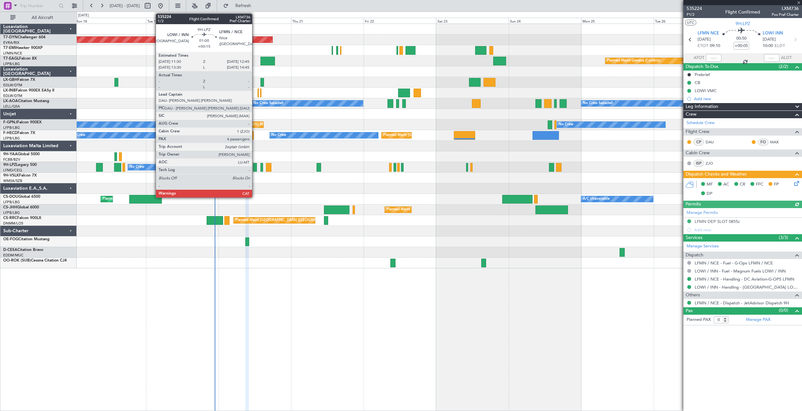
click at [255, 167] on div at bounding box center [255, 167] width 4 height 9
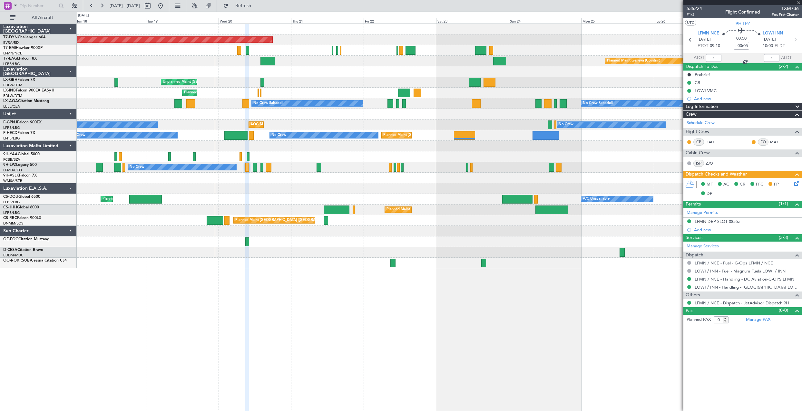
type input "+00:15"
type input "4"
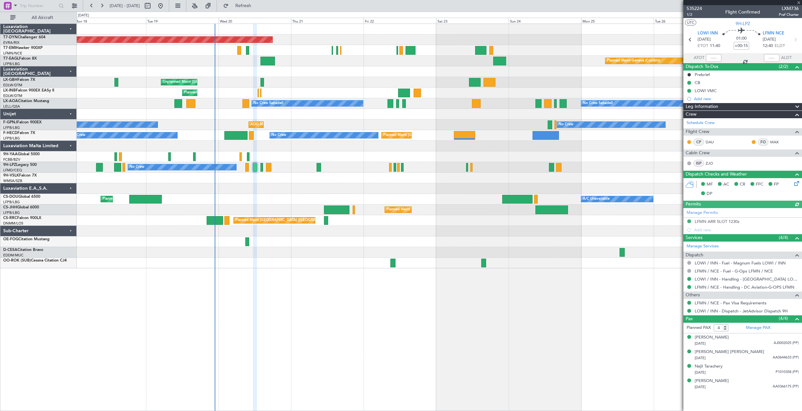
click at [262, 168] on div "No Crew No Crew No Crew" at bounding box center [439, 167] width 725 height 11
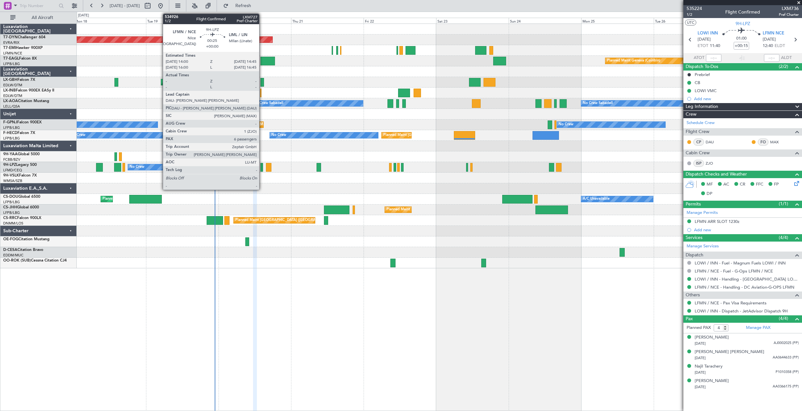
click at [262, 168] on div at bounding box center [261, 167] width 3 height 9
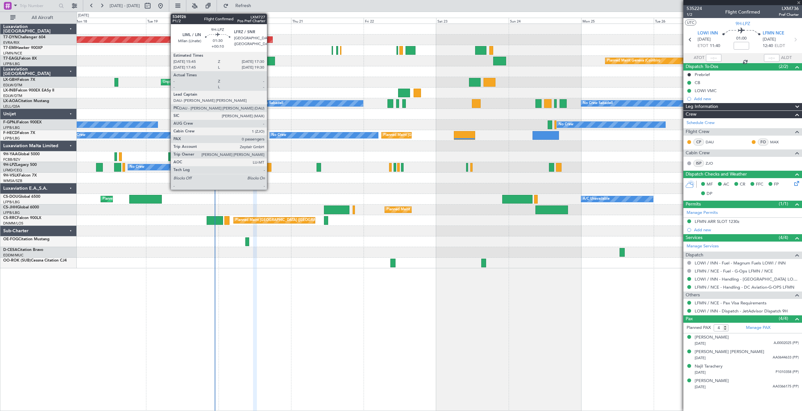
type input "6"
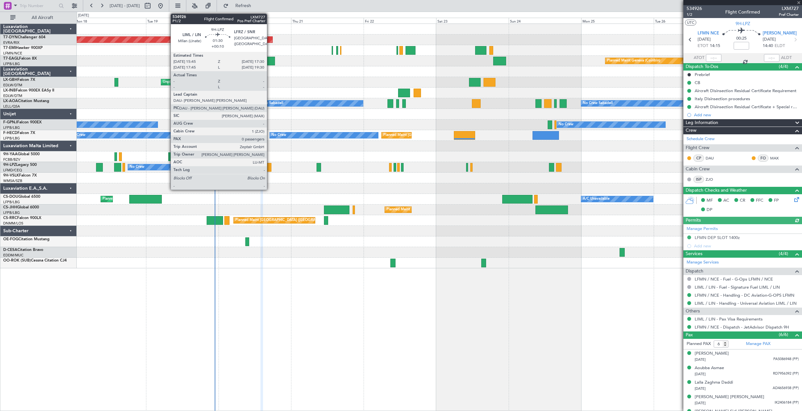
click at [270, 168] on div at bounding box center [268, 167] width 5 height 9
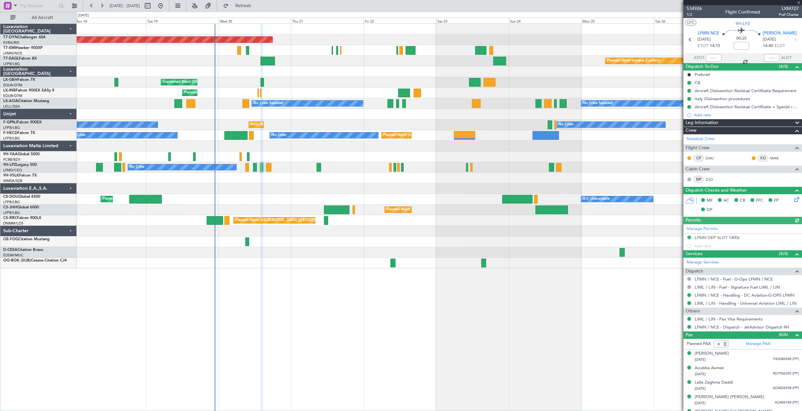
type input "+00:10"
type input "0"
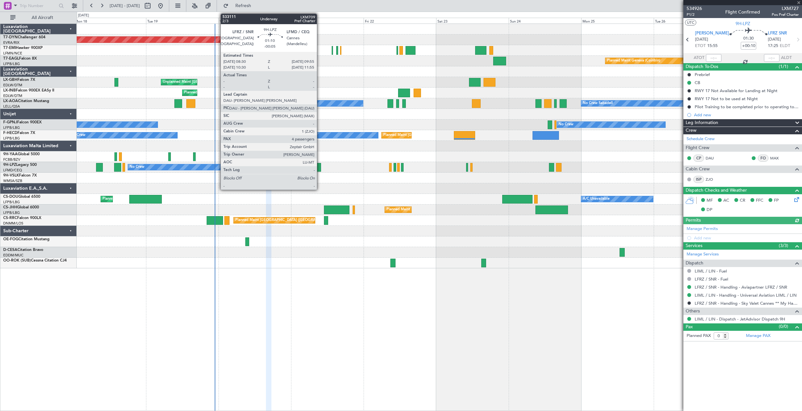
click at [320, 167] on div at bounding box center [319, 167] width 5 height 9
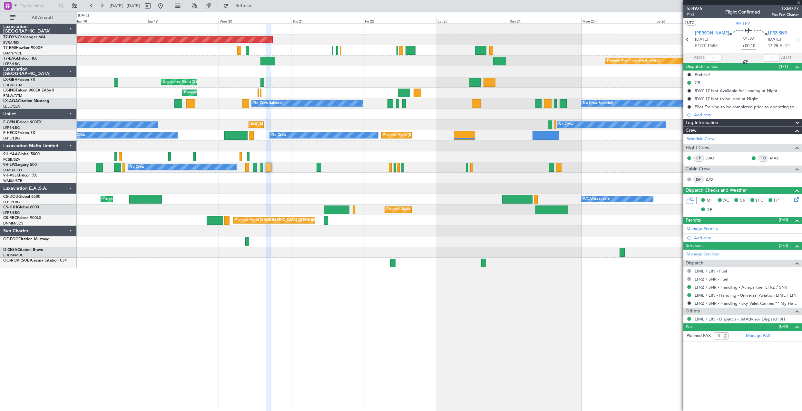
type input "-00:05"
type input "4"
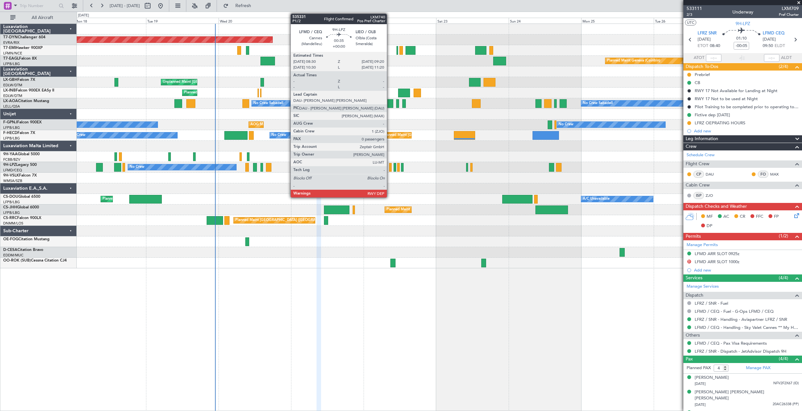
click at [390, 168] on div at bounding box center [390, 167] width 3 height 9
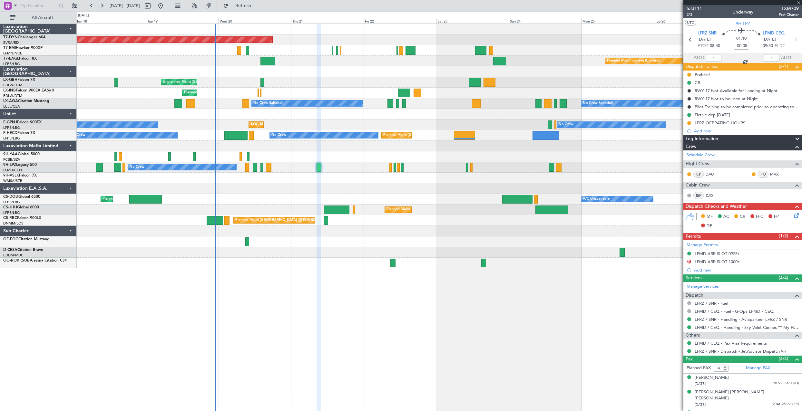
type input "0"
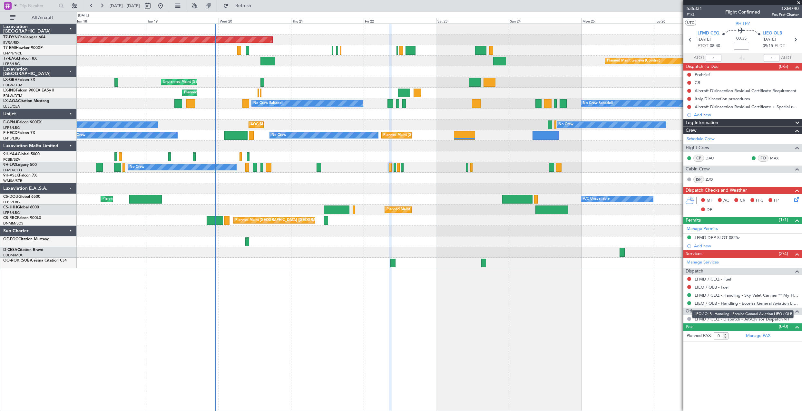
click at [725, 304] on link "LIEO / OLB - Handling - Eccelsa General Aviation LIEO / OLB" at bounding box center [747, 303] width 104 height 5
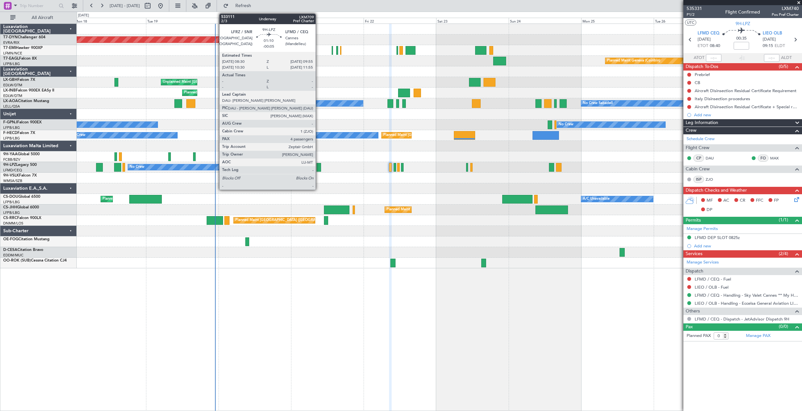
click at [318, 171] on div at bounding box center [319, 167] width 5 height 9
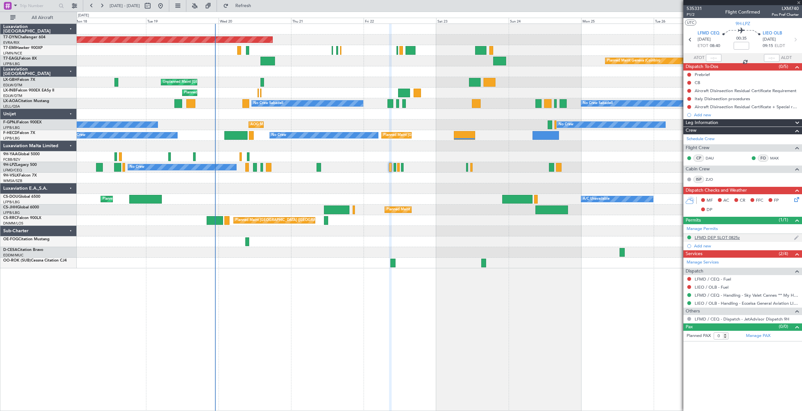
type input "-00:05"
type input "4"
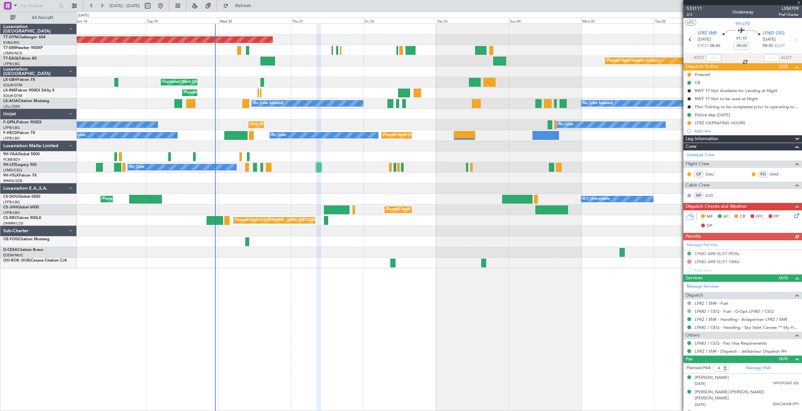
click at [793, 214] on icon at bounding box center [795, 214] width 5 height 5
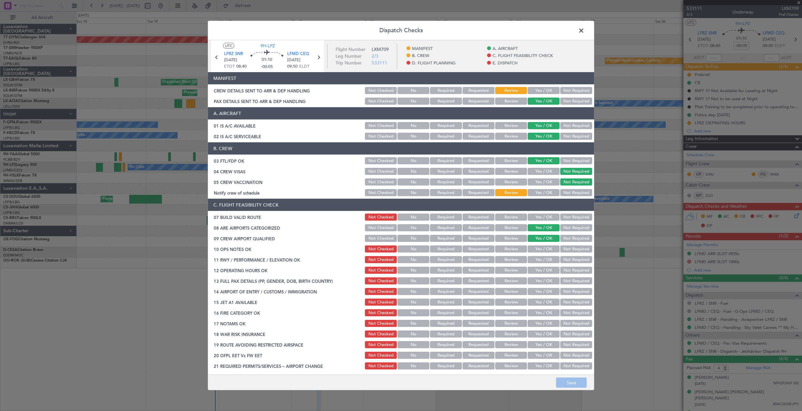
click at [539, 88] on button "Yes / OK" at bounding box center [544, 90] width 32 height 7
click at [562, 383] on button "Save" at bounding box center [571, 383] width 31 height 10
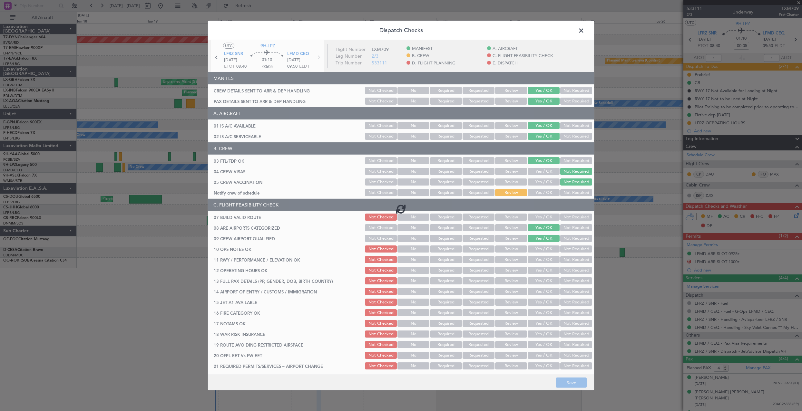
click at [584, 32] on span at bounding box center [584, 32] width 0 height 13
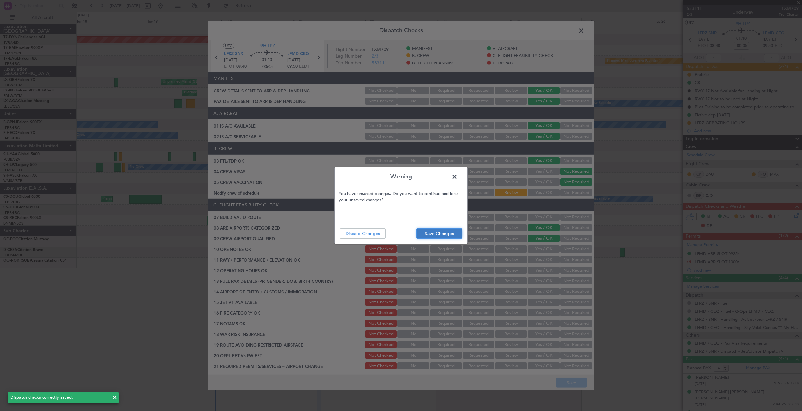
click at [448, 235] on button "Save Changes" at bounding box center [439, 234] width 46 height 10
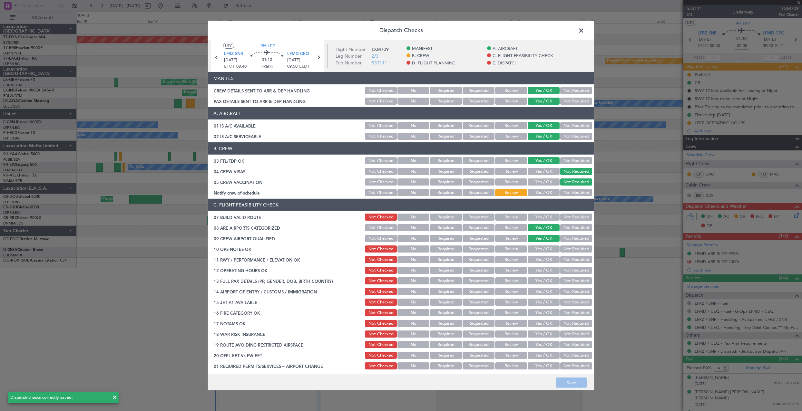
click at [584, 32] on span at bounding box center [584, 32] width 0 height 13
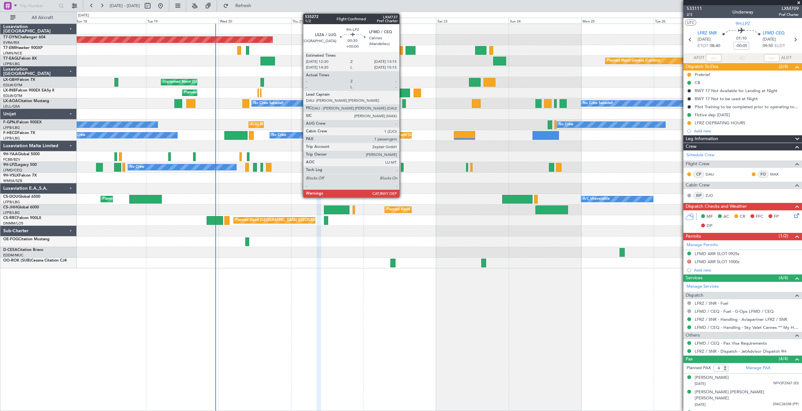
click at [403, 165] on div at bounding box center [402, 167] width 3 height 9
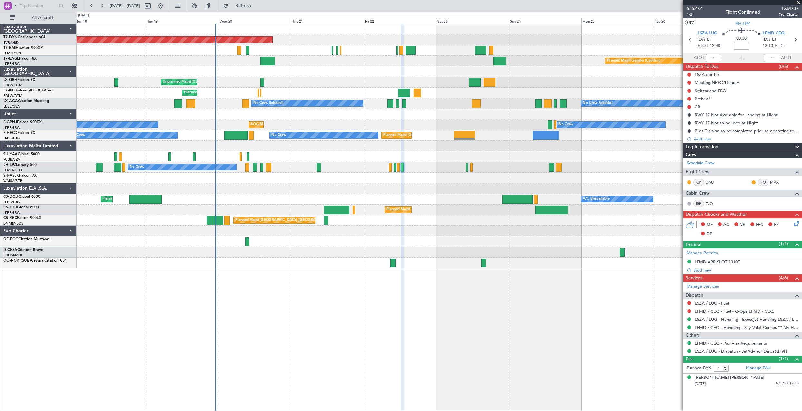
click at [735, 317] on link "LSZA / LUG - Handling - Execujet Handling LSZA / LUG" at bounding box center [747, 319] width 104 height 5
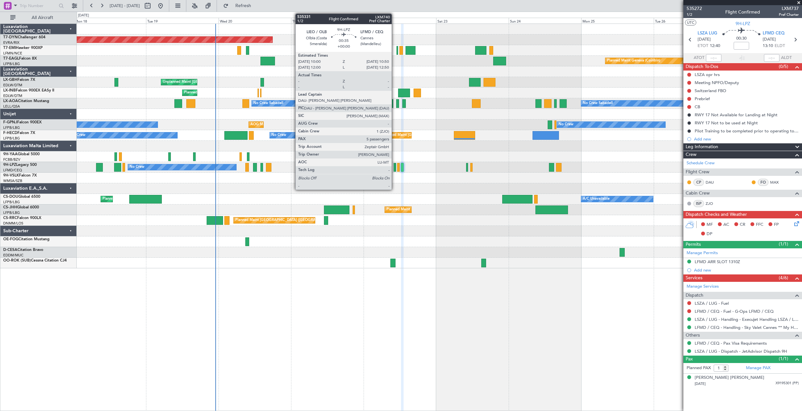
click at [395, 168] on div at bounding box center [395, 167] width 3 height 9
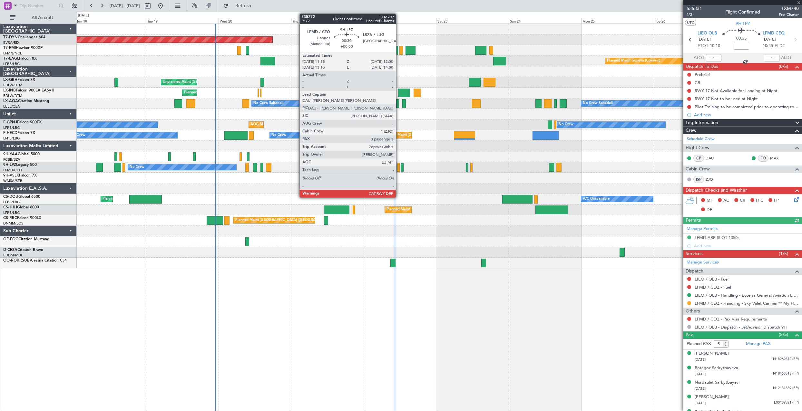
click at [399, 168] on div at bounding box center [398, 167] width 3 height 9
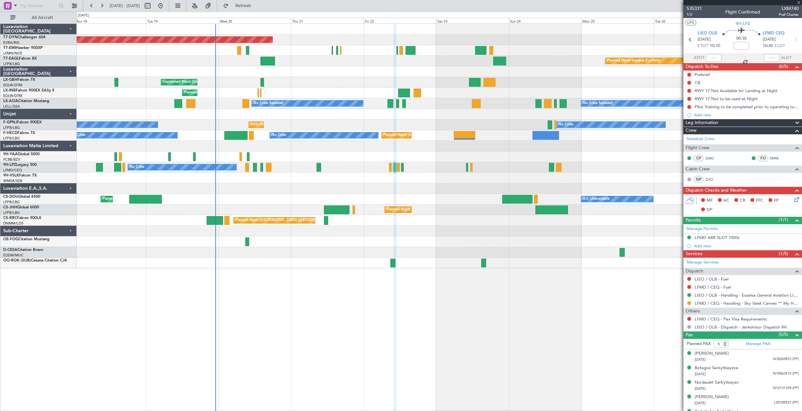
type input "0"
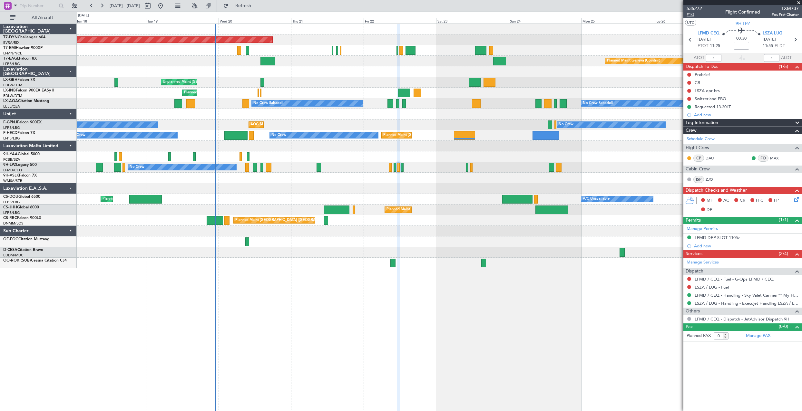
click at [690, 14] on span "P1/2" at bounding box center [694, 14] width 15 height 5
click at [692, 13] on span "P1/2" at bounding box center [694, 14] width 15 height 5
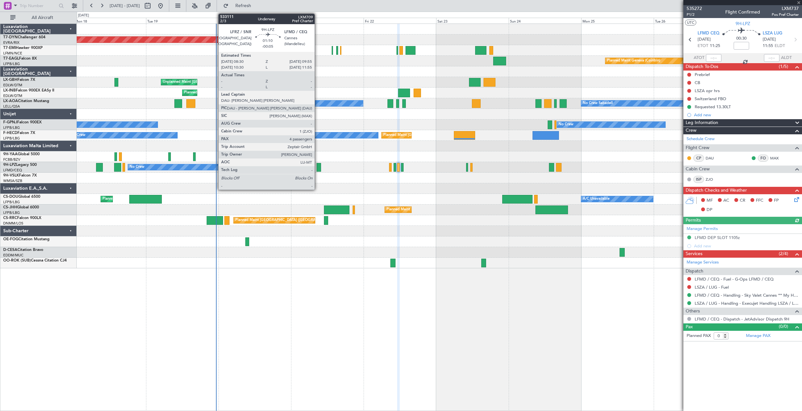
click at [318, 167] on div at bounding box center [319, 167] width 5 height 9
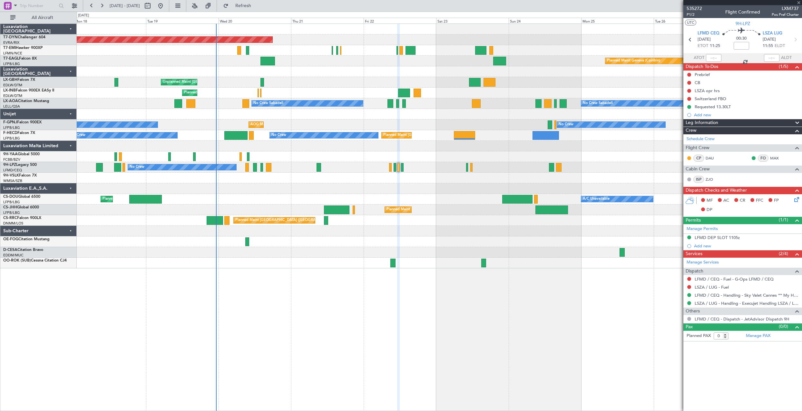
type input "-00:05"
type input "4"
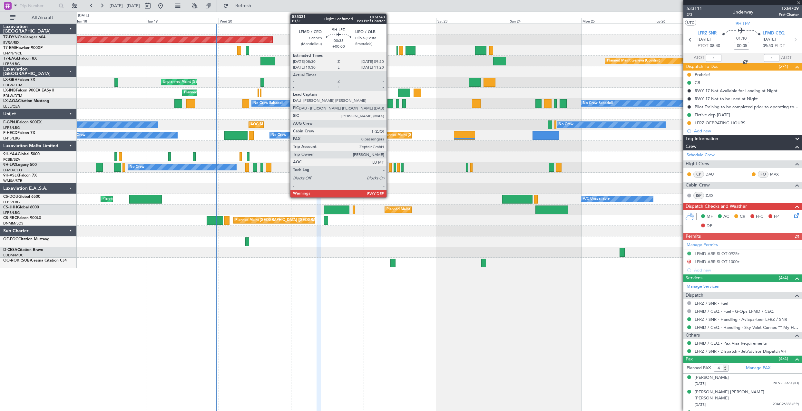
click at [389, 167] on div at bounding box center [390, 167] width 3 height 9
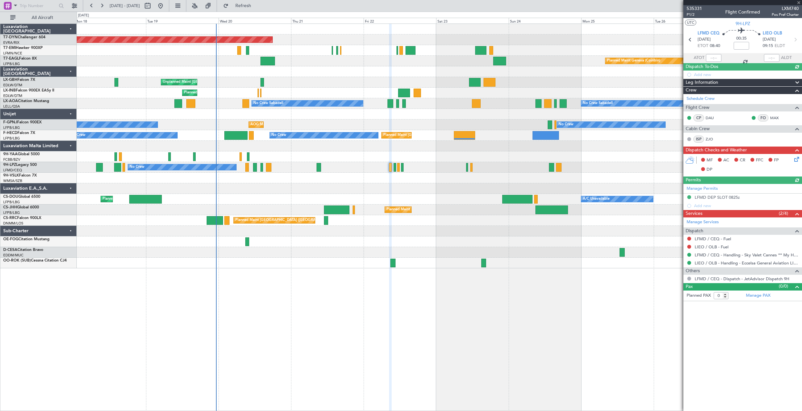
click at [795, 159] on icon at bounding box center [795, 158] width 5 height 5
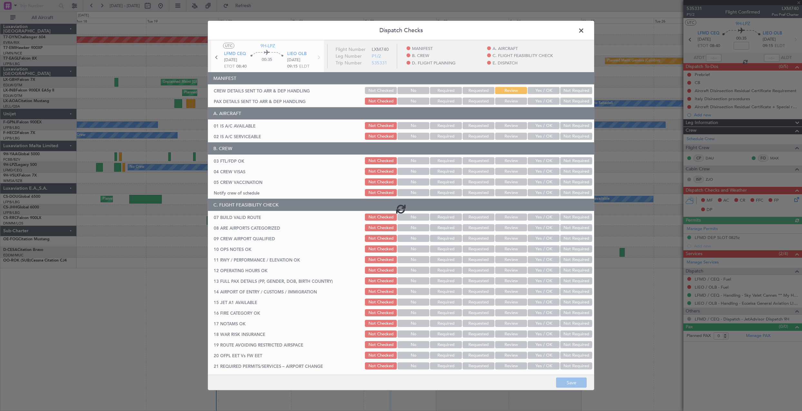
click at [531, 90] on button "Yes / OK" at bounding box center [544, 90] width 32 height 7
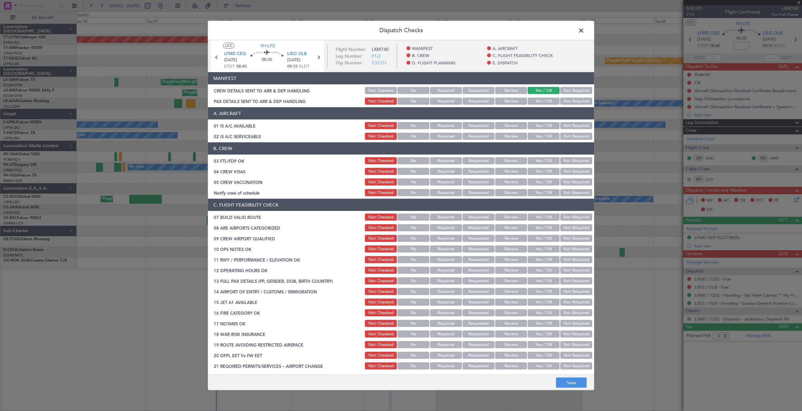
click at [532, 102] on button "Yes / OK" at bounding box center [544, 101] width 32 height 7
click at [573, 384] on button "Save" at bounding box center [571, 383] width 31 height 10
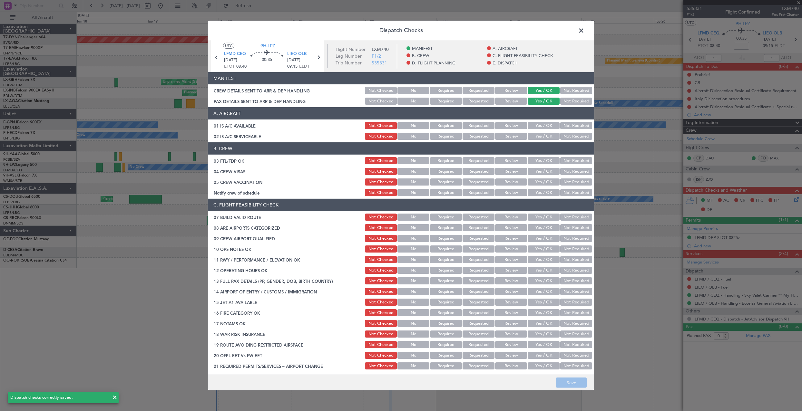
click at [584, 33] on span at bounding box center [584, 32] width 0 height 13
click at [581, 33] on div at bounding box center [439, 29] width 725 height 11
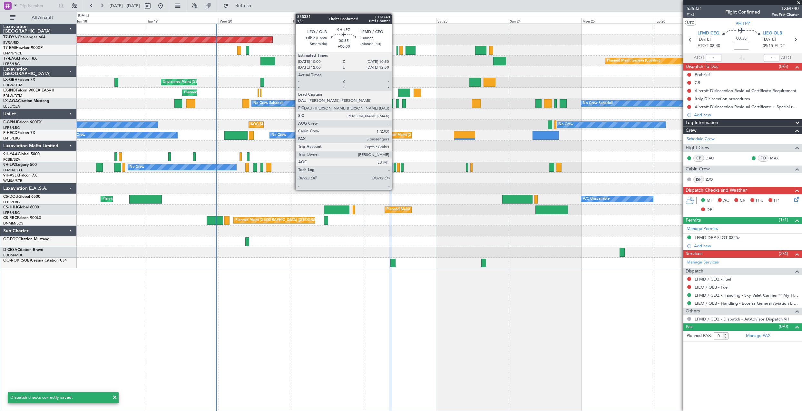
click at [395, 170] on div at bounding box center [395, 167] width 3 height 9
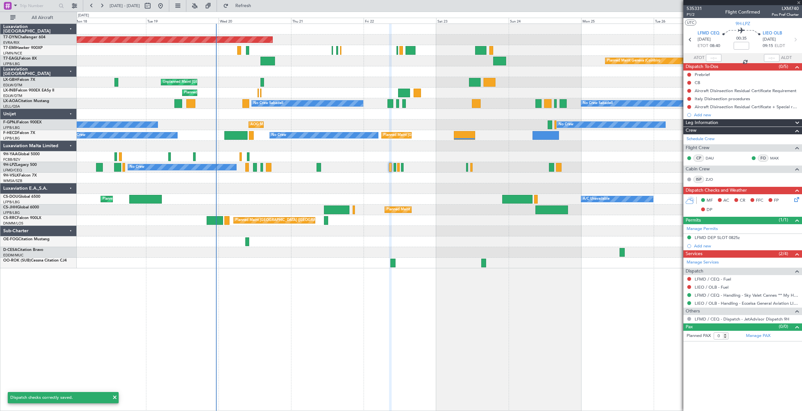
click at [395, 170] on div at bounding box center [395, 167] width 3 height 9
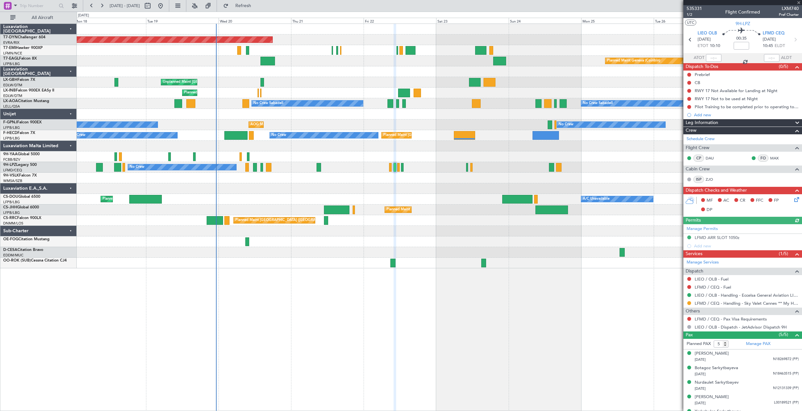
click at [793, 201] on icon at bounding box center [795, 198] width 5 height 5
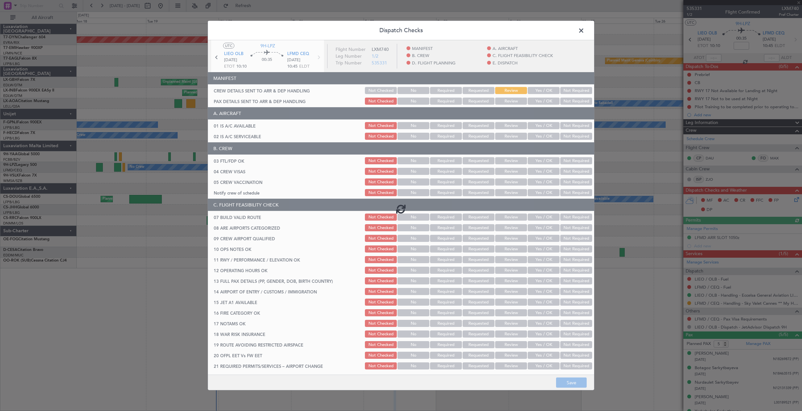
click at [539, 91] on div at bounding box center [401, 208] width 386 height 337
click at [536, 100] on div at bounding box center [401, 208] width 386 height 337
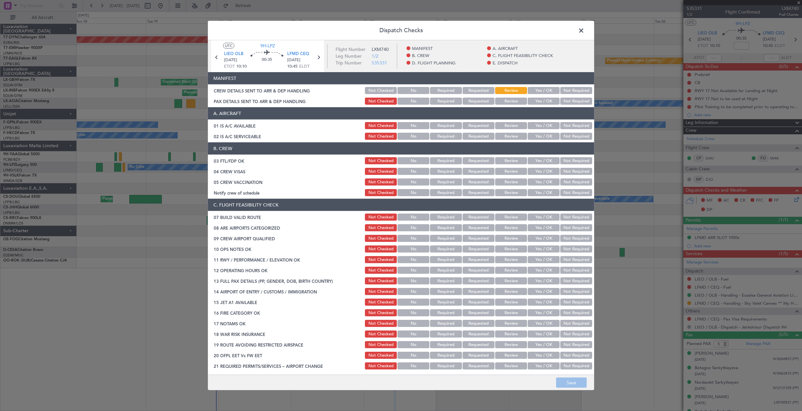
click at [536, 91] on button "Yes / OK" at bounding box center [544, 90] width 32 height 7
click at [532, 100] on button "Yes / OK" at bounding box center [544, 101] width 32 height 7
click at [569, 383] on button "Save" at bounding box center [571, 383] width 31 height 10
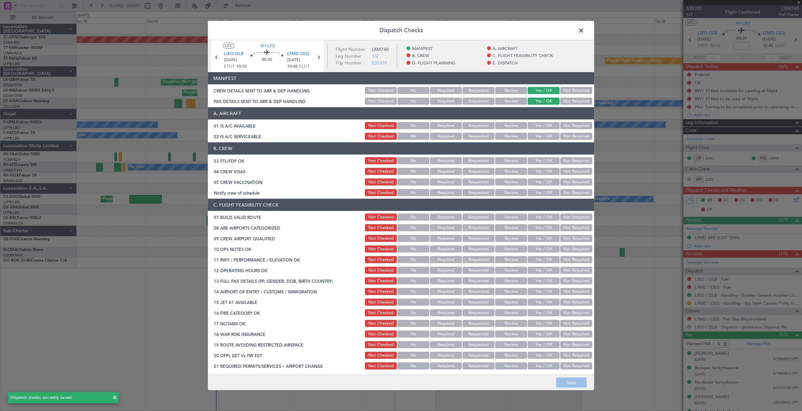
click at [584, 32] on span at bounding box center [584, 32] width 0 height 13
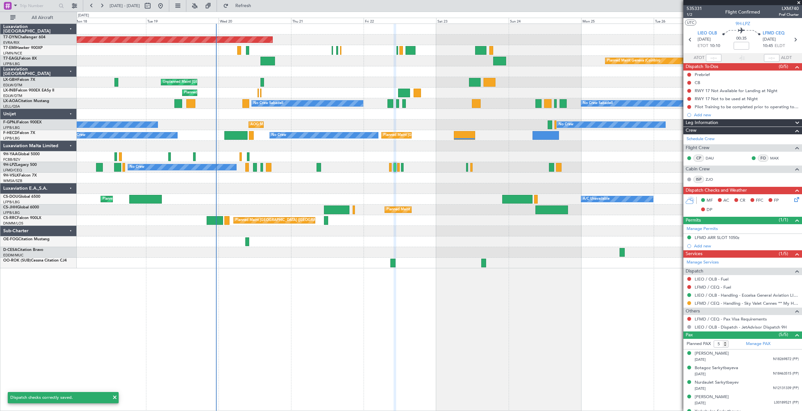
click at [399, 168] on div "No Crew No Crew No Crew" at bounding box center [439, 167] width 725 height 11
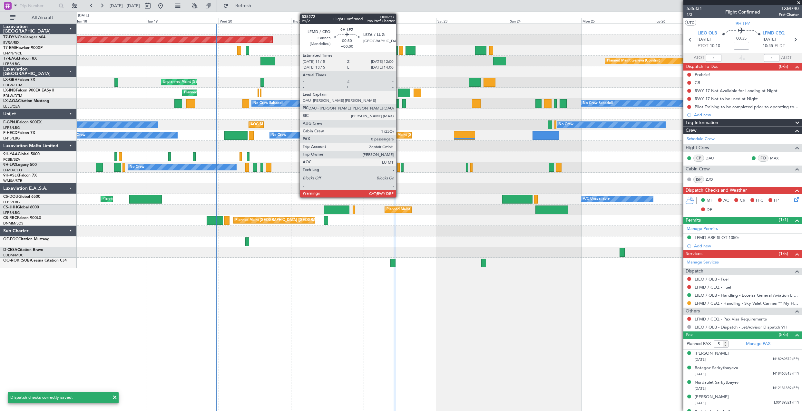
click at [399, 168] on div at bounding box center [398, 167] width 3 height 9
click at [398, 167] on div at bounding box center [398, 167] width 3 height 9
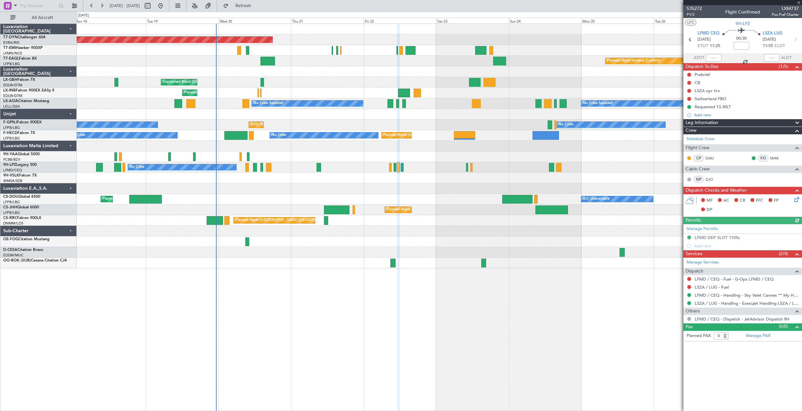
click at [798, 200] on icon at bounding box center [795, 198] width 5 height 5
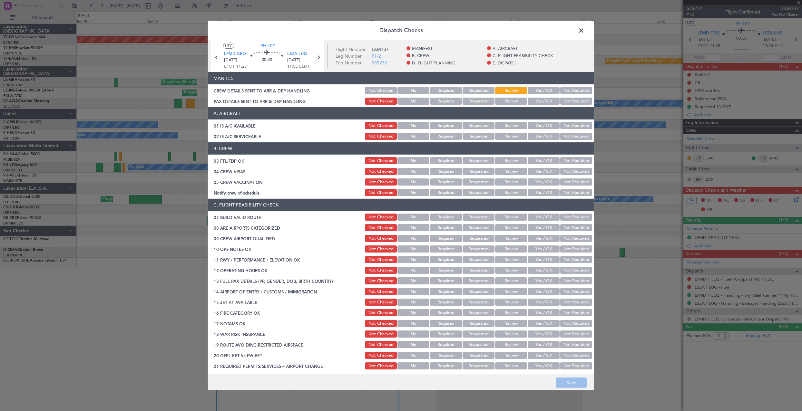
click at [538, 92] on button "Yes / OK" at bounding box center [544, 90] width 32 height 7
click at [536, 97] on div "Yes / OK" at bounding box center [543, 101] width 33 height 9
click at [536, 100] on button "Yes / OK" at bounding box center [544, 101] width 32 height 7
click at [574, 380] on button "Save" at bounding box center [571, 383] width 31 height 10
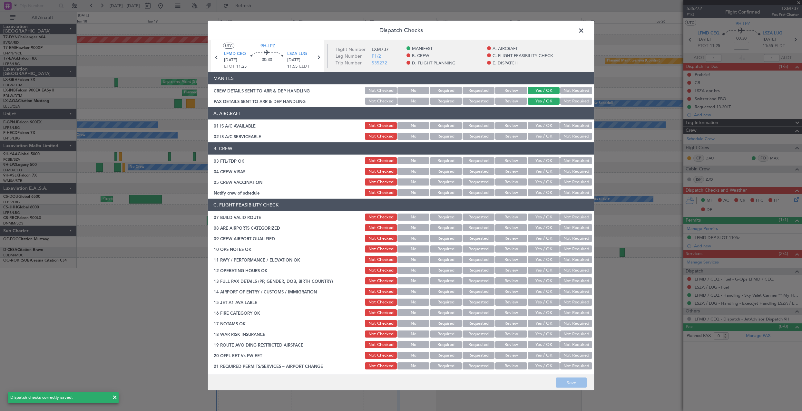
click at [584, 32] on span at bounding box center [584, 32] width 0 height 13
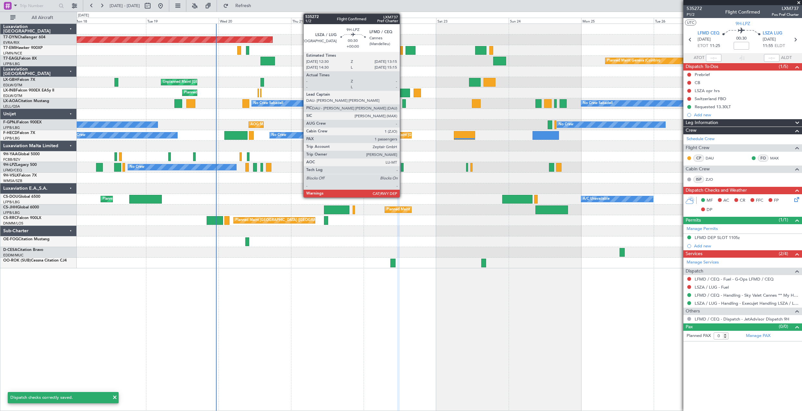
click at [403, 164] on div at bounding box center [402, 167] width 3 height 9
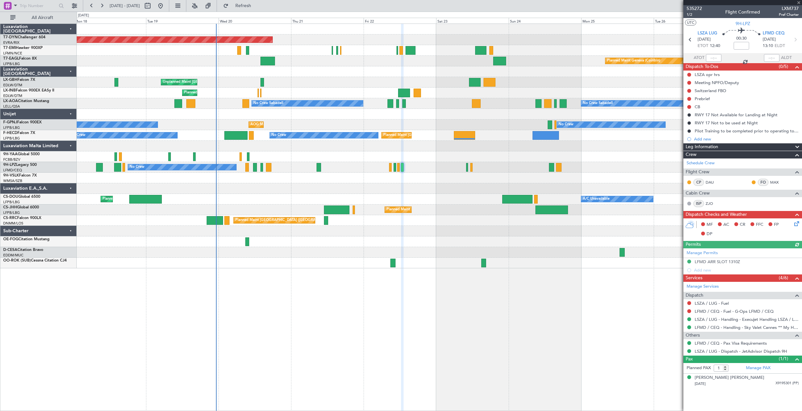
click at [797, 222] on icon at bounding box center [795, 222] width 5 height 5
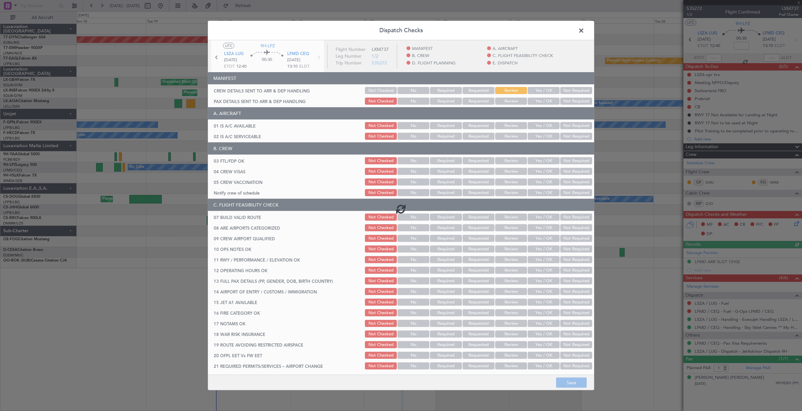
click at [545, 88] on div at bounding box center [401, 208] width 386 height 337
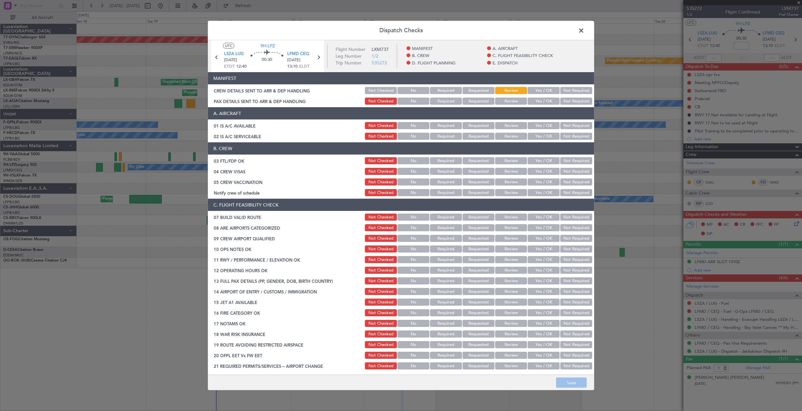
click at [545, 90] on button "Yes / OK" at bounding box center [544, 90] width 32 height 7
click at [539, 101] on button "Yes / OK" at bounding box center [544, 101] width 32 height 7
click at [575, 378] on button "Save" at bounding box center [571, 383] width 31 height 10
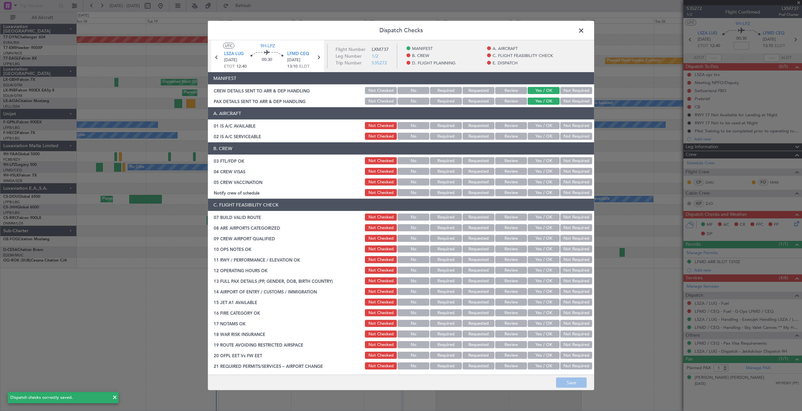
click at [584, 29] on span at bounding box center [584, 32] width 0 height 13
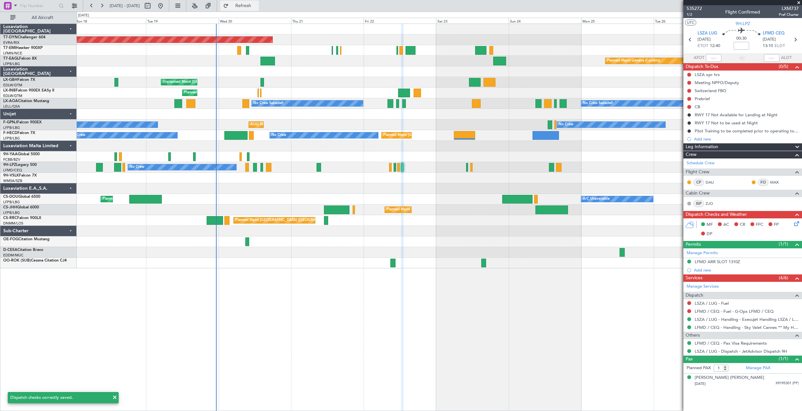
click at [257, 4] on span "Refresh" at bounding box center [243, 6] width 27 height 5
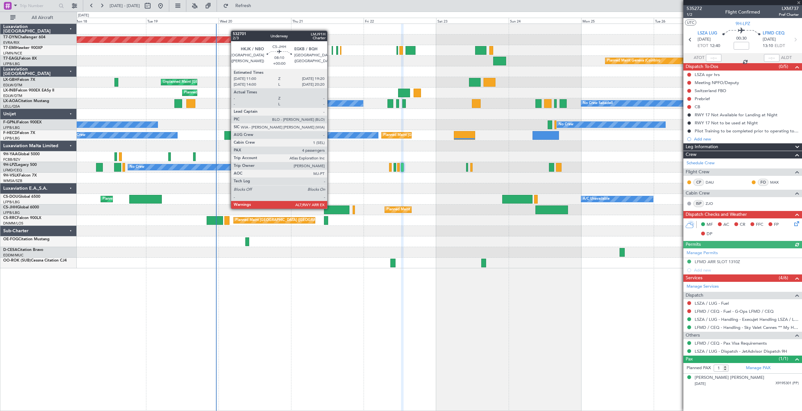
click at [330, 208] on div at bounding box center [336, 210] width 25 height 9
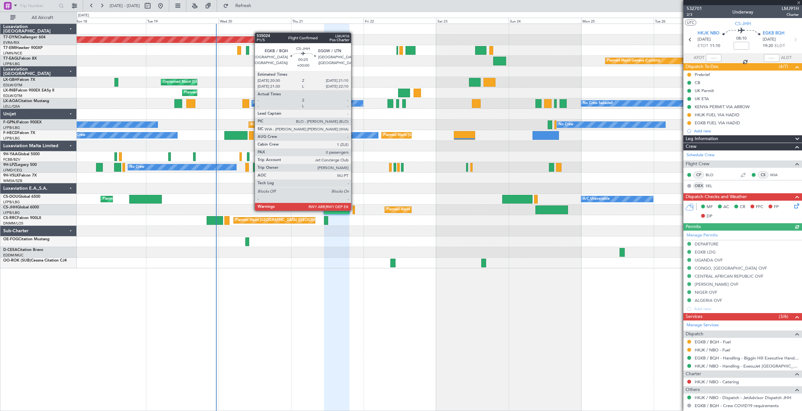
click at [354, 210] on div at bounding box center [354, 210] width 2 height 9
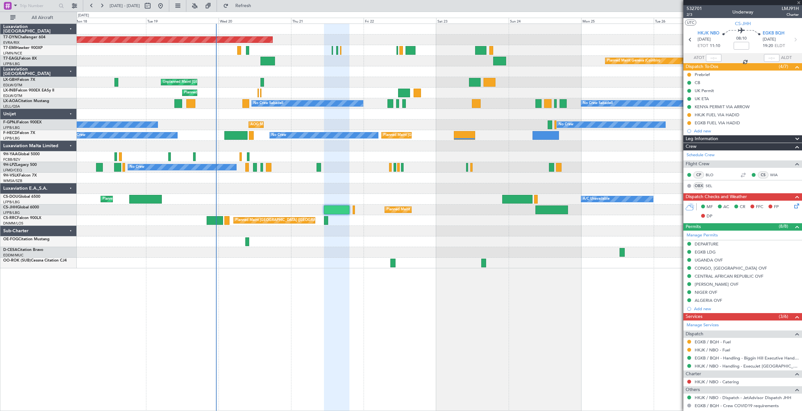
type input "0"
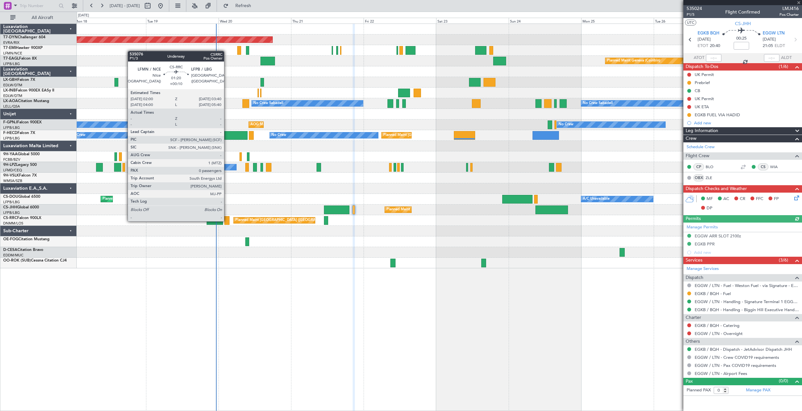
click at [227, 221] on div at bounding box center [226, 220] width 5 height 9
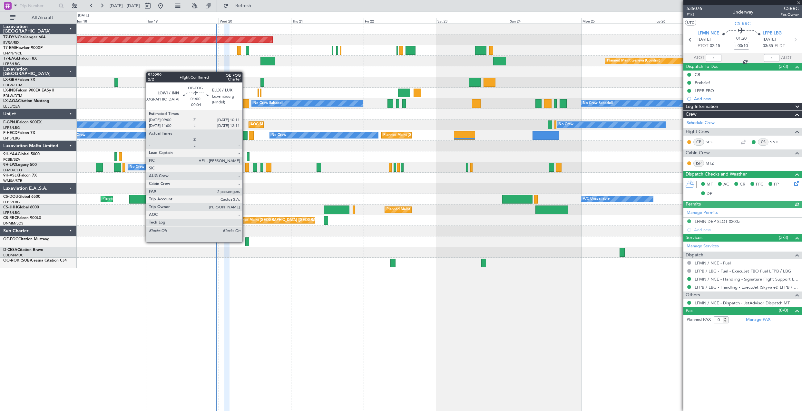
click at [245, 242] on div at bounding box center [247, 242] width 4 height 9
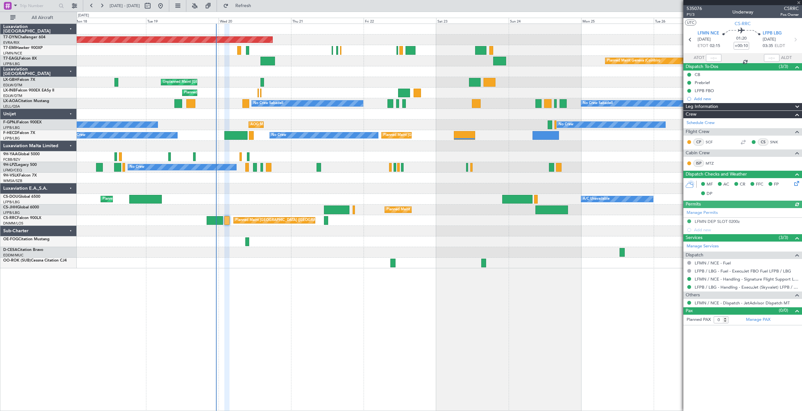
type input "-00:04"
type input "2"
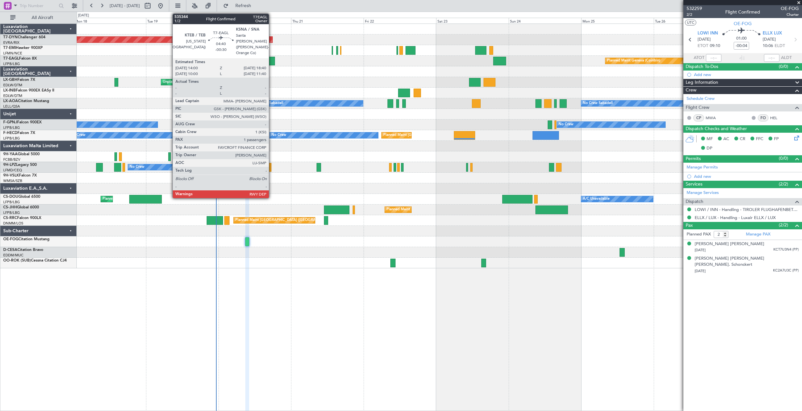
click at [272, 64] on div at bounding box center [267, 61] width 14 height 9
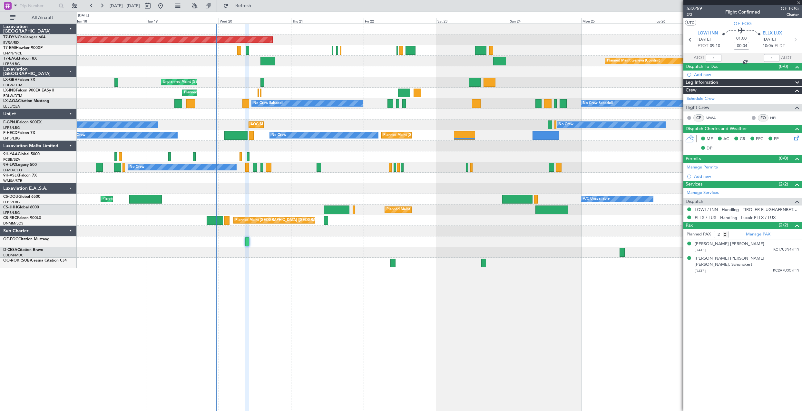
type input "-00:30"
type input "1"
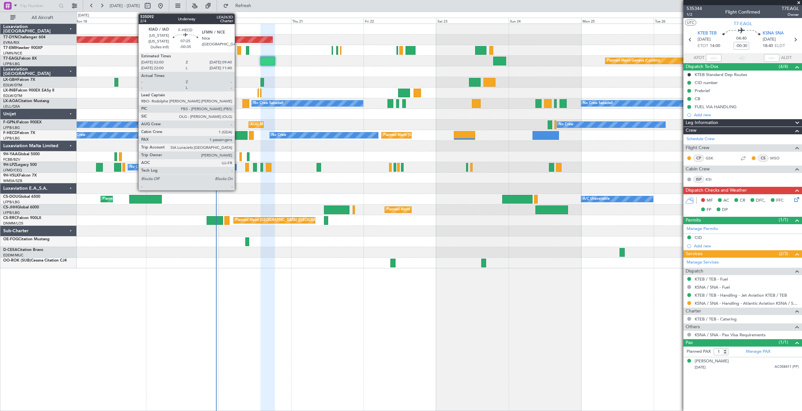
click at [238, 133] on div at bounding box center [235, 135] width 23 height 9
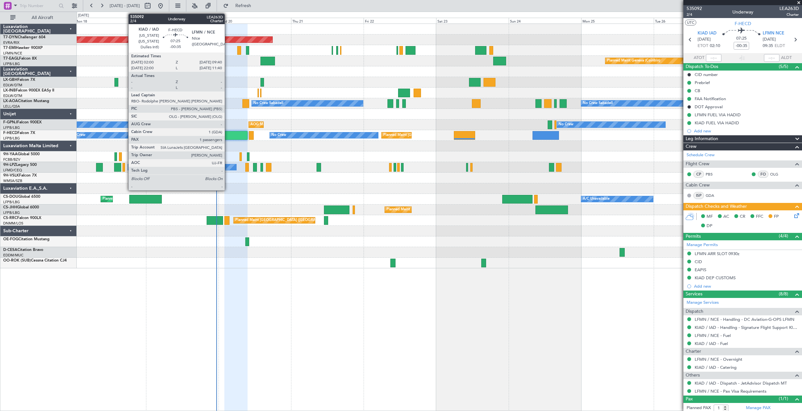
click at [228, 138] on div at bounding box center [235, 135] width 23 height 9
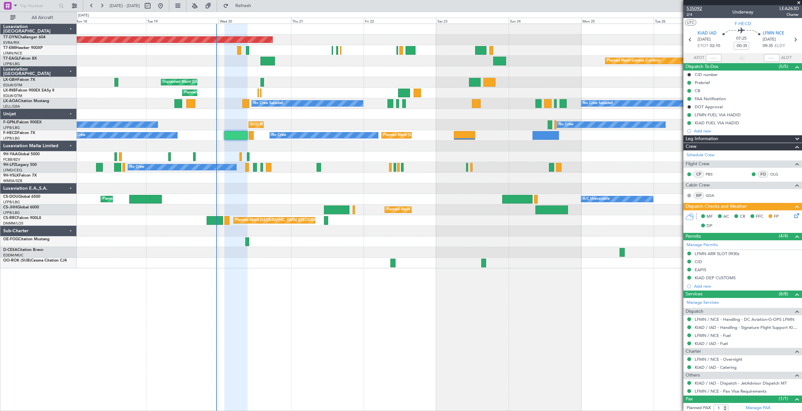
click at [698, 8] on span "535092" at bounding box center [694, 8] width 15 height 7
click at [259, 59] on div "Planned Maint Geneva (Cointrin)" at bounding box center [439, 61] width 725 height 11
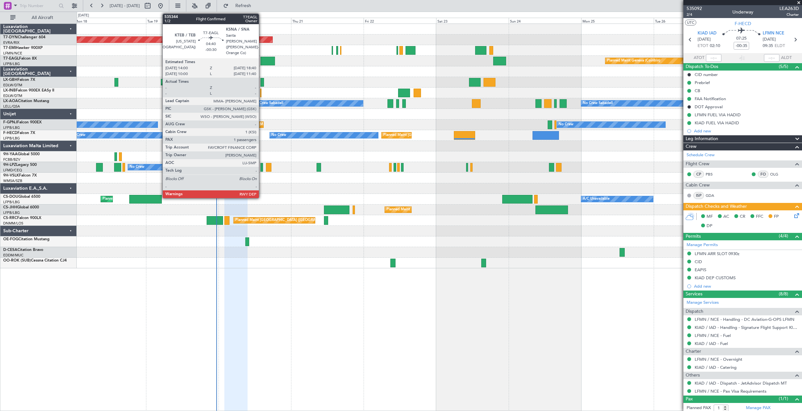
click at [262, 61] on div at bounding box center [267, 61] width 14 height 9
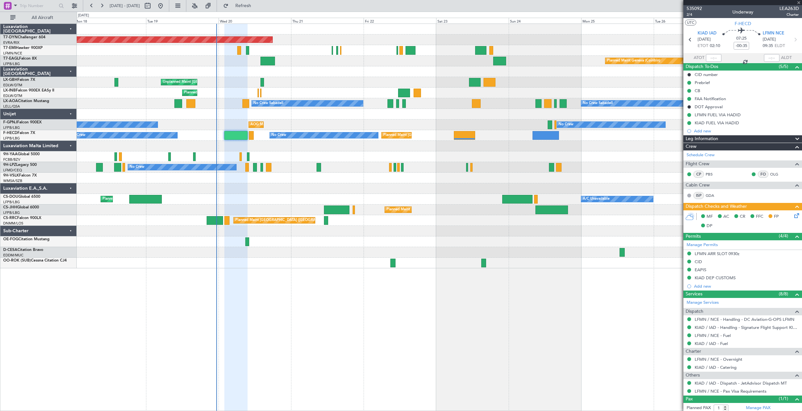
type input "-00:30"
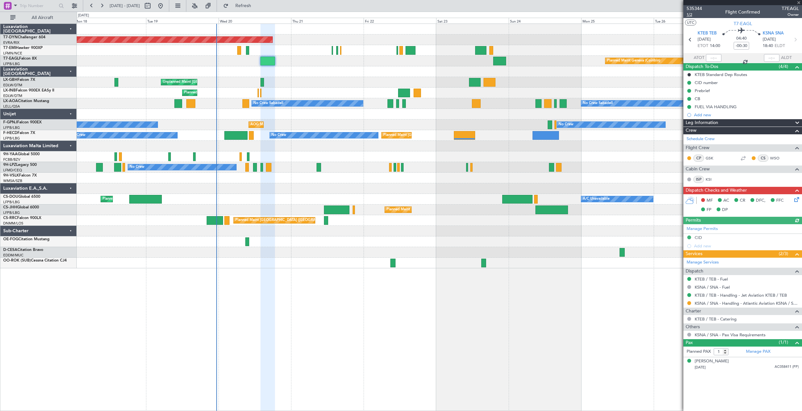
click at [693, 15] on span "1/2" at bounding box center [694, 14] width 15 height 5
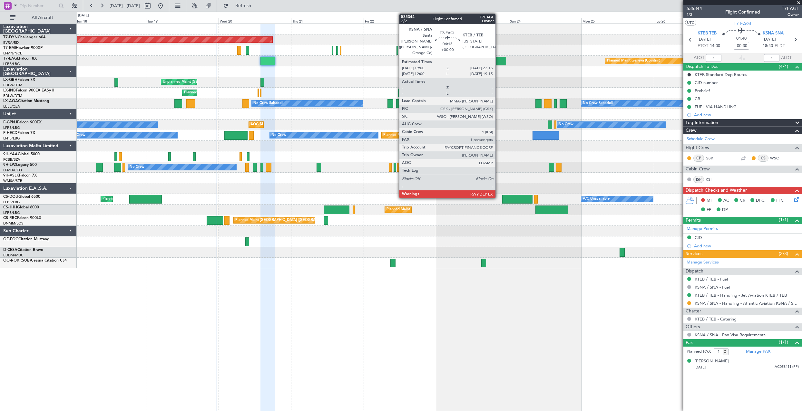
click at [498, 61] on div at bounding box center [499, 61] width 13 height 9
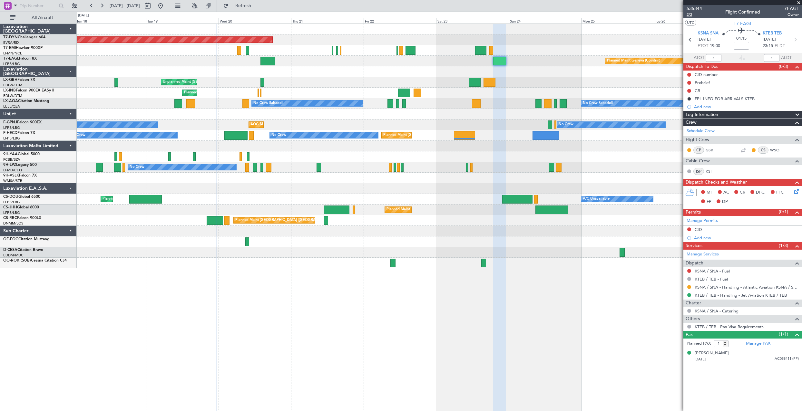
click at [688, 15] on span "2/2" at bounding box center [694, 14] width 15 height 5
click at [735, 294] on link "KTEB / TEB - Handling - Jet Aviation KTEB / TEB" at bounding box center [741, 295] width 92 height 5
click at [737, 289] on link "KSNA / SNA - Handling - Atlantic Aviation KSNA / SNA" at bounding box center [747, 287] width 104 height 5
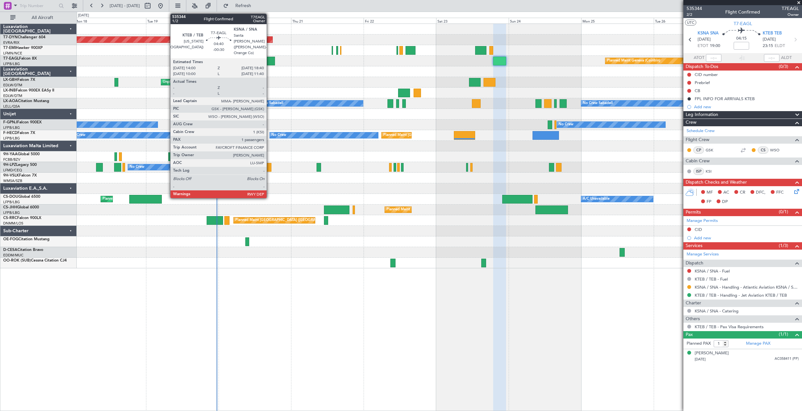
click at [269, 59] on div at bounding box center [267, 61] width 14 height 9
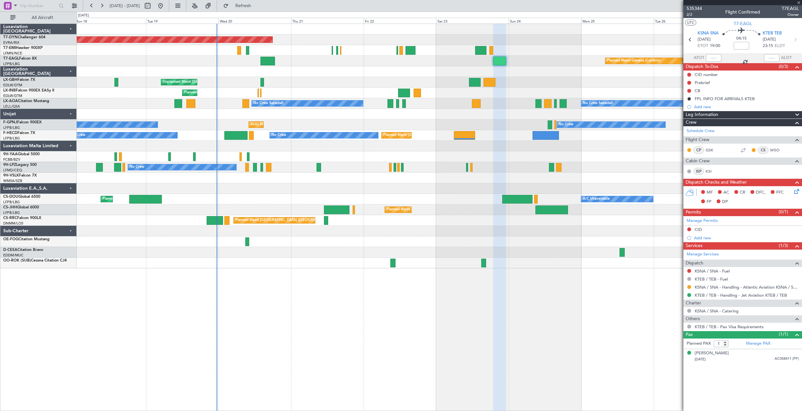
type input "-00:30"
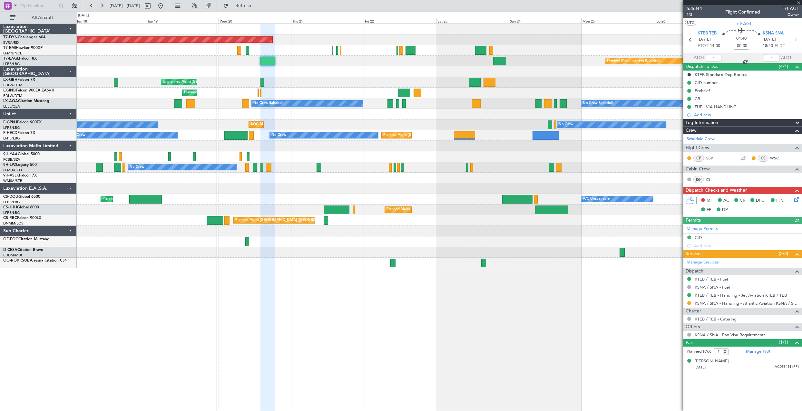
click at [796, 198] on icon at bounding box center [795, 198] width 5 height 5
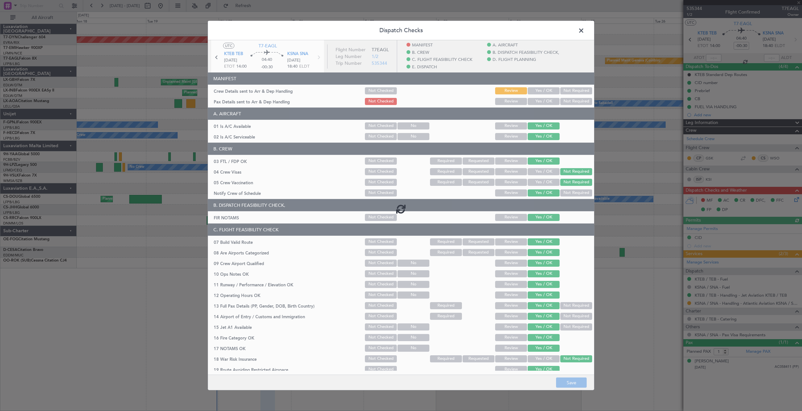
click at [547, 93] on button "Yes / OK" at bounding box center [544, 90] width 32 height 7
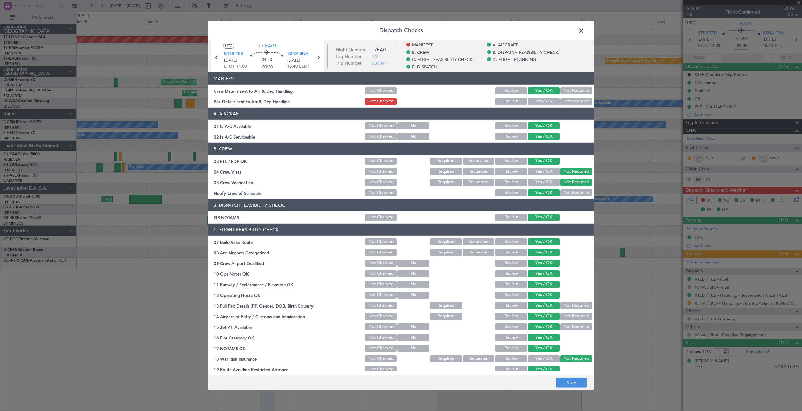
click at [547, 93] on button "Yes / OK" at bounding box center [544, 90] width 32 height 7
click at [544, 104] on button "Yes / OK" at bounding box center [544, 101] width 32 height 7
click at [570, 387] on button "Save" at bounding box center [571, 383] width 31 height 10
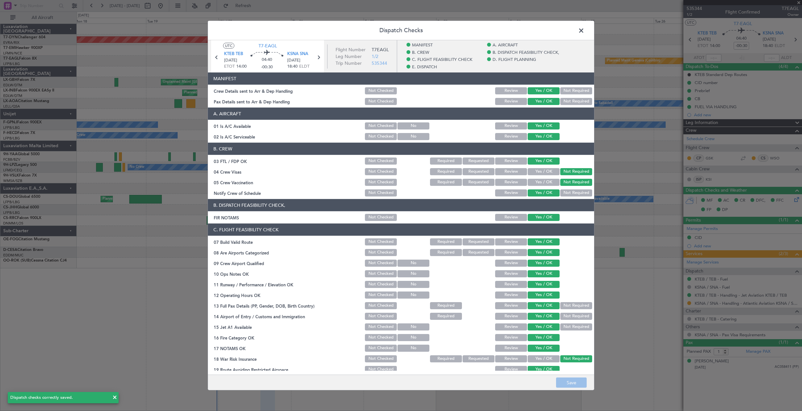
click at [584, 28] on span at bounding box center [584, 32] width 0 height 13
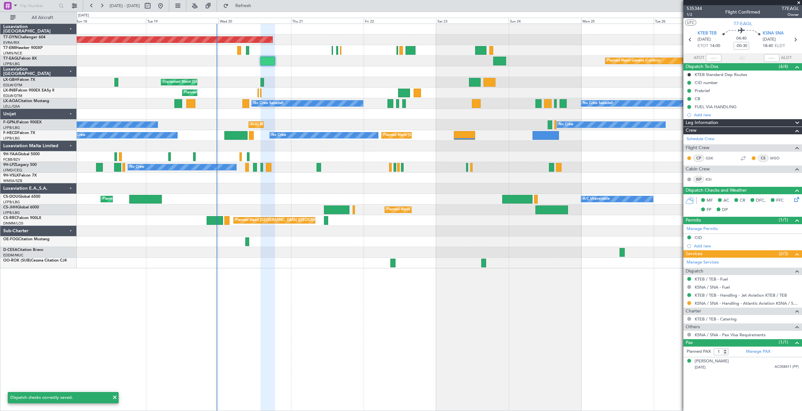
click at [493, 62] on div "Planned Maint Geneva (Cointrin)" at bounding box center [439, 61] width 725 height 11
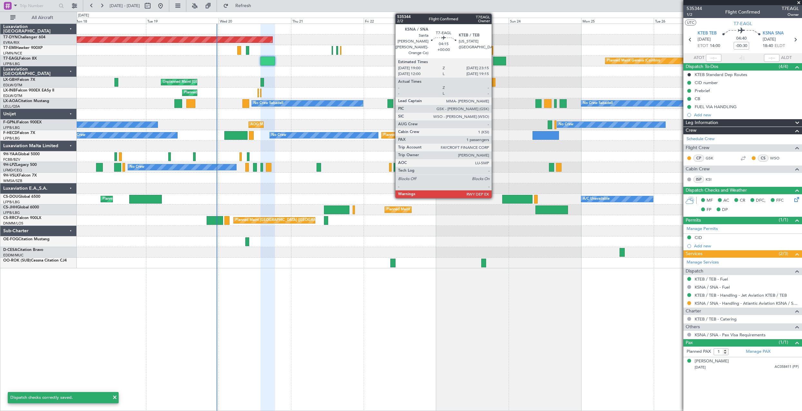
click at [494, 62] on div at bounding box center [499, 61] width 13 height 9
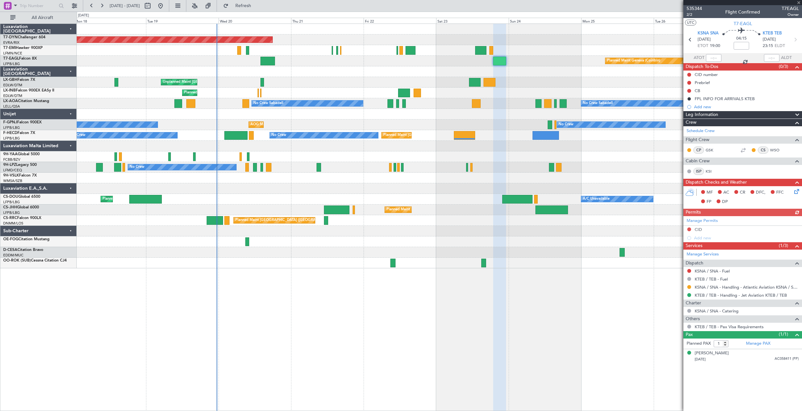
click at [798, 192] on icon at bounding box center [795, 190] width 5 height 5
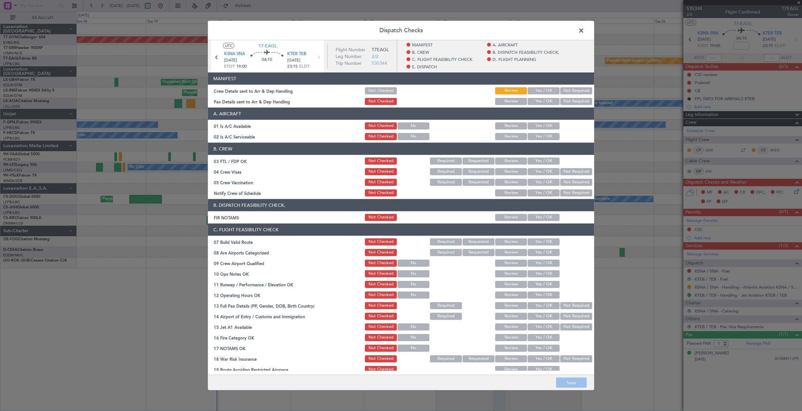
click at [535, 102] on button "Yes / OK" at bounding box center [544, 101] width 32 height 7
click at [536, 95] on section "MANIFEST Crew Details sent to Arr & Dep Handling Not Checked Review Yes / OK No…" at bounding box center [401, 90] width 386 height 34
click at [536, 90] on button "Yes / OK" at bounding box center [544, 90] width 32 height 7
click at [564, 385] on button "Save" at bounding box center [571, 383] width 31 height 10
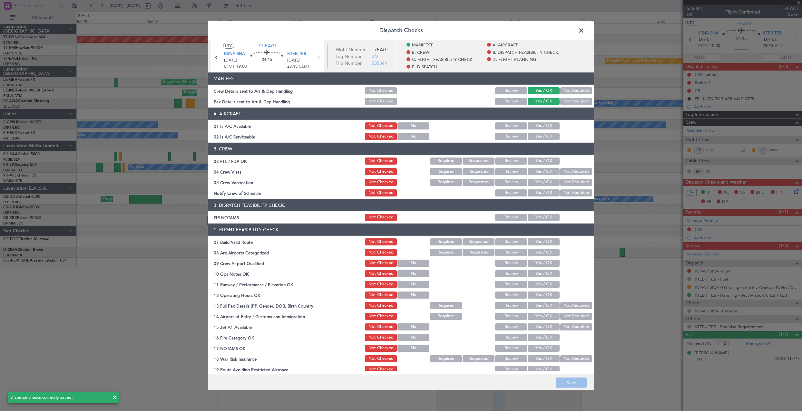
click at [584, 32] on span at bounding box center [584, 32] width 0 height 13
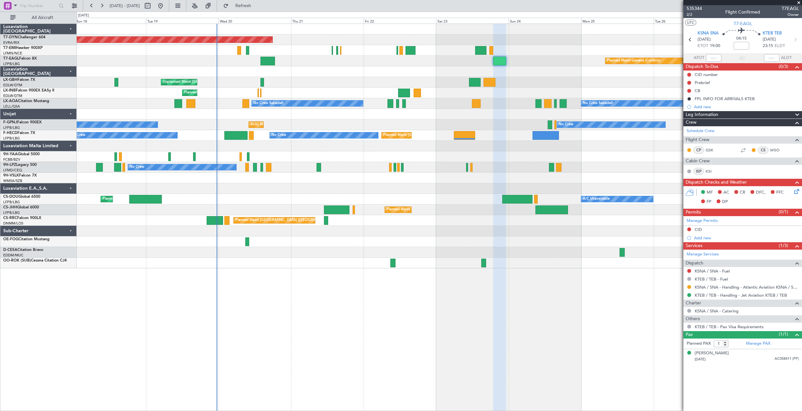
click at [273, 72] on div at bounding box center [439, 71] width 725 height 11
click at [310, 62] on div "Planned Maint Geneva (Cointrin)" at bounding box center [439, 61] width 725 height 11
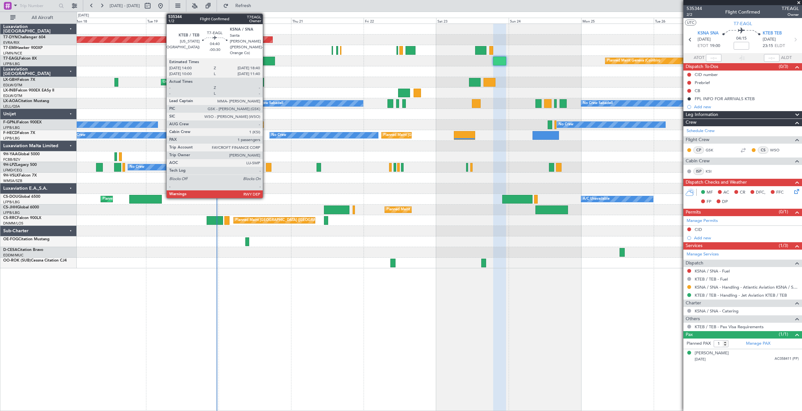
click at [272, 66] on div "Planned Maint Geneva (Cointrin)" at bounding box center [439, 61] width 725 height 11
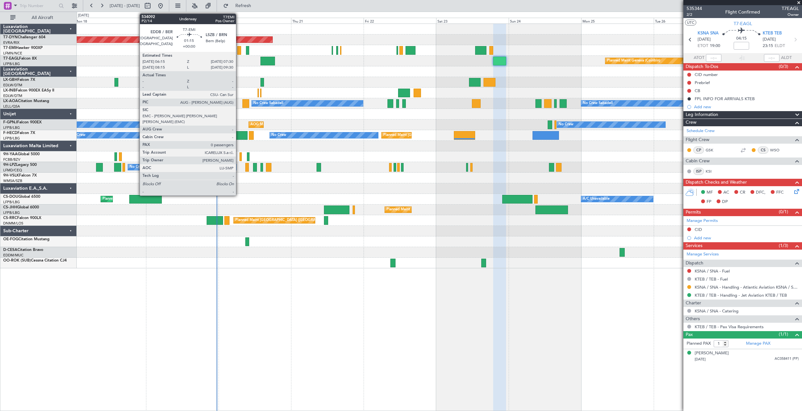
click at [239, 50] on div at bounding box center [239, 50] width 4 height 9
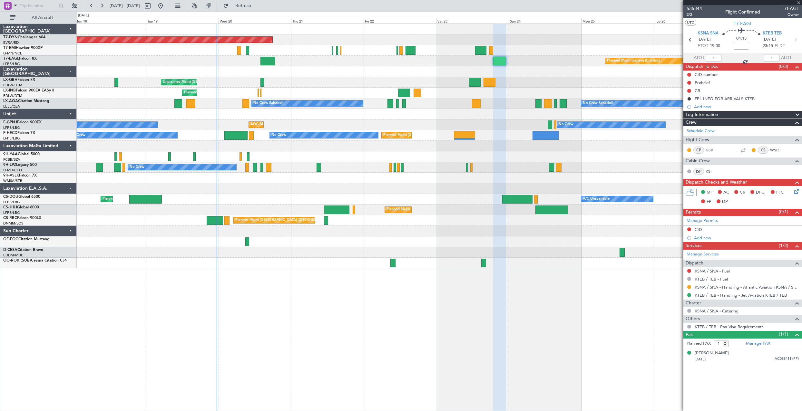
type input "0"
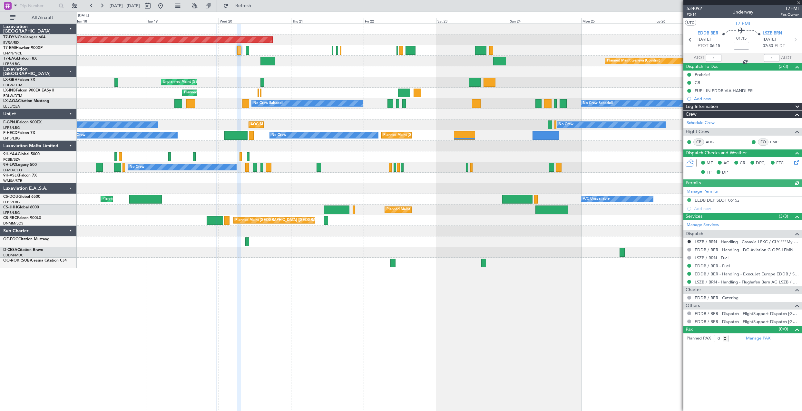
click at [298, 58] on div "Planned Maint Geneva (Cointrin)" at bounding box center [439, 61] width 725 height 11
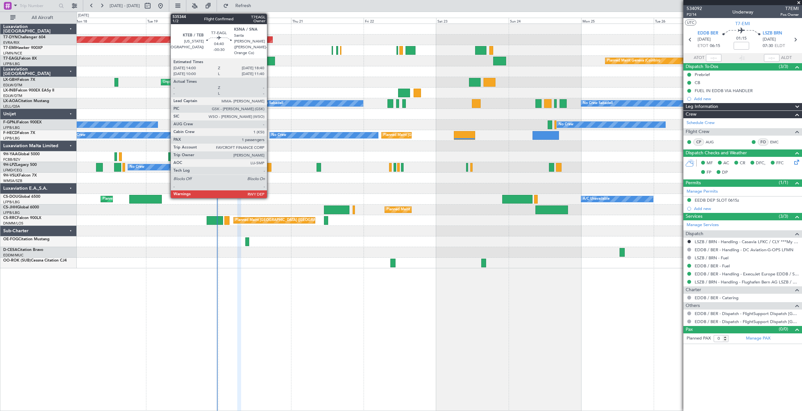
click at [270, 63] on div at bounding box center [267, 61] width 14 height 9
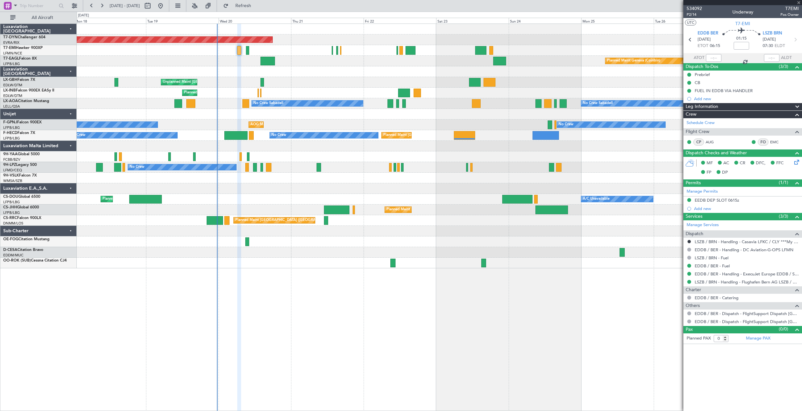
type input "-00:30"
type input "1"
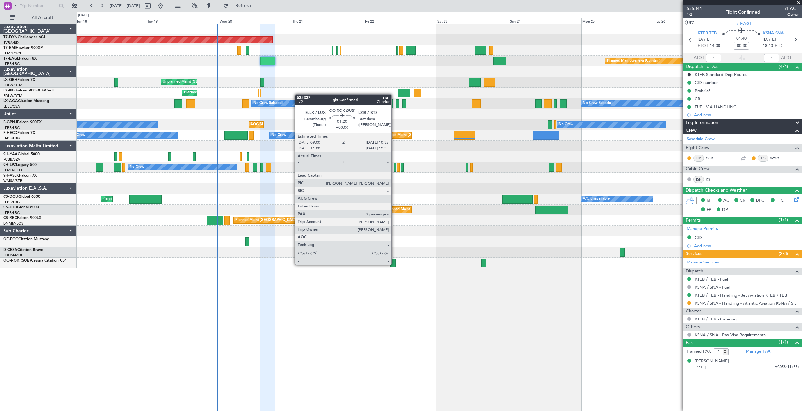
click at [394, 264] on div at bounding box center [392, 263] width 5 height 9
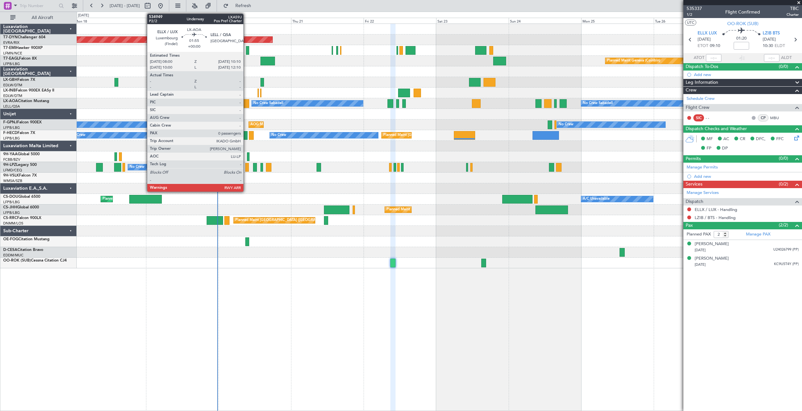
click at [246, 104] on div at bounding box center [245, 103] width 7 height 9
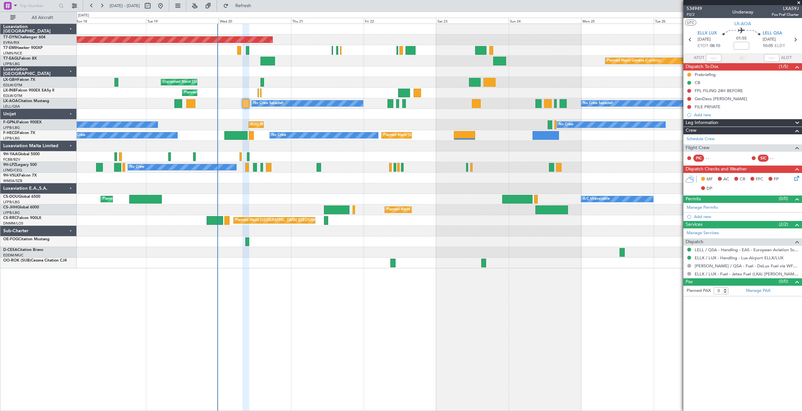
click at [798, 176] on icon at bounding box center [795, 177] width 5 height 5
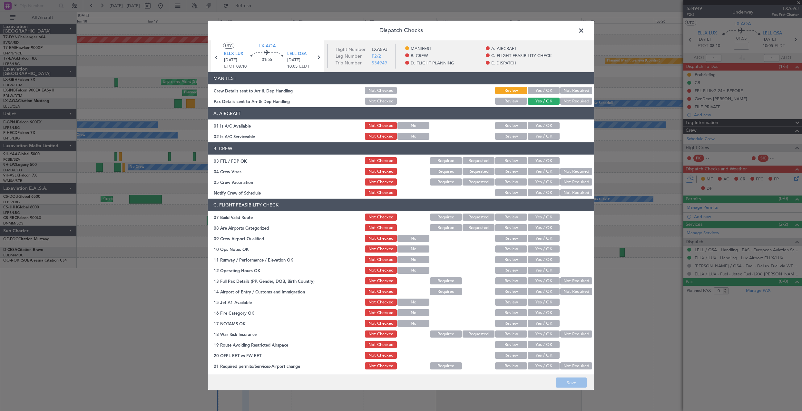
click at [541, 86] on section "MANIFEST Crew Details sent to Arr & Dep Handling Not Checked Review Yes / OK No…" at bounding box center [401, 89] width 386 height 34
click at [543, 88] on button "Yes / OK" at bounding box center [544, 90] width 32 height 7
click at [574, 381] on button "Save" at bounding box center [571, 383] width 31 height 10
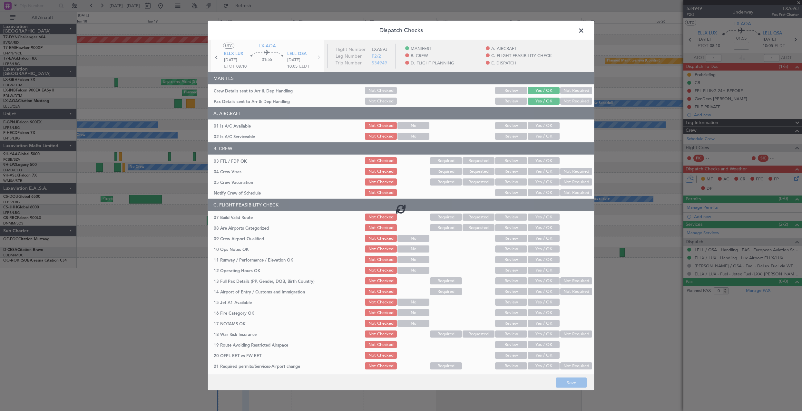
click at [584, 30] on span at bounding box center [584, 32] width 0 height 13
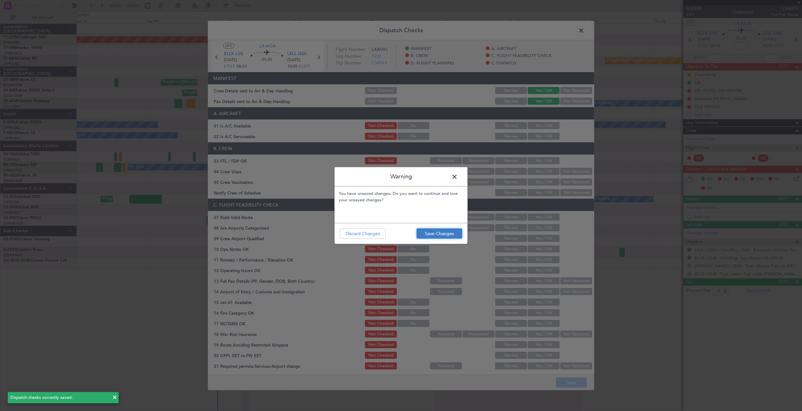
click at [440, 236] on button "Save Changes" at bounding box center [439, 234] width 46 height 10
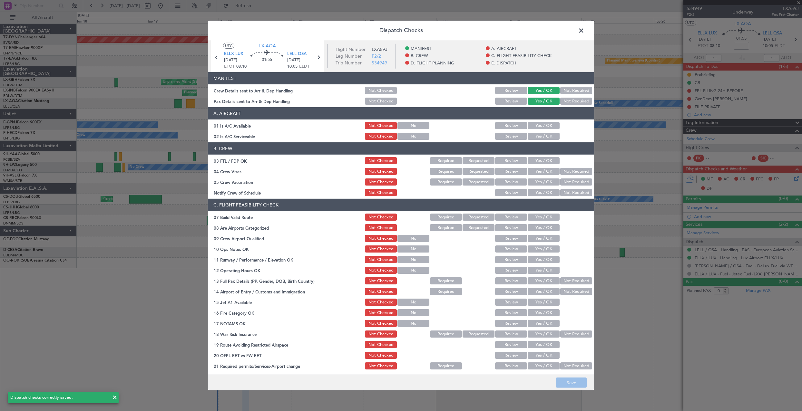
click at [584, 30] on span at bounding box center [584, 32] width 0 height 13
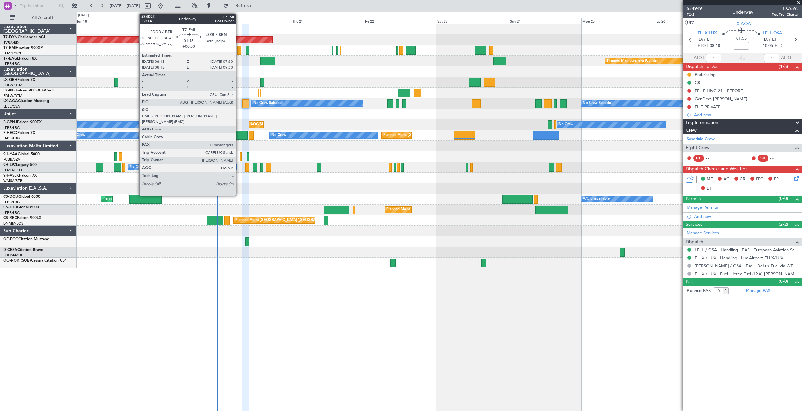
click at [239, 48] on div at bounding box center [239, 50] width 4 height 9
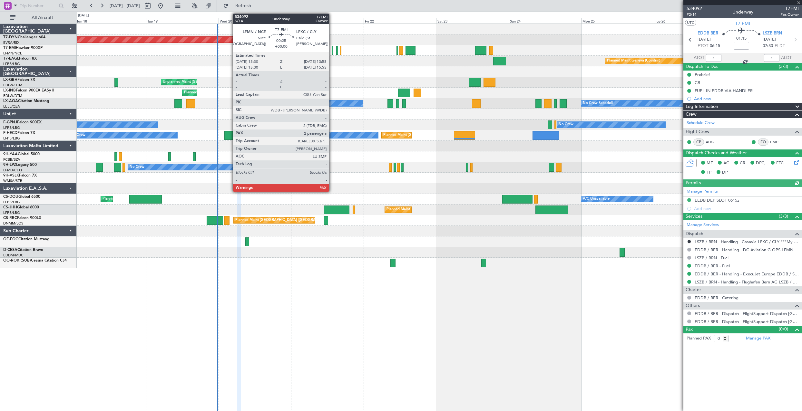
click at [332, 48] on div at bounding box center [332, 50] width 1 height 9
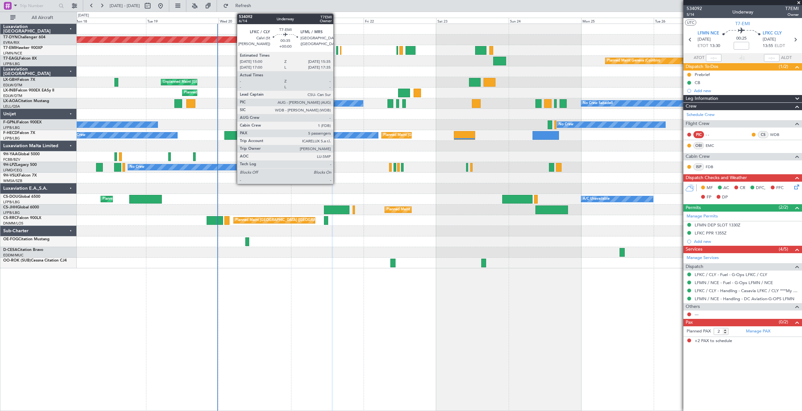
click at [336, 52] on div at bounding box center [337, 50] width 2 height 9
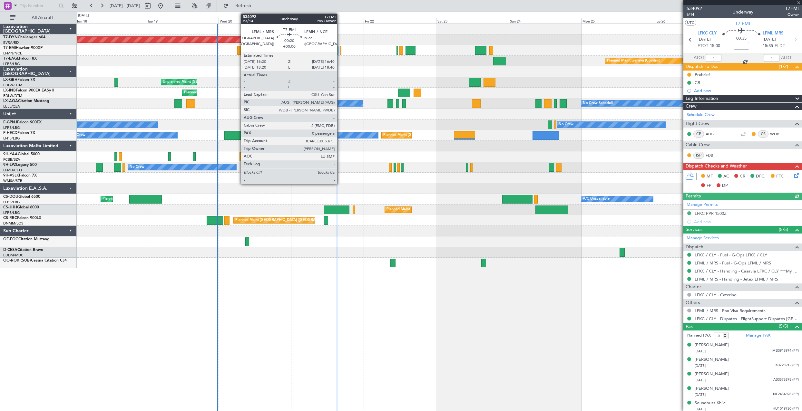
click at [340, 47] on div at bounding box center [340, 50] width 1 height 9
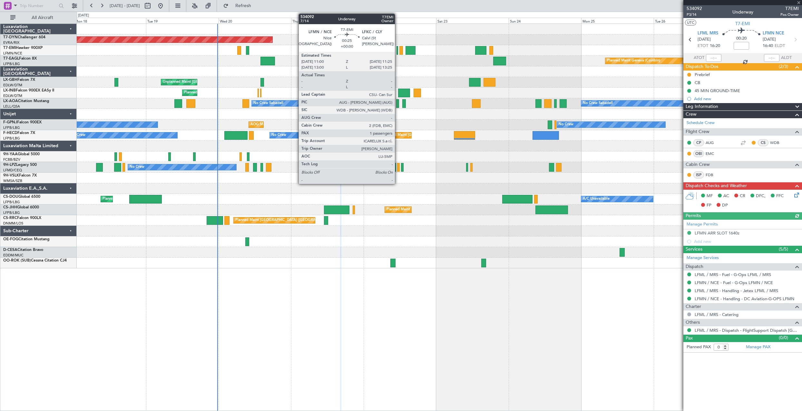
click at [398, 50] on div at bounding box center [396, 50] width 1 height 9
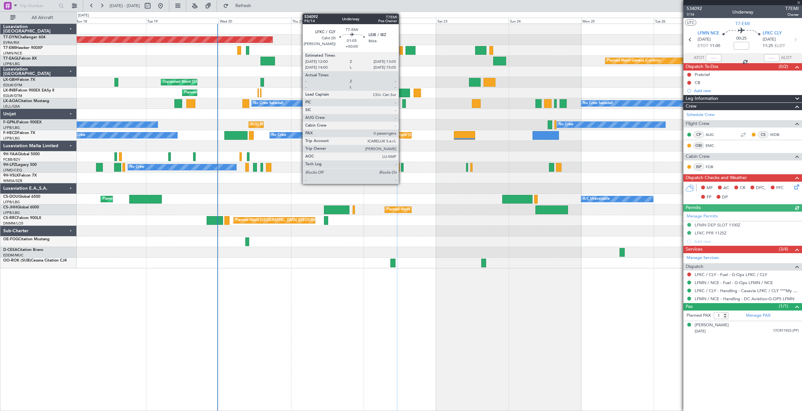
click at [402, 51] on div at bounding box center [401, 50] width 4 height 9
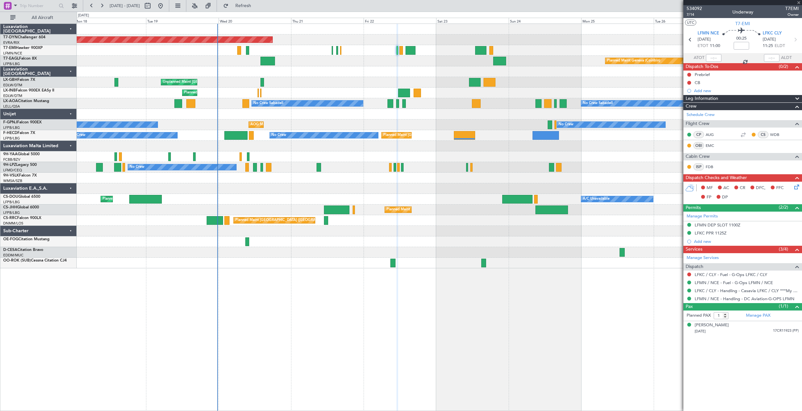
type input "0"
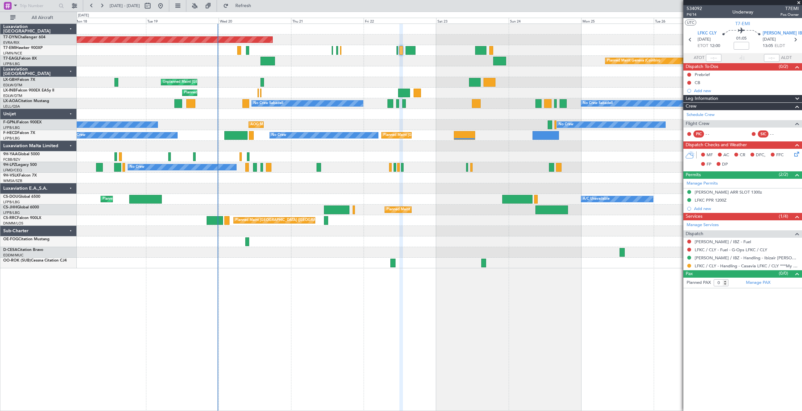
click at [796, 154] on icon at bounding box center [795, 153] width 5 height 5
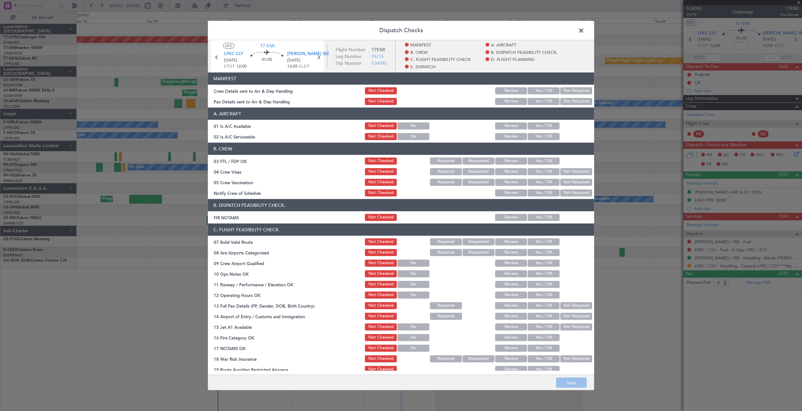
click at [584, 31] on span at bounding box center [584, 32] width 0 height 13
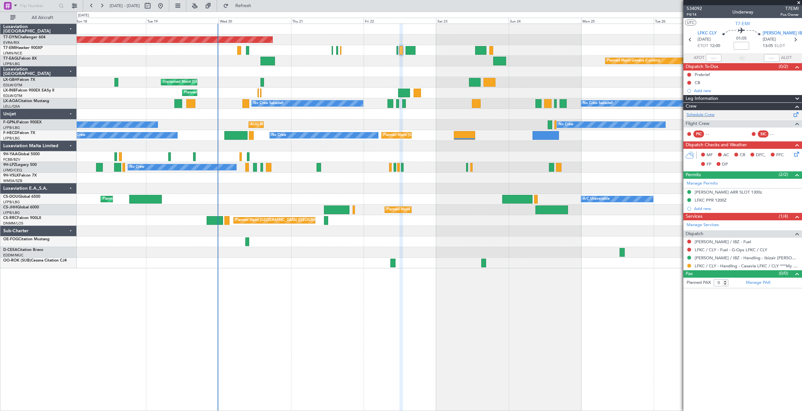
click at [783, 114] on div "Schedule Crew" at bounding box center [742, 115] width 119 height 10
click at [267, 12] on div "0 0 Mon 18 Tue 19 Wed 20 Thu 21 Fri 22 Sat 23 Sun 24 Aug 2025 Mon 25 Tue 26 Wed…" at bounding box center [439, 18] width 725 height 12
click at [257, 8] on span "Refresh" at bounding box center [243, 6] width 27 height 5
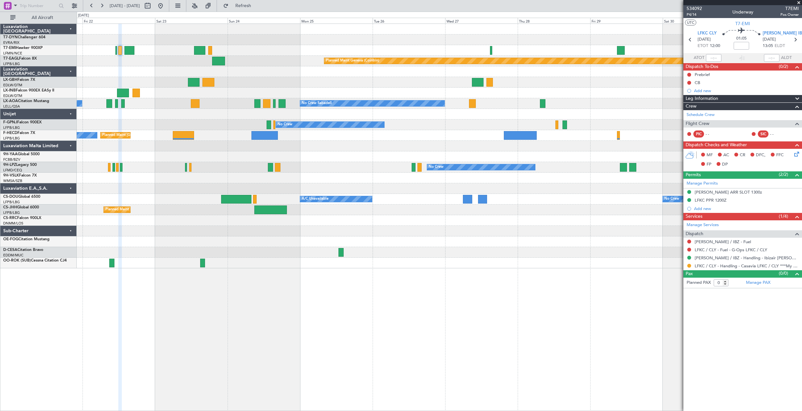
click at [294, 79] on div "Planned Maint Basel-Mulhouse Planned Maint Chester Planned Maint Geneva (Cointr…" at bounding box center [439, 146] width 725 height 245
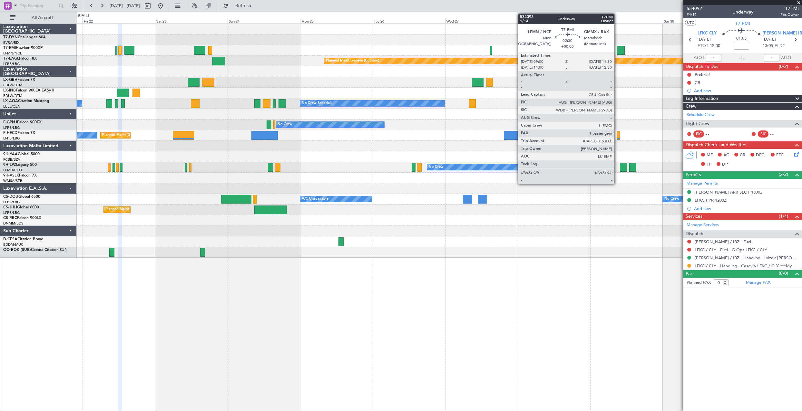
click at [618, 50] on div at bounding box center [621, 50] width 8 height 9
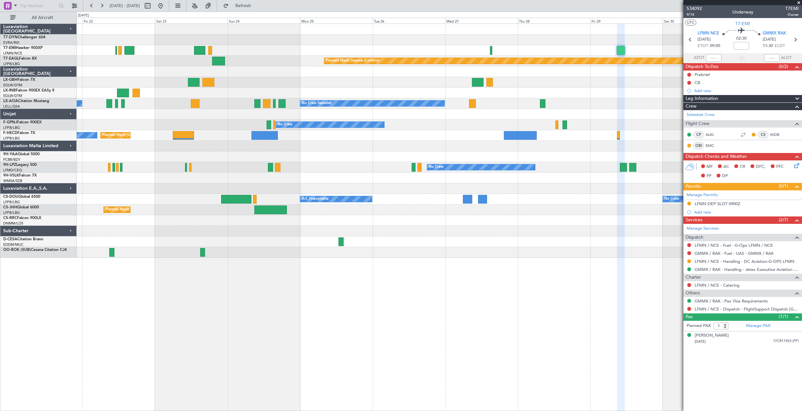
click at [488, 51] on div "Planned Maint Chester" at bounding box center [439, 50] width 725 height 11
click at [490, 52] on div "Planned Maint Chester" at bounding box center [439, 50] width 725 height 11
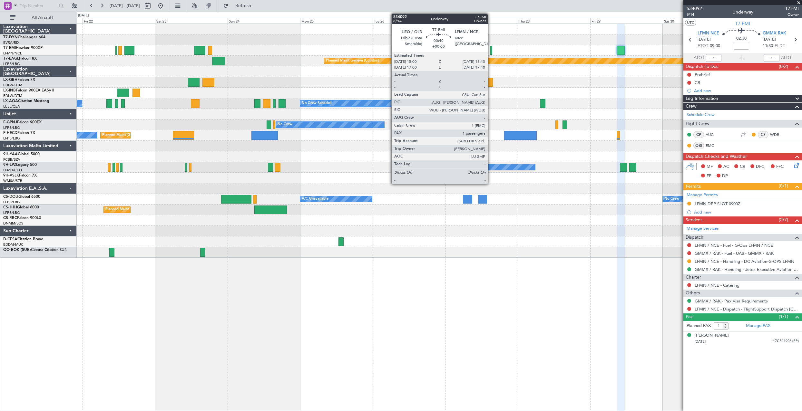
click at [491, 53] on div at bounding box center [491, 50] width 2 height 9
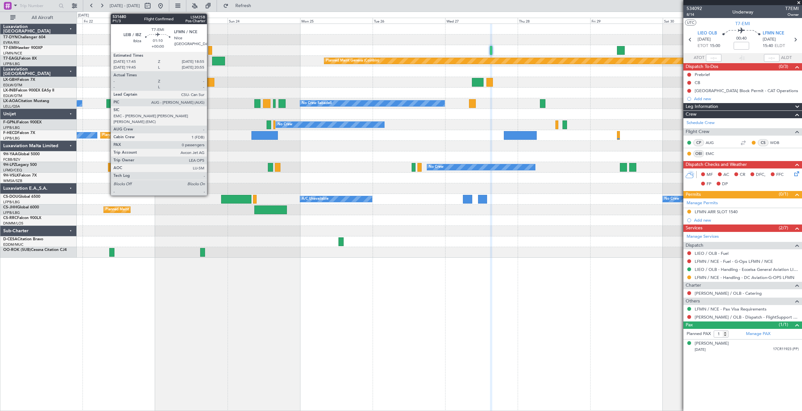
click at [210, 50] on div at bounding box center [210, 50] width 4 height 9
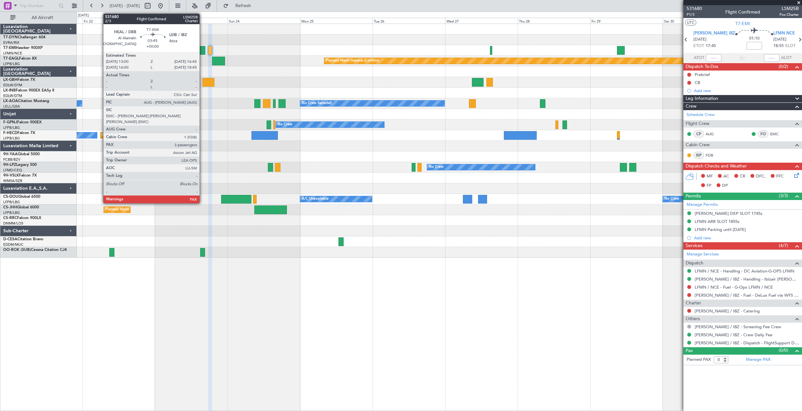
click at [202, 53] on div at bounding box center [200, 50] width 12 height 9
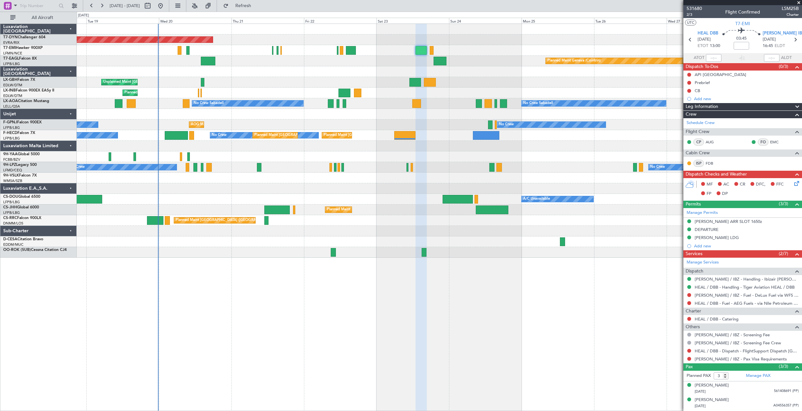
click at [461, 69] on div at bounding box center [439, 71] width 725 height 11
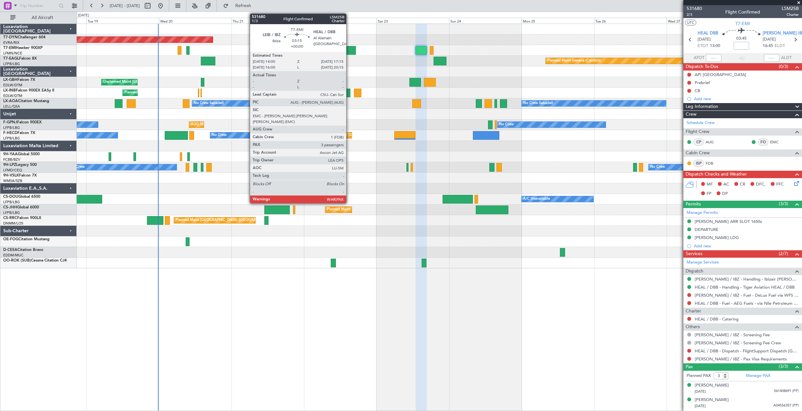
click at [349, 52] on div at bounding box center [351, 50] width 10 height 9
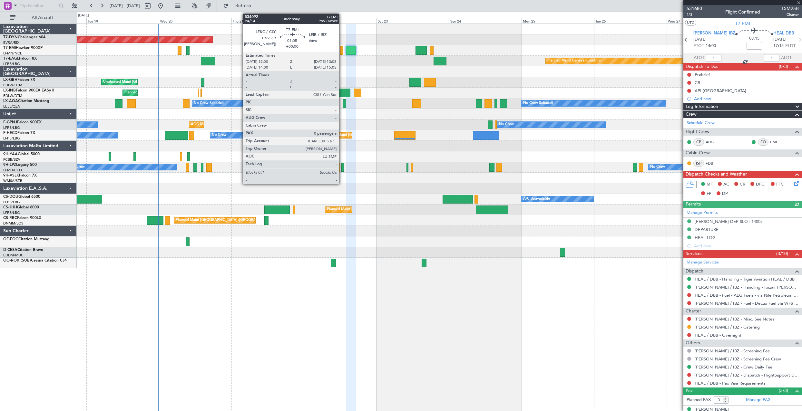
click at [342, 51] on div at bounding box center [342, 50] width 4 height 9
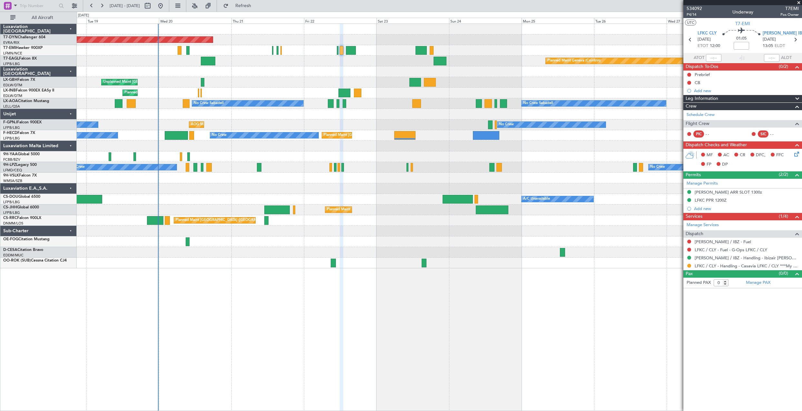
click at [336, 48] on div at bounding box center [439, 50] width 725 height 11
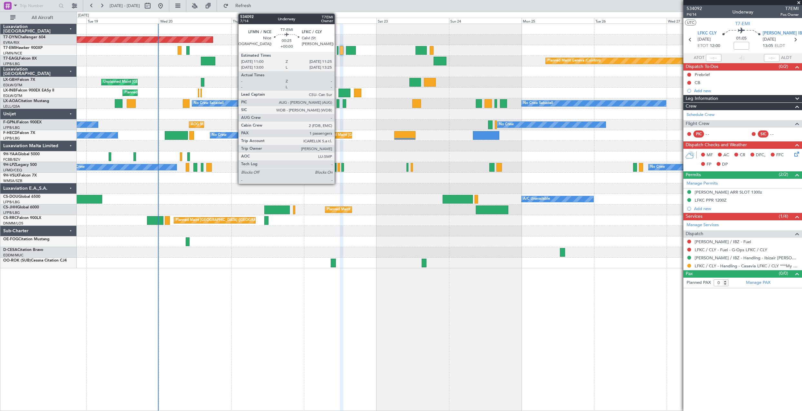
click at [337, 48] on div at bounding box center [337, 50] width 1 height 9
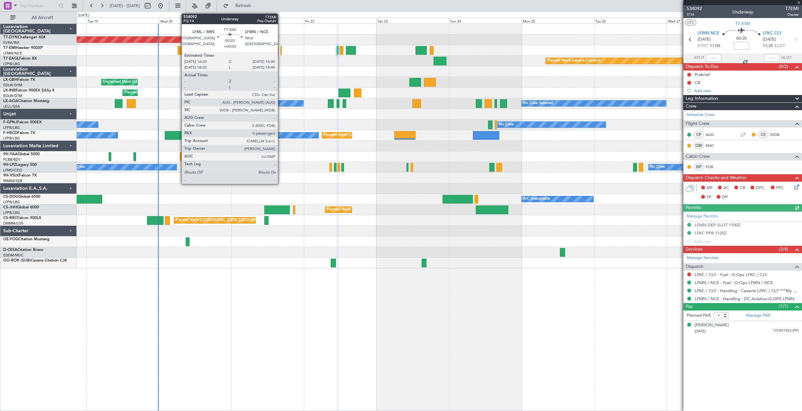
click at [281, 49] on div at bounding box center [280, 50] width 1 height 9
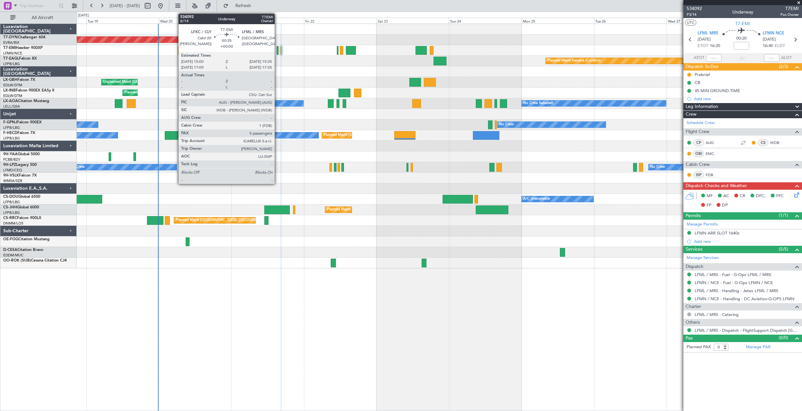
click at [278, 50] on div at bounding box center [278, 50] width 2 height 9
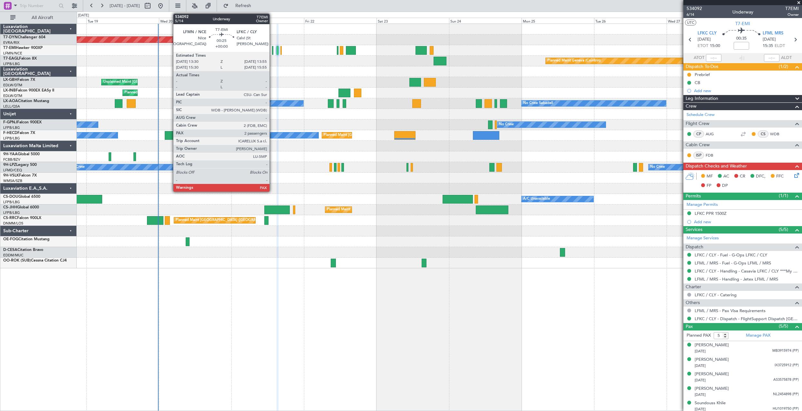
click at [272, 52] on div at bounding box center [272, 50] width 1 height 9
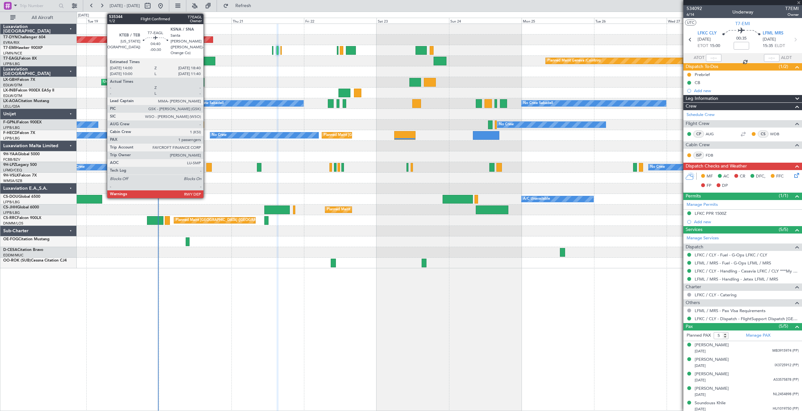
type input "2"
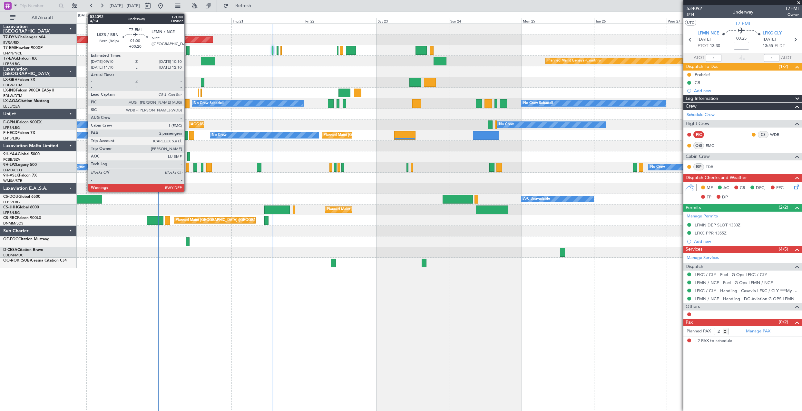
click at [187, 50] on div at bounding box center [187, 50] width 3 height 9
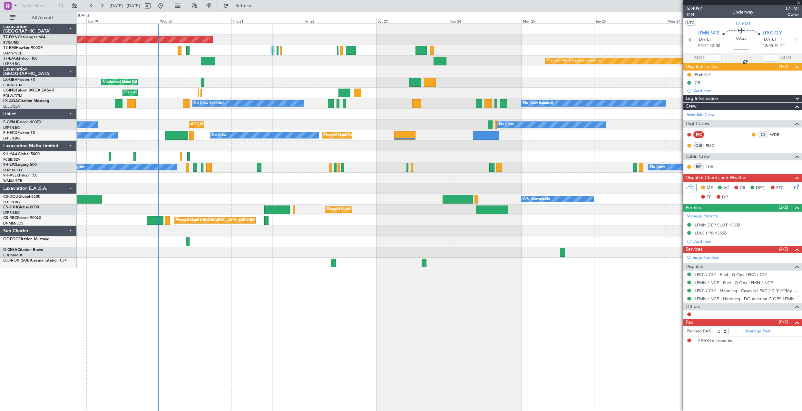
type input "+00:20"
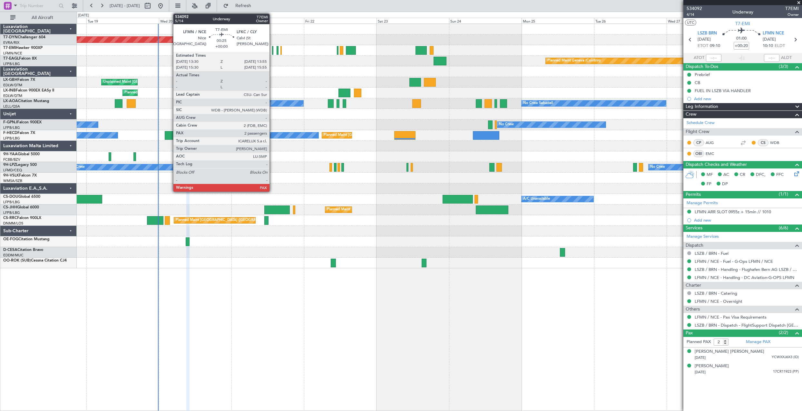
click at [272, 49] on div at bounding box center [272, 50] width 1 height 9
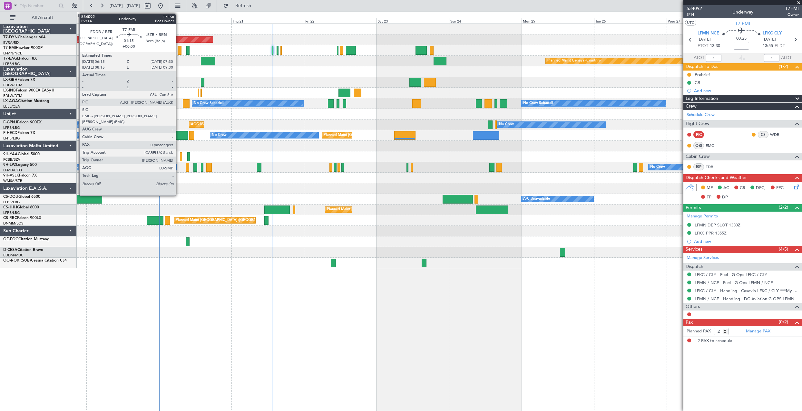
click at [179, 54] on div at bounding box center [180, 50] width 4 height 9
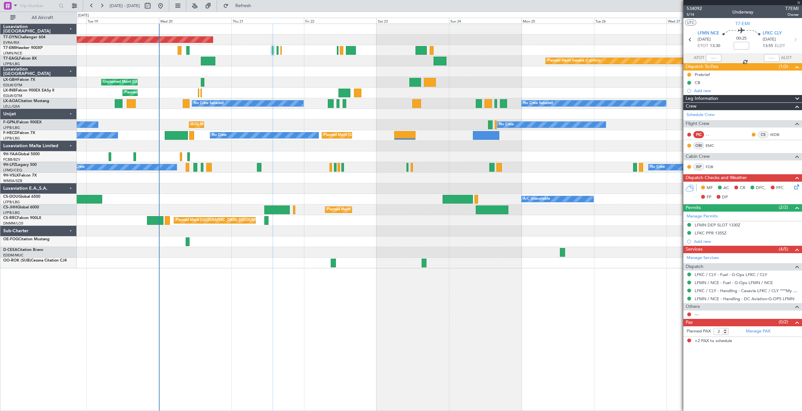
type input "0"
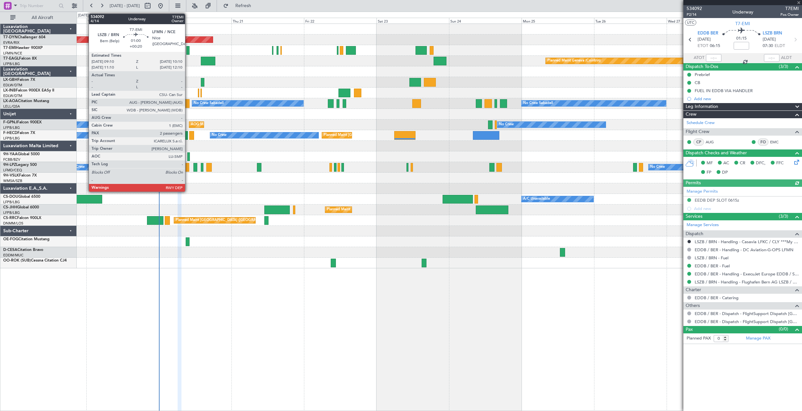
click at [188, 54] on div at bounding box center [187, 50] width 3 height 9
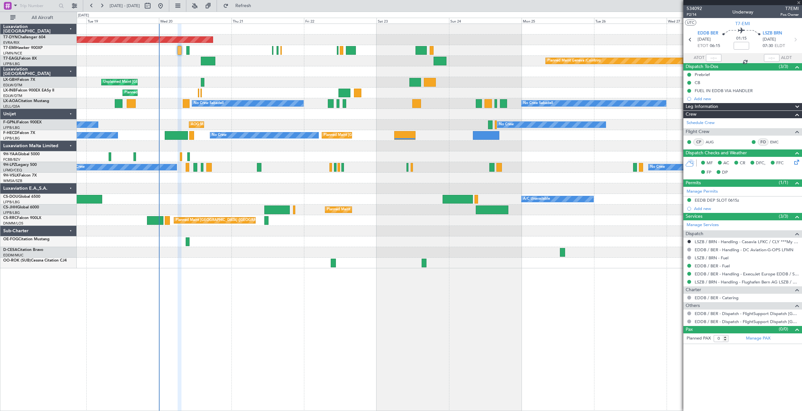
type input "+00:20"
type input "2"
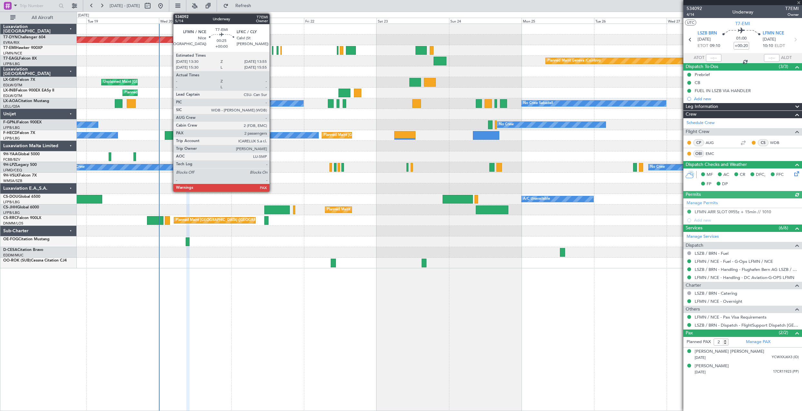
click at [272, 54] on div at bounding box center [272, 50] width 1 height 9
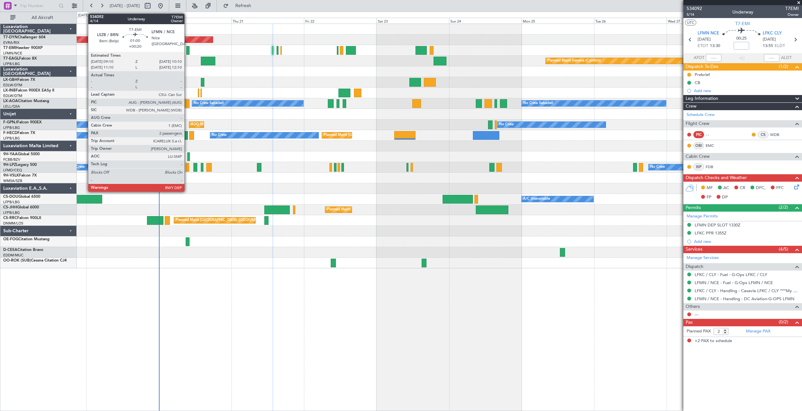
click at [187, 49] on div at bounding box center [187, 50] width 3 height 9
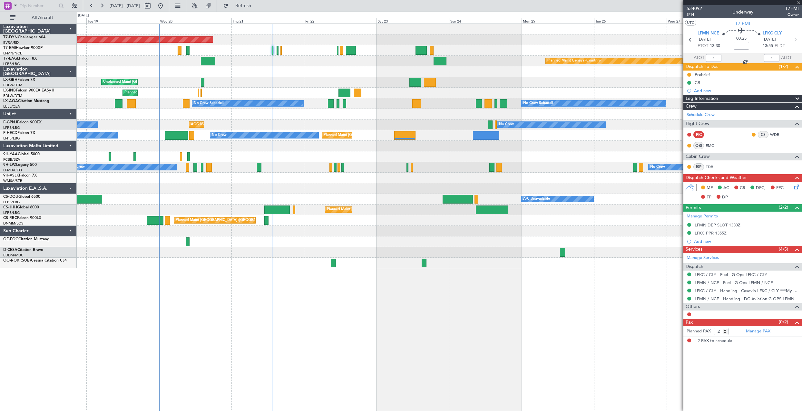
type input "+00:20"
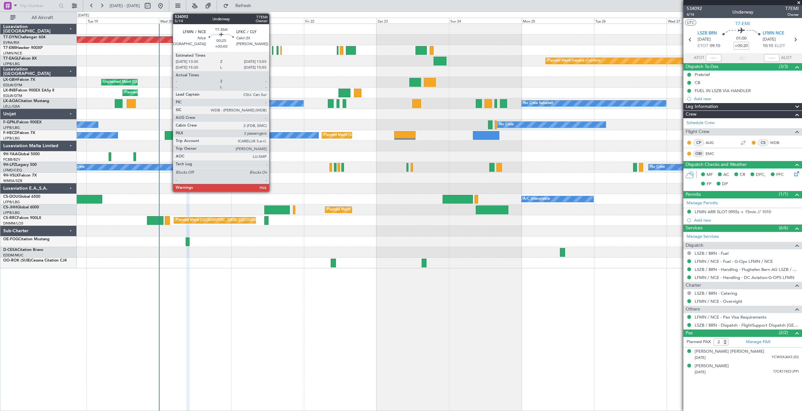
click at [272, 53] on div at bounding box center [272, 50] width 1 height 9
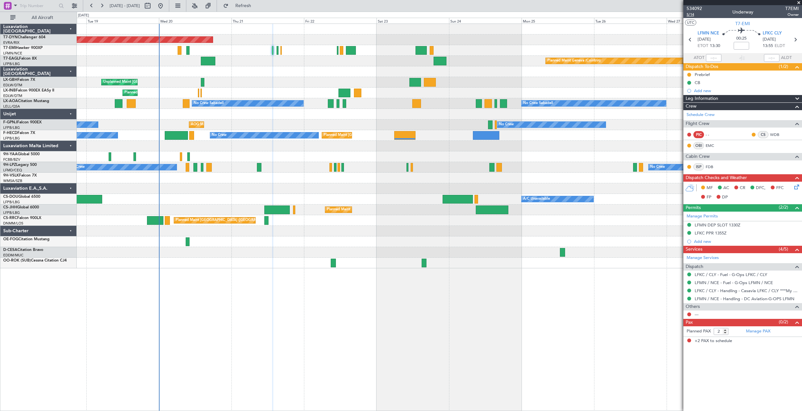
click at [691, 16] on span "5/14" at bounding box center [694, 14] width 15 height 5
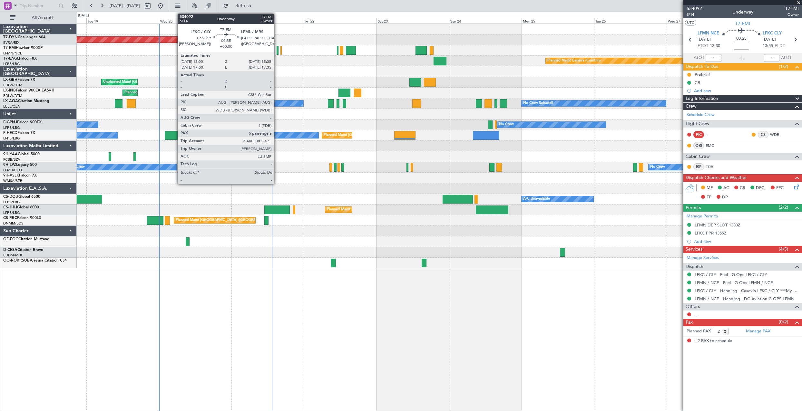
click at [277, 49] on div at bounding box center [278, 50] width 2 height 9
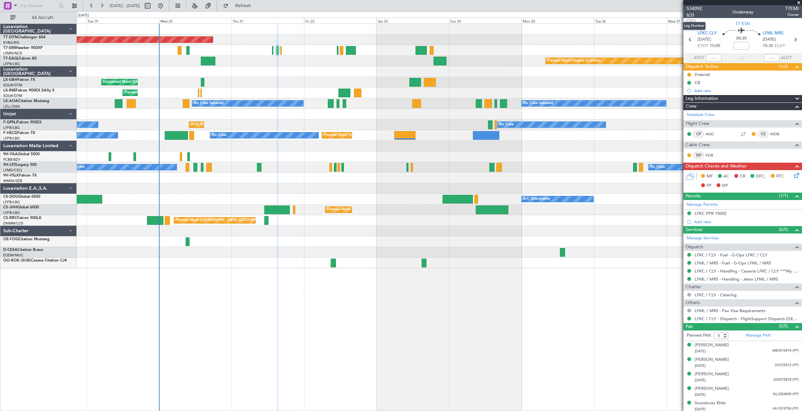
click at [692, 14] on span "6/14" at bounding box center [694, 14] width 15 height 5
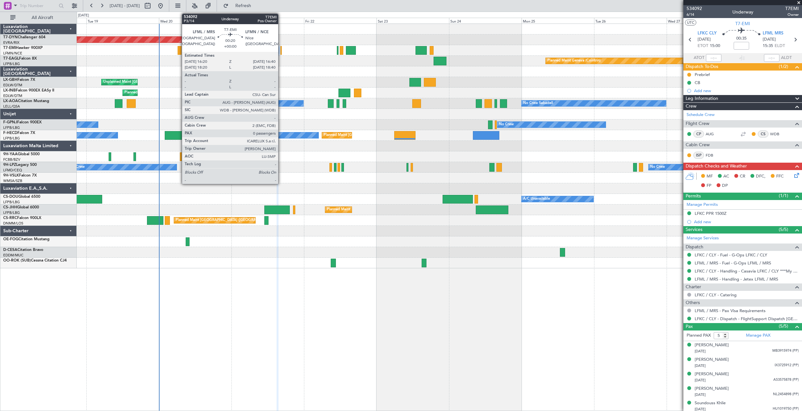
click at [281, 52] on div at bounding box center [280, 50] width 1 height 9
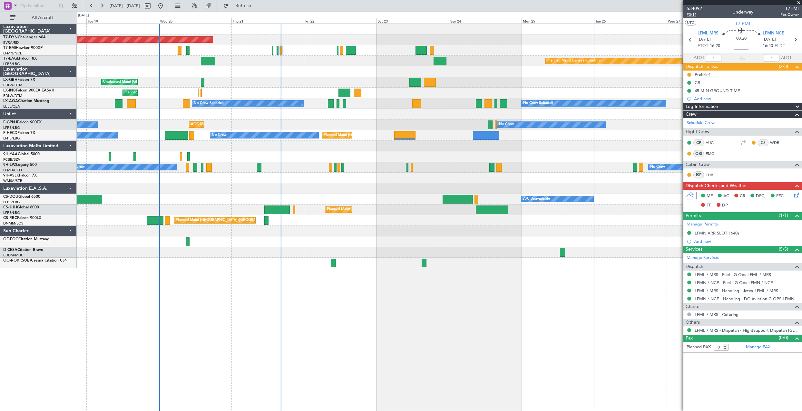
click at [694, 15] on span "P3/14" at bounding box center [694, 14] width 15 height 5
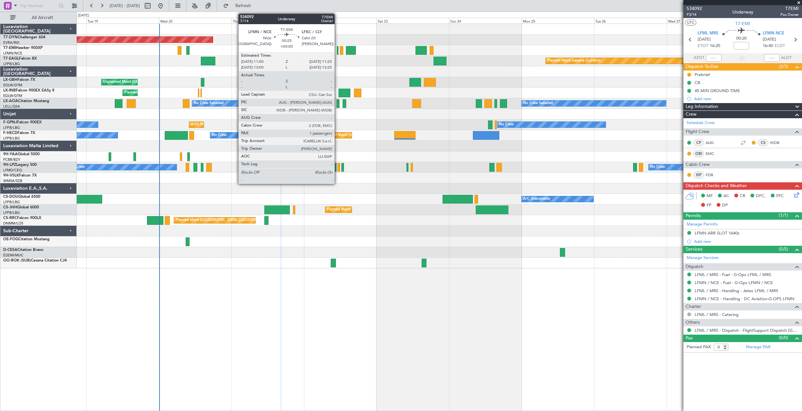
click at [337, 52] on div at bounding box center [337, 50] width 1 height 9
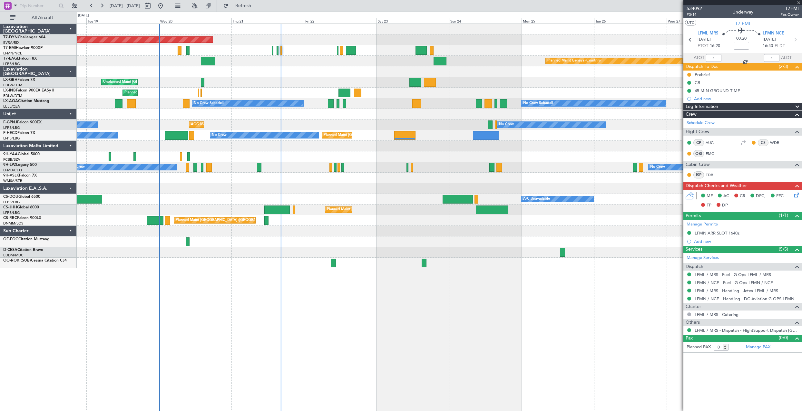
type input "1"
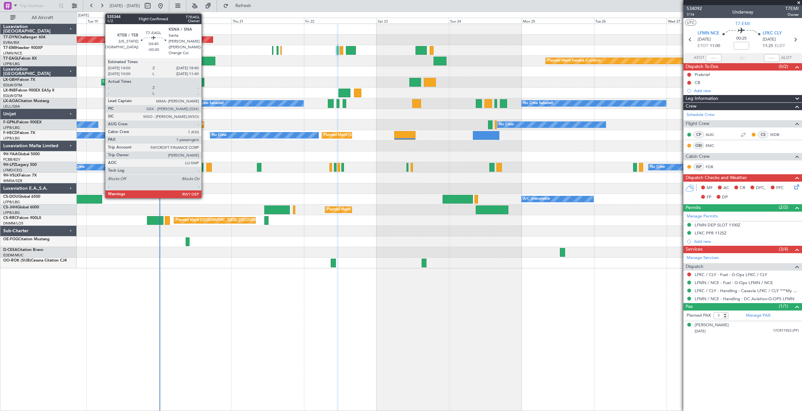
click at [204, 61] on div at bounding box center [208, 61] width 14 height 9
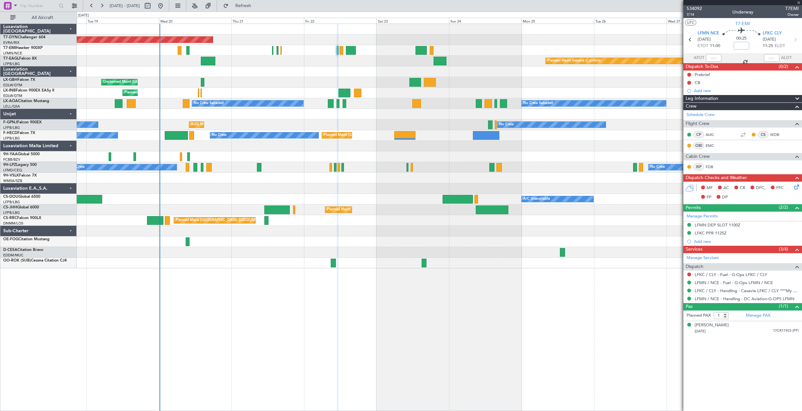
type input "-00:30"
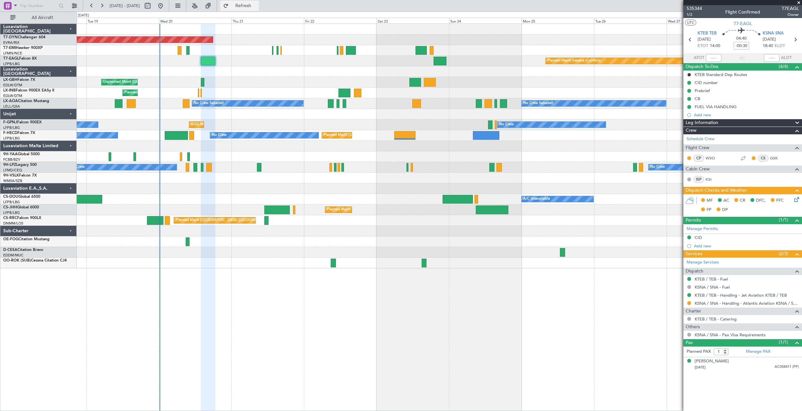
click at [259, 10] on button "Refresh" at bounding box center [239, 6] width 39 height 10
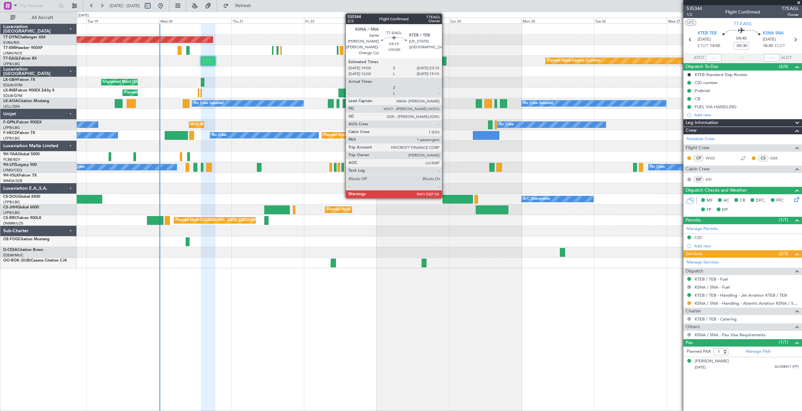
click at [445, 63] on div at bounding box center [440, 61] width 13 height 9
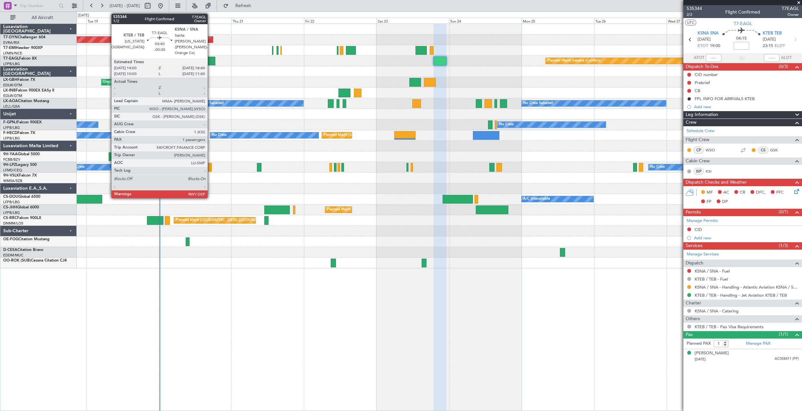
click at [210, 58] on div at bounding box center [208, 61] width 14 height 9
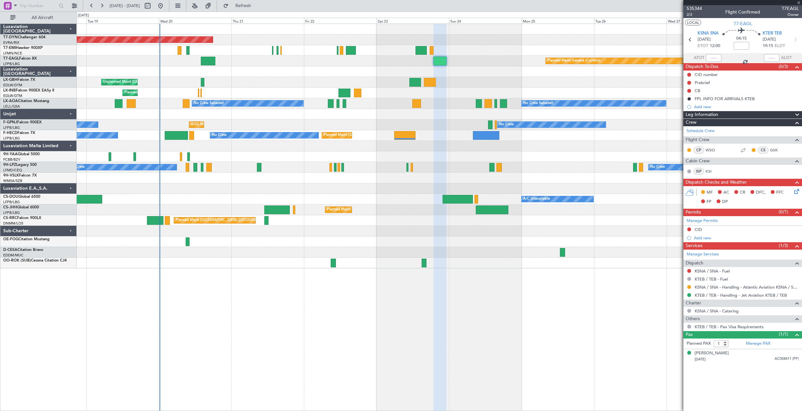
type input "-00:30"
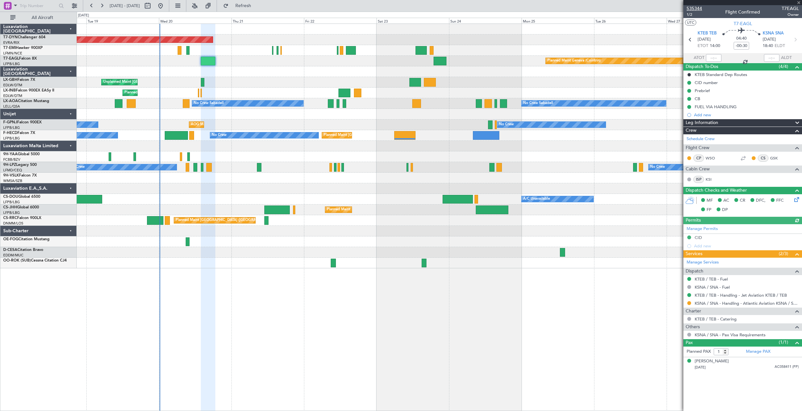
click at [695, 7] on span "535344" at bounding box center [694, 8] width 15 height 7
